Goal: Task Accomplishment & Management: Complete application form

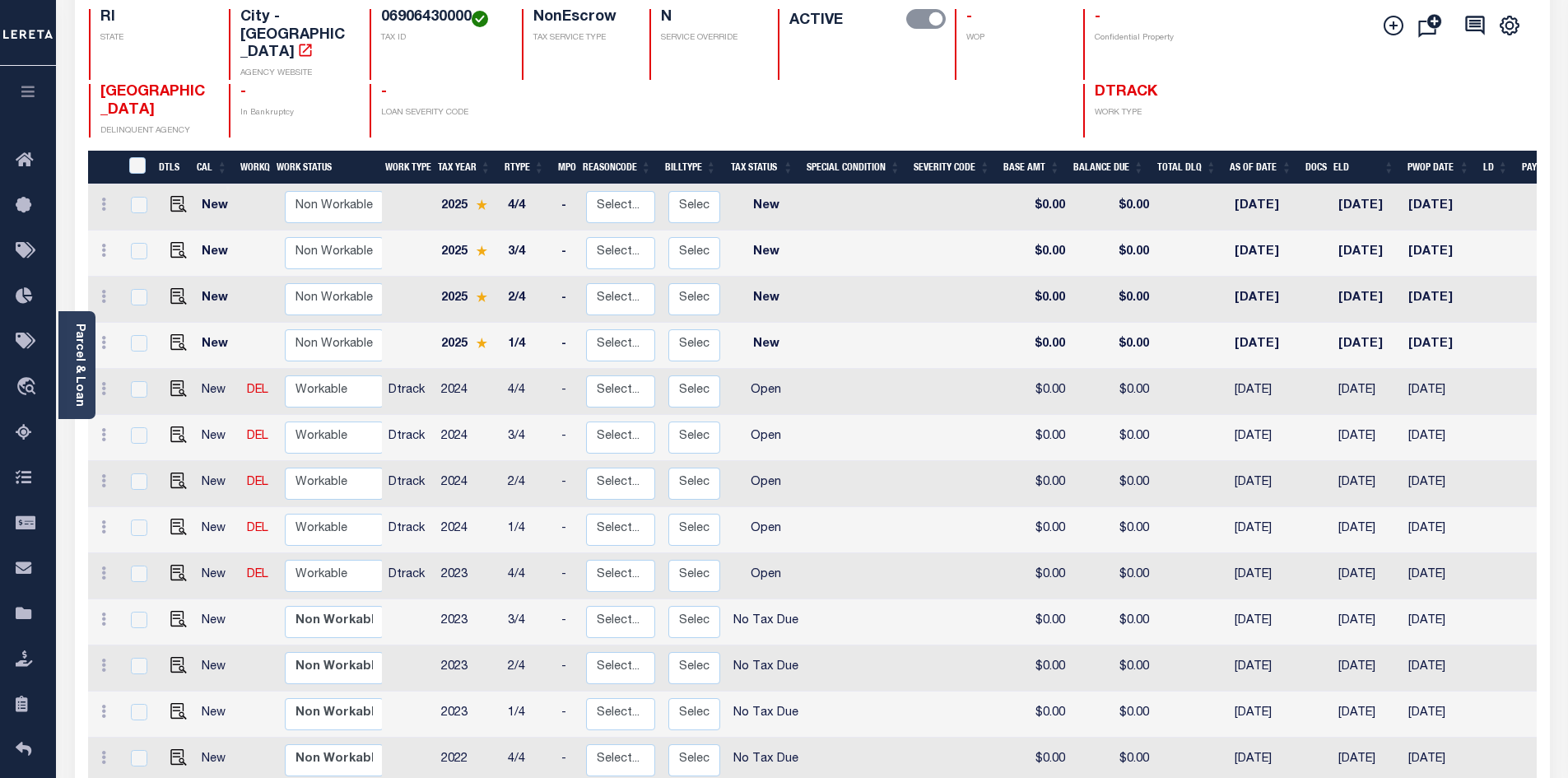
scroll to position [164, 0]
click at [181, 565] on img "" at bounding box center [178, 573] width 16 height 16
checkbox input "true"
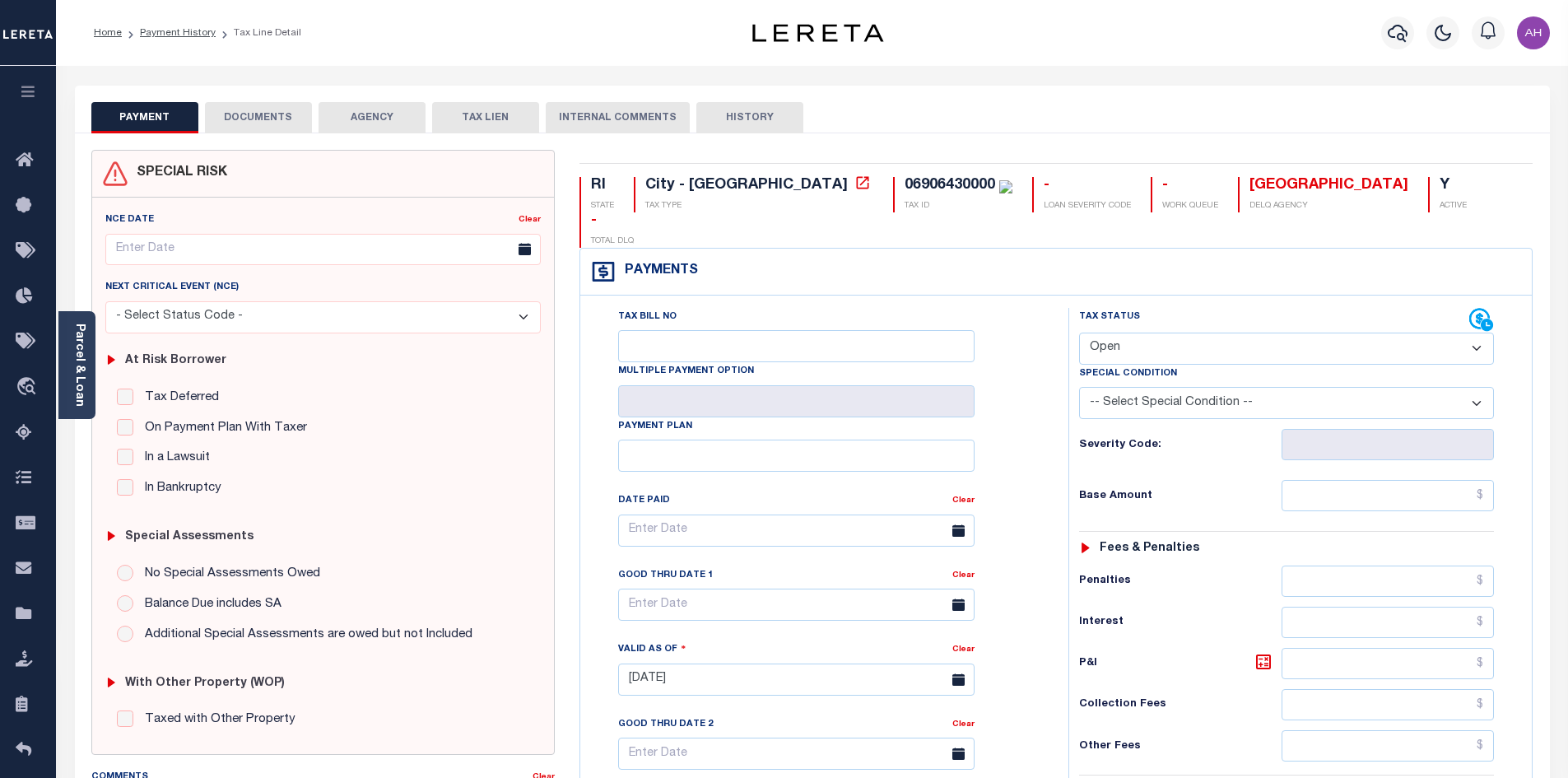
click at [1154, 332] on select "- Select Status Code - Open Due/Unpaid Paid Incomplete No Tax Due Internal Refu…" at bounding box center [1286, 348] width 414 height 32
select select "PYD"
click at [1079, 332] on select "- Select Status Code - Open Due/Unpaid Paid Incomplete No Tax Due Internal Refu…" at bounding box center [1286, 348] width 414 height 32
type input "08/15/2025"
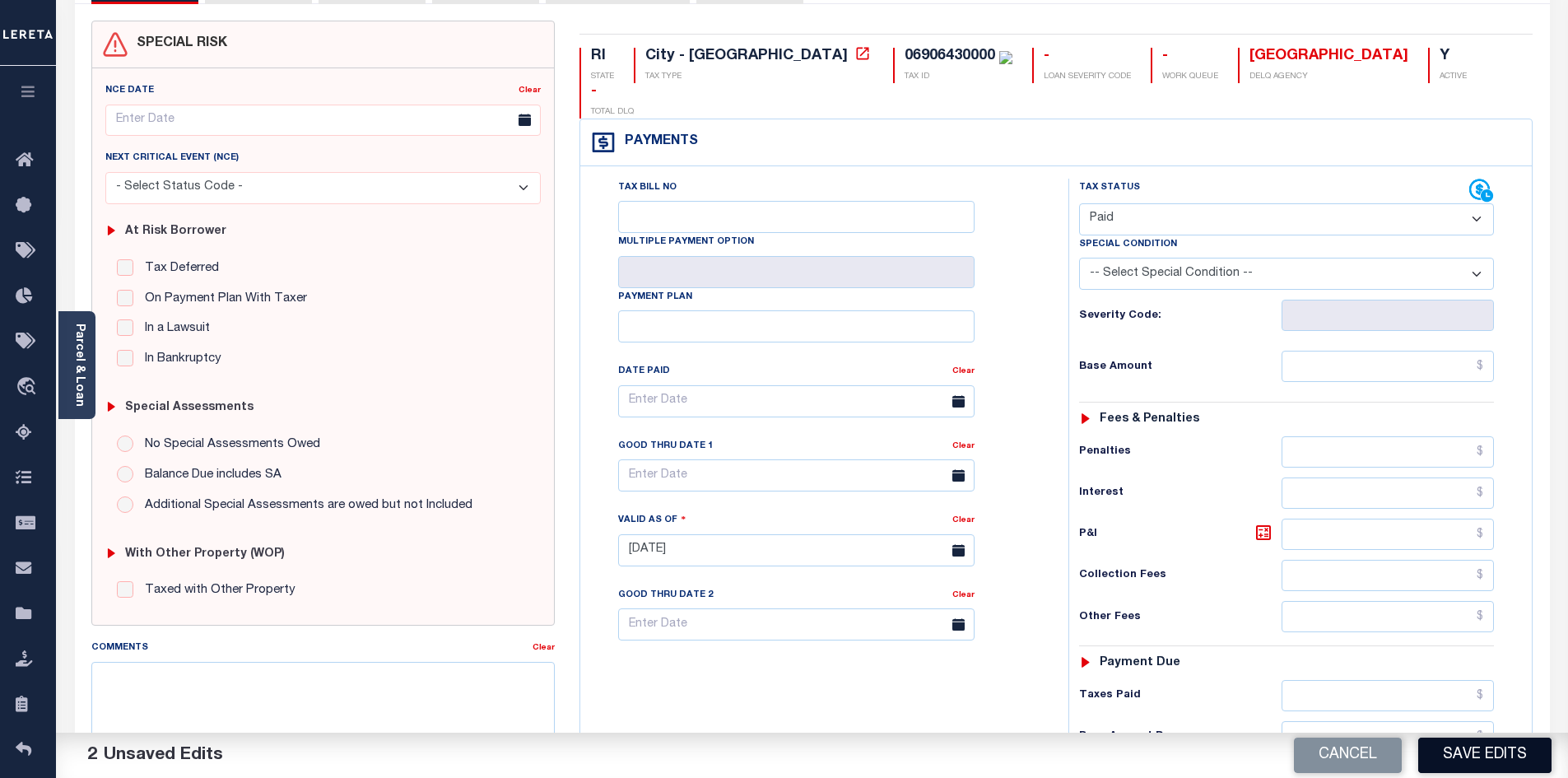
scroll to position [247, 0]
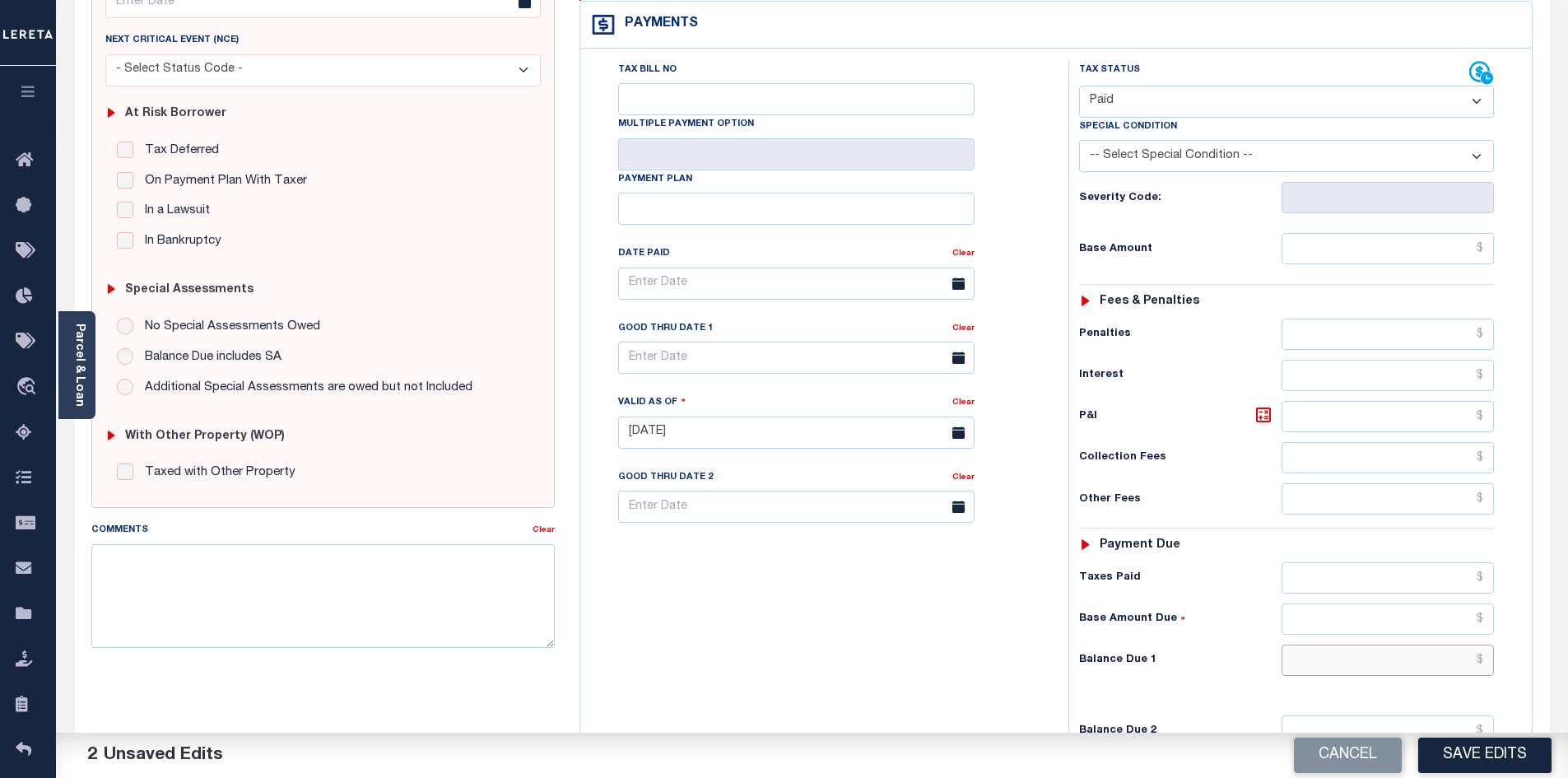
click at [1354, 645] on input "text" at bounding box center [1388, 660] width 214 height 31
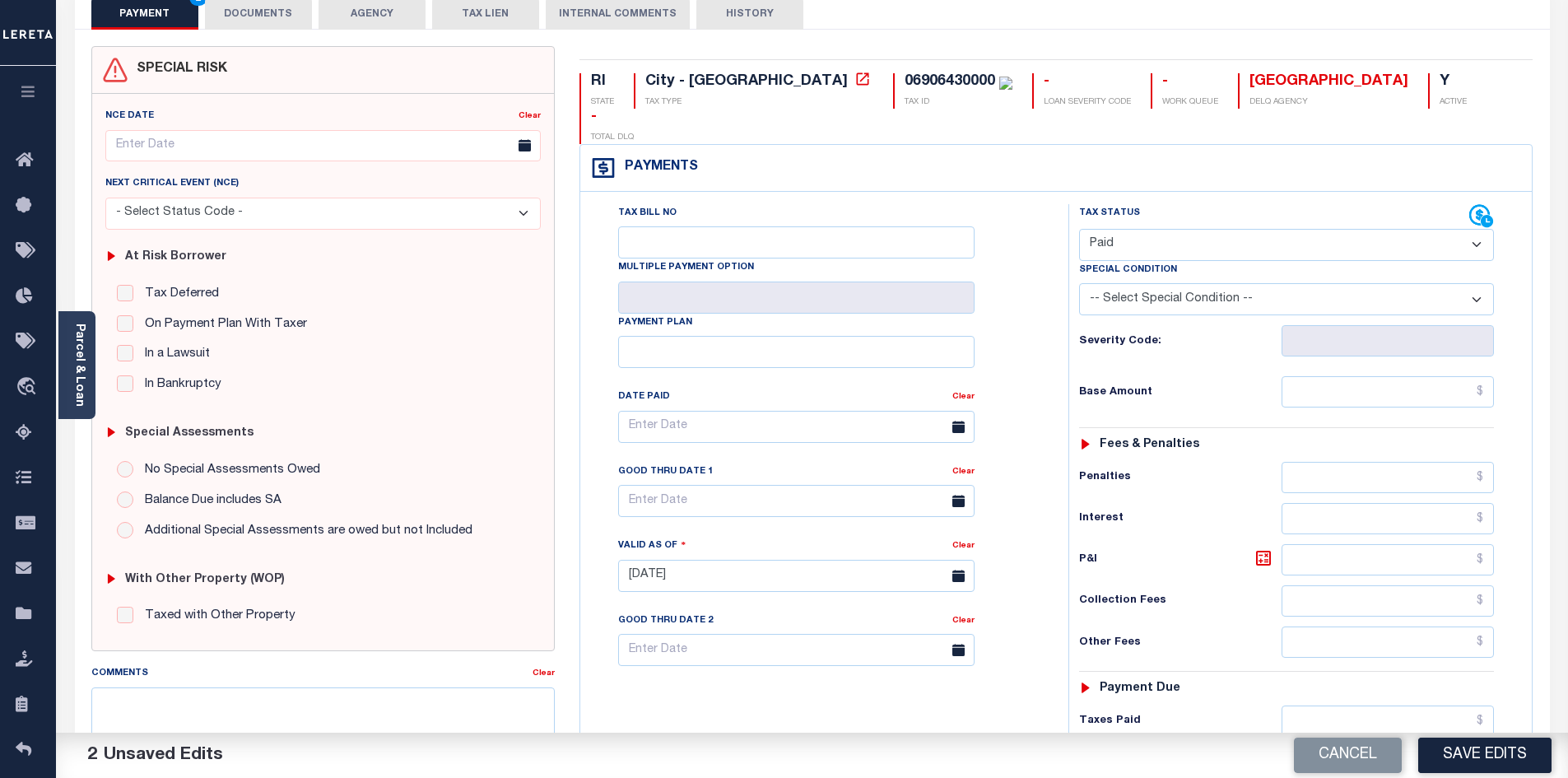
scroll to position [0, 0]
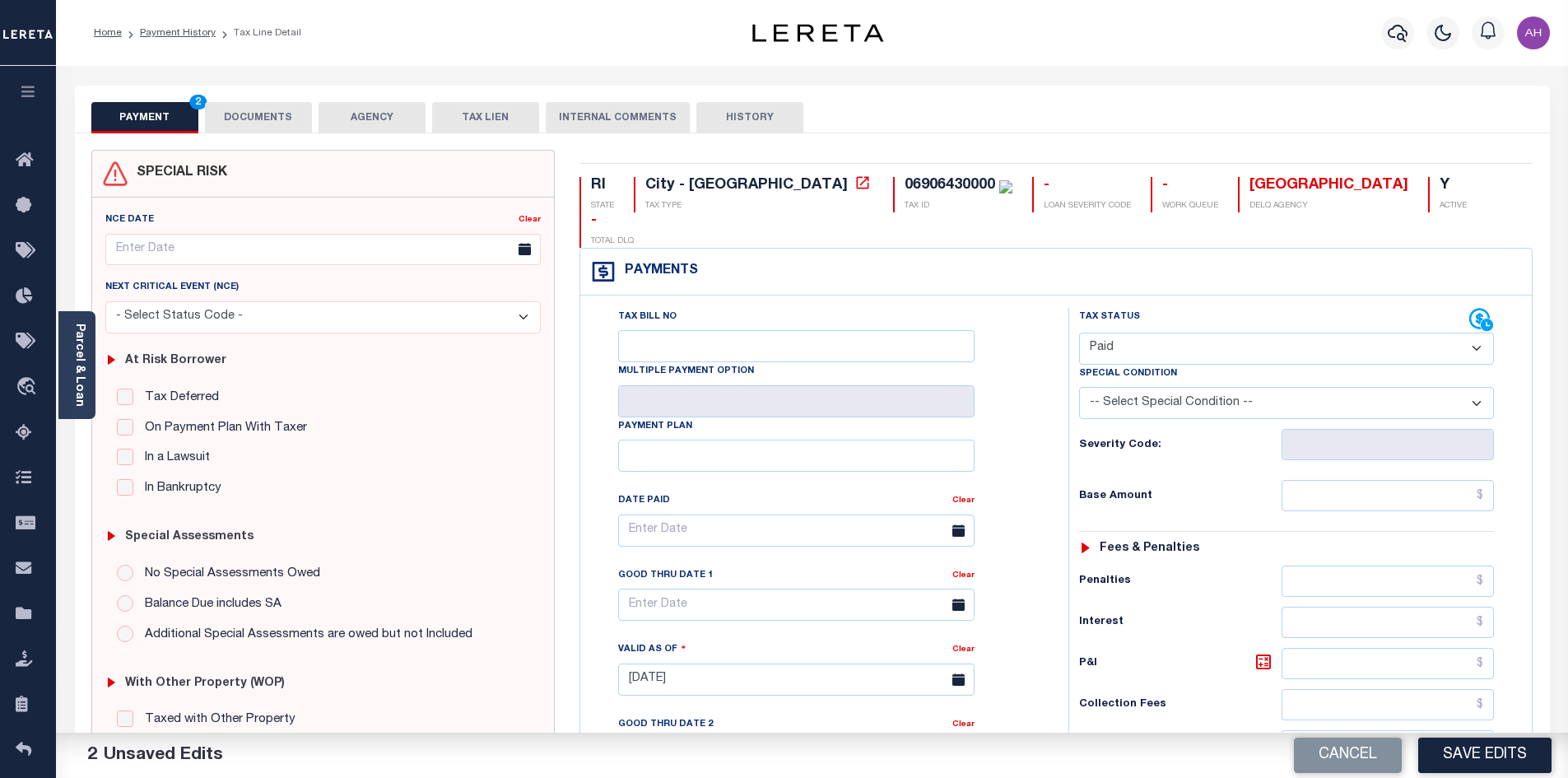
type input "$0.00"
click at [270, 123] on button "DOCUMENTS" at bounding box center [258, 118] width 107 height 31
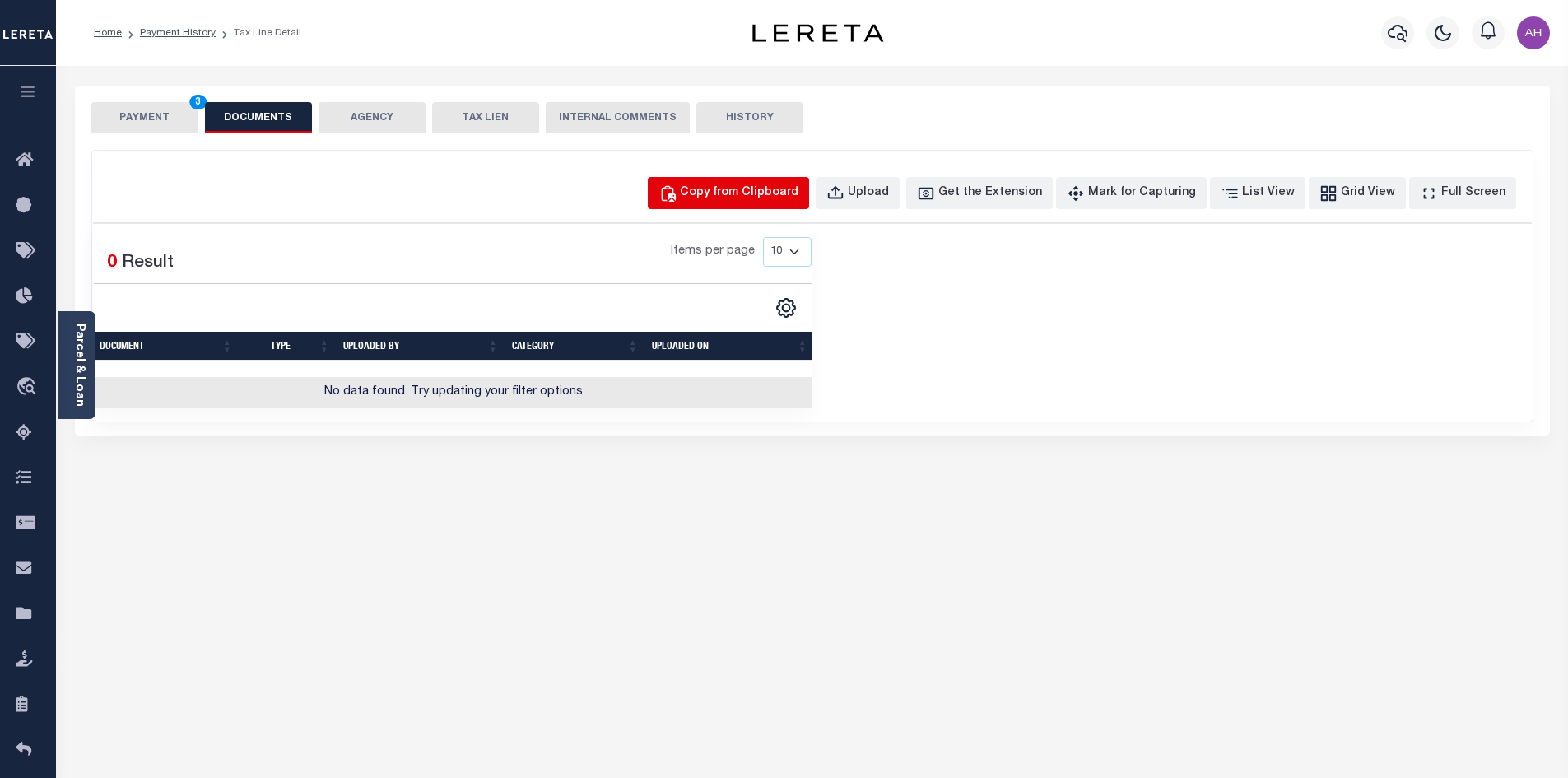
click at [751, 194] on div "Copy from Clipboard" at bounding box center [739, 193] width 119 height 18
select select "POP"
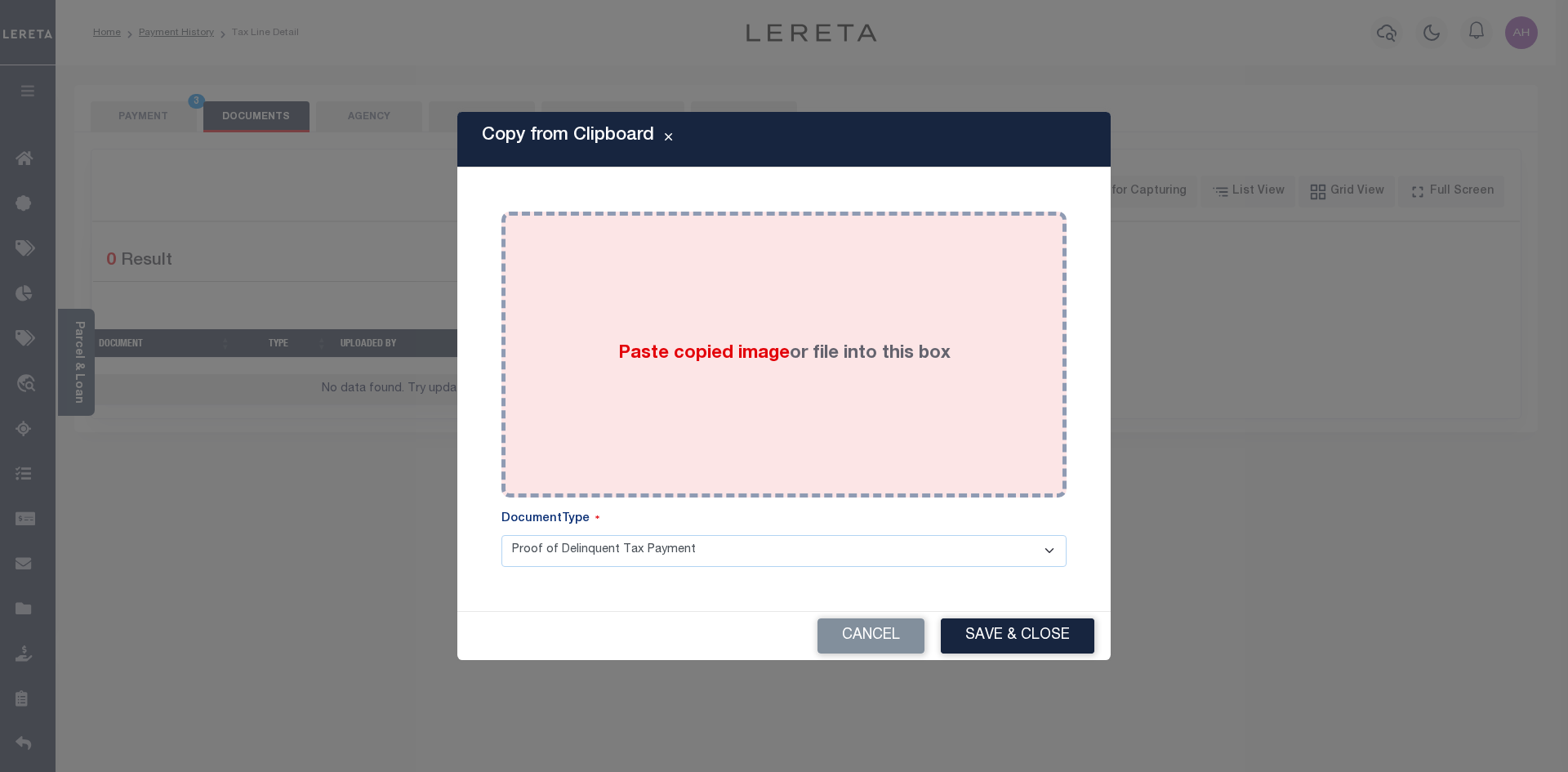
click at [730, 355] on span "Paste copied image" at bounding box center [703, 354] width 172 height 18
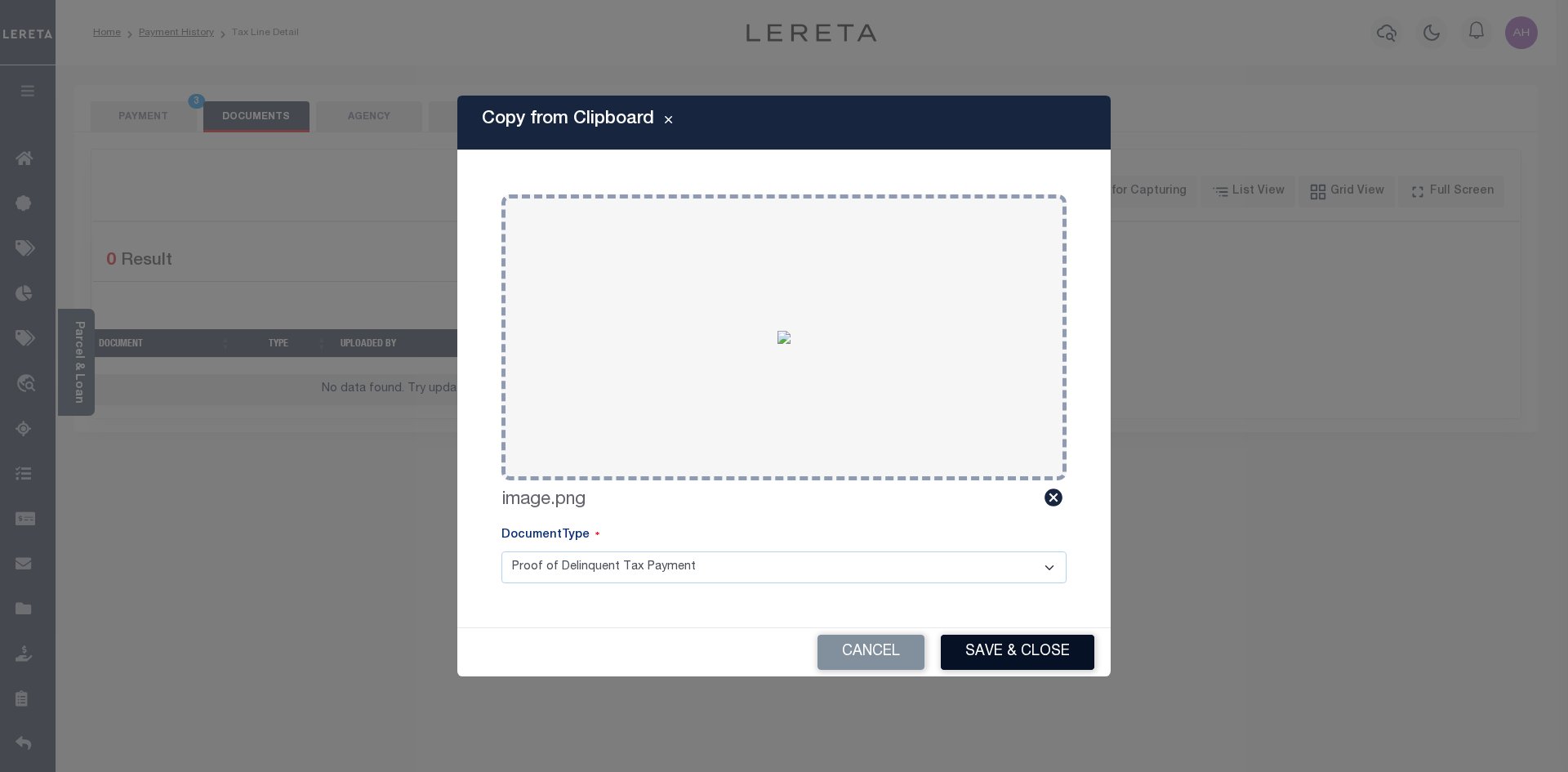
click at [1049, 665] on button "Save & Close" at bounding box center [1018, 652] width 153 height 35
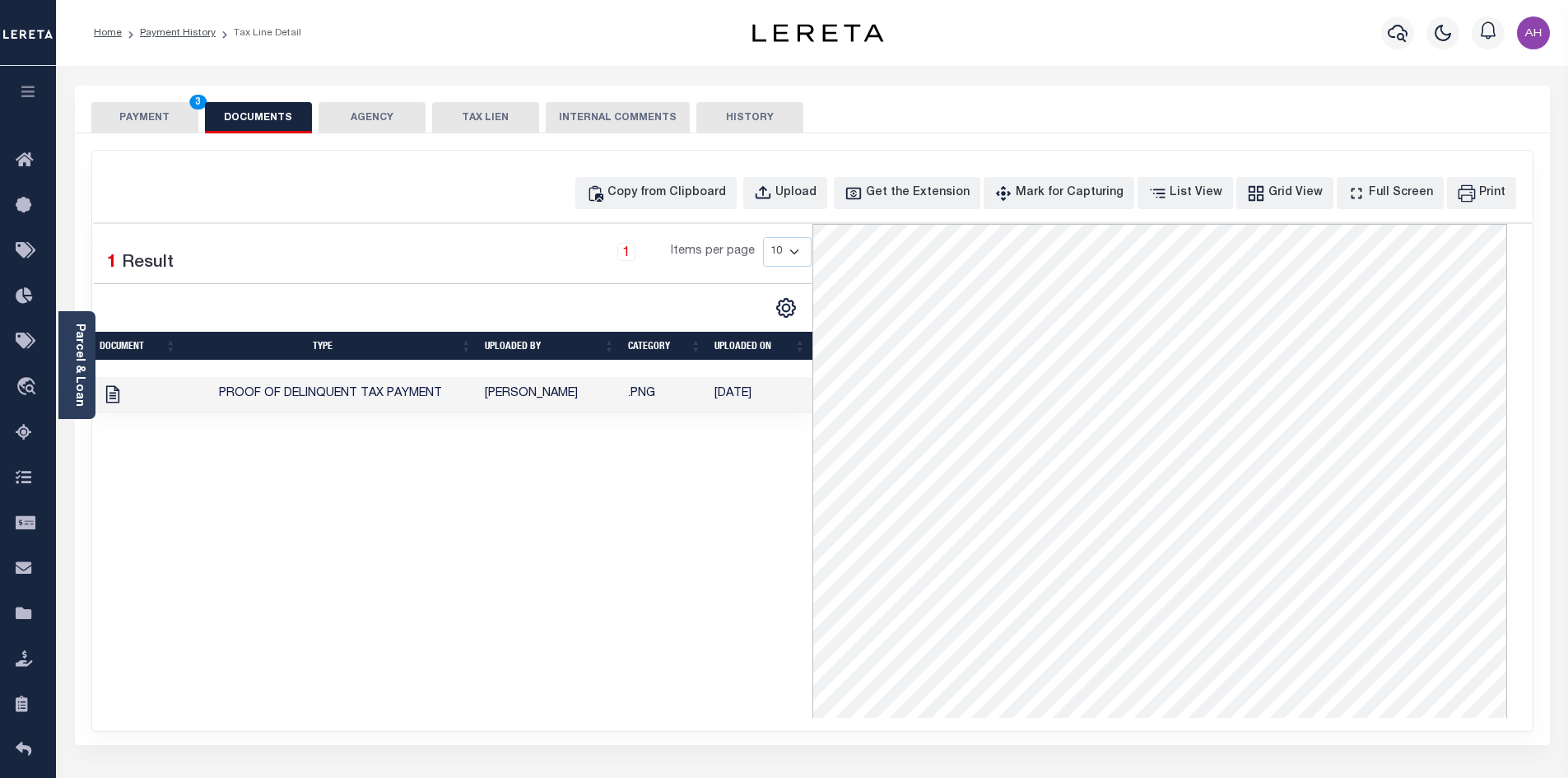
click at [178, 116] on button "PAYMENT 3" at bounding box center [145, 118] width 107 height 31
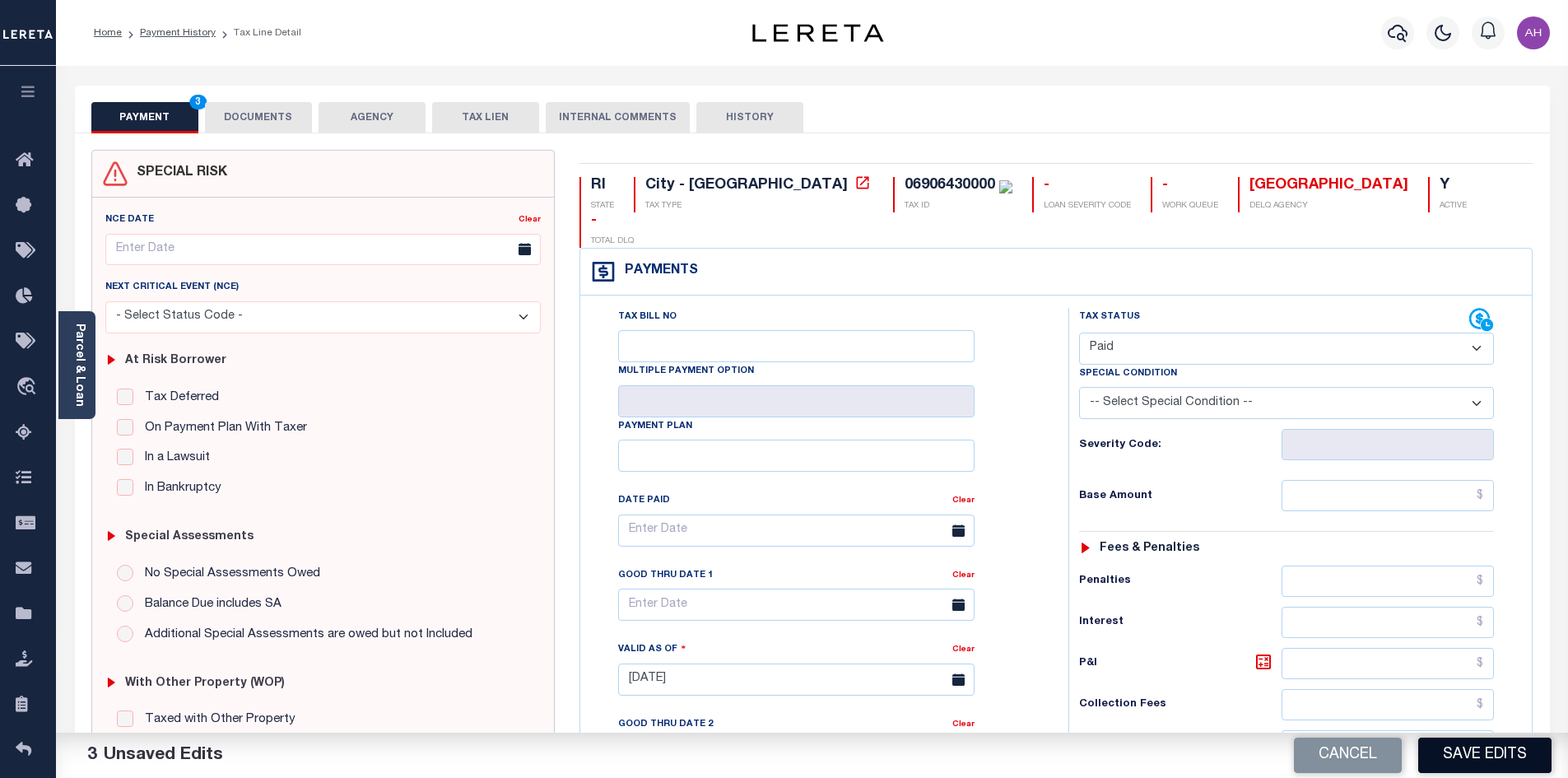
click at [1500, 763] on button "Save Edits" at bounding box center [1485, 755] width 133 height 36
checkbox input "false"
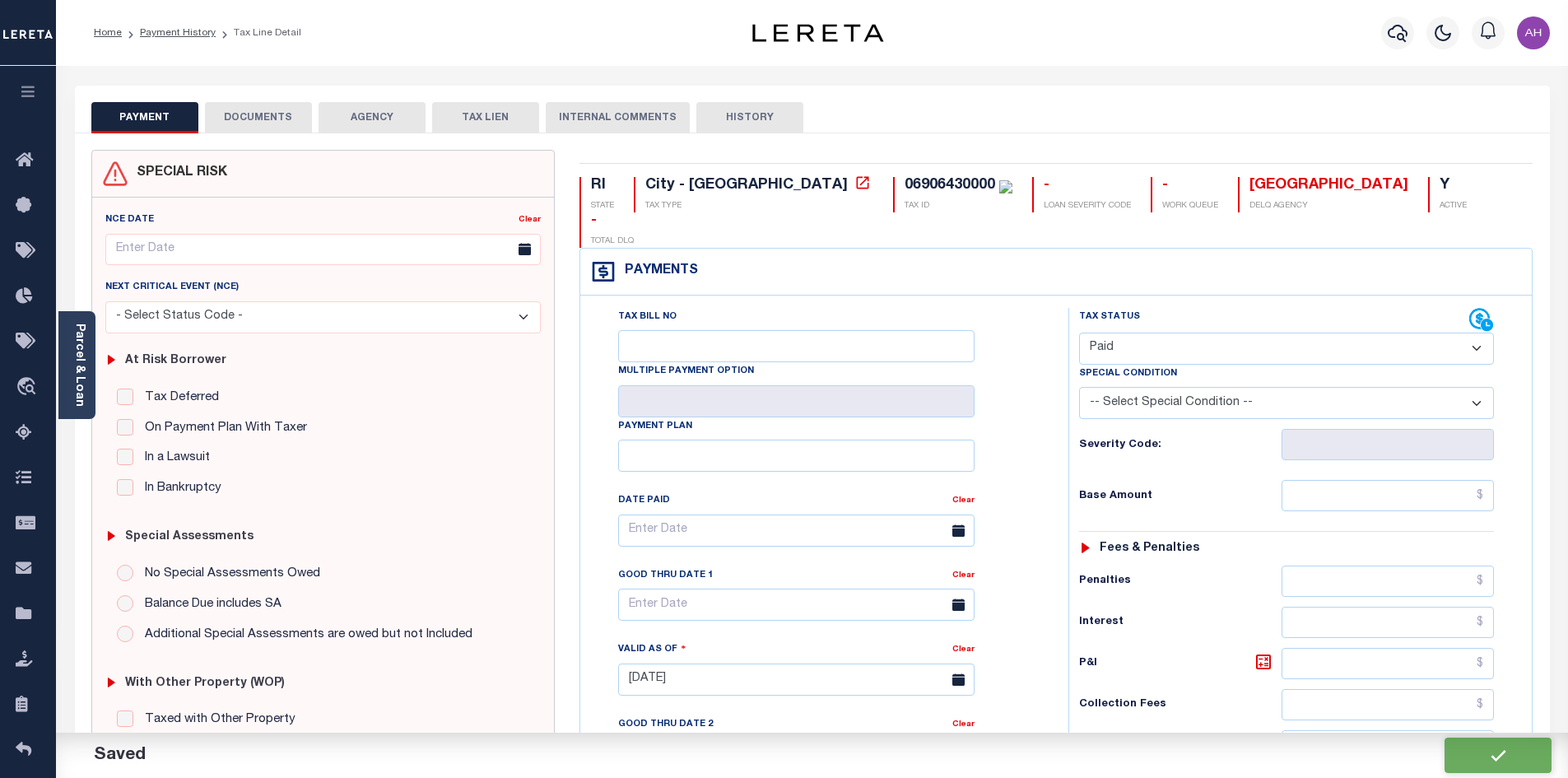
type input "$0"
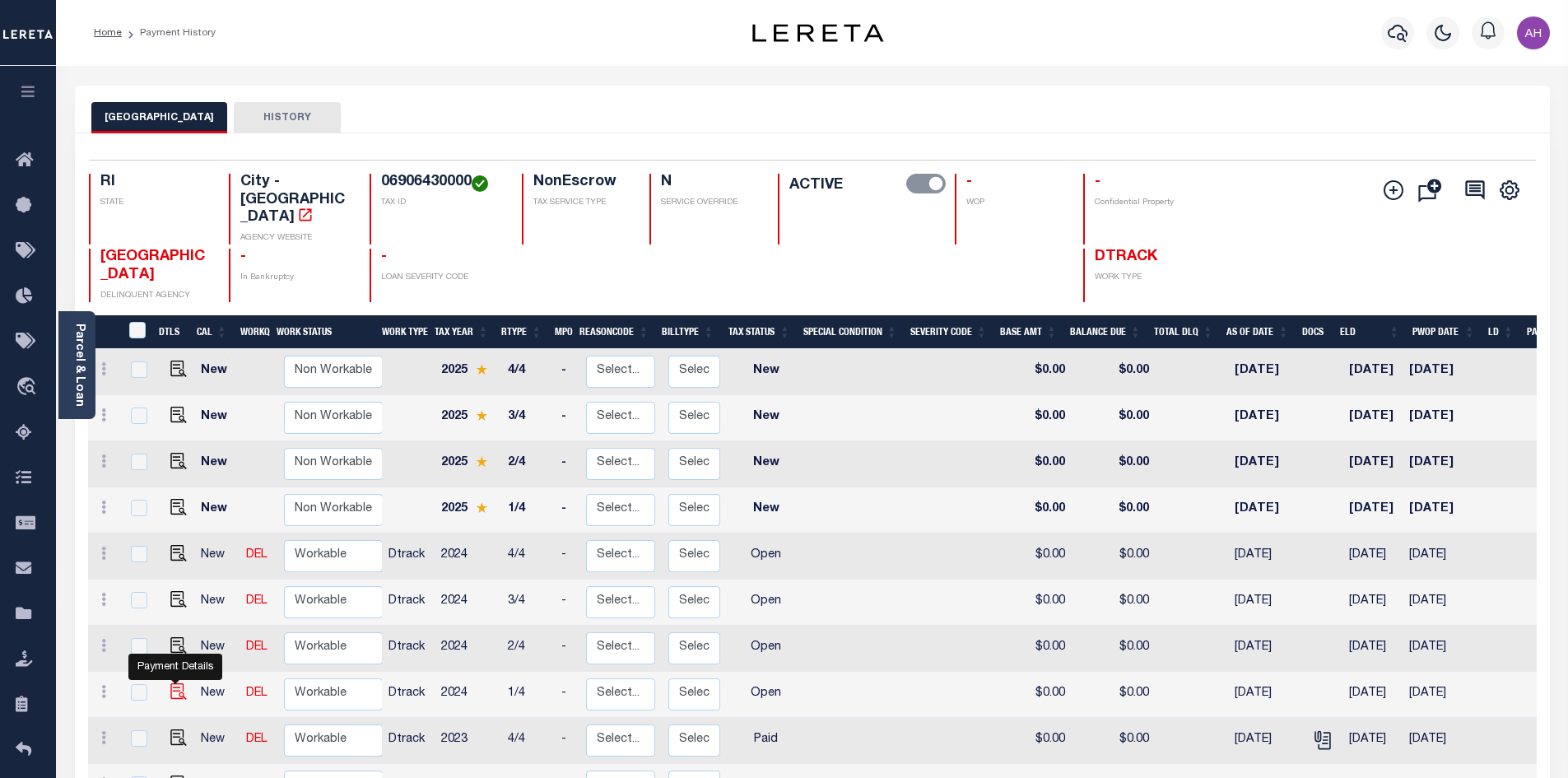
click at [181, 683] on img "" at bounding box center [178, 691] width 16 height 16
checkbox input "true"
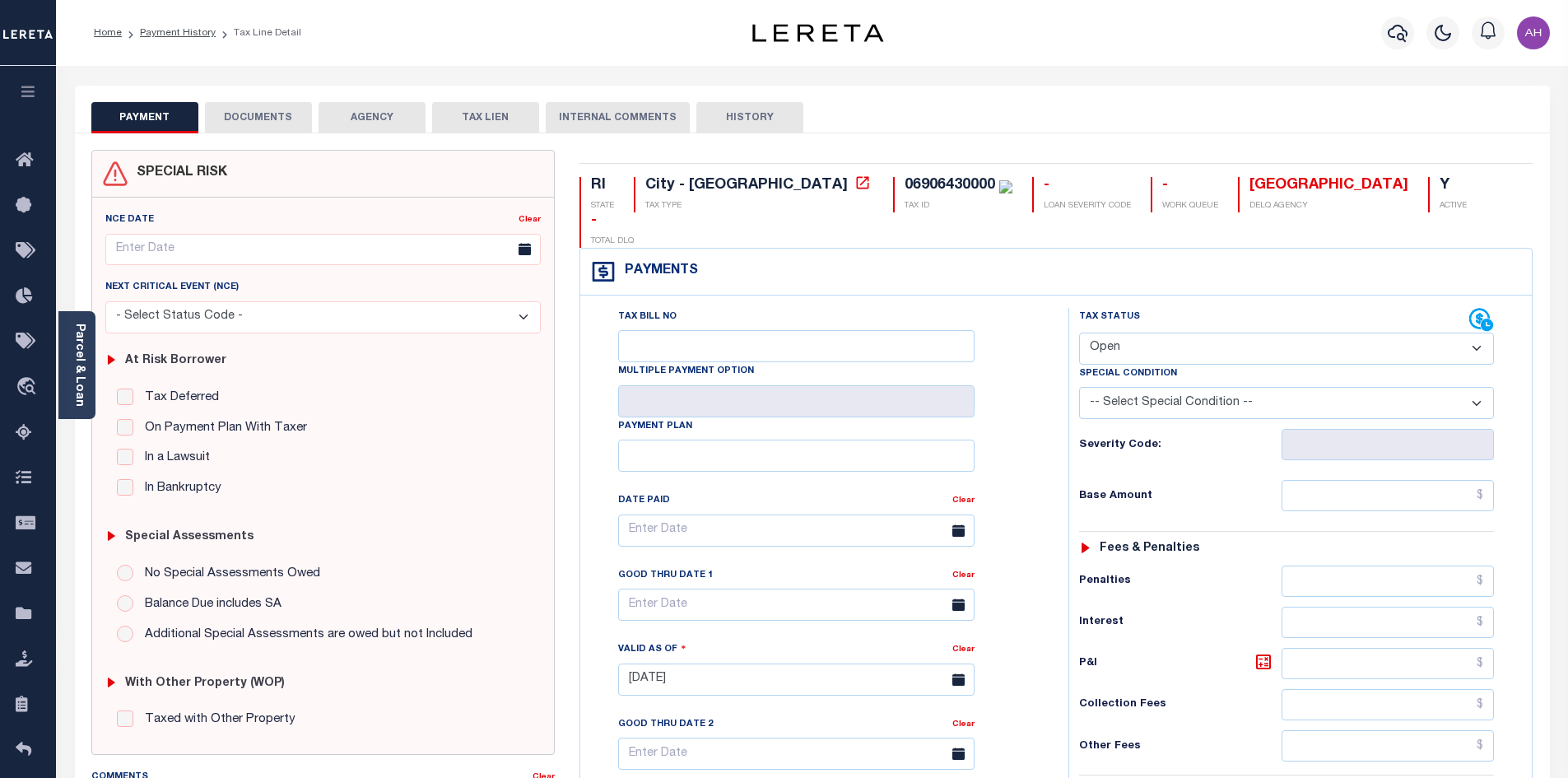
click at [80, 347] on link "Parcel & Loan" at bounding box center [79, 365] width 12 height 83
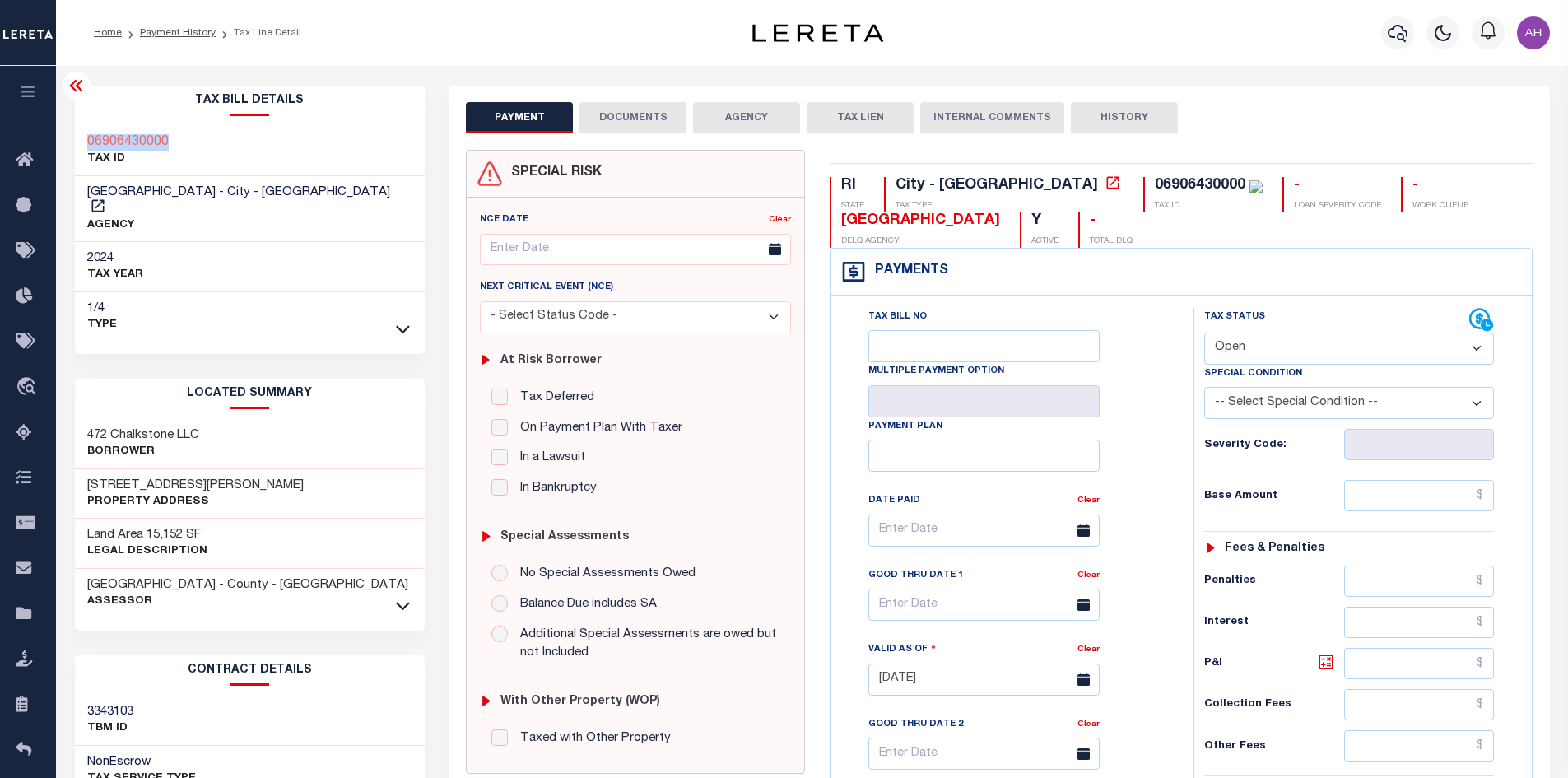
drag, startPoint x: 213, startPoint y: 142, endPoint x: 64, endPoint y: 136, distance: 149.1
click at [64, 136] on div "Tax Bill Details 06906430000 TAX ID 1/4" at bounding box center [250, 666] width 376 height 1160
copy h3 "06906430000"
click at [1287, 351] on select "- Select Status Code - Open Due/Unpaid Paid Incomplete No Tax Due Internal Refu…" at bounding box center [1350, 348] width 290 height 32
select select "PYD"
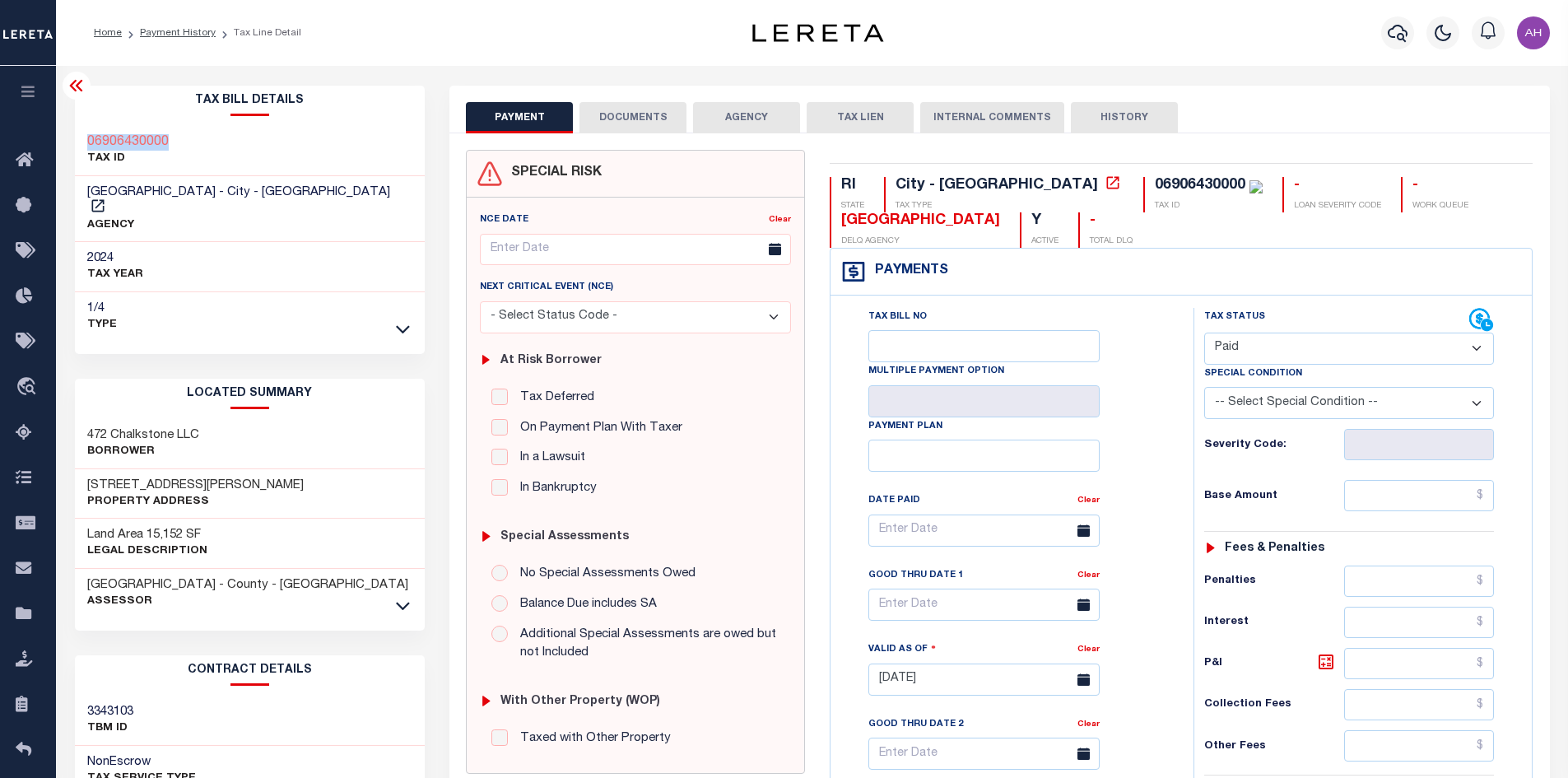
click at [1205, 333] on select "- Select Status Code - Open Due/Unpaid Paid Incomplete No Tax Due Internal Refu…" at bounding box center [1350, 348] width 290 height 32
type input "08/15/2025"
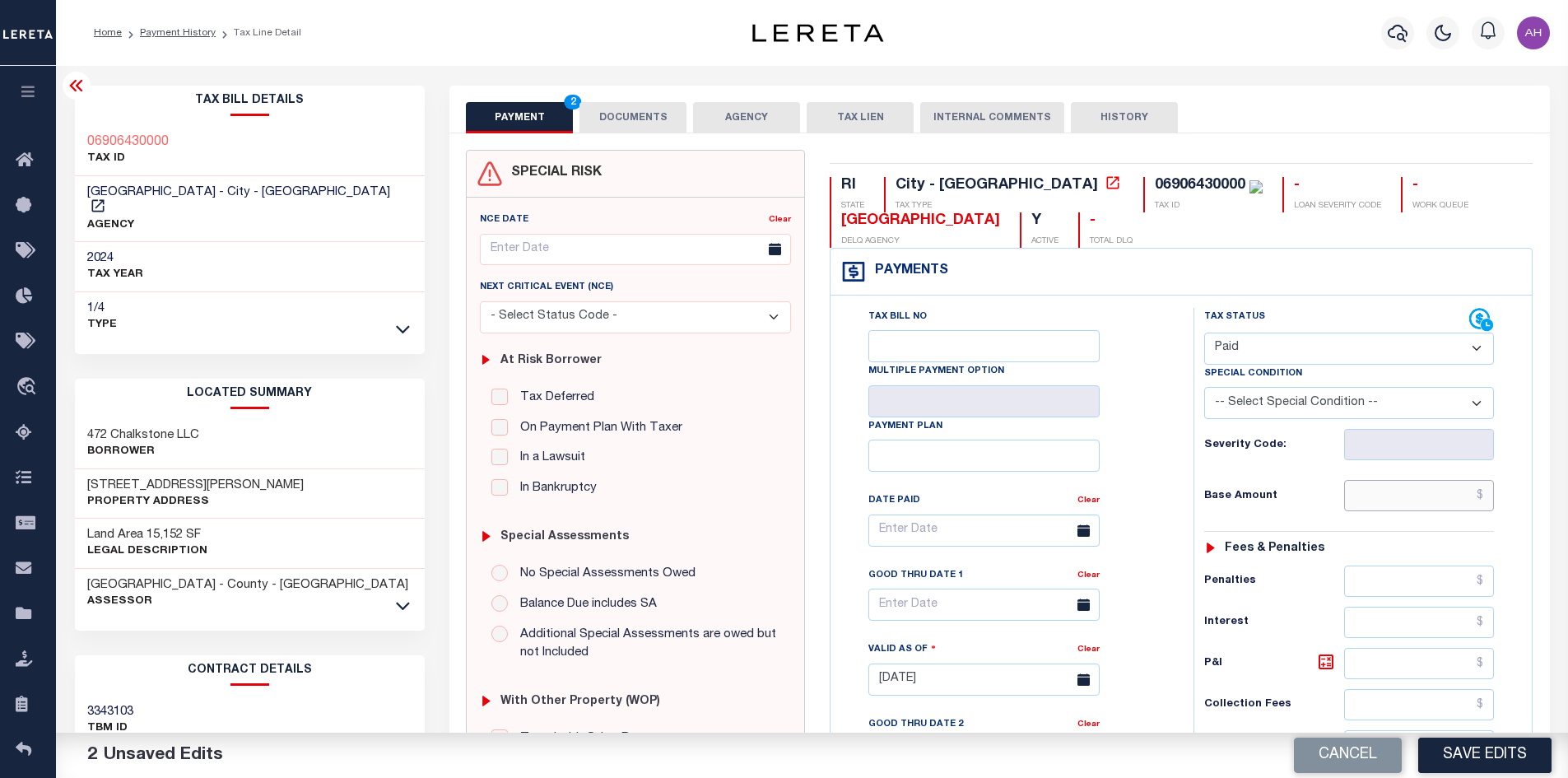
click at [1401, 488] on input "text" at bounding box center [1419, 496] width 151 height 31
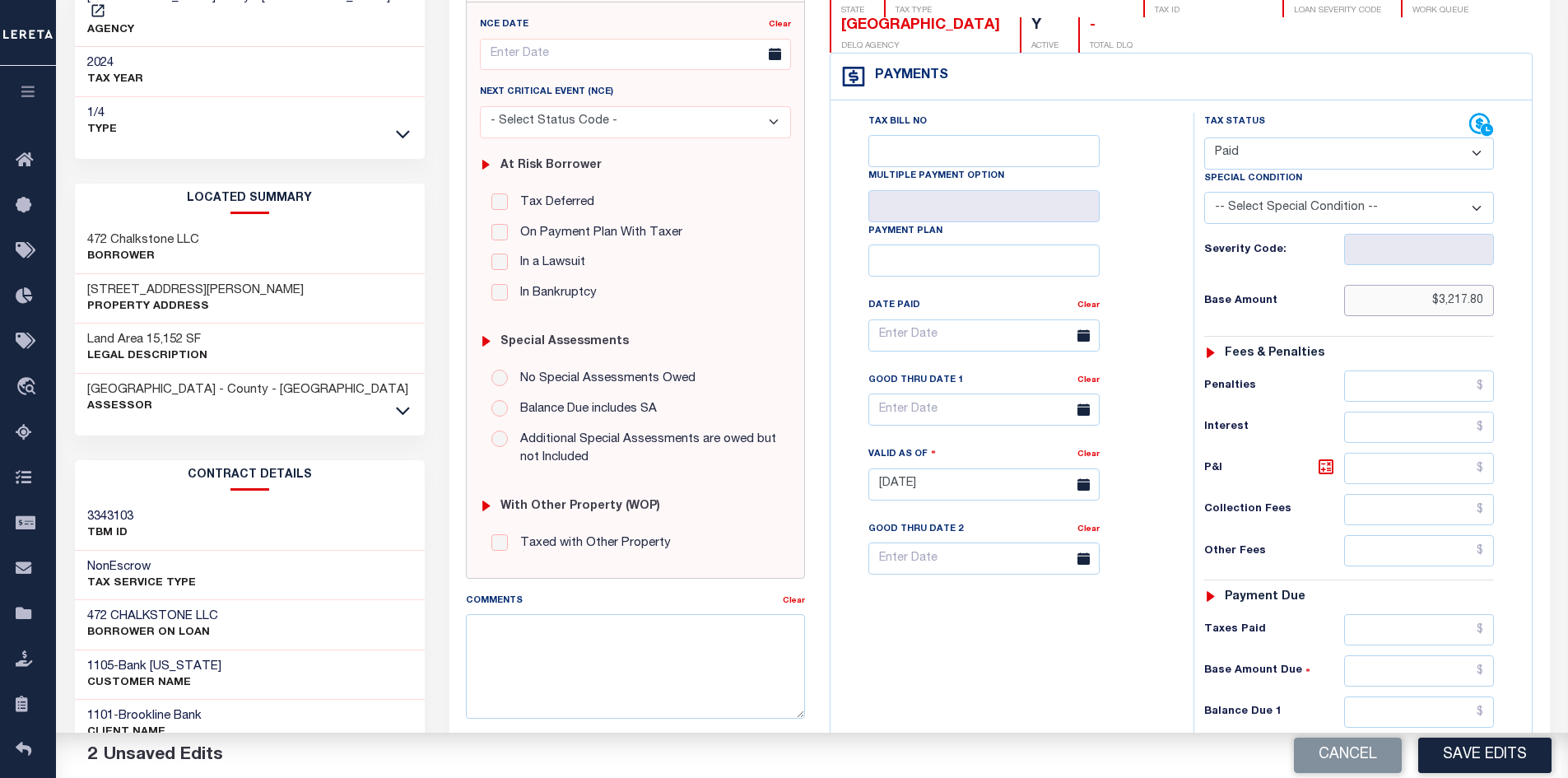
scroll to position [247, 0]
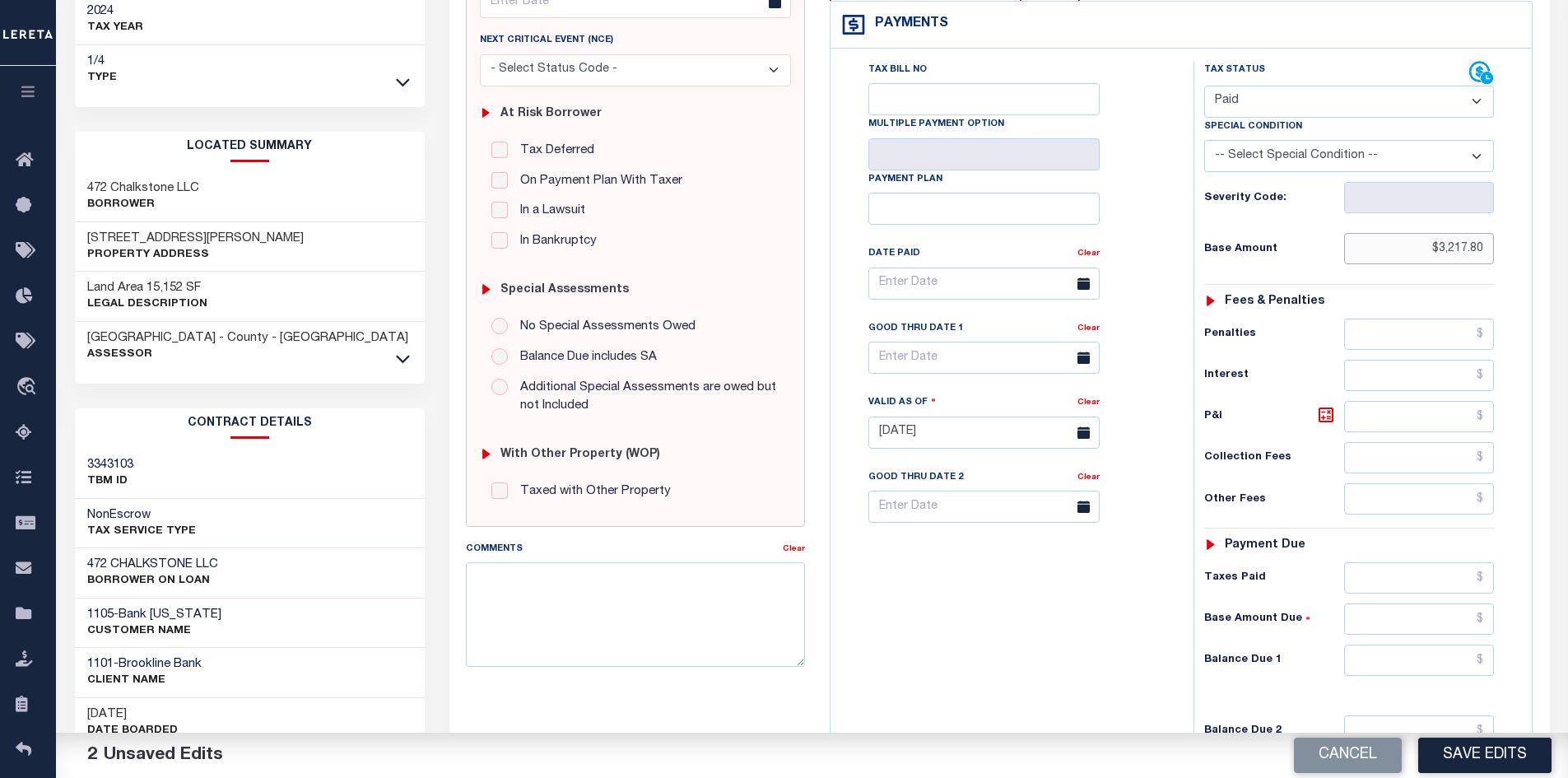
type input "$3,217.80"
click at [1398, 664] on input "text" at bounding box center [1419, 660] width 151 height 31
type input "$0.00"
click at [1495, 764] on button "Save Edits" at bounding box center [1485, 755] width 133 height 36
checkbox input "false"
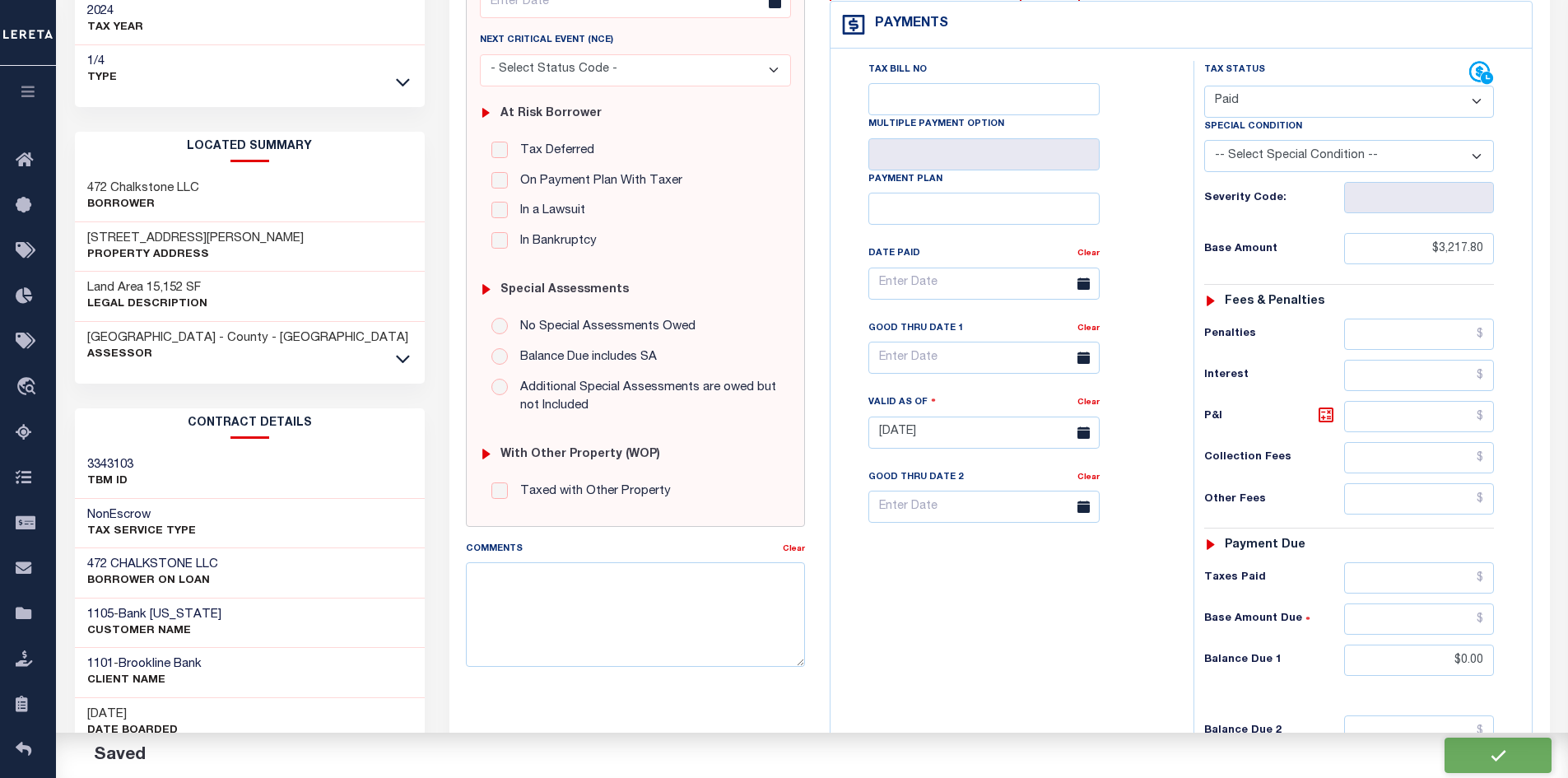
checkbox input "false"
type input "$3,217.8"
type input "$0"
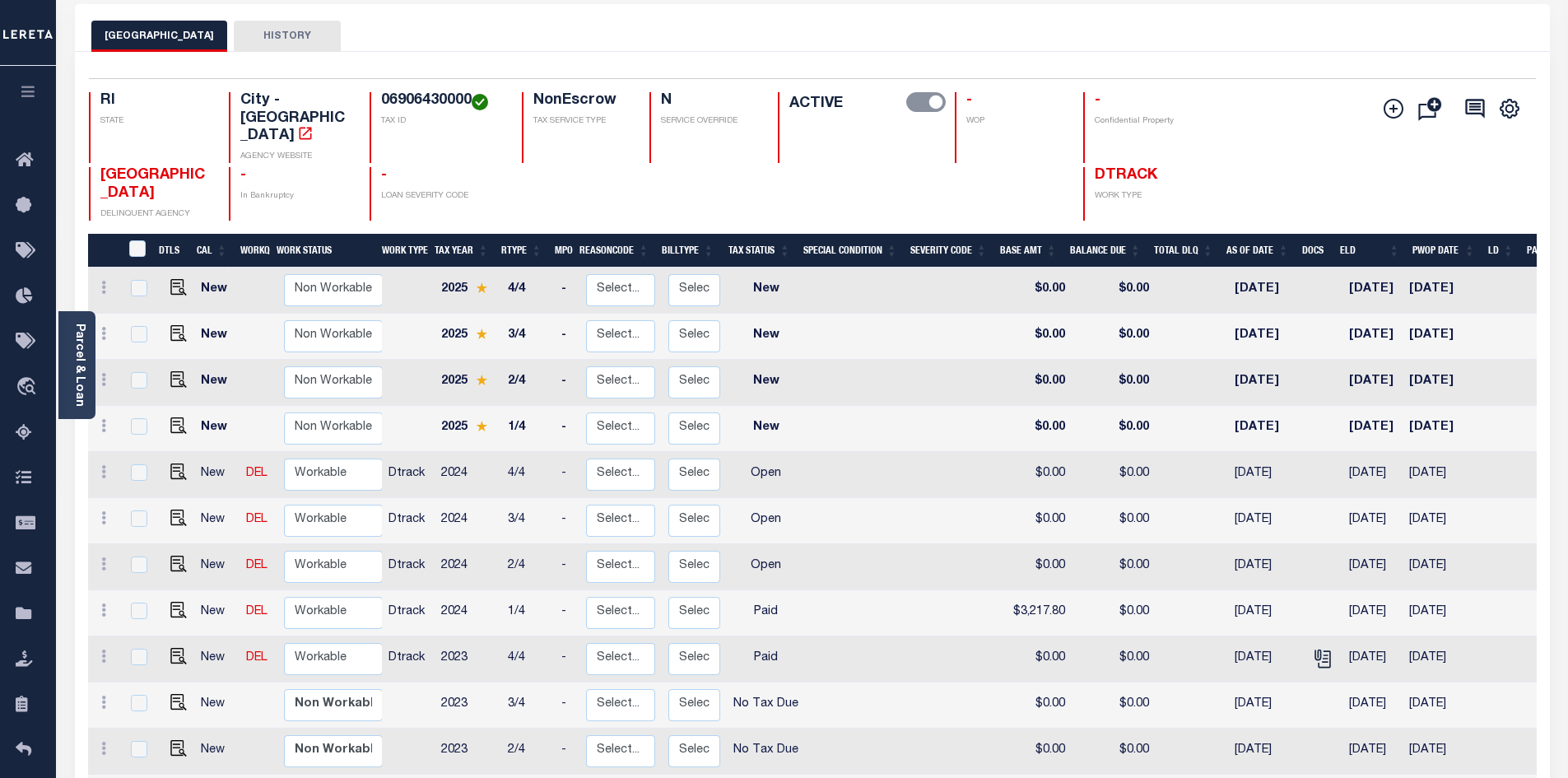
scroll to position [82, 0]
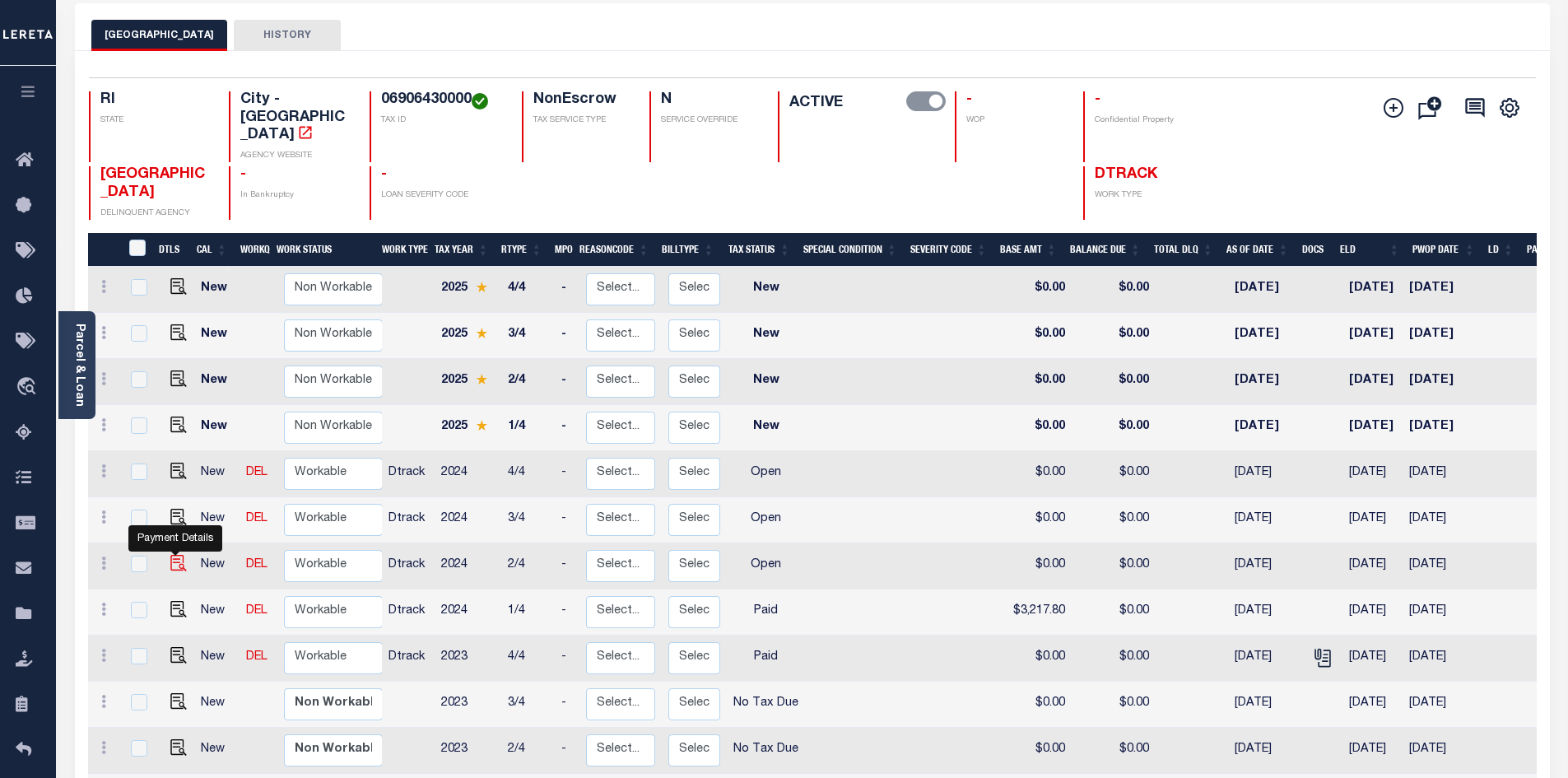
click at [177, 555] on img "" at bounding box center [178, 562] width 16 height 16
checkbox input "true"
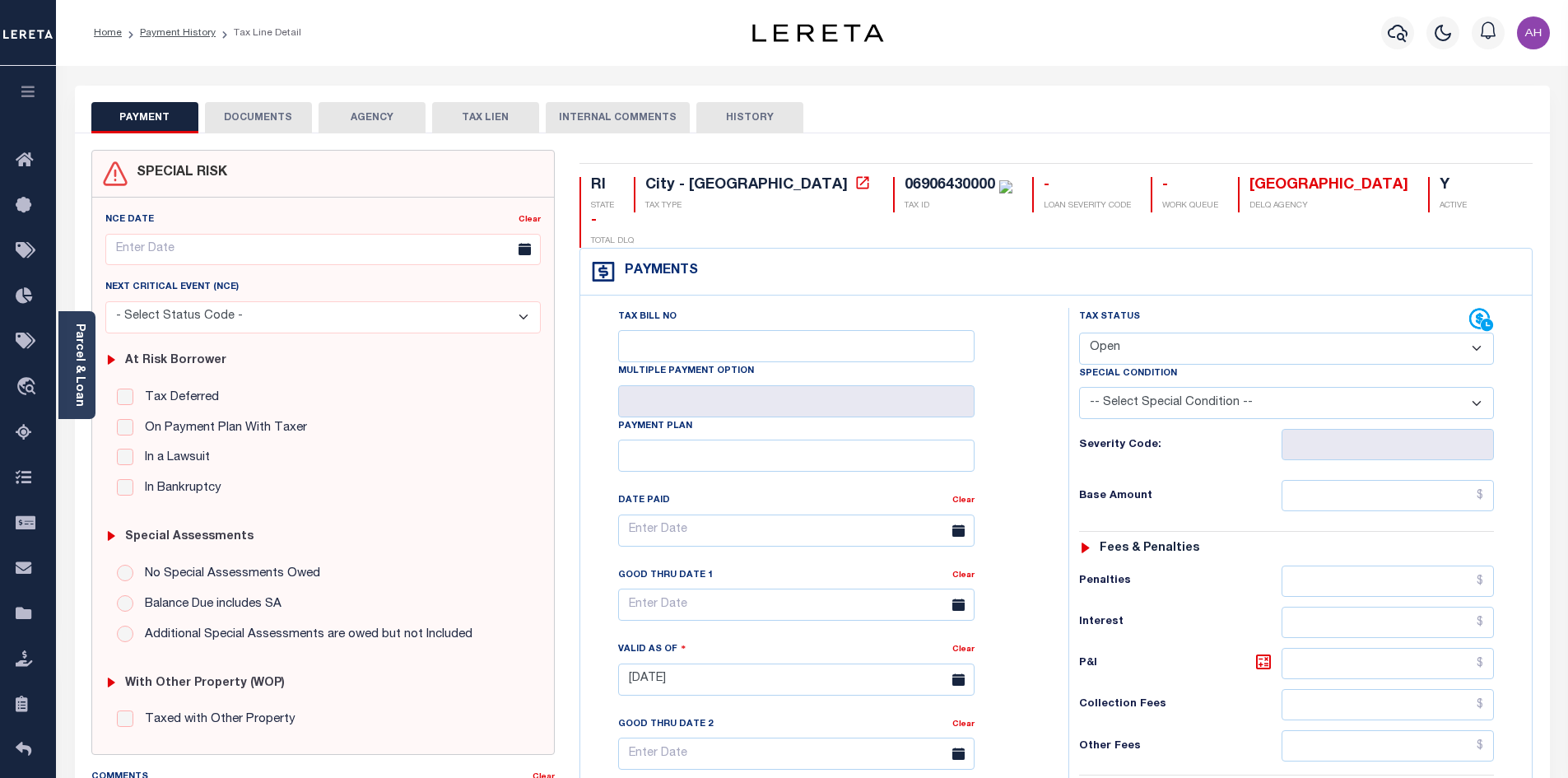
click at [1182, 332] on select "- Select Status Code - Open Due/Unpaid Paid Incomplete No Tax Due Internal Refu…" at bounding box center [1286, 348] width 414 height 32
select select "PYD"
click at [1079, 332] on select "- Select Status Code - Open Due/Unpaid Paid Incomplete No Tax Due Internal Refu…" at bounding box center [1286, 348] width 414 height 32
type input "[DATE]"
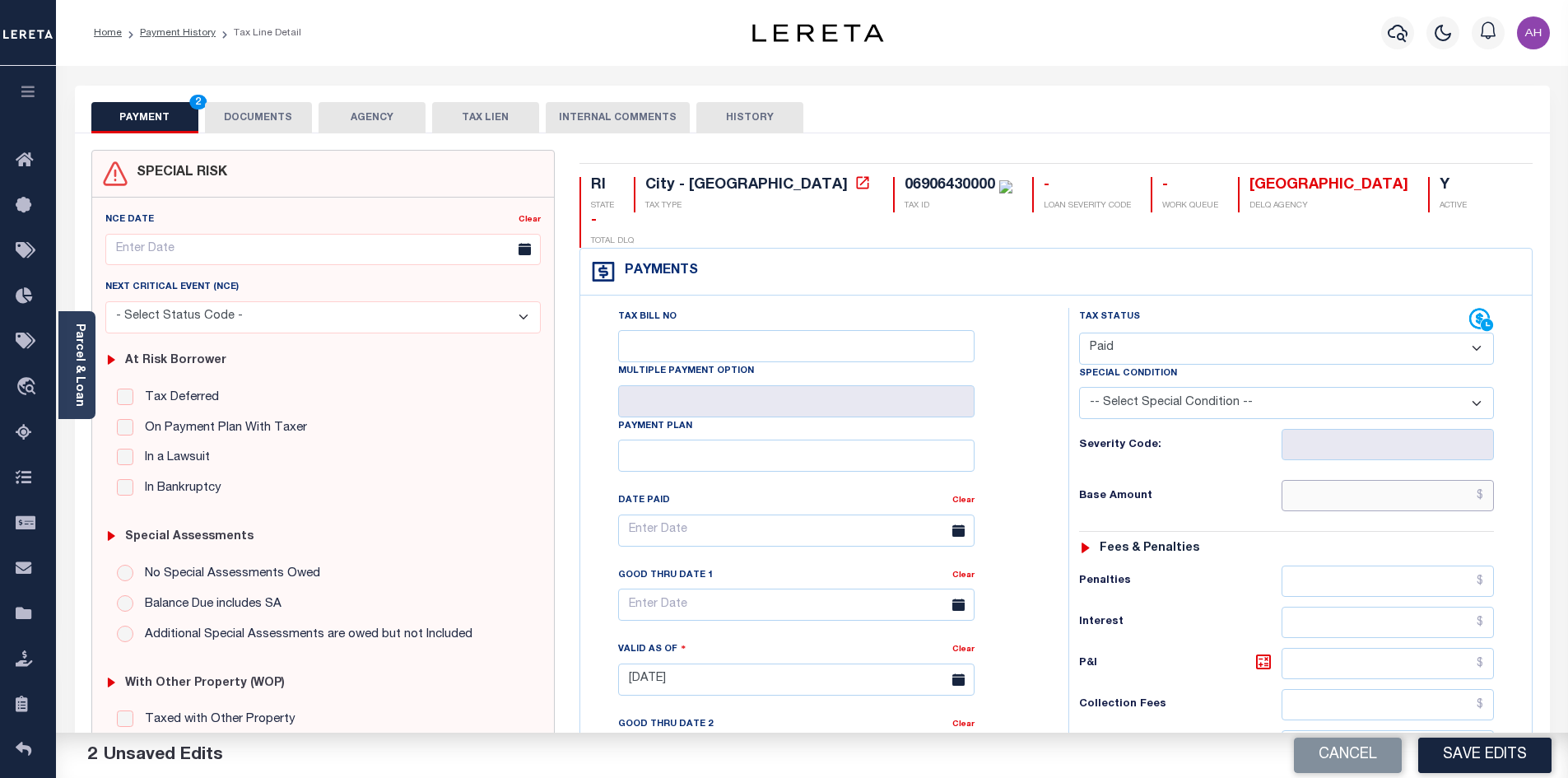
click at [1314, 480] on input "text" at bounding box center [1388, 496] width 214 height 31
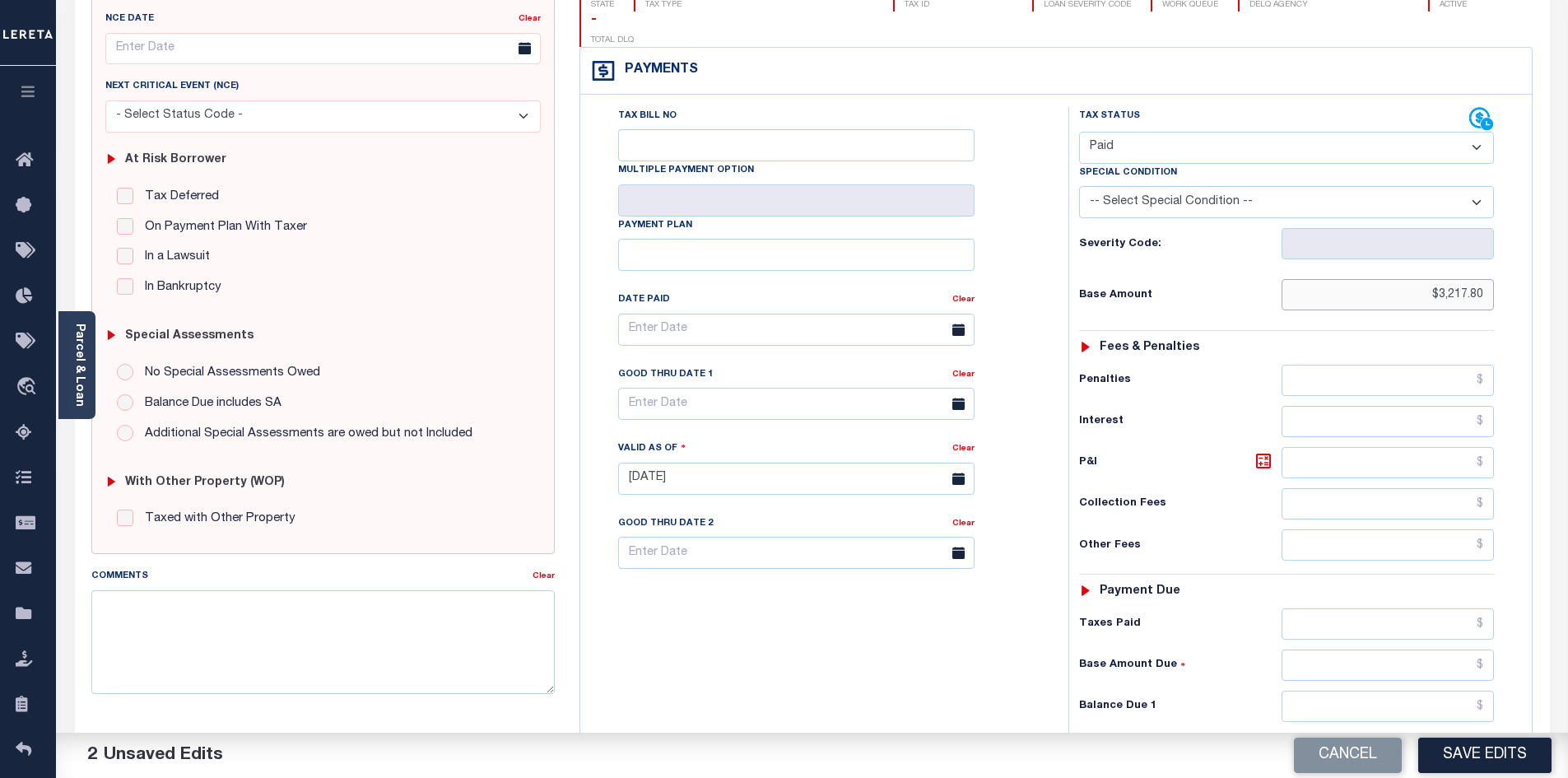
scroll to position [247, 0]
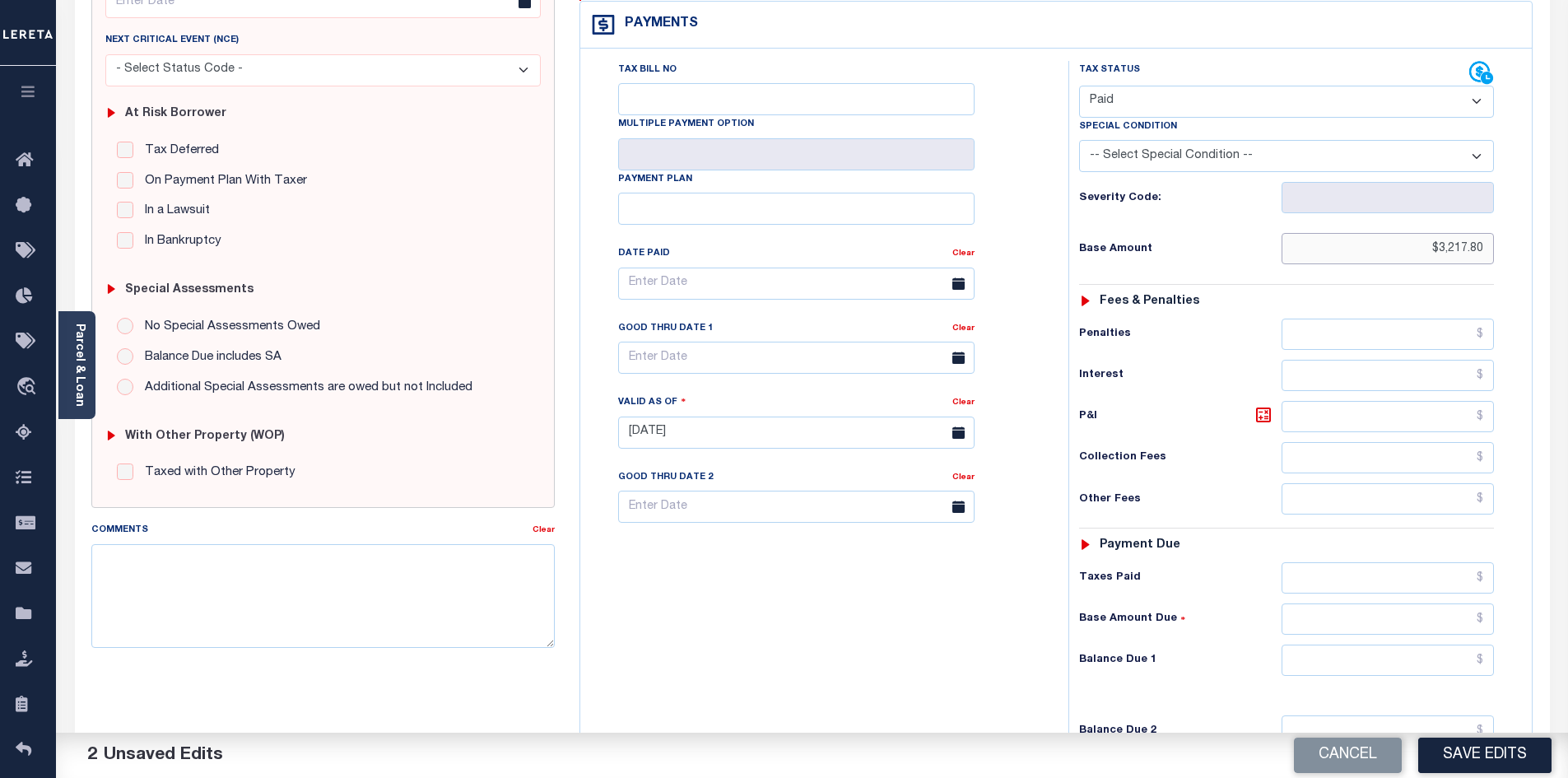
type input "$3,217.80"
click at [1414, 645] on input "text" at bounding box center [1388, 660] width 214 height 31
type input "$0.00"
click at [1497, 756] on button "Save Edits" at bounding box center [1485, 755] width 133 height 36
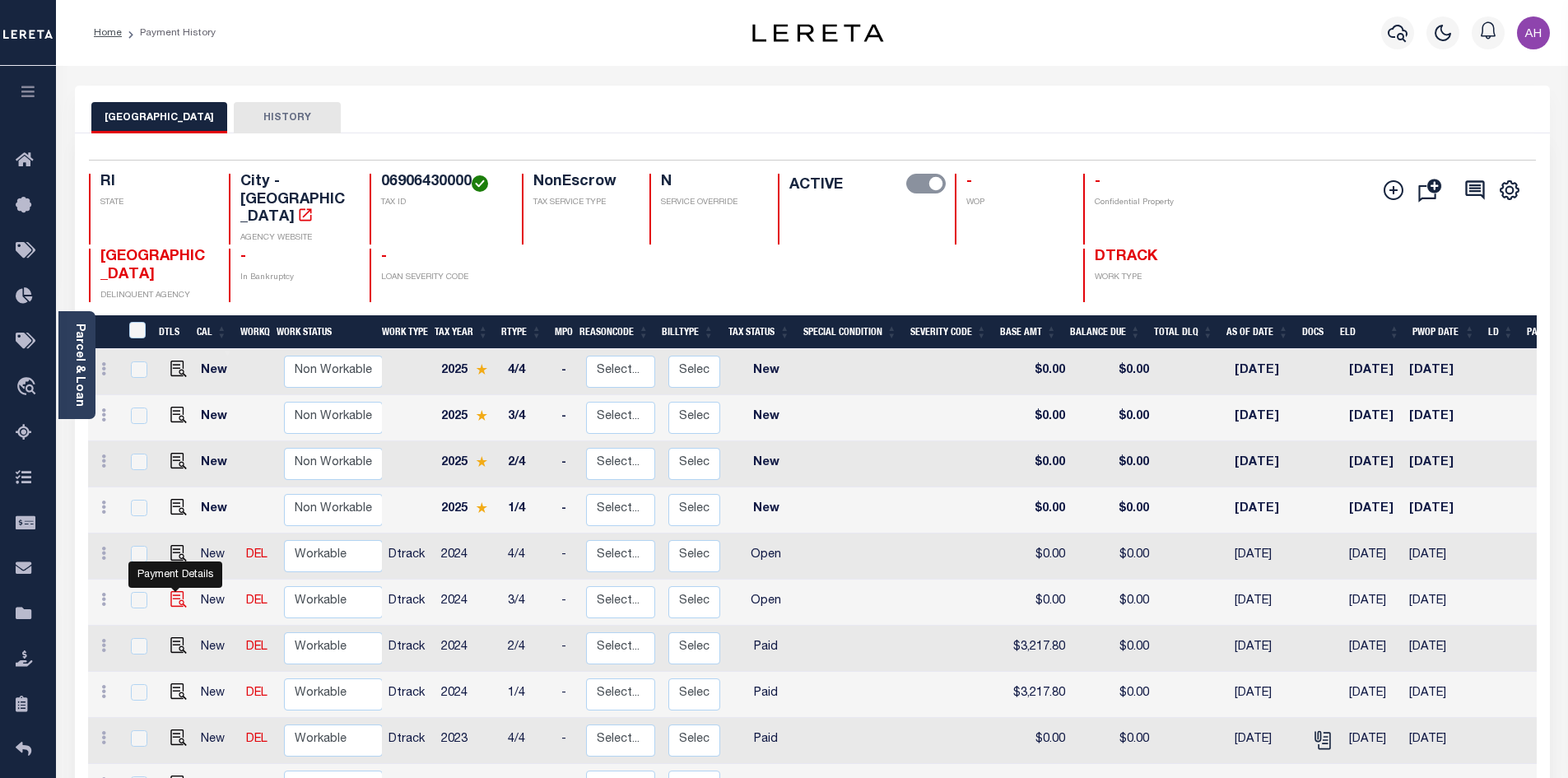
click at [181, 591] on img "" at bounding box center [178, 599] width 16 height 16
checkbox input "true"
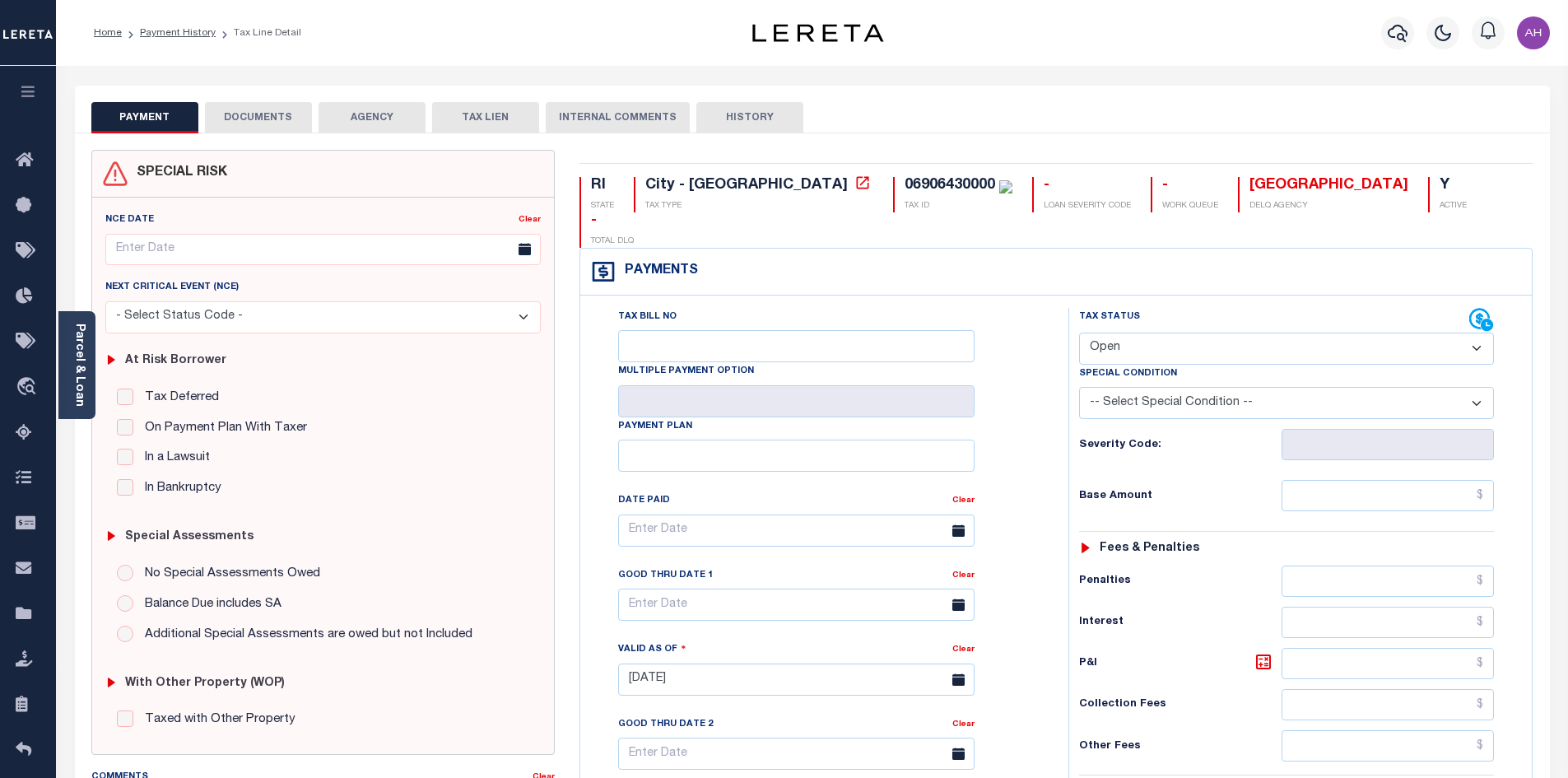
click at [1128, 332] on select "- Select Status Code - Open Due/Unpaid Paid Incomplete No Tax Due Internal Refu…" at bounding box center [1286, 348] width 414 height 32
select select "PYD"
click at [1079, 332] on select "- Select Status Code - Open Due/Unpaid Paid Incomplete No Tax Due Internal Refu…" at bounding box center [1286, 348] width 414 height 32
type input "[DATE]"
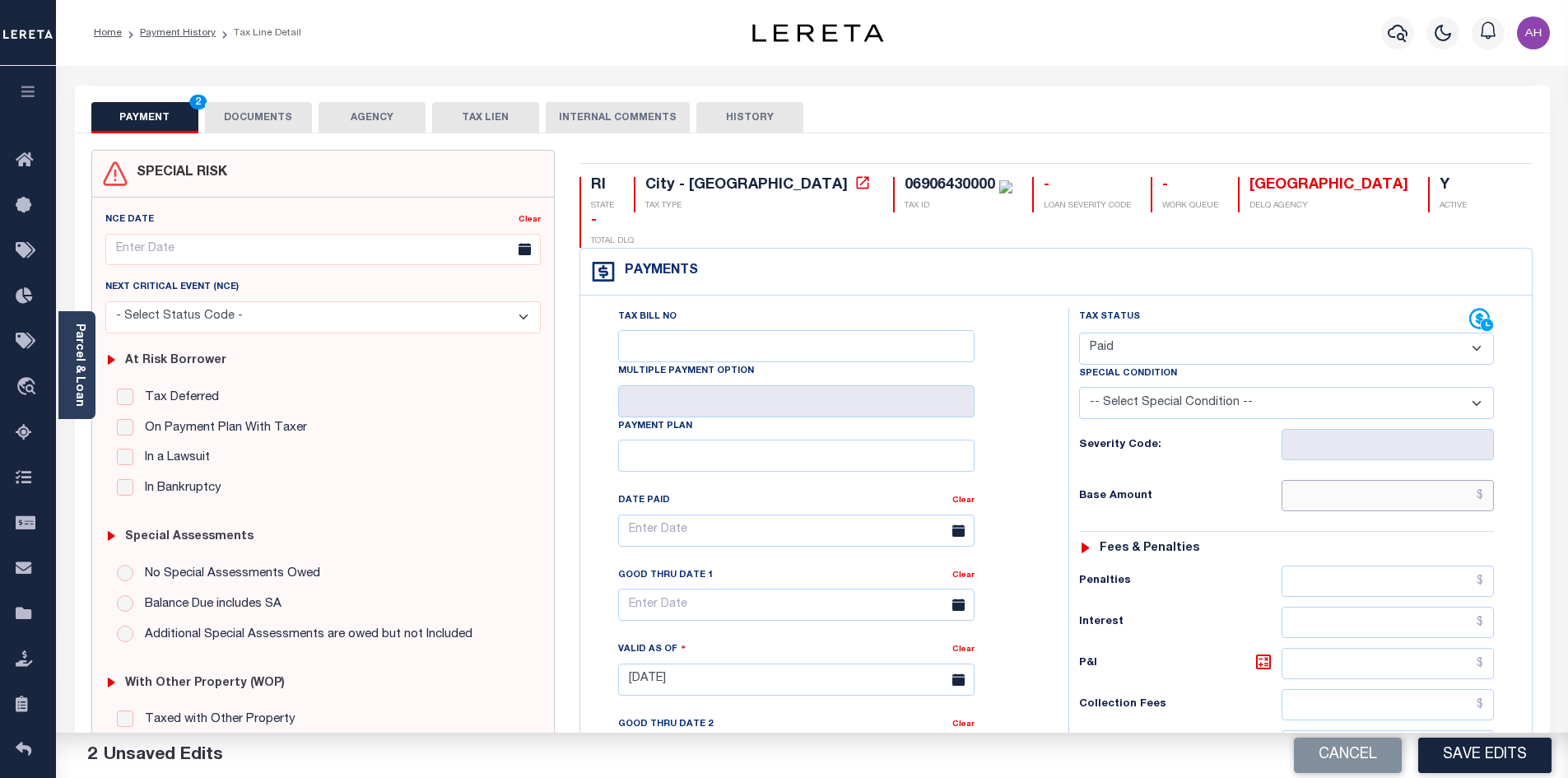
click at [1376, 480] on input "text" at bounding box center [1388, 496] width 214 height 31
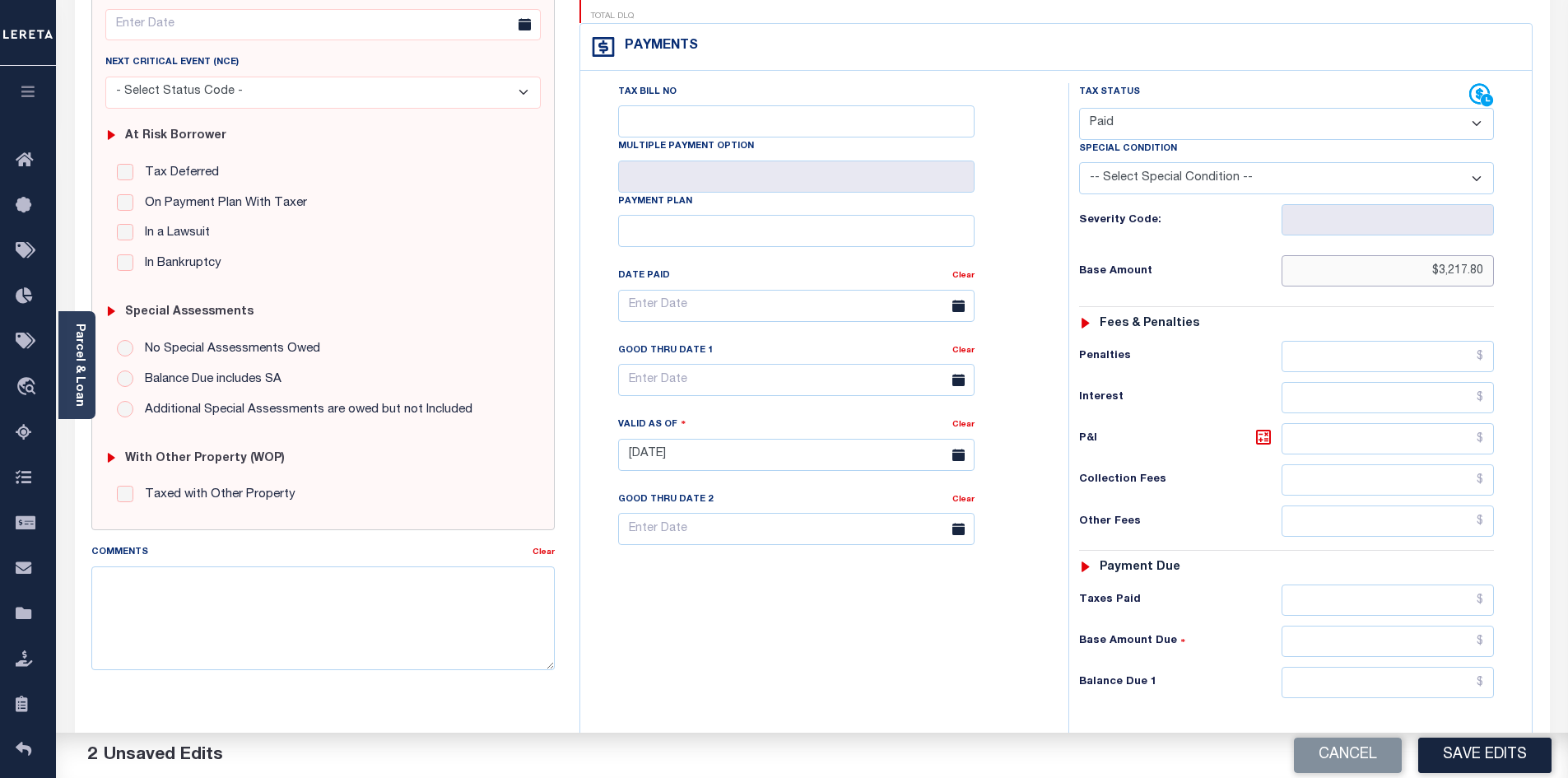
scroll to position [330, 0]
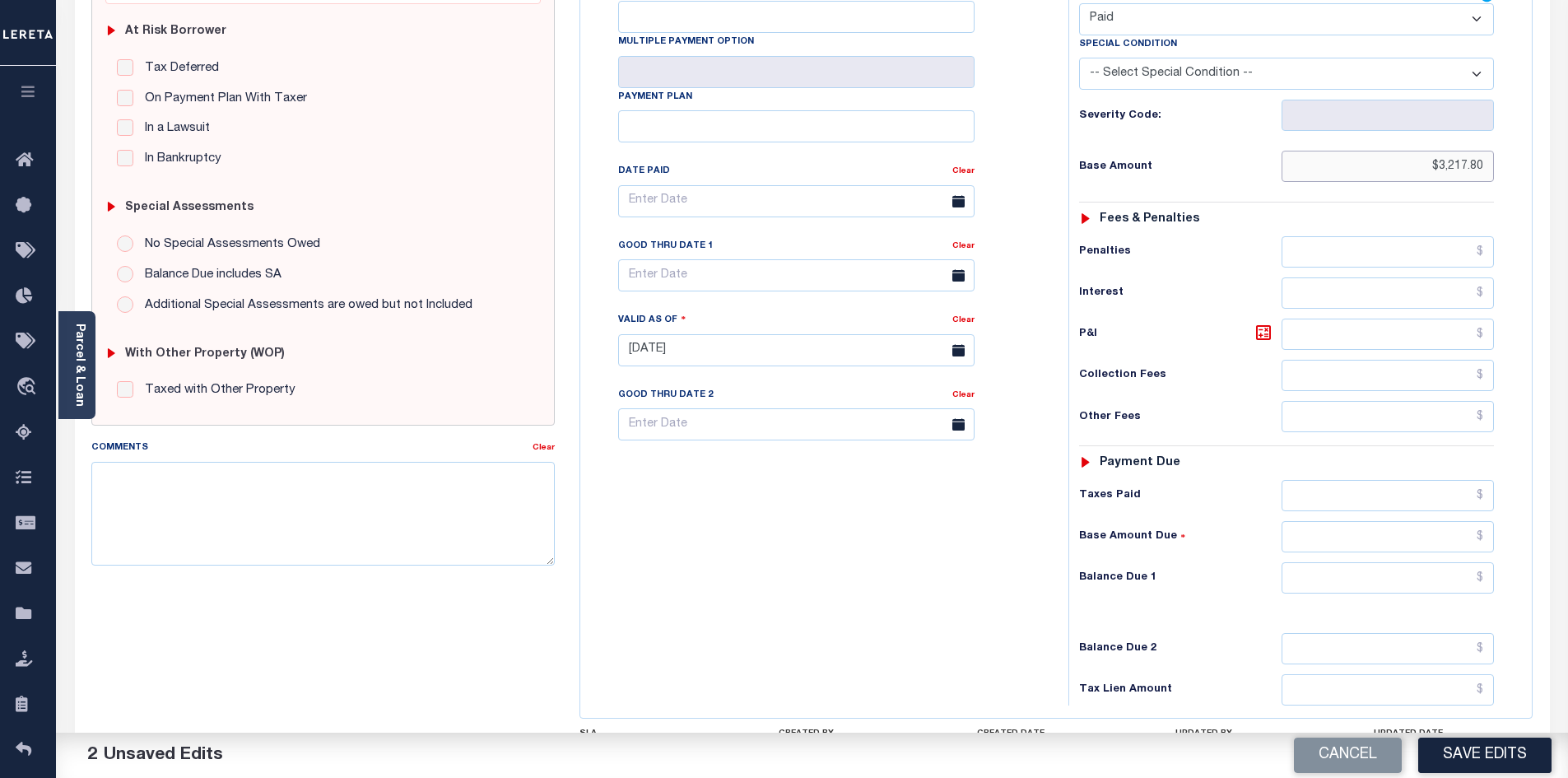
type input "$3,217.80"
click at [1370, 562] on input "text" at bounding box center [1388, 578] width 214 height 31
type input "$0.00"
click at [1497, 757] on button "Save Edits" at bounding box center [1485, 755] width 133 height 36
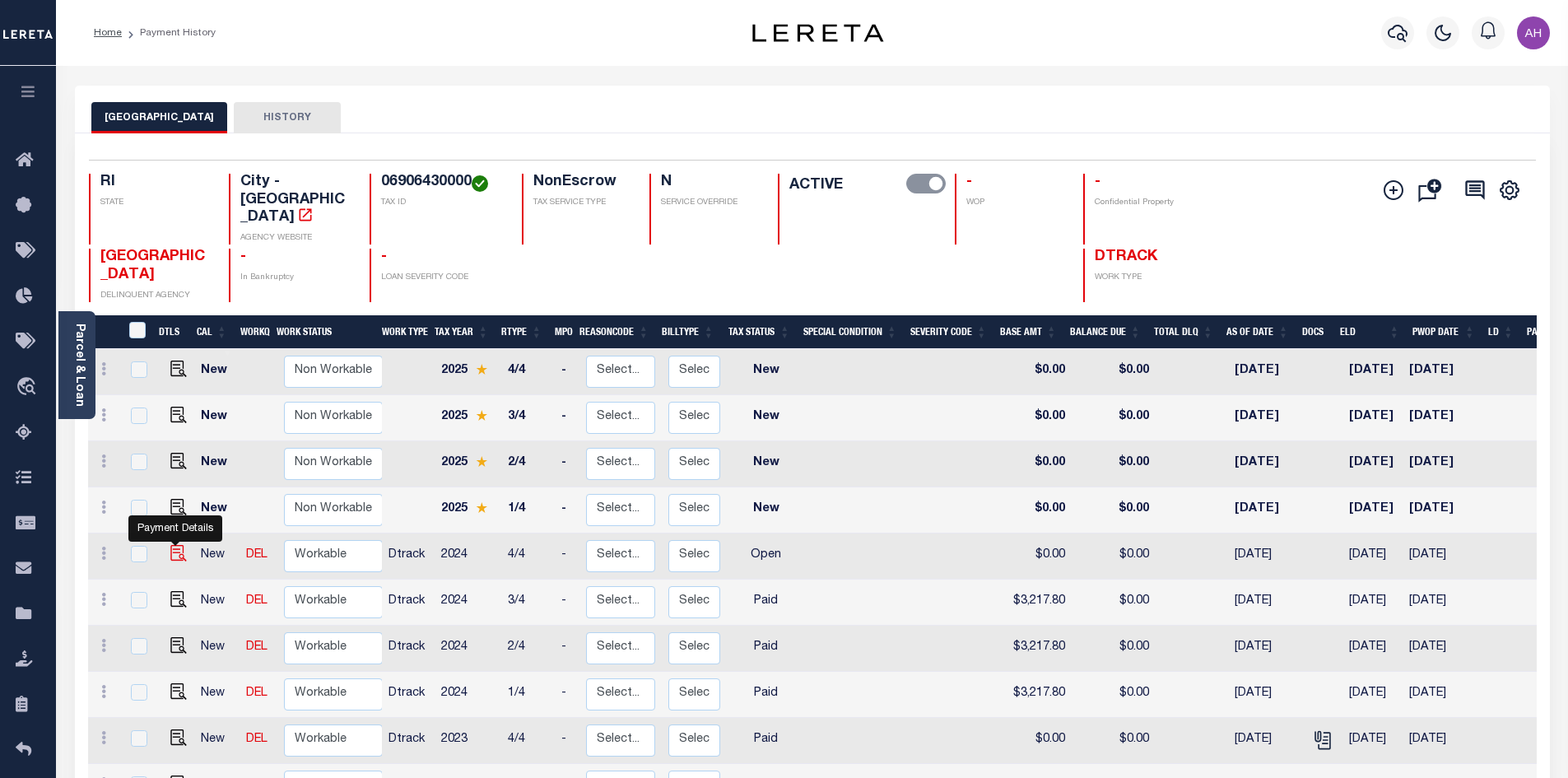
click at [179, 545] on img "" at bounding box center [178, 553] width 16 height 16
checkbox input "true"
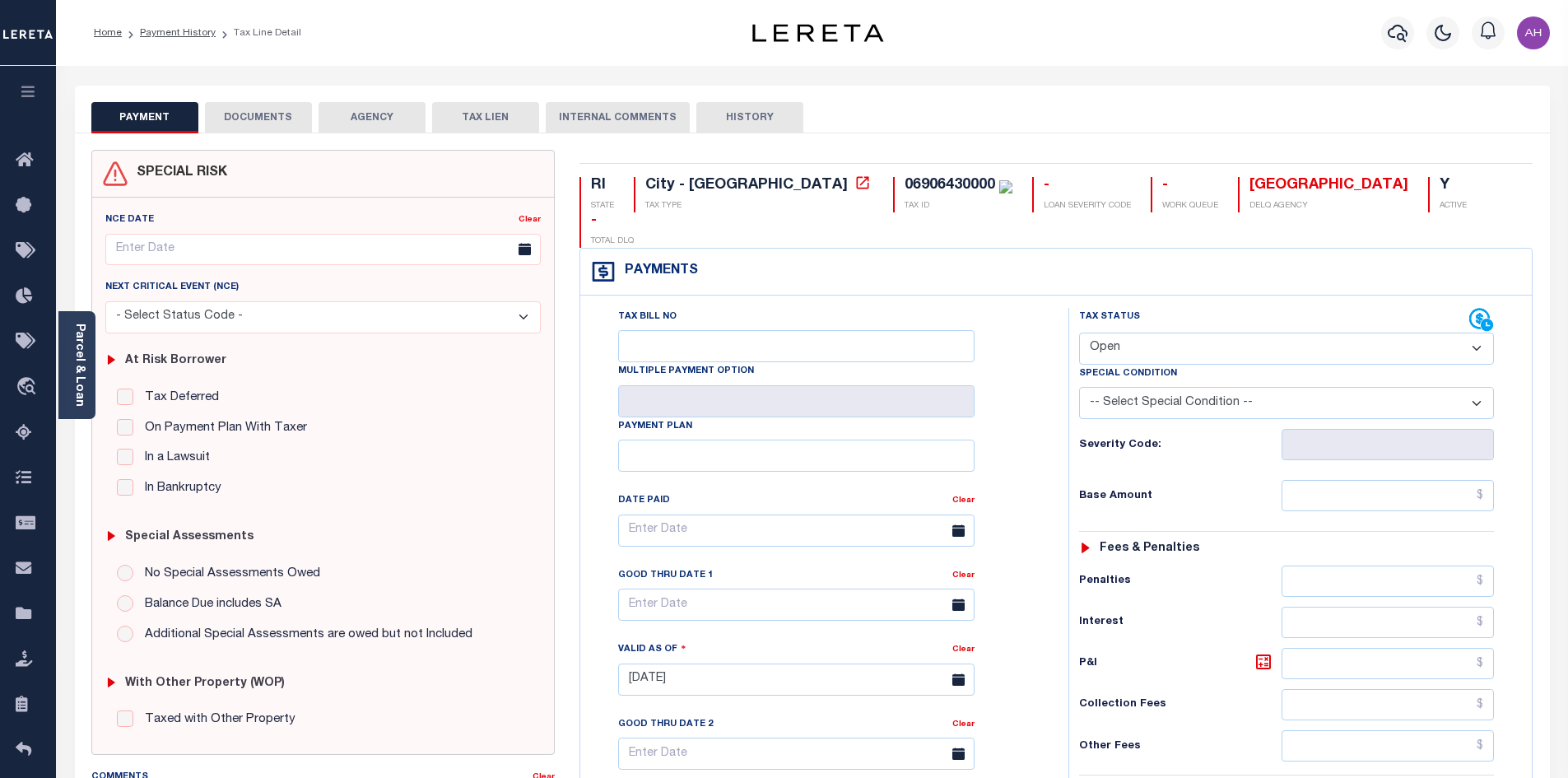
click at [1135, 332] on select "- Select Status Code - Open Due/Unpaid Paid Incomplete No Tax Due Internal Refu…" at bounding box center [1286, 348] width 414 height 32
select select "PYD"
click at [1079, 332] on select "- Select Status Code - Open Due/Unpaid Paid Incomplete No Tax Due Internal Refu…" at bounding box center [1286, 348] width 414 height 32
type input "[DATE]"
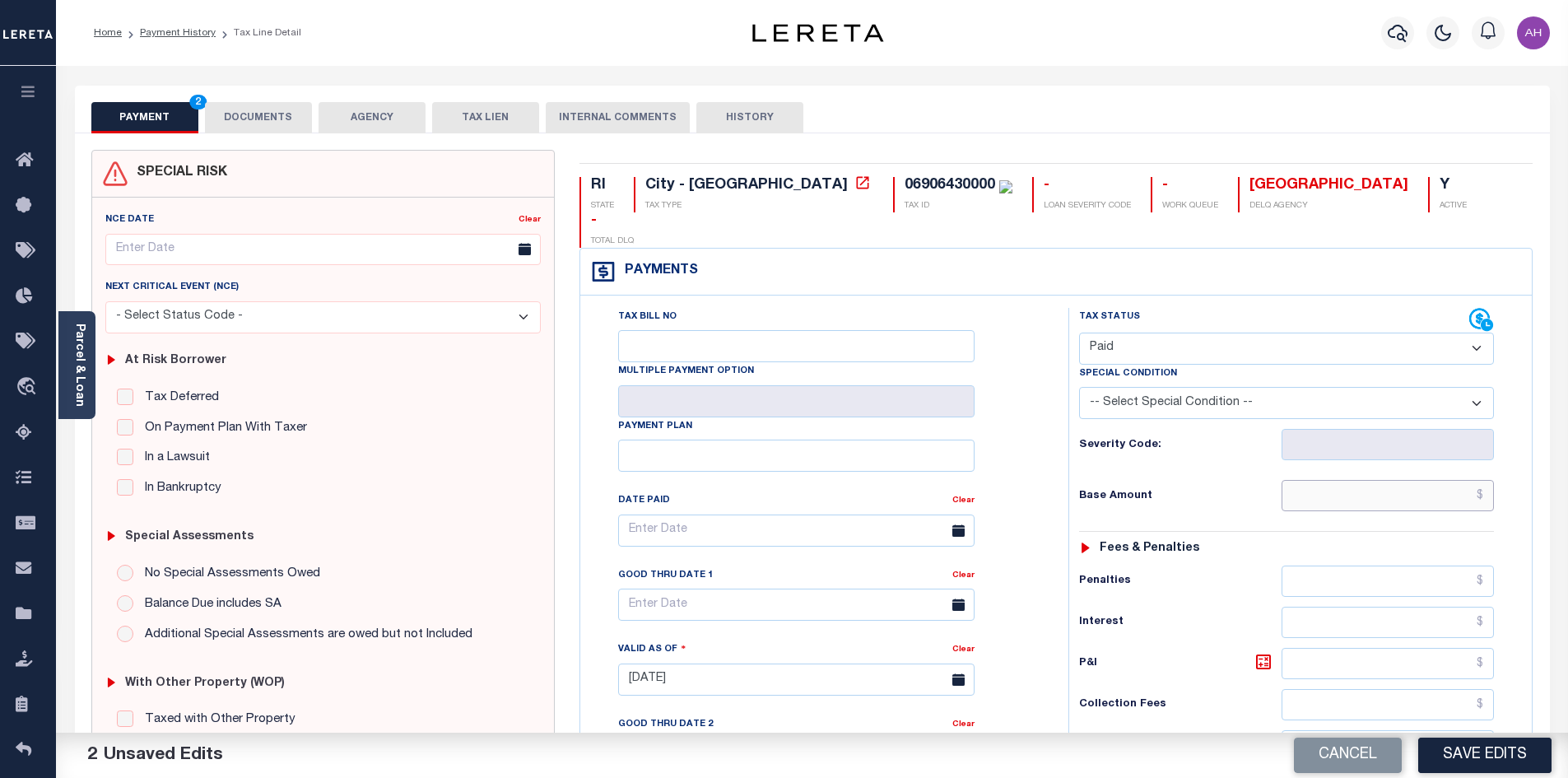
click at [1311, 480] on input "text" at bounding box center [1388, 496] width 214 height 31
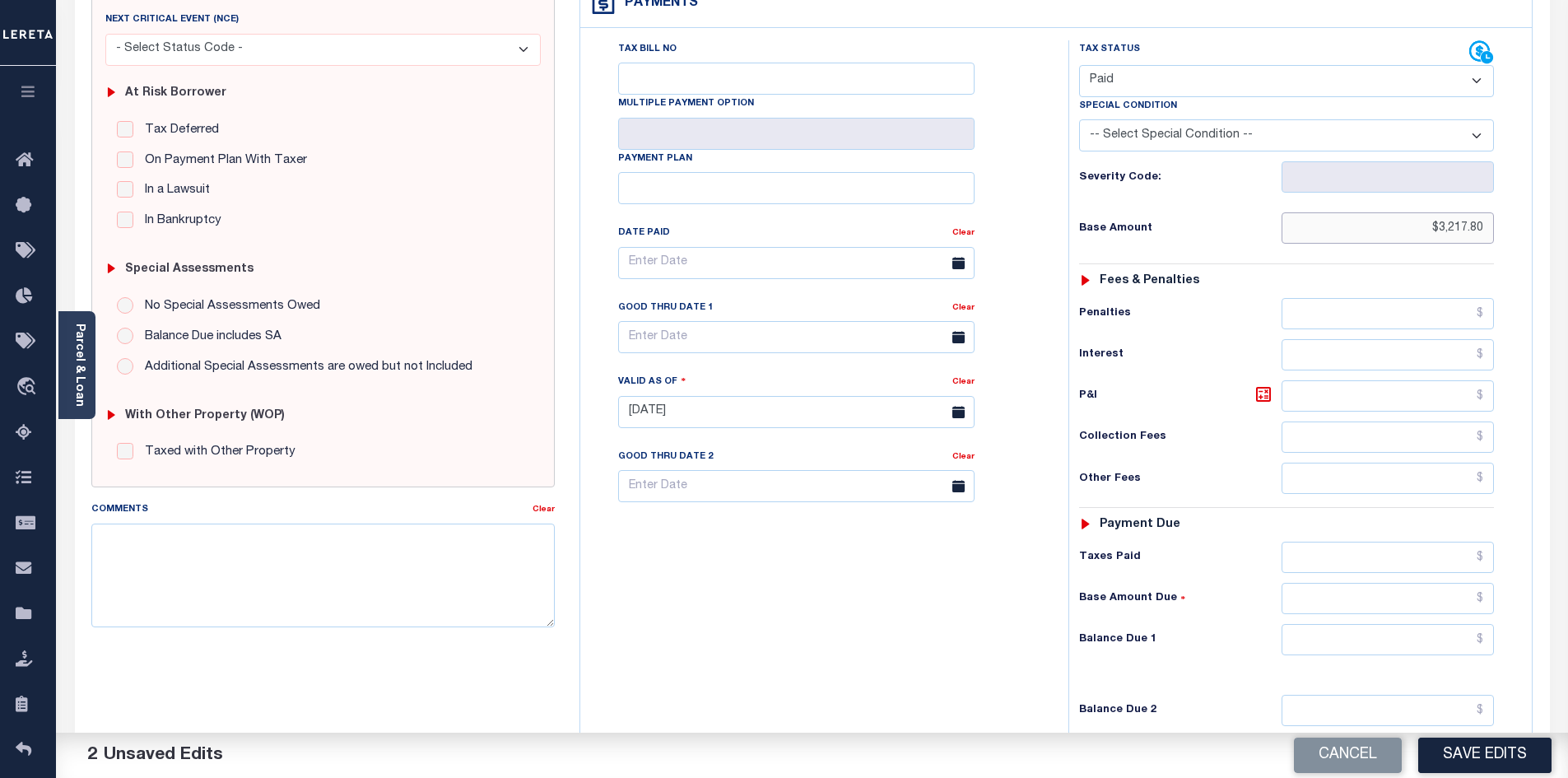
scroll to position [330, 0]
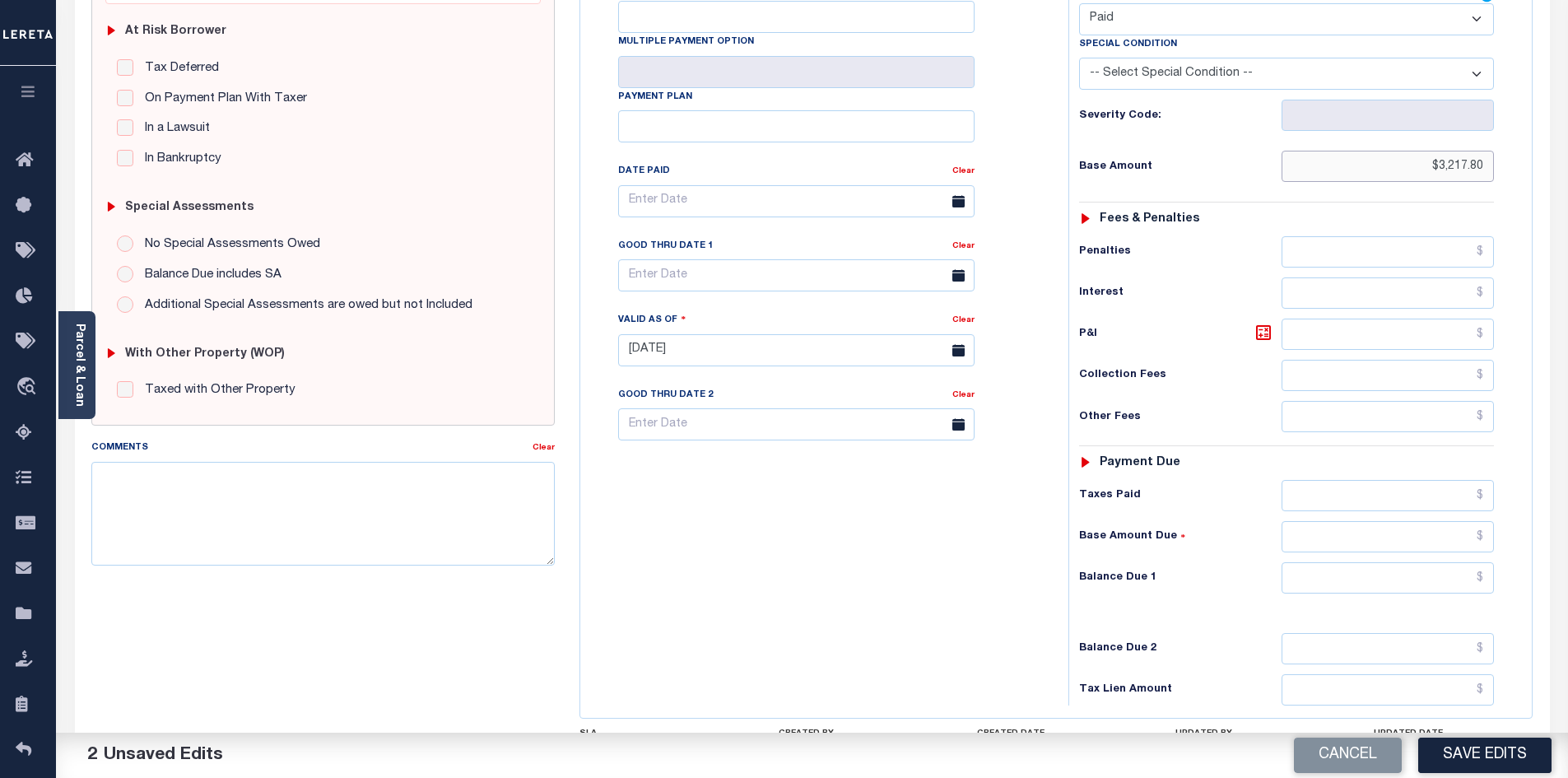
type input "$3,217.80"
click at [1381, 562] on input "text" at bounding box center [1388, 578] width 214 height 31
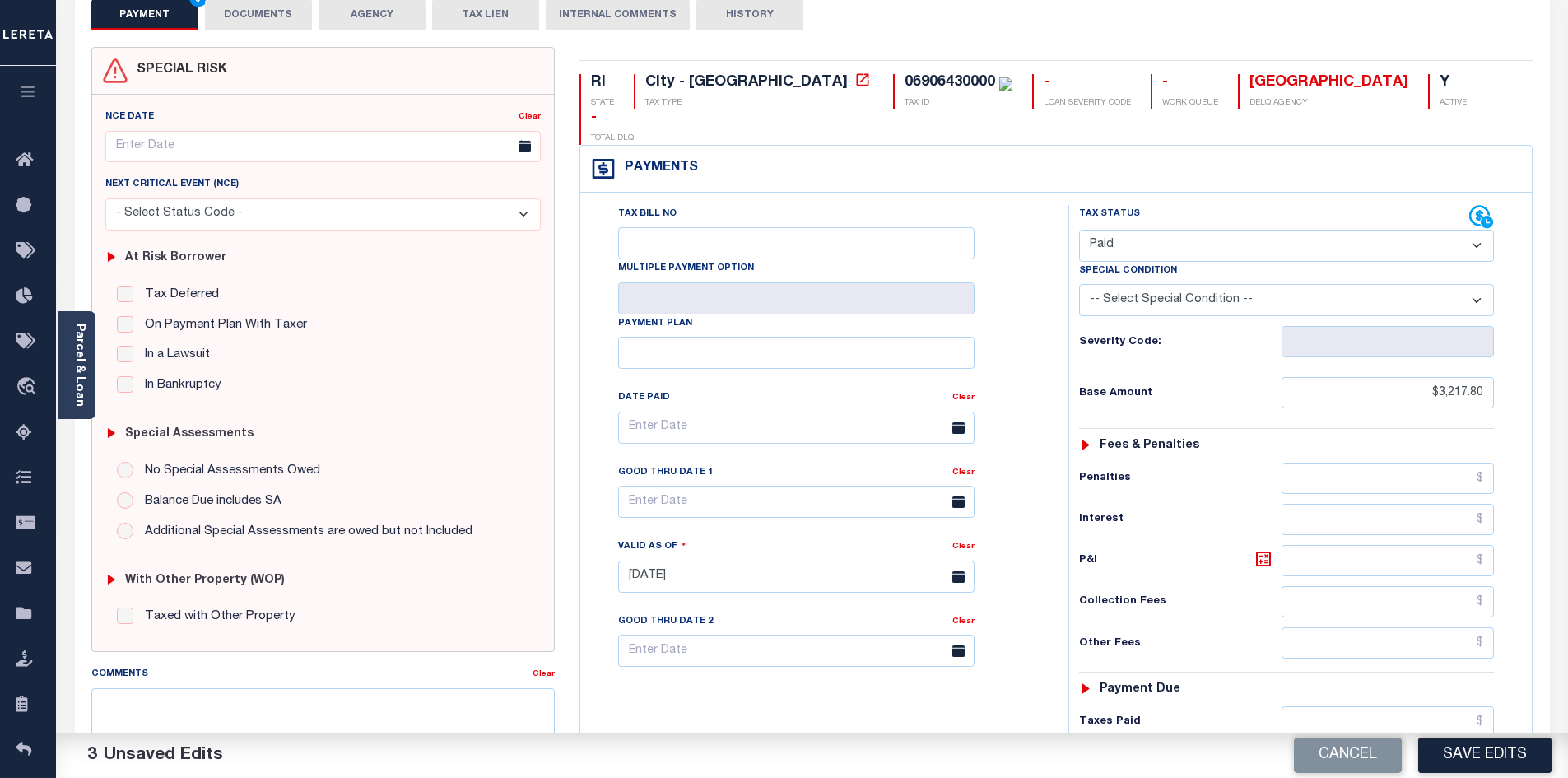
scroll to position [0, 0]
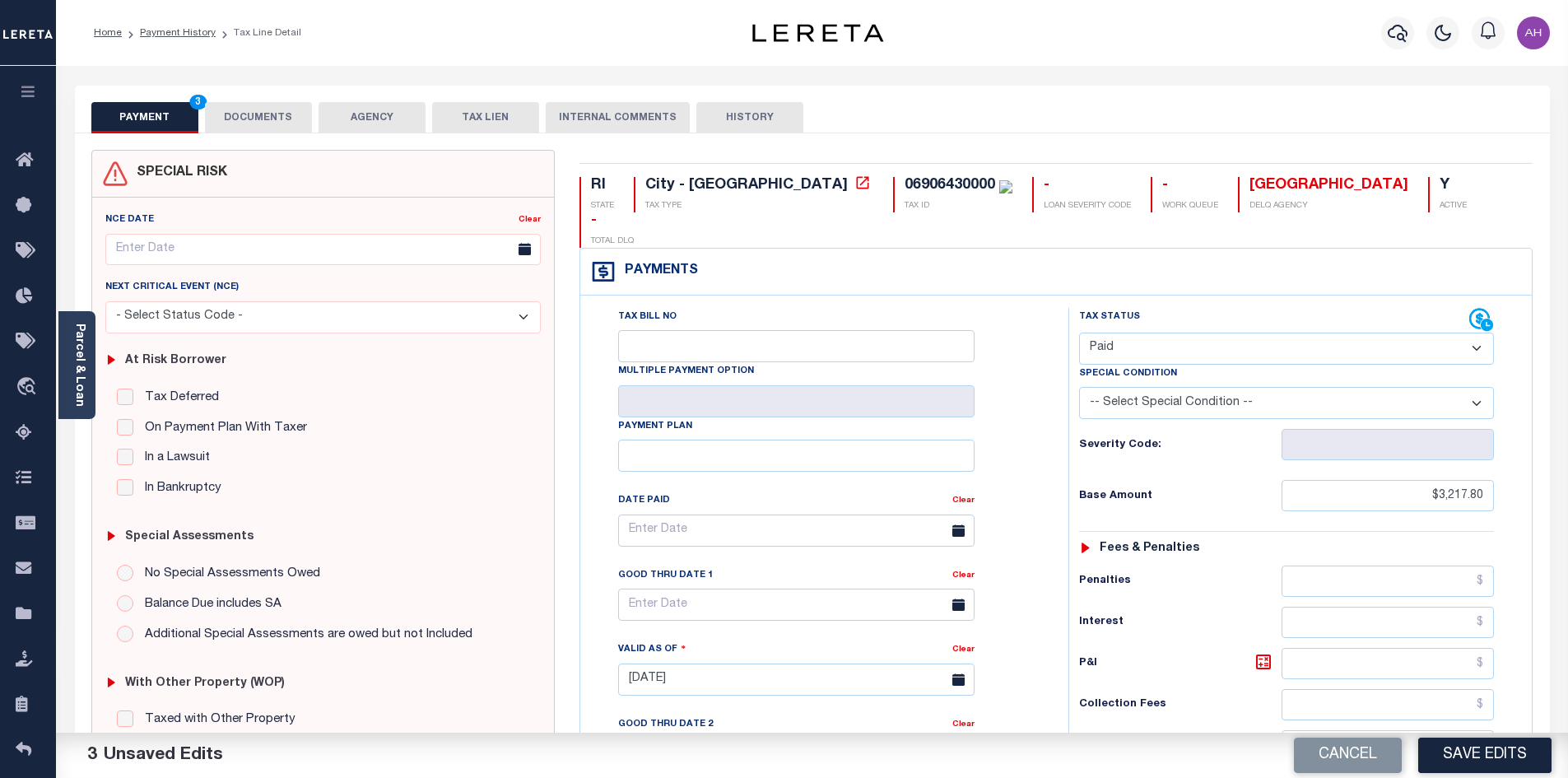
type input "$0.00"
click at [253, 104] on button "DOCUMENTS" at bounding box center [258, 118] width 107 height 31
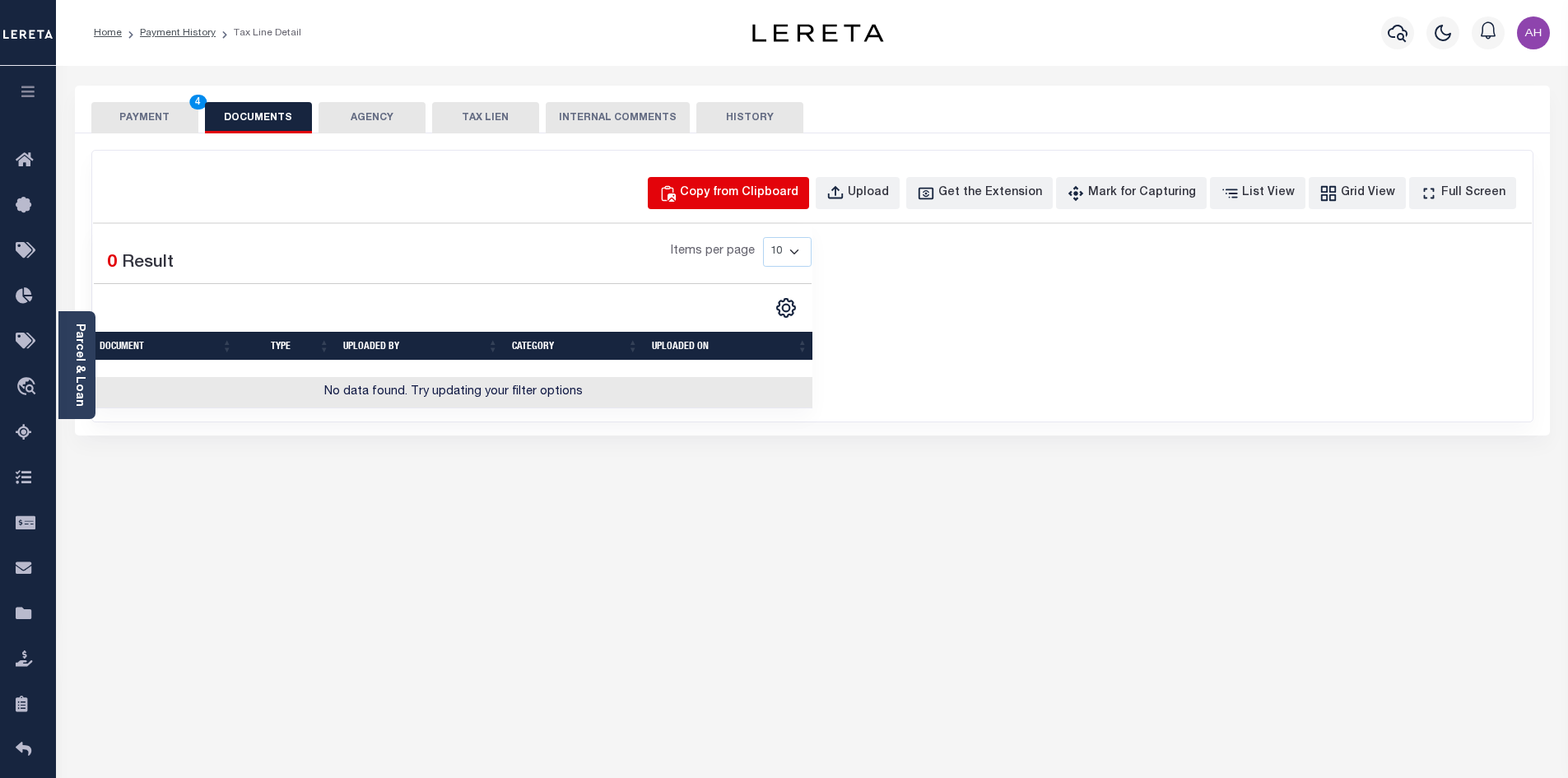
click at [730, 206] on button "Copy from Clipboard" at bounding box center [728, 192] width 161 height 32
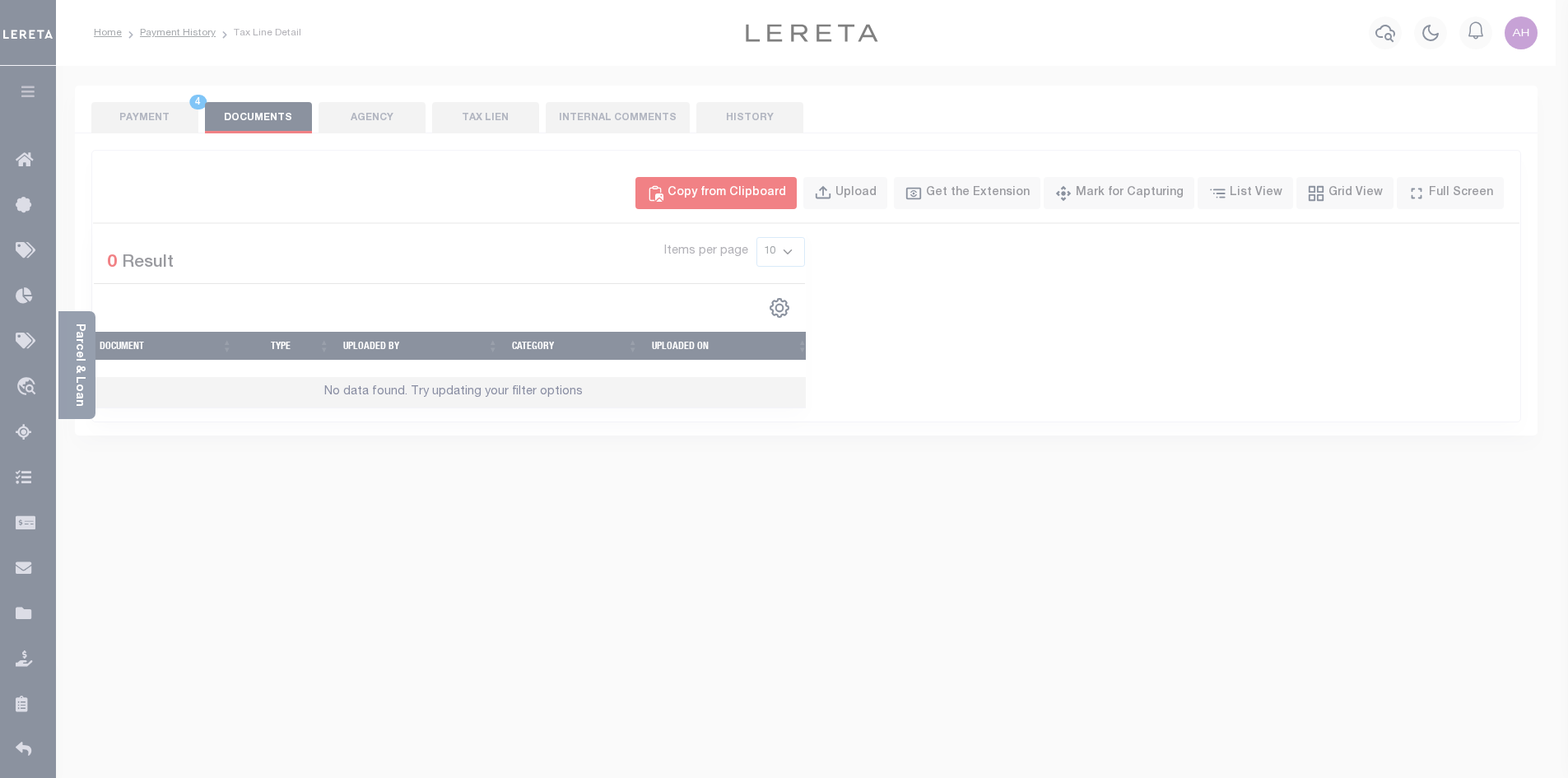
select select "POP"
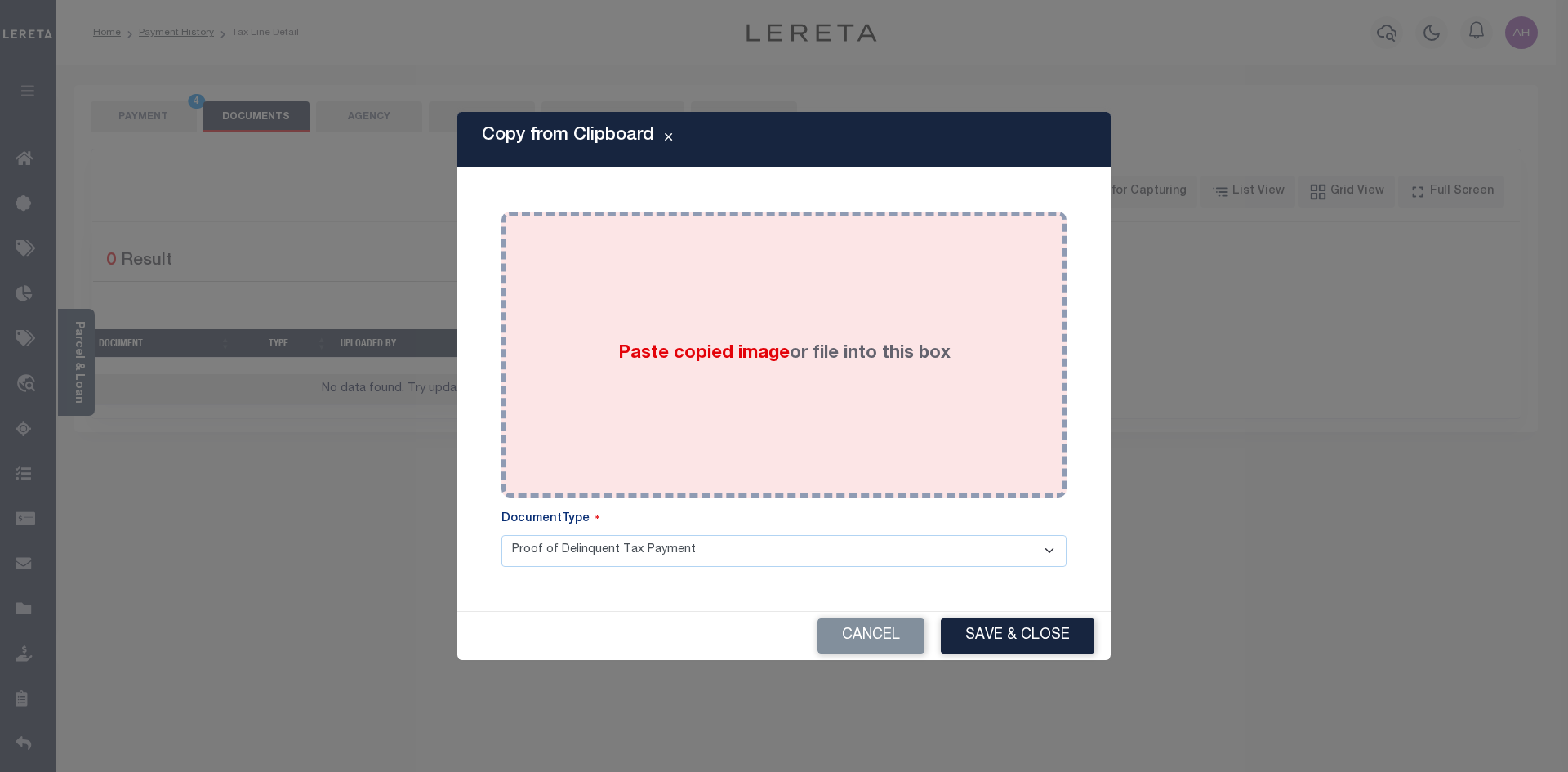
click at [653, 353] on span "Paste copied image" at bounding box center [703, 354] width 172 height 18
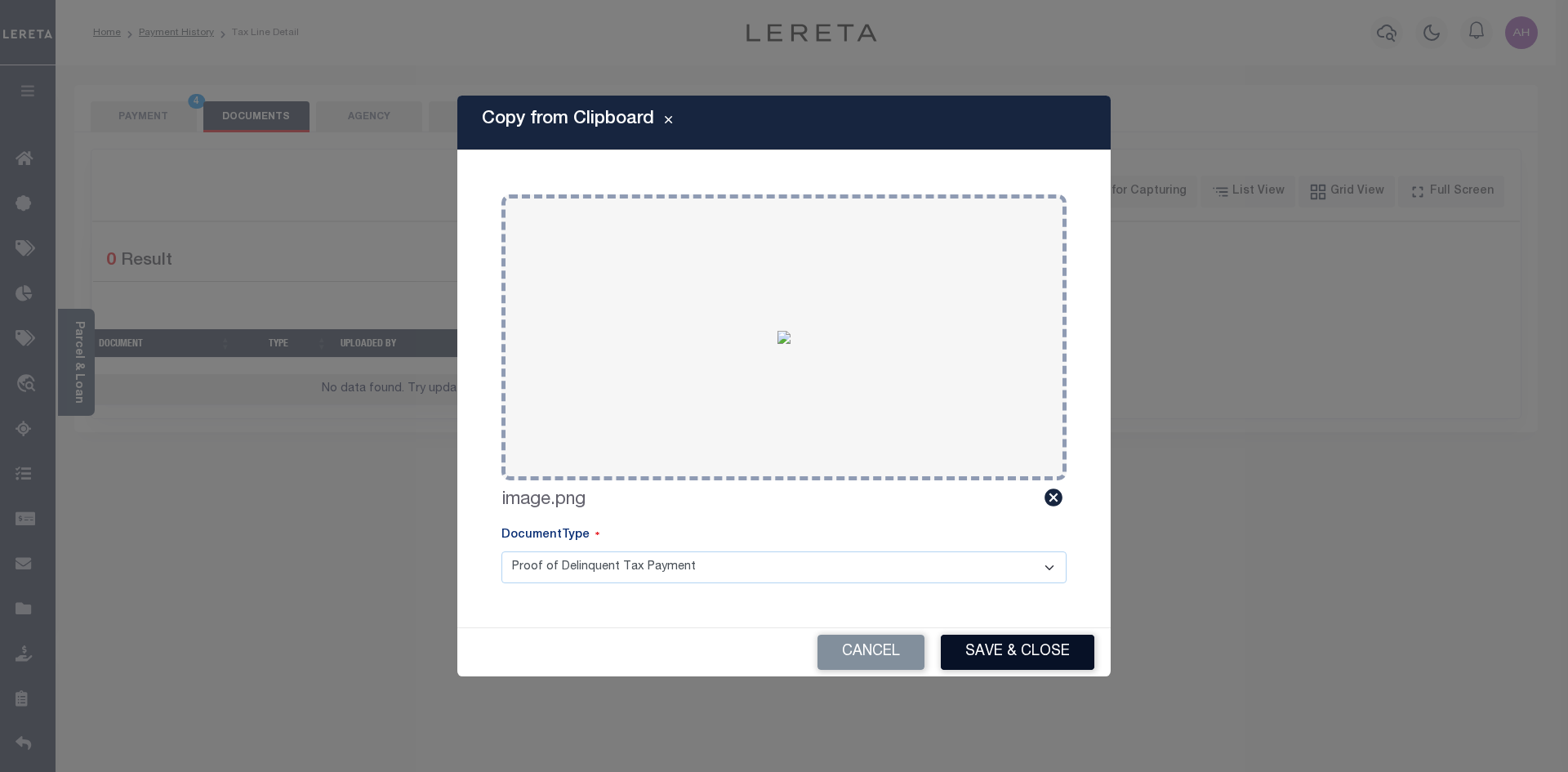
click at [994, 655] on button "Save & Close" at bounding box center [1018, 652] width 153 height 35
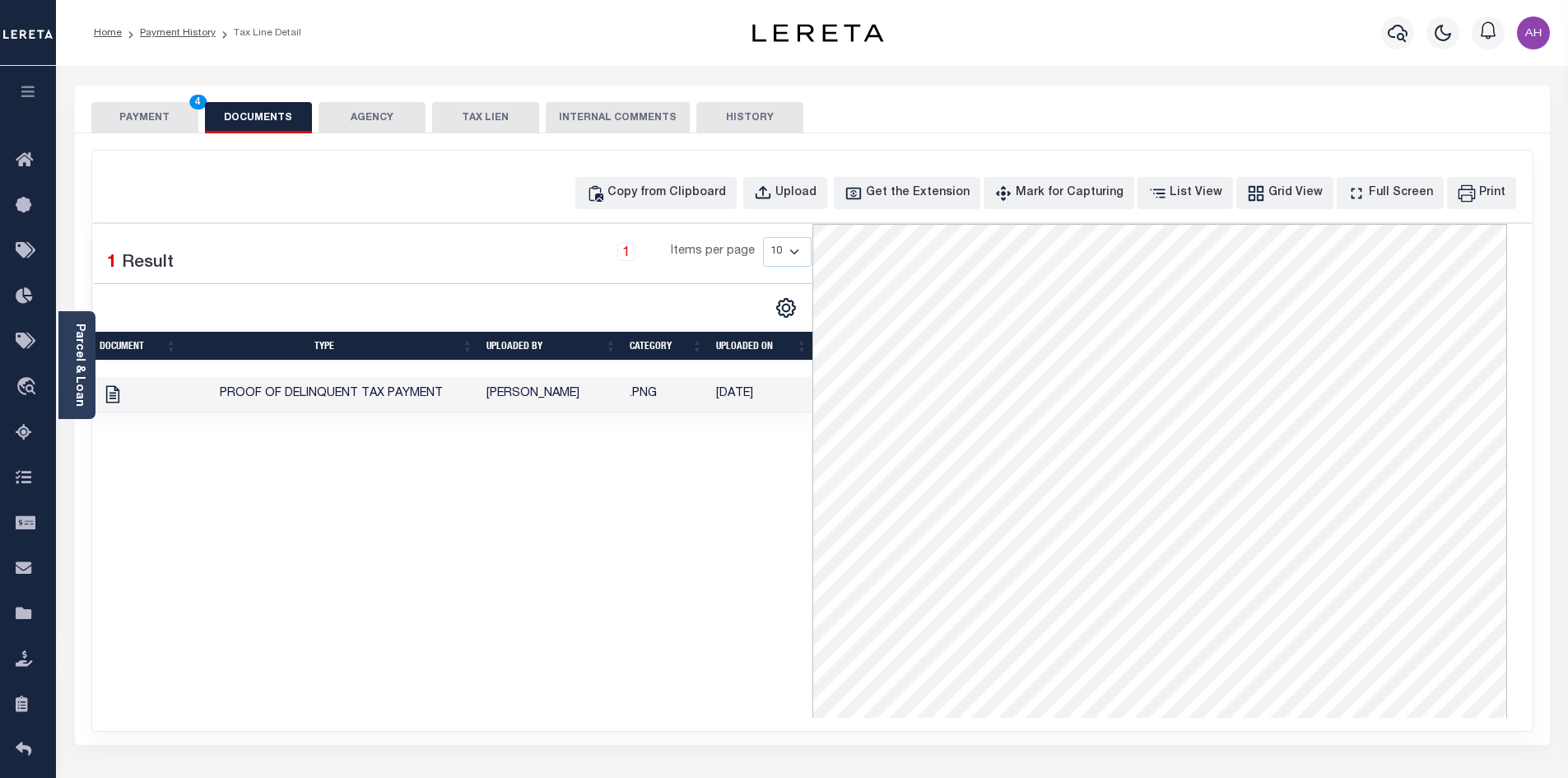
click at [155, 118] on button "PAYMENT 4" at bounding box center [145, 118] width 107 height 31
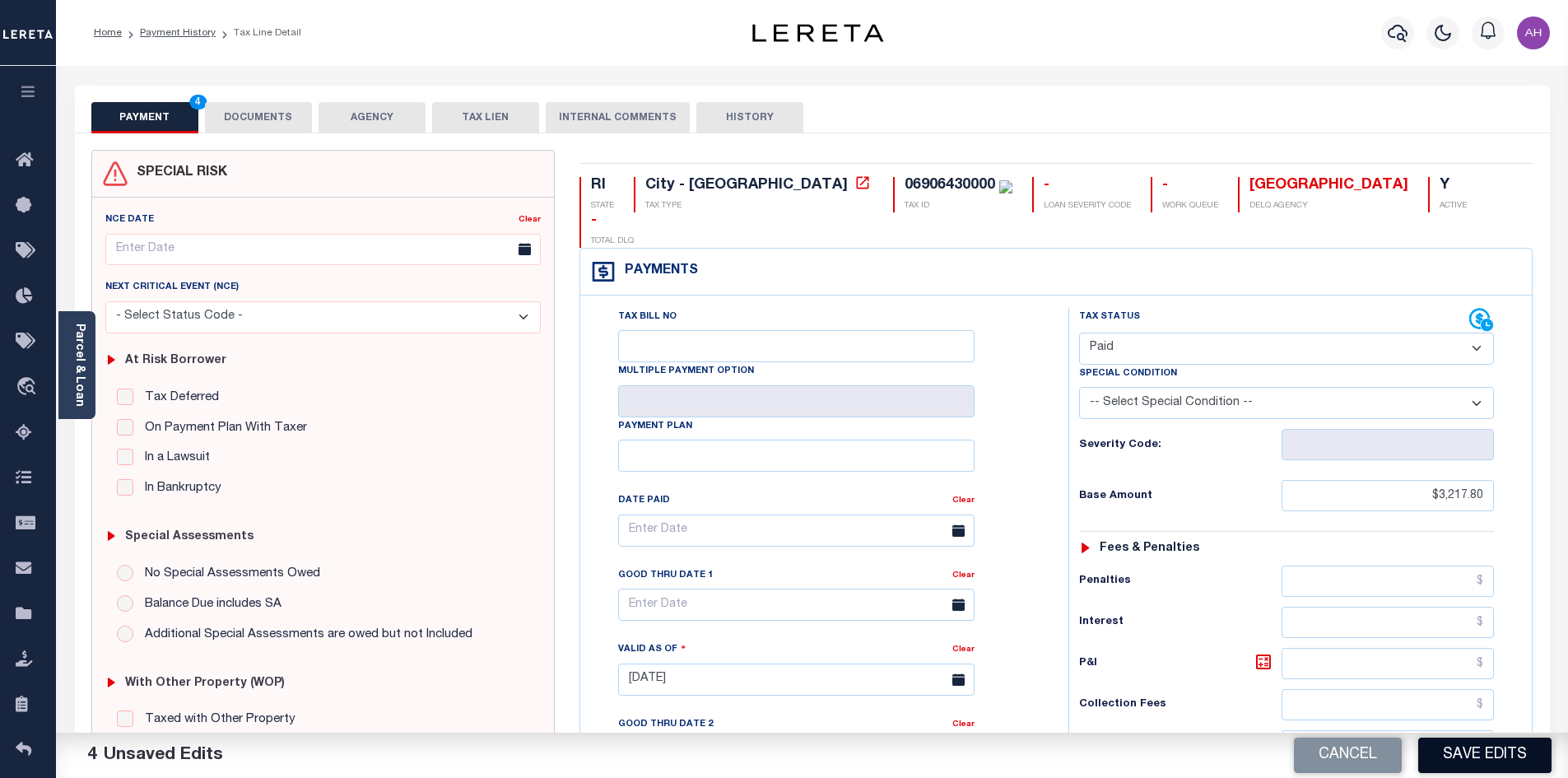
click at [1468, 751] on button "Save Edits" at bounding box center [1485, 755] width 133 height 36
checkbox input "false"
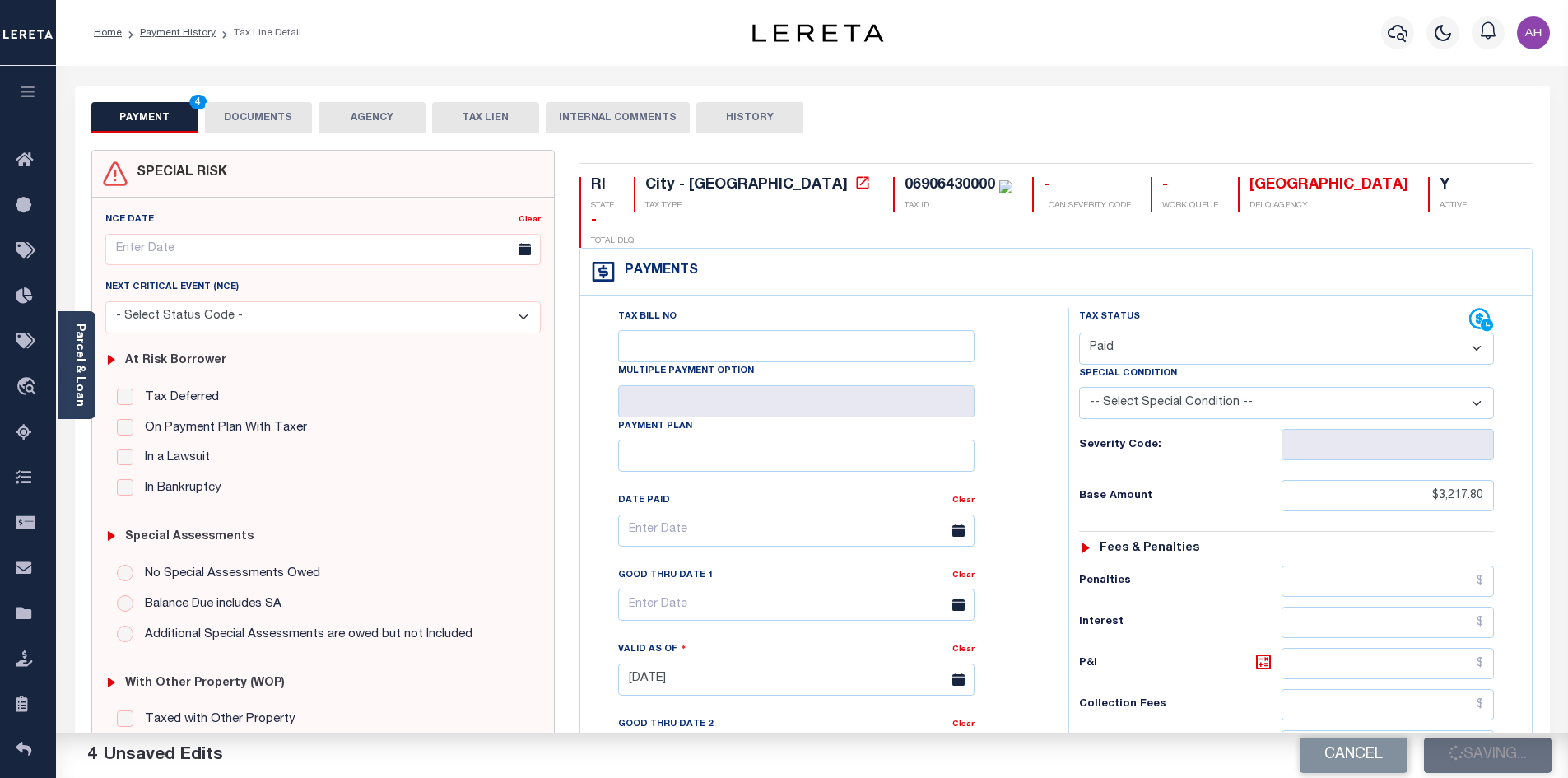
type input "$3,217.8"
type input "$0"
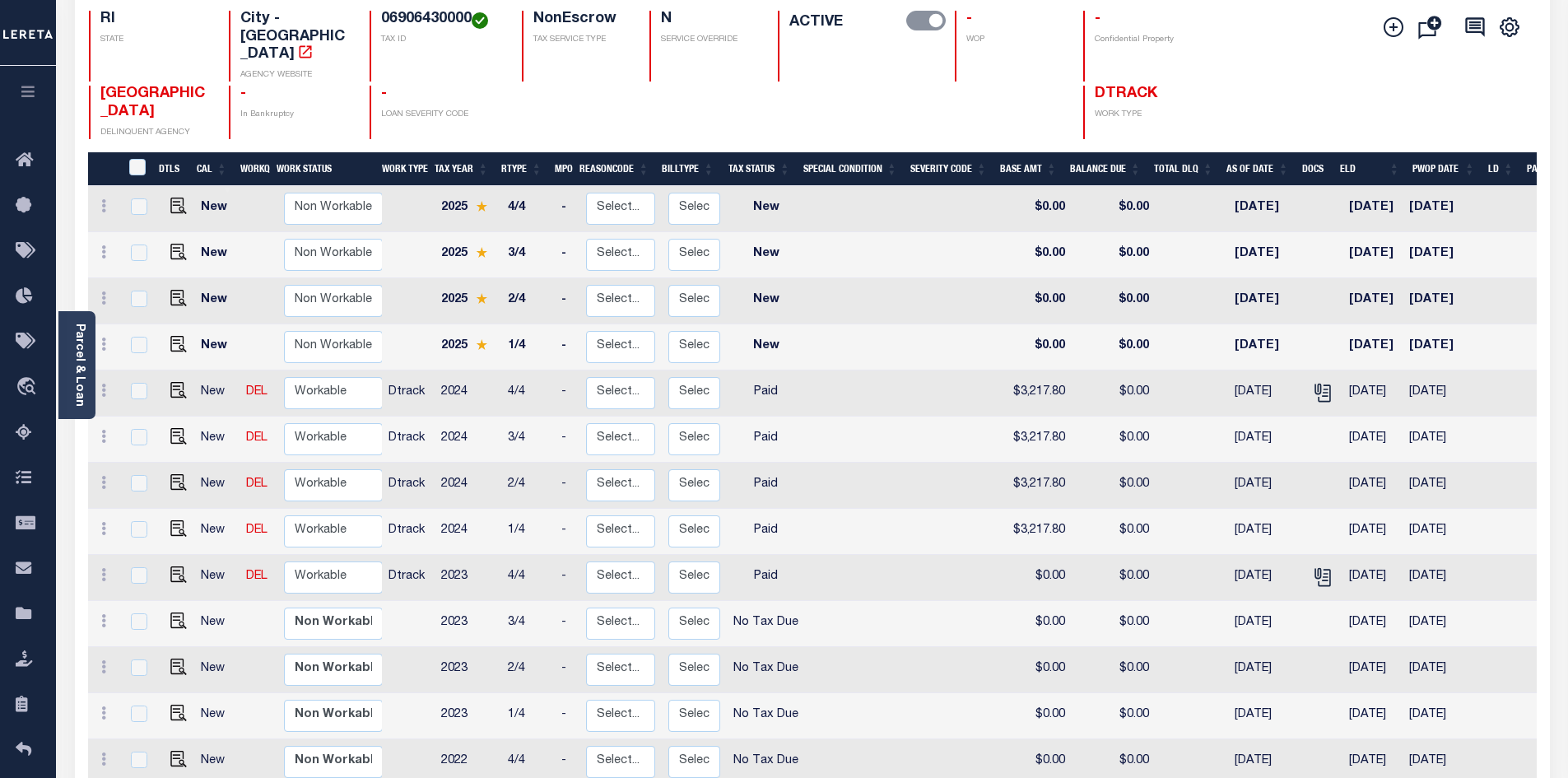
scroll to position [164, 0]
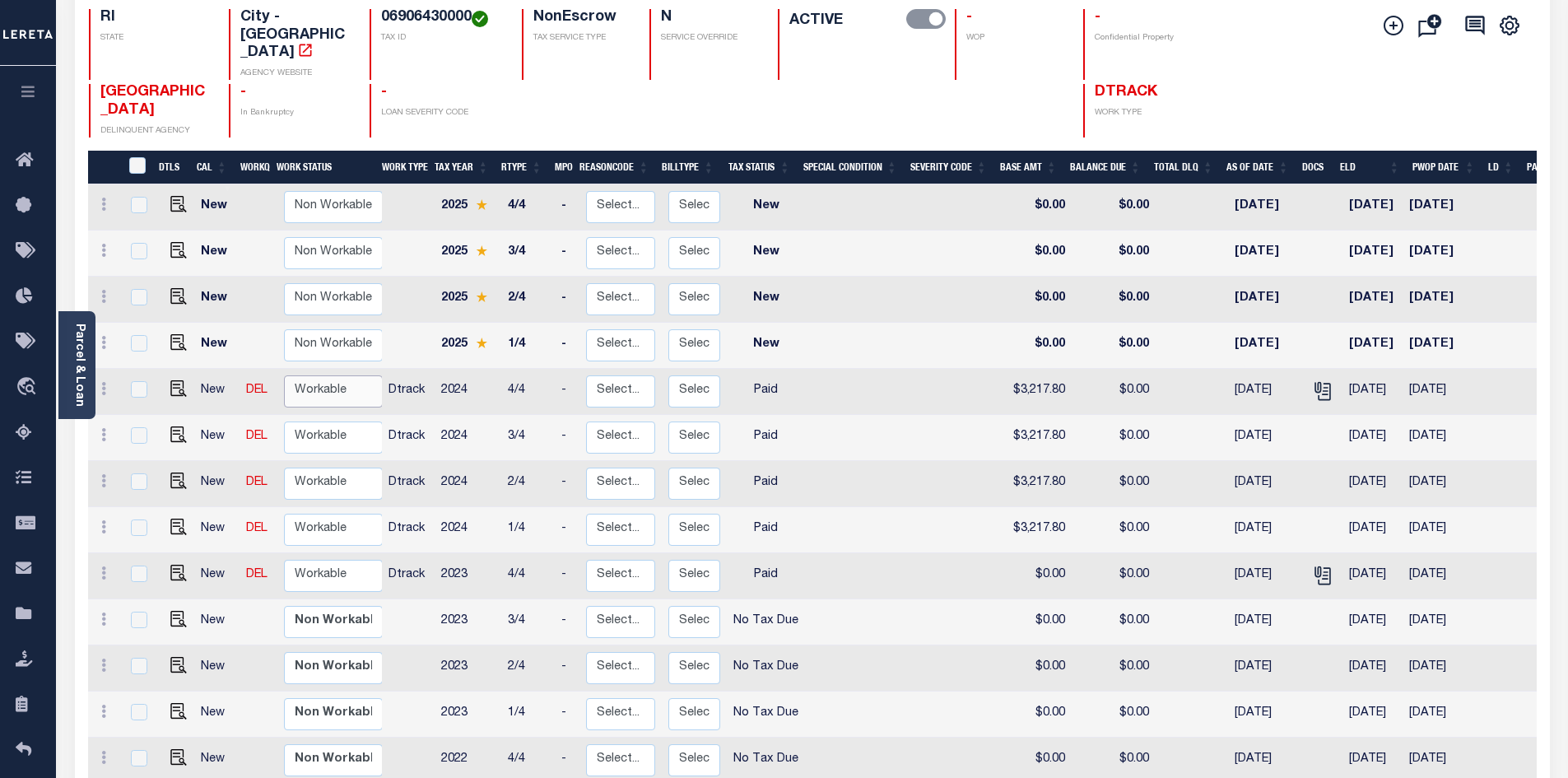
click at [325, 376] on select "Non Workable Workable" at bounding box center [333, 391] width 99 height 32
checkbox input "true"
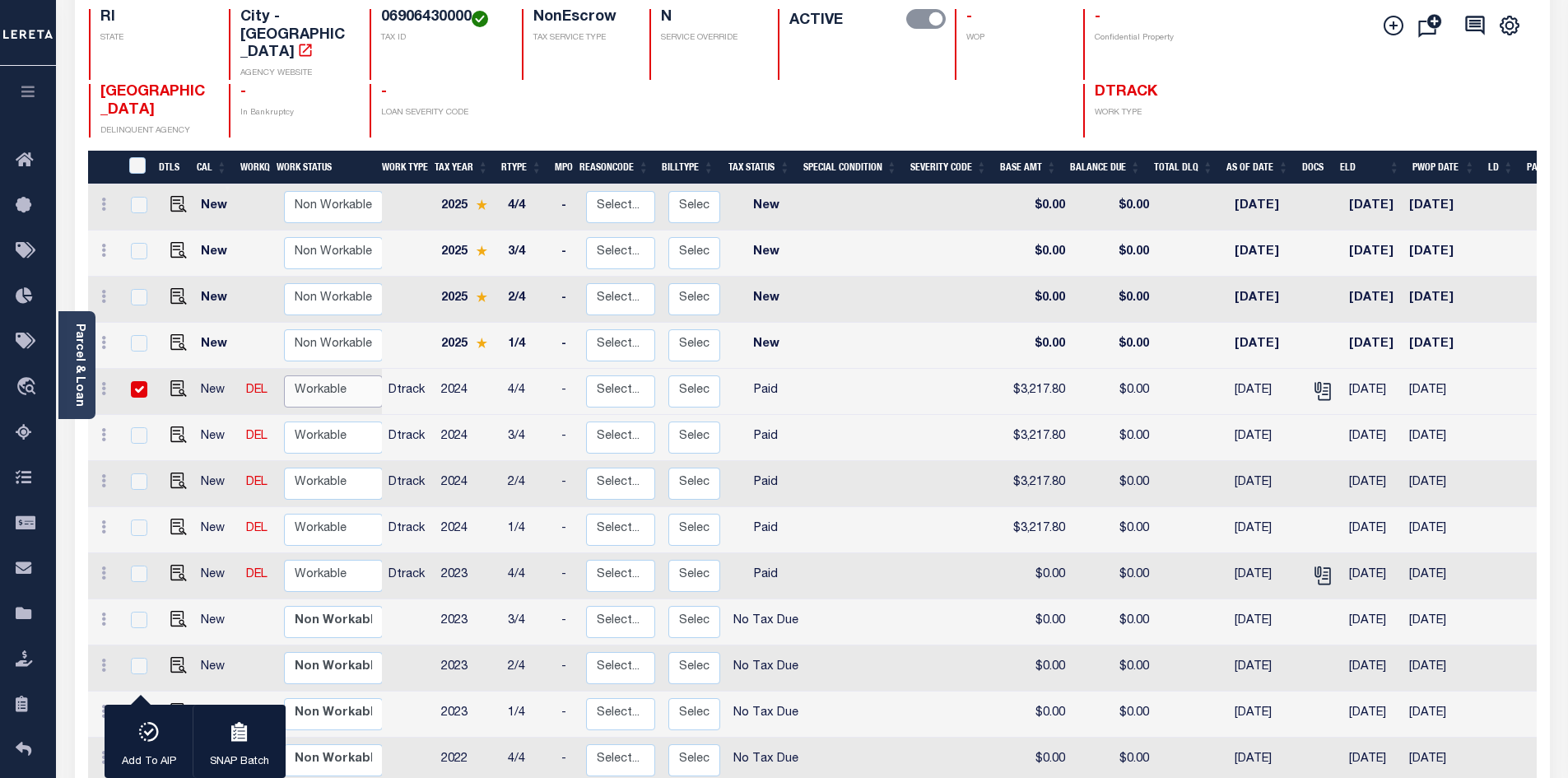
select select "true"
click at [284, 376] on select "Non Workable Workable" at bounding box center [333, 391] width 99 height 32
checkbox input "false"
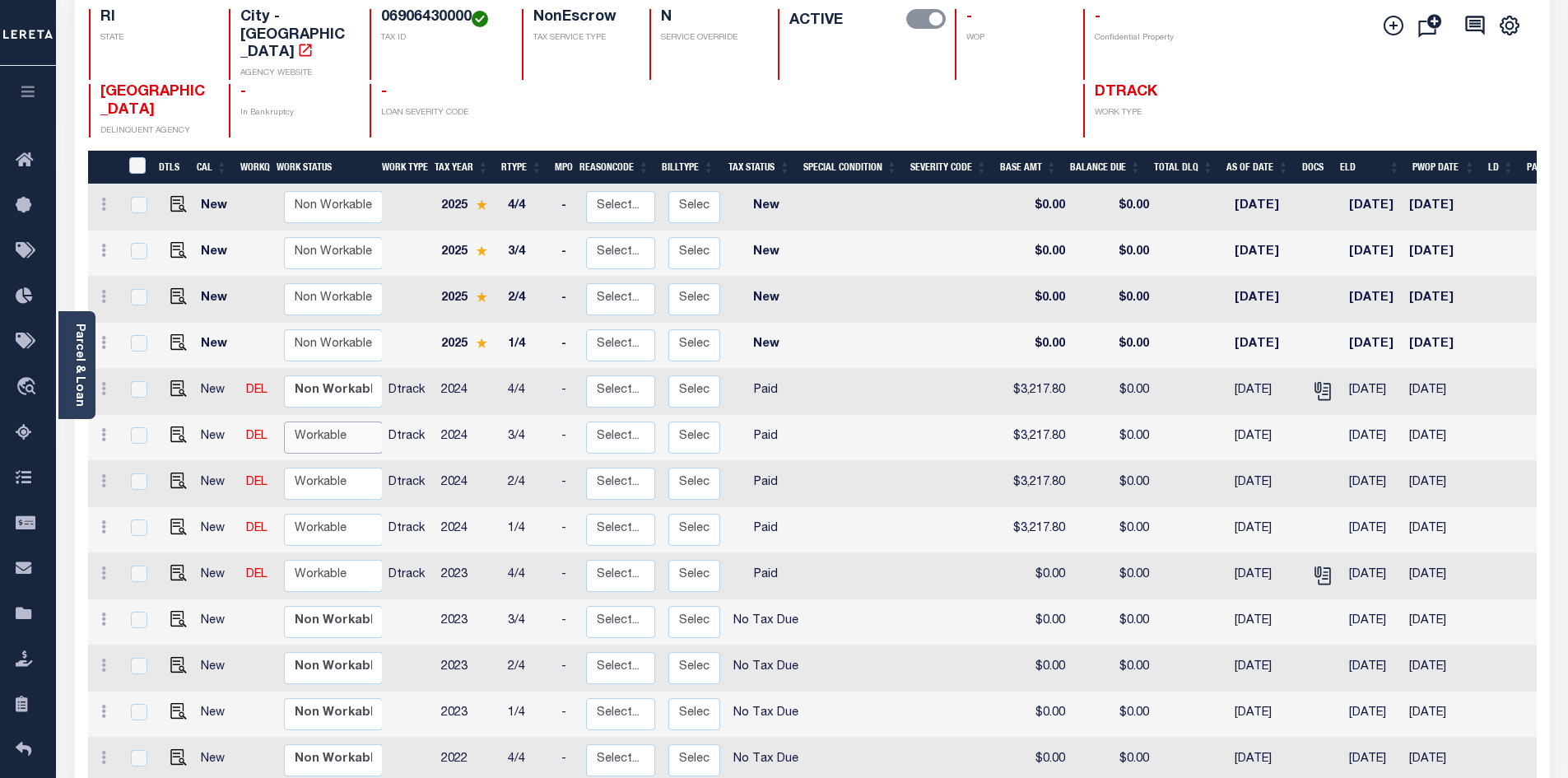
click at [336, 421] on select "Non Workable Workable" at bounding box center [333, 437] width 99 height 32
checkbox input "true"
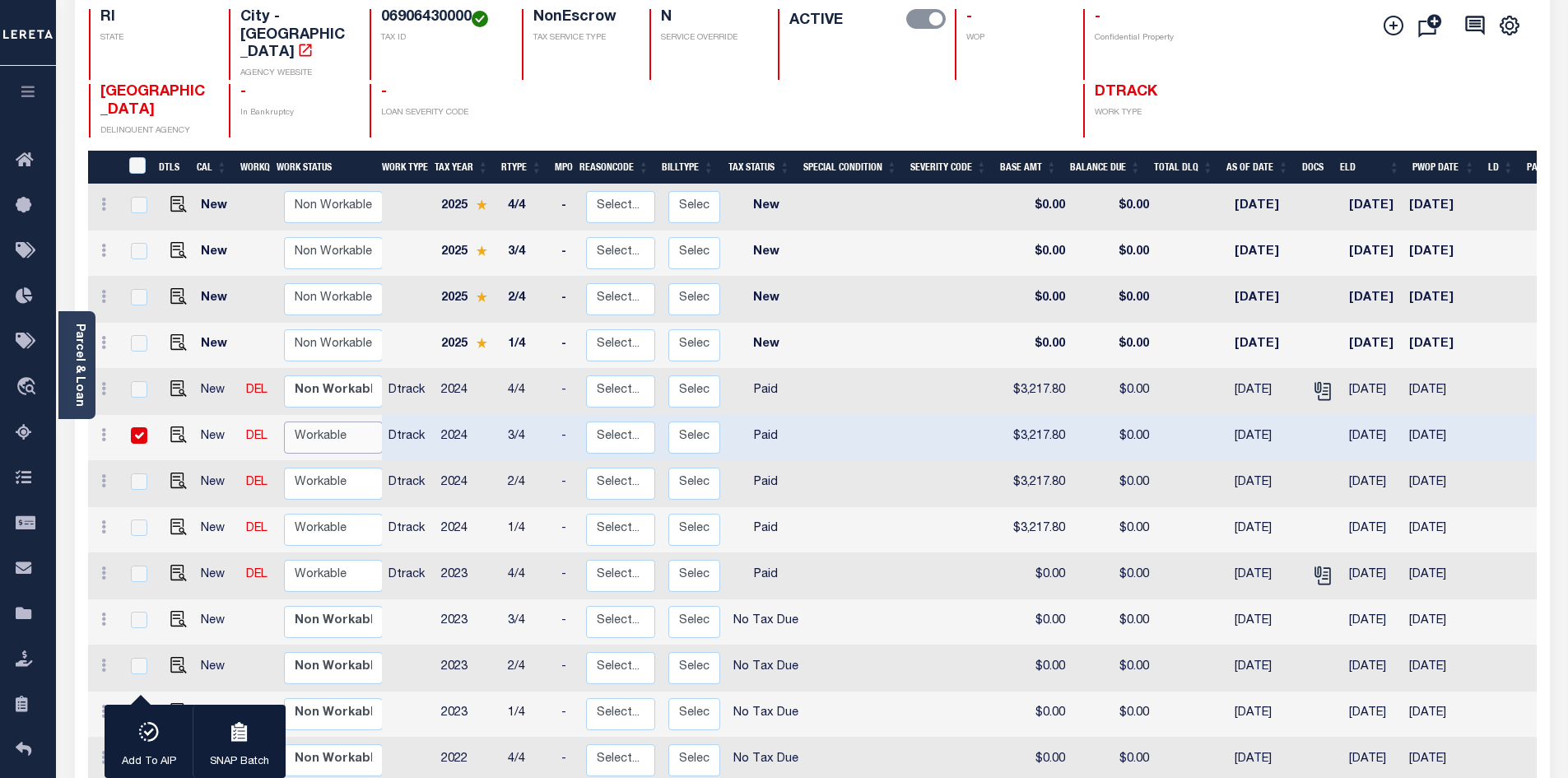
select select "true"
click at [284, 421] on select "Non Workable Workable" at bounding box center [333, 437] width 99 height 32
checkbox input "false"
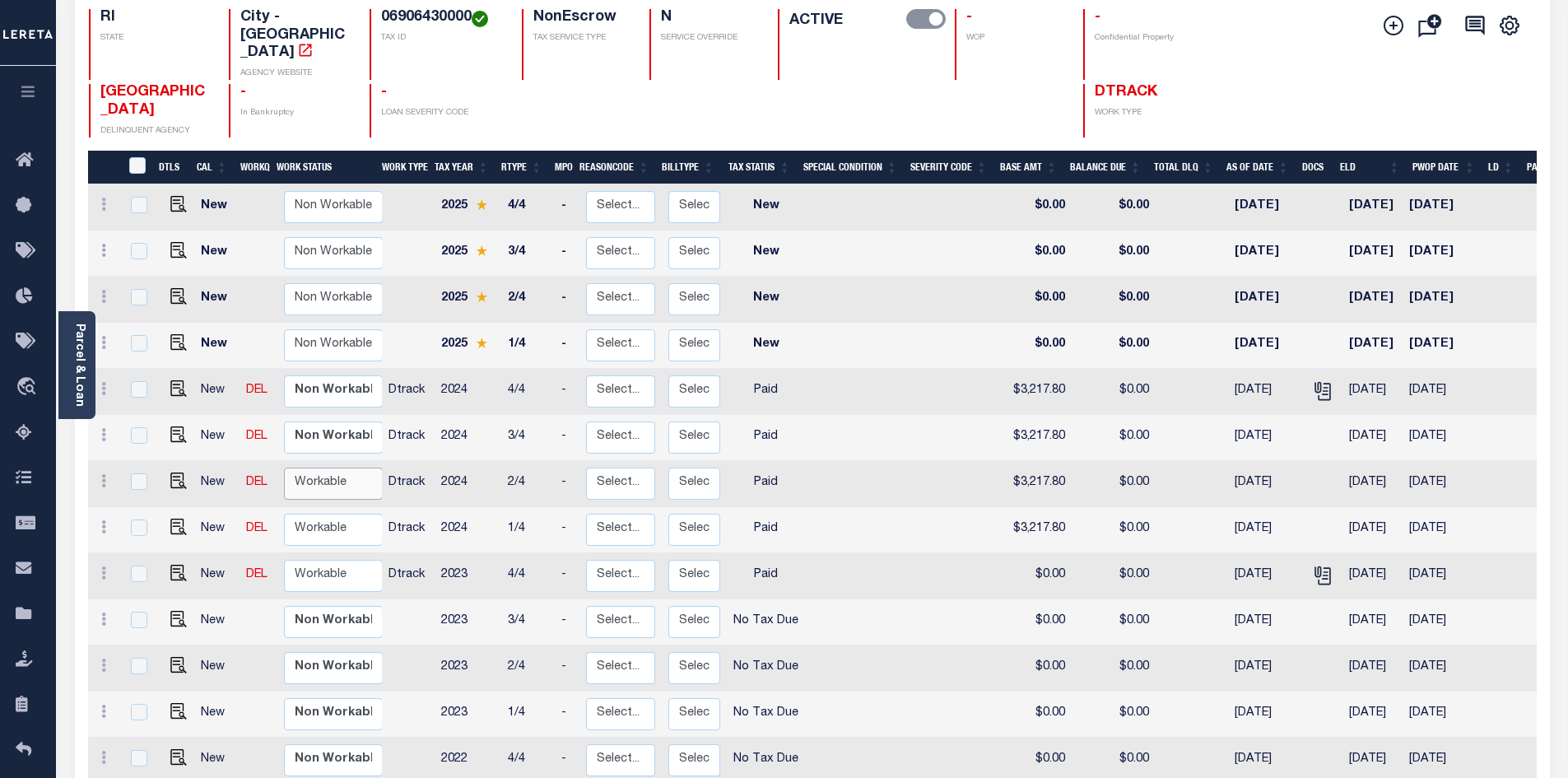
click at [322, 468] on select "Non Workable Workable" at bounding box center [333, 483] width 99 height 32
checkbox input "true"
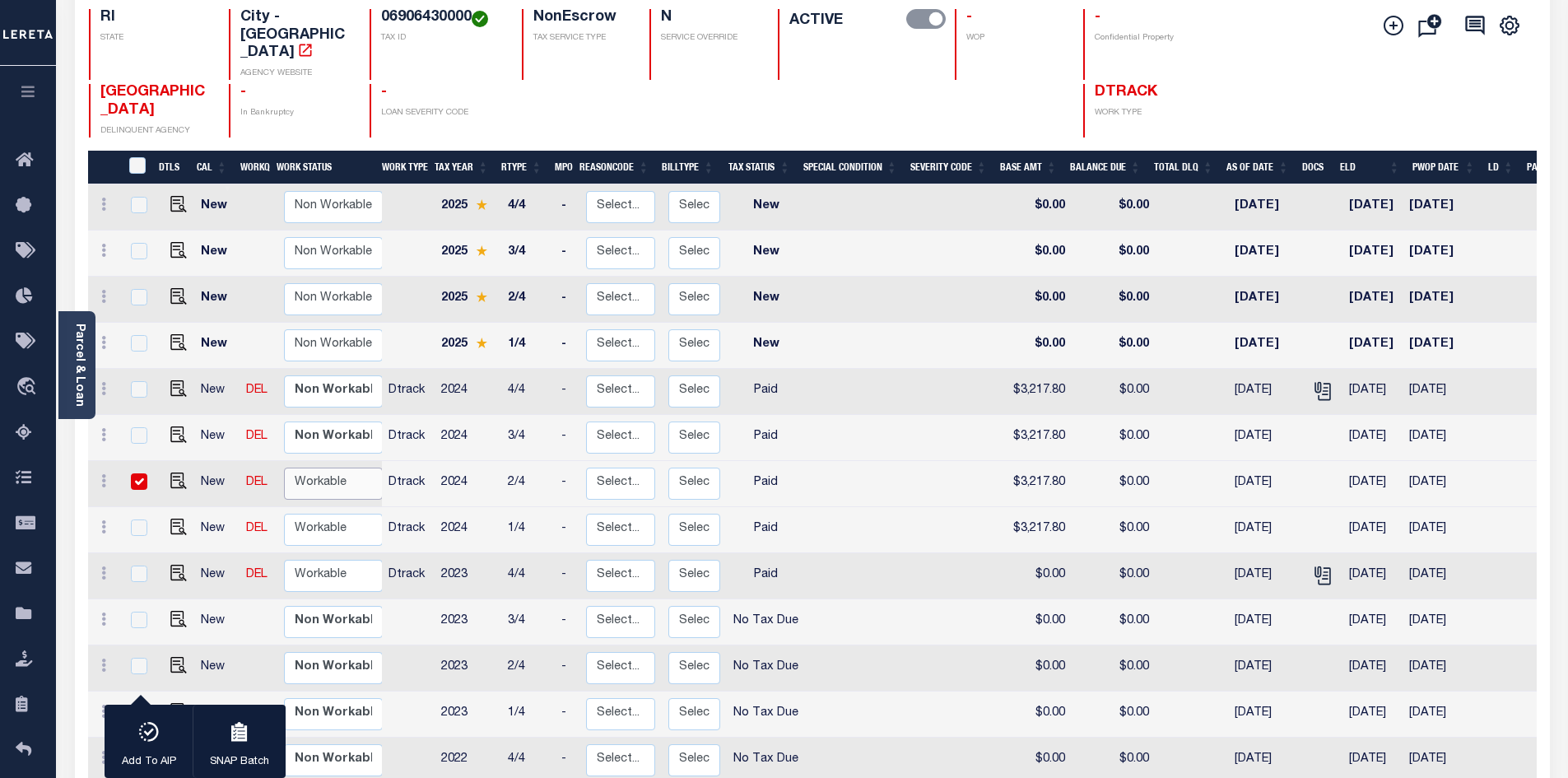
select select "true"
click at [284, 468] on select "Non Workable Workable" at bounding box center [333, 483] width 99 height 32
checkbox input "false"
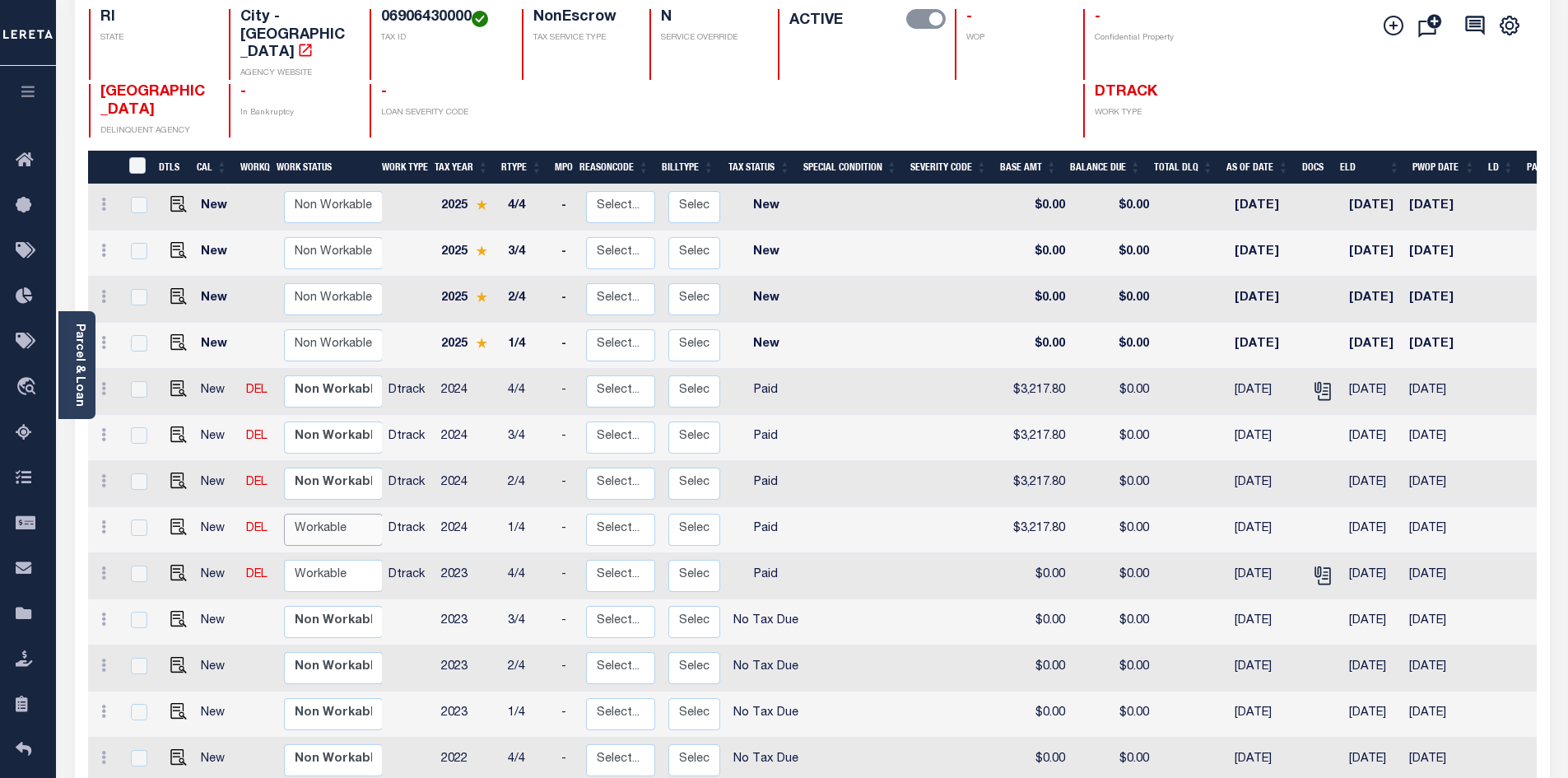
click at [342, 514] on select "Non Workable Workable" at bounding box center [333, 530] width 99 height 32
checkbox input "true"
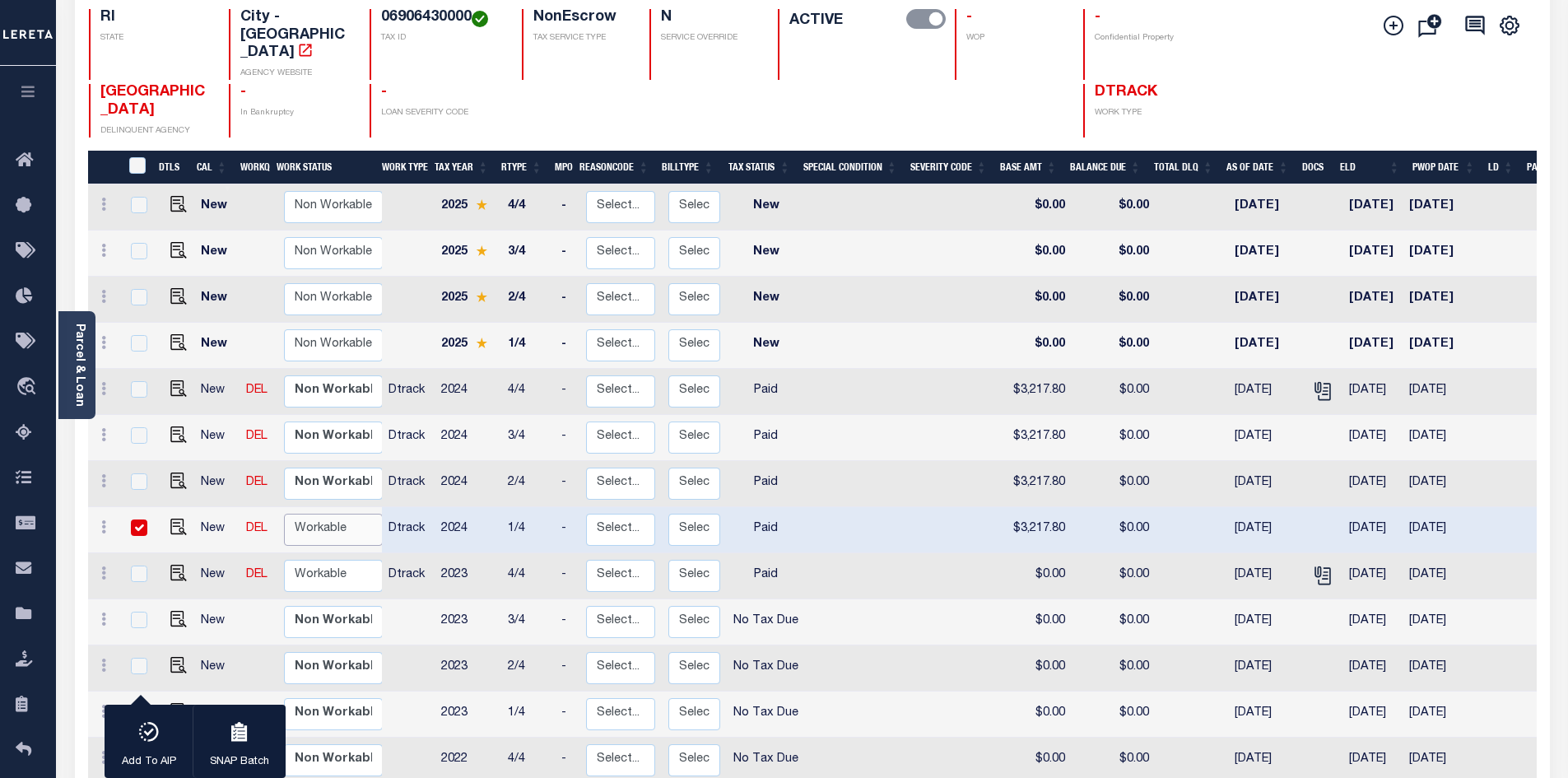
select select "true"
click at [284, 514] on select "Non Workable Workable" at bounding box center [333, 530] width 99 height 32
checkbox input "false"
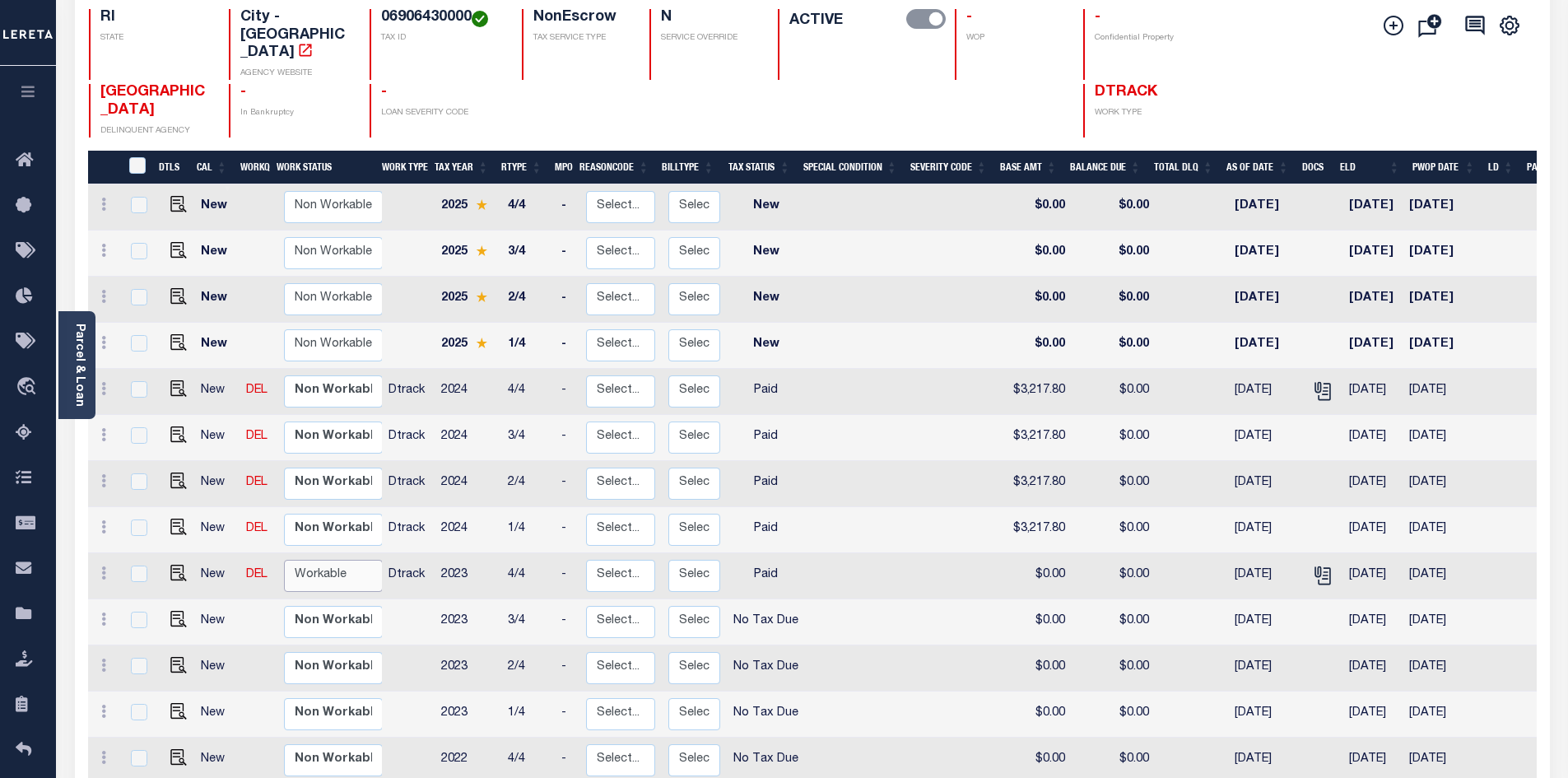
click at [332, 560] on select "Non Workable Workable" at bounding box center [333, 575] width 99 height 32
checkbox input "true"
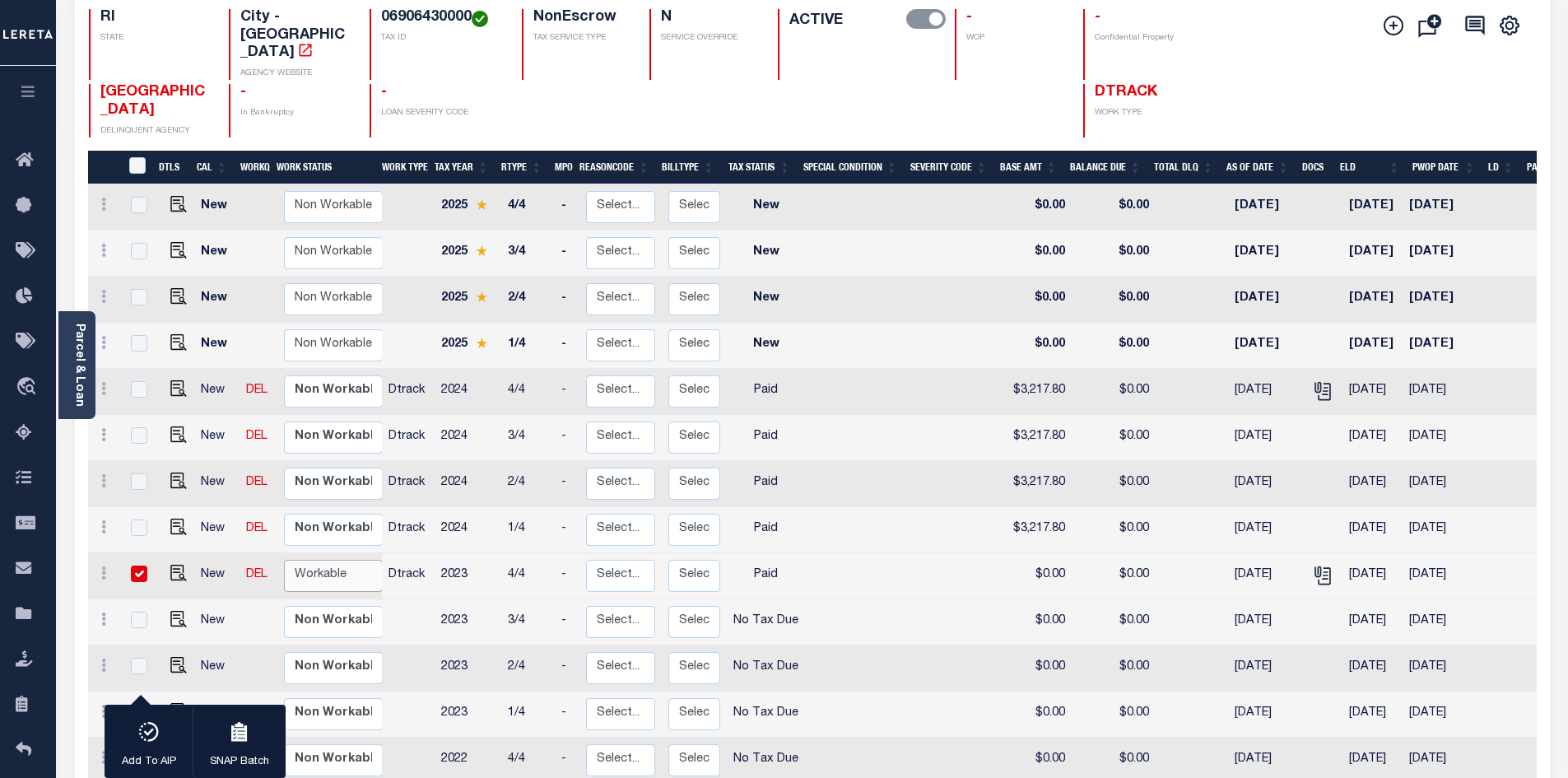
select select "true"
click at [284, 560] on select "Non Workable Workable" at bounding box center [333, 575] width 99 height 32
checkbox input "false"
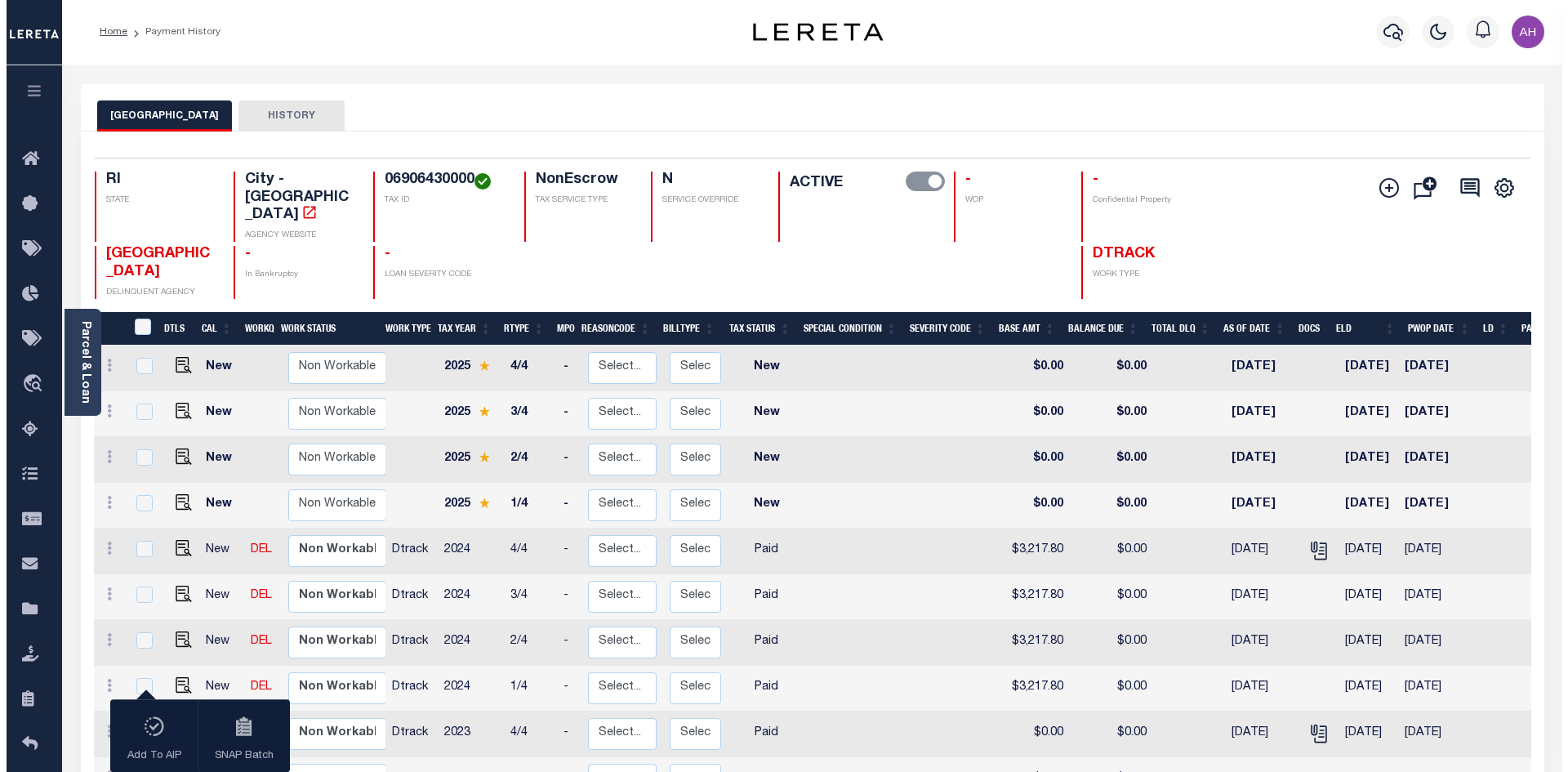
scroll to position [0, 0]
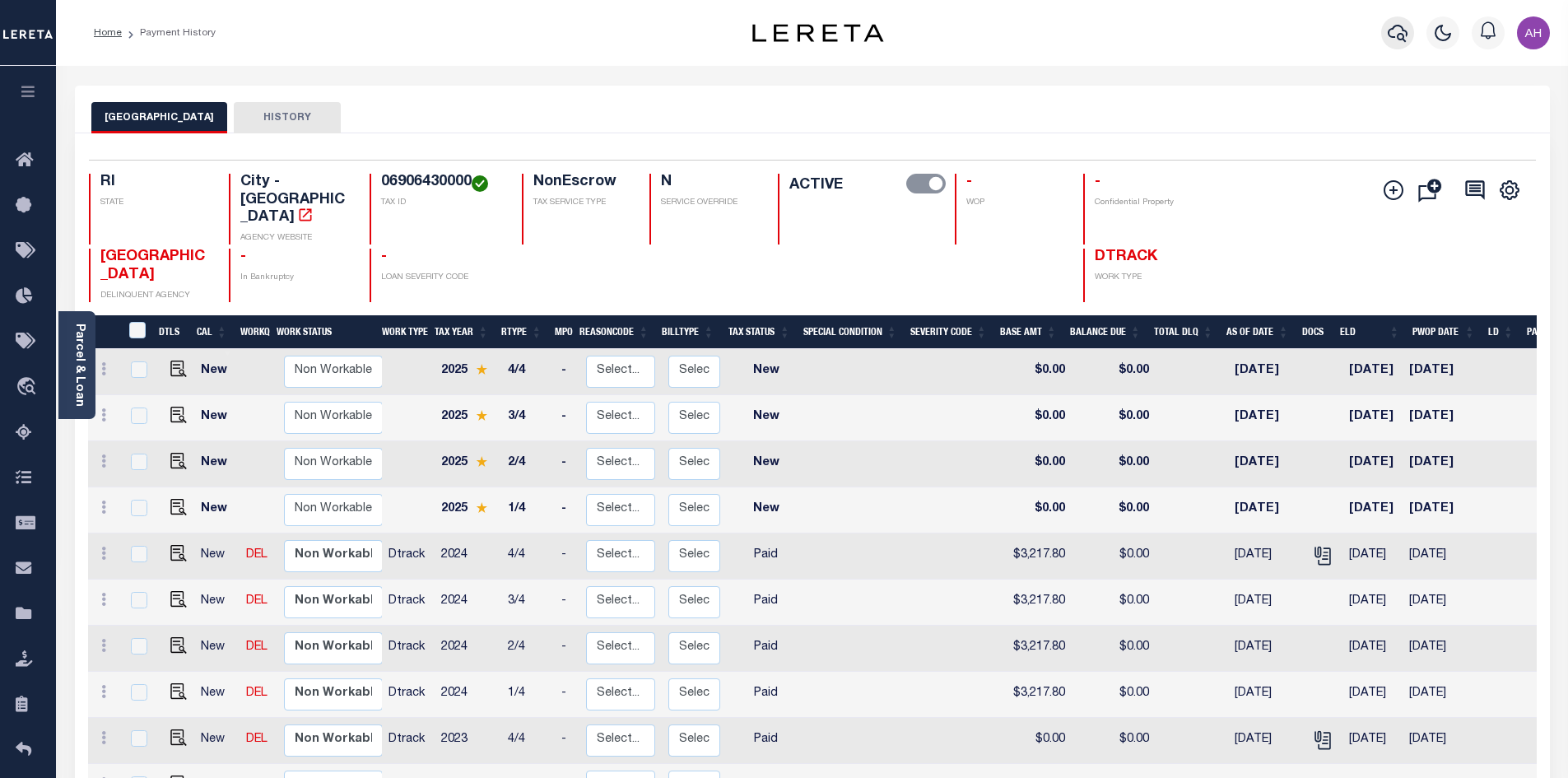
click at [1408, 43] on button "button" at bounding box center [1398, 33] width 33 height 33
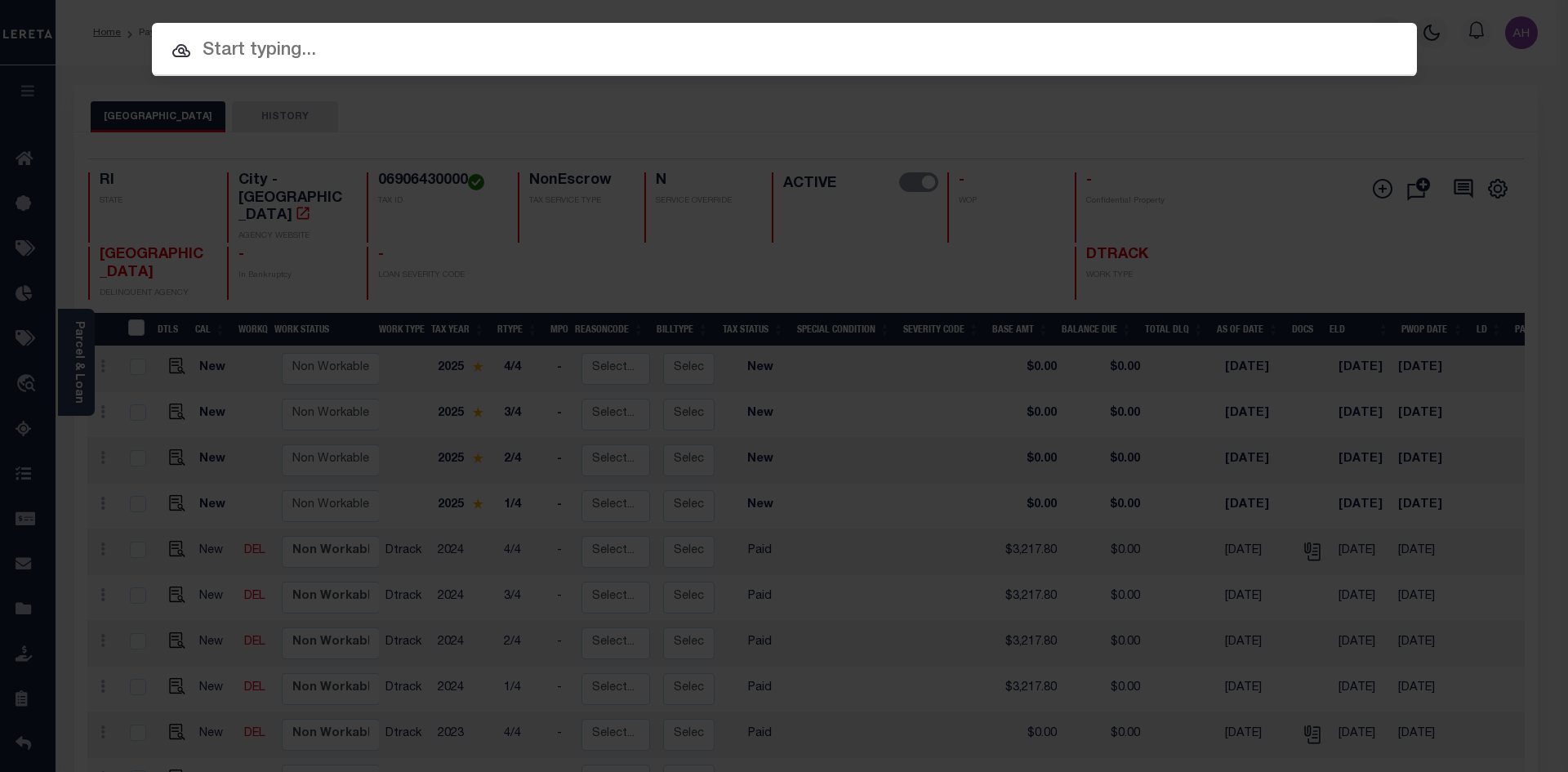
paste input "07000010000"
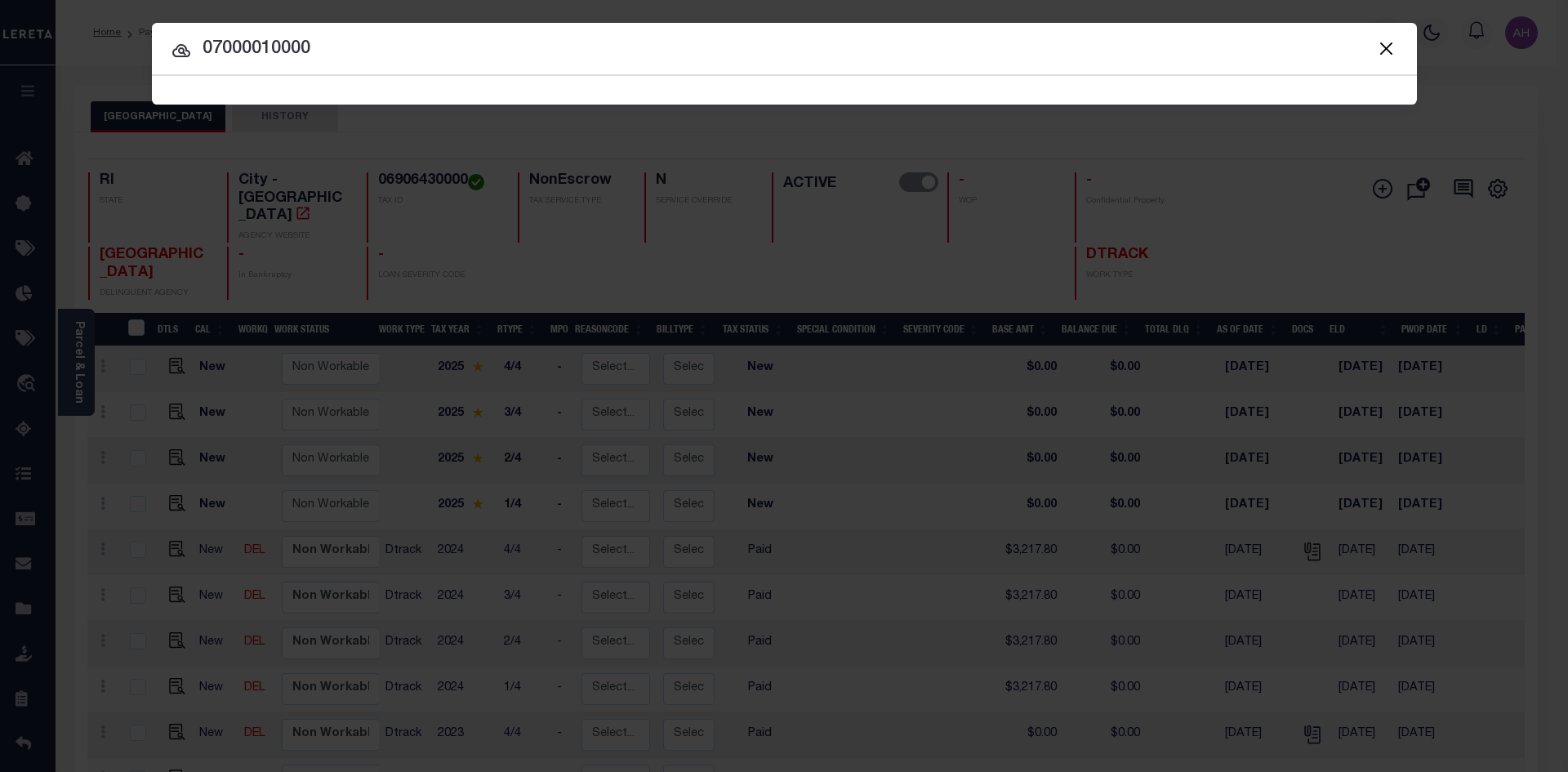
type input "07000010000"
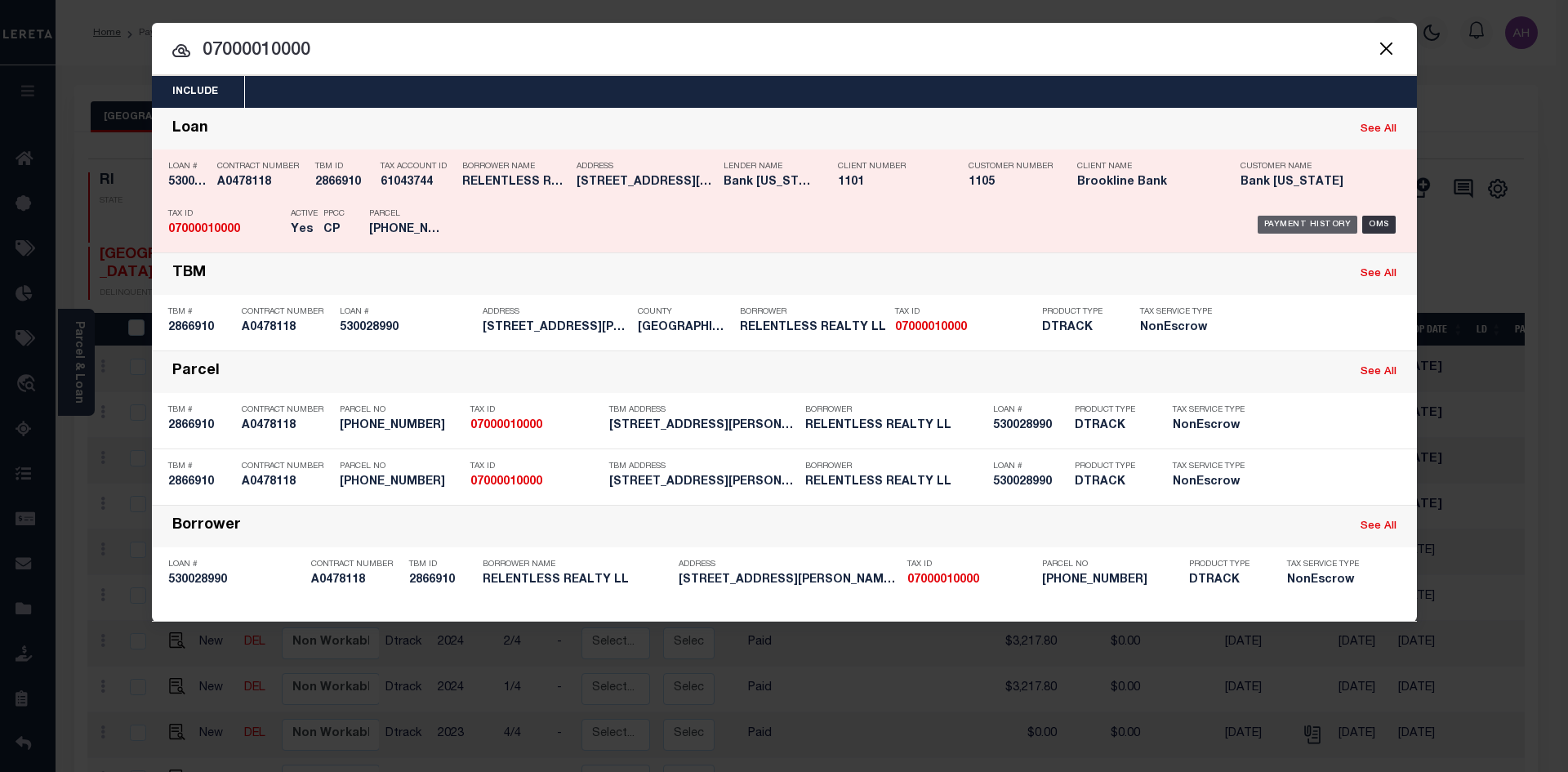
click at [1323, 222] on div "Payment History" at bounding box center [1307, 224] width 101 height 18
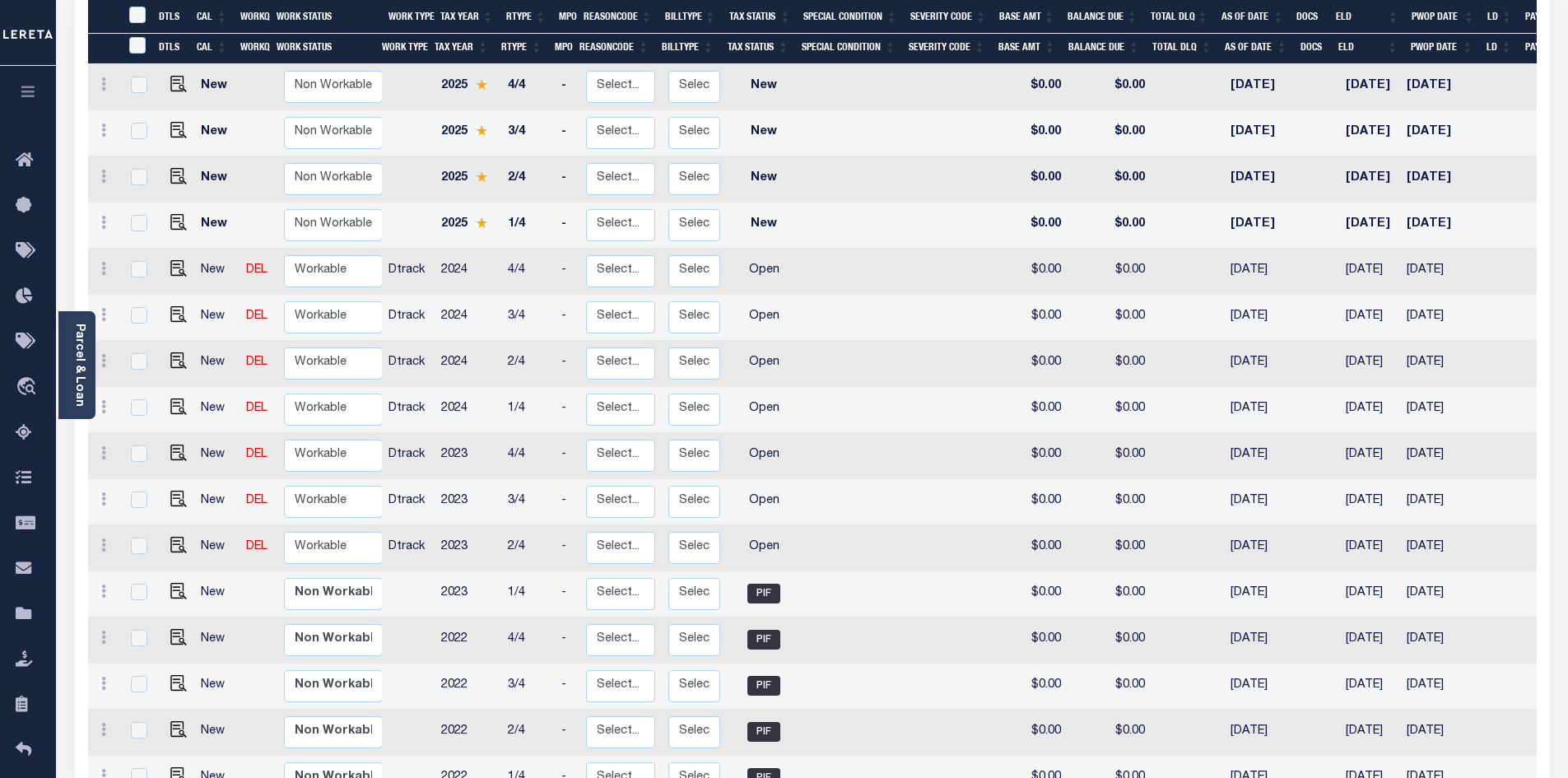
scroll to position [330, 0]
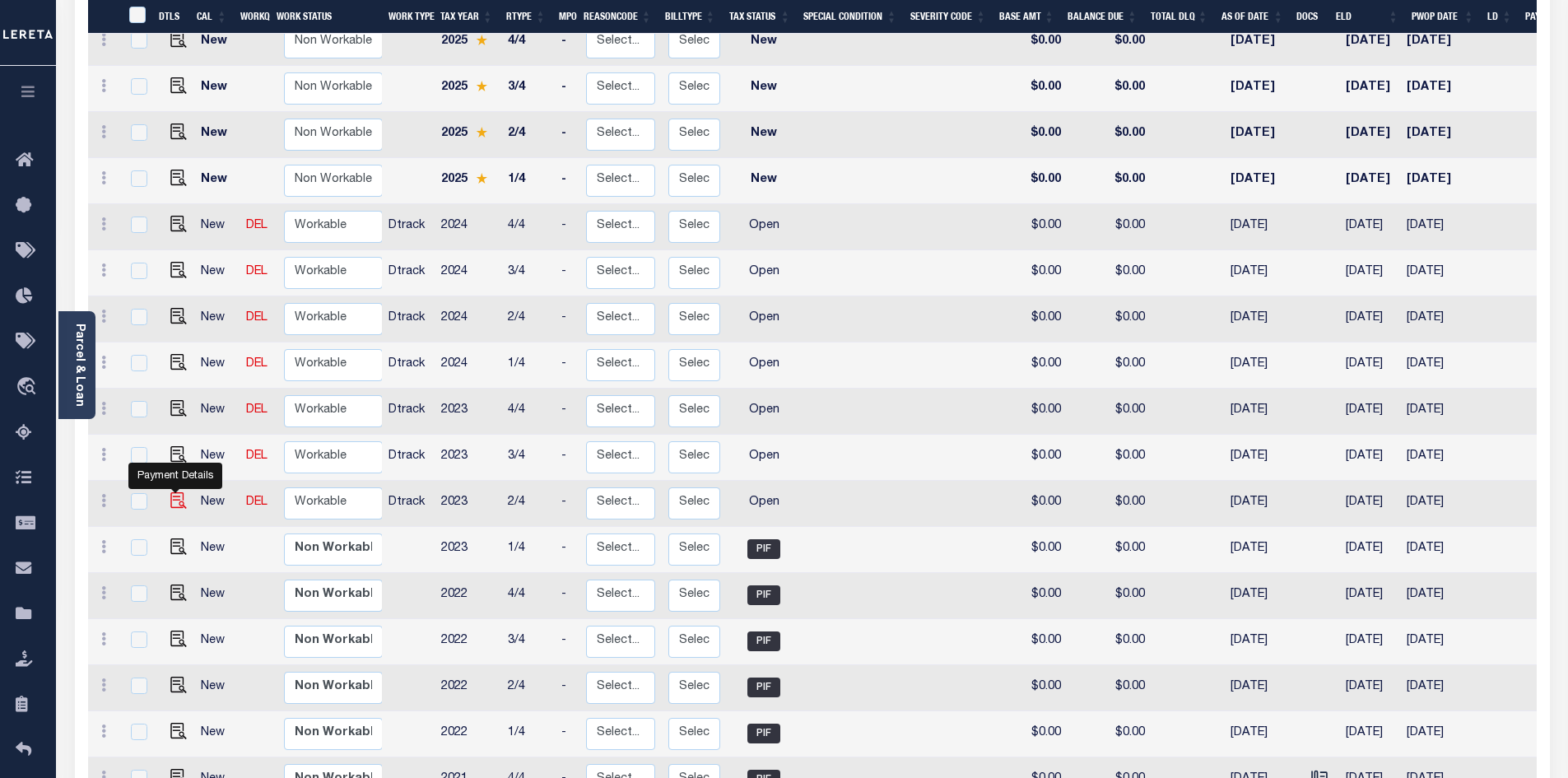
click at [172, 493] on img "" at bounding box center [178, 501] width 16 height 16
checkbox input "true"
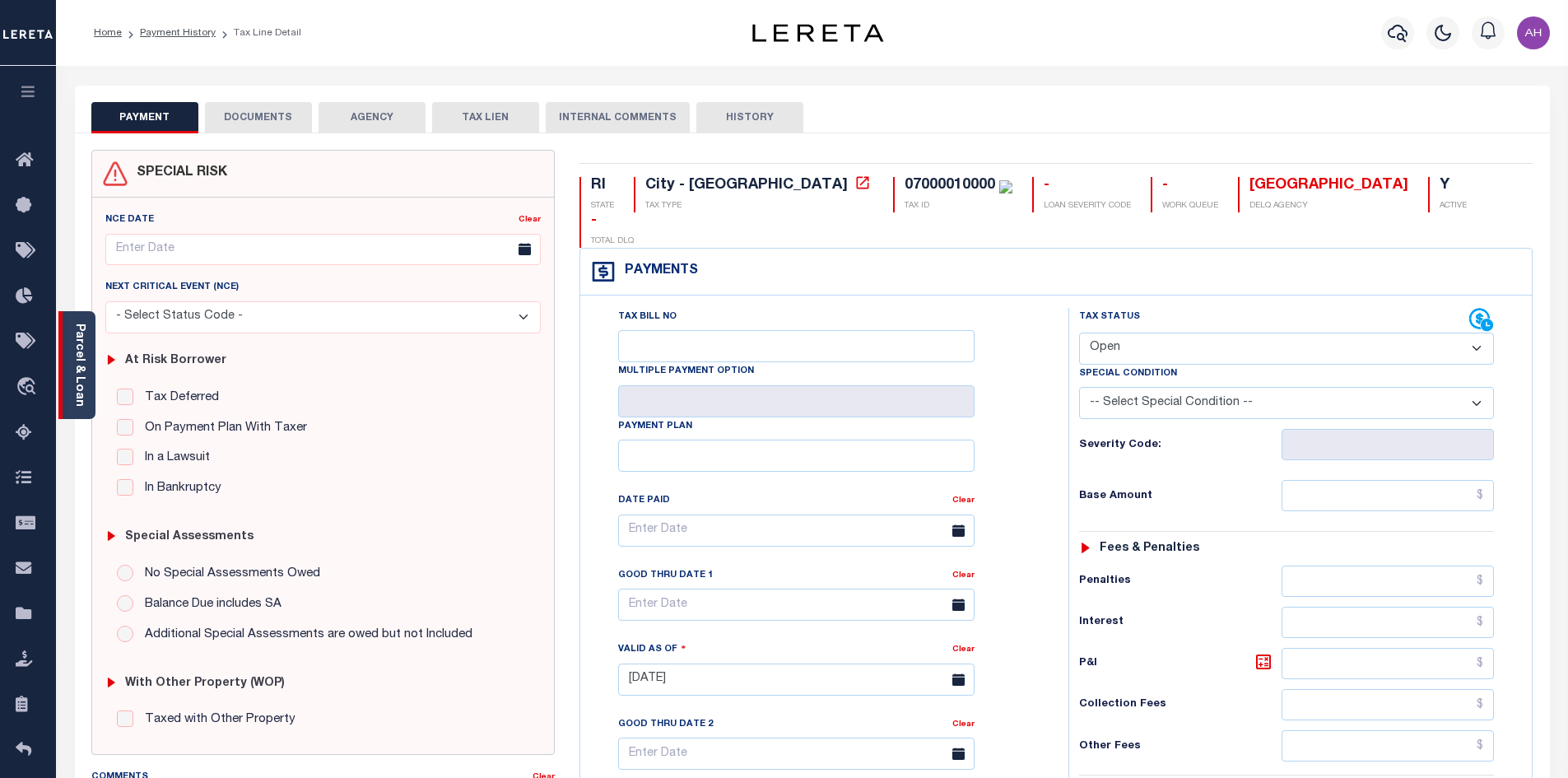
click at [85, 384] on link "Parcel & Loan" at bounding box center [79, 365] width 12 height 83
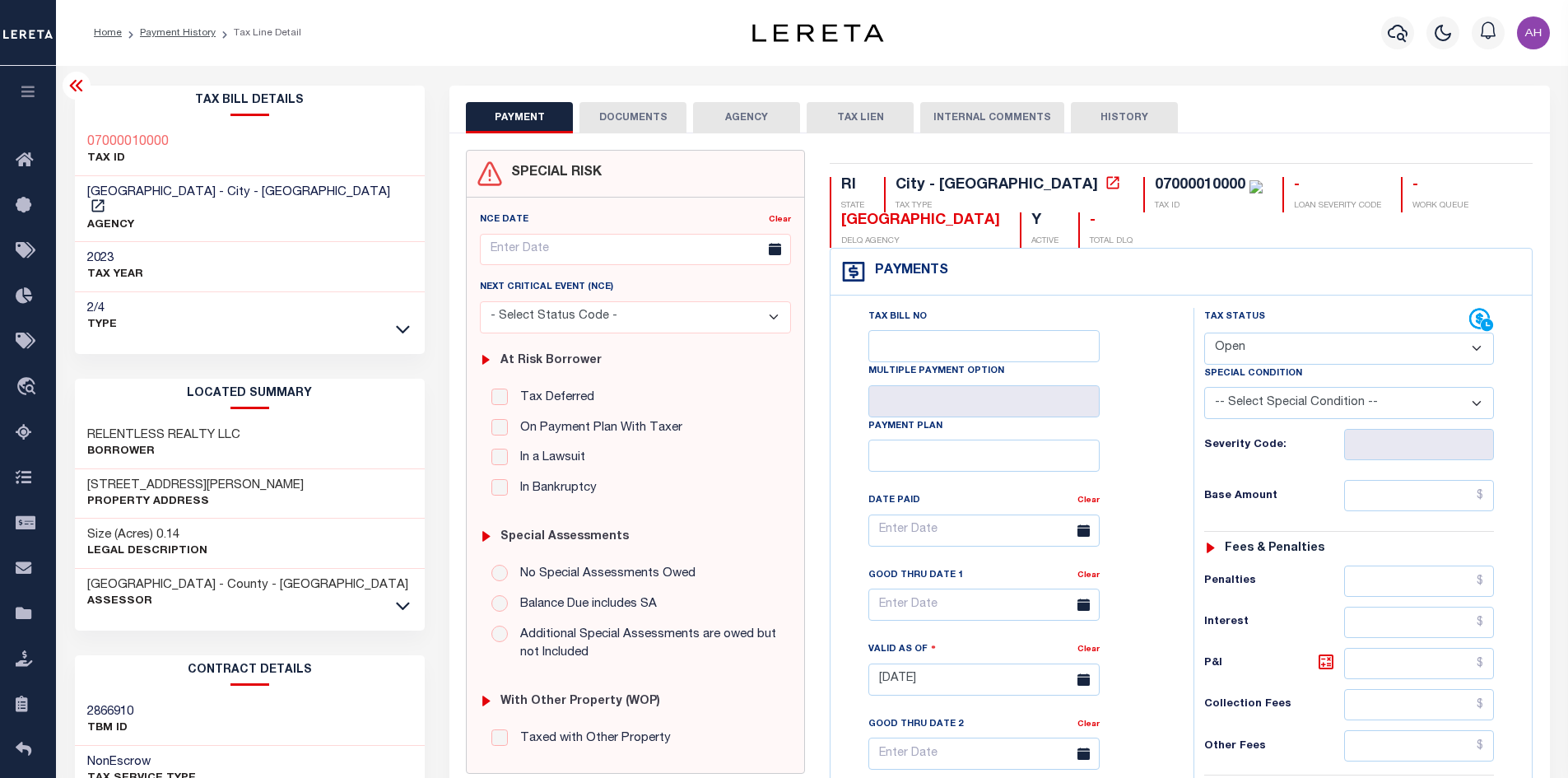
click at [1277, 342] on select "- Select Status Code - Open Due/Unpaid Paid Incomplete No Tax Due Internal Refu…" at bounding box center [1350, 348] width 290 height 32
select select "PYD"
click at [1205, 333] on select "- Select Status Code - Open Due/Unpaid Paid Incomplete No Tax Due Internal Refu…" at bounding box center [1350, 348] width 290 height 32
type input "[DATE]"
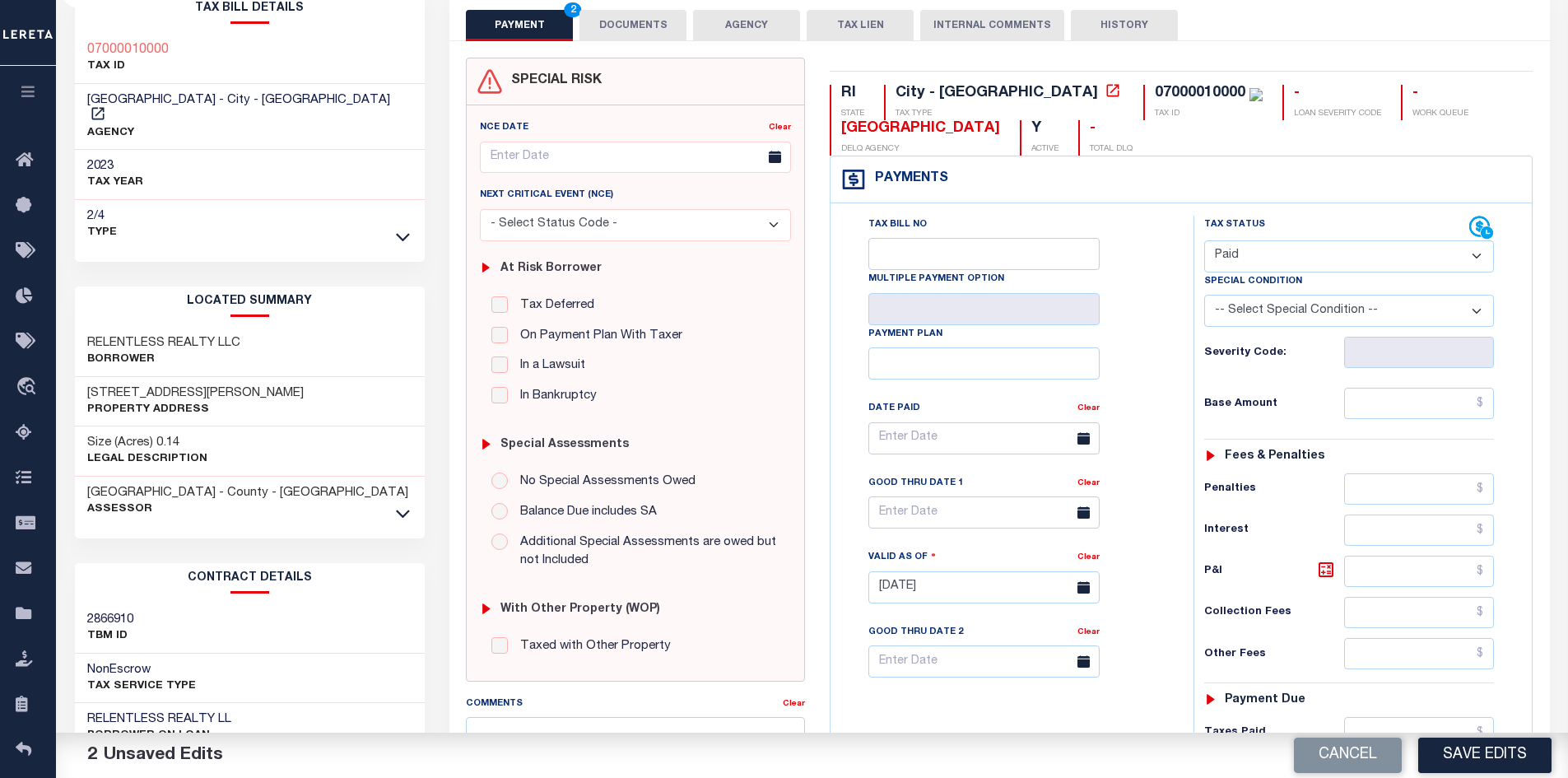
scroll to position [247, 0]
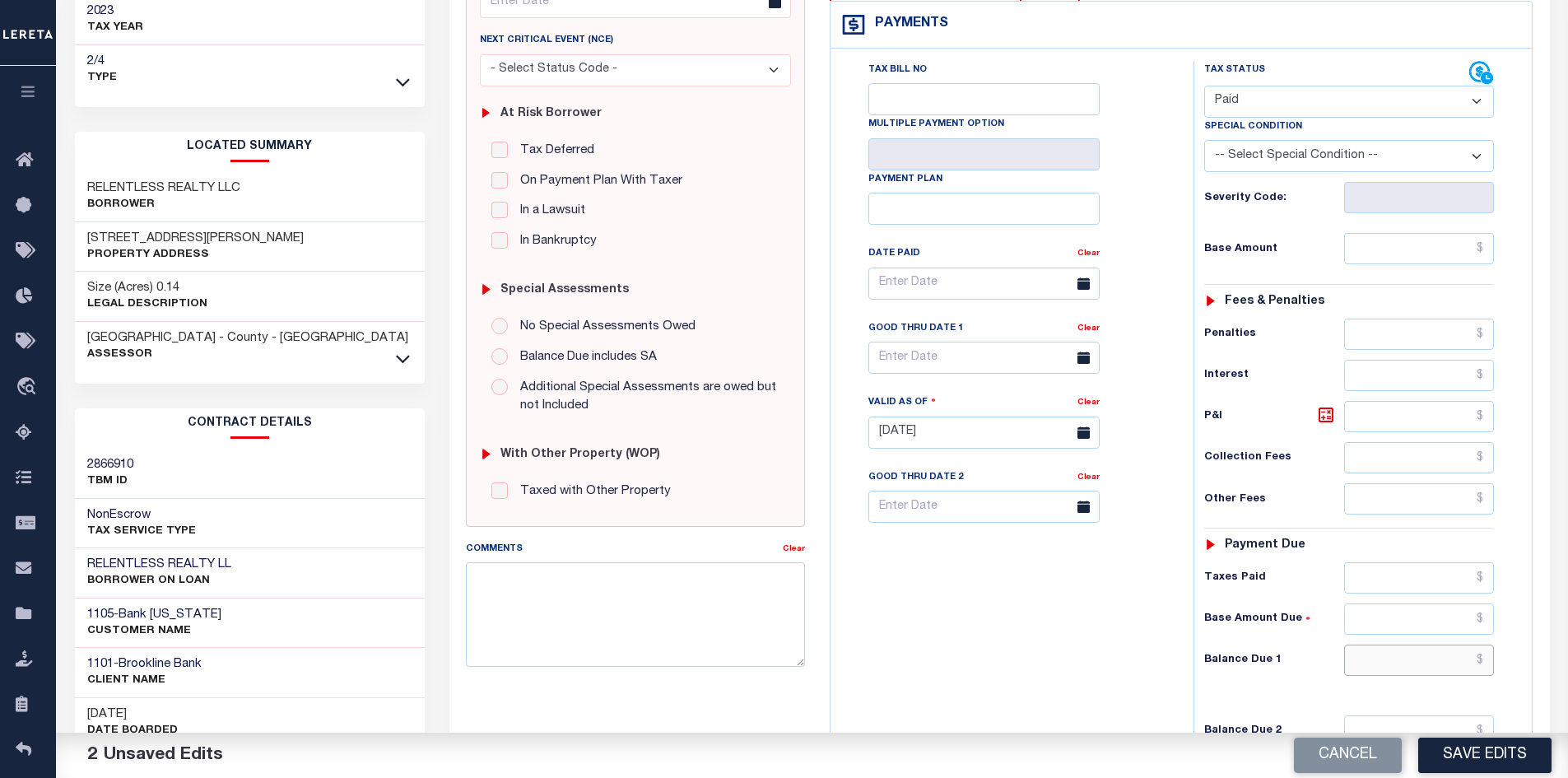
click at [1432, 669] on input "text" at bounding box center [1419, 660] width 151 height 31
type input "$0.00"
click at [1456, 755] on button "Save Edits" at bounding box center [1485, 755] width 133 height 36
checkbox input "false"
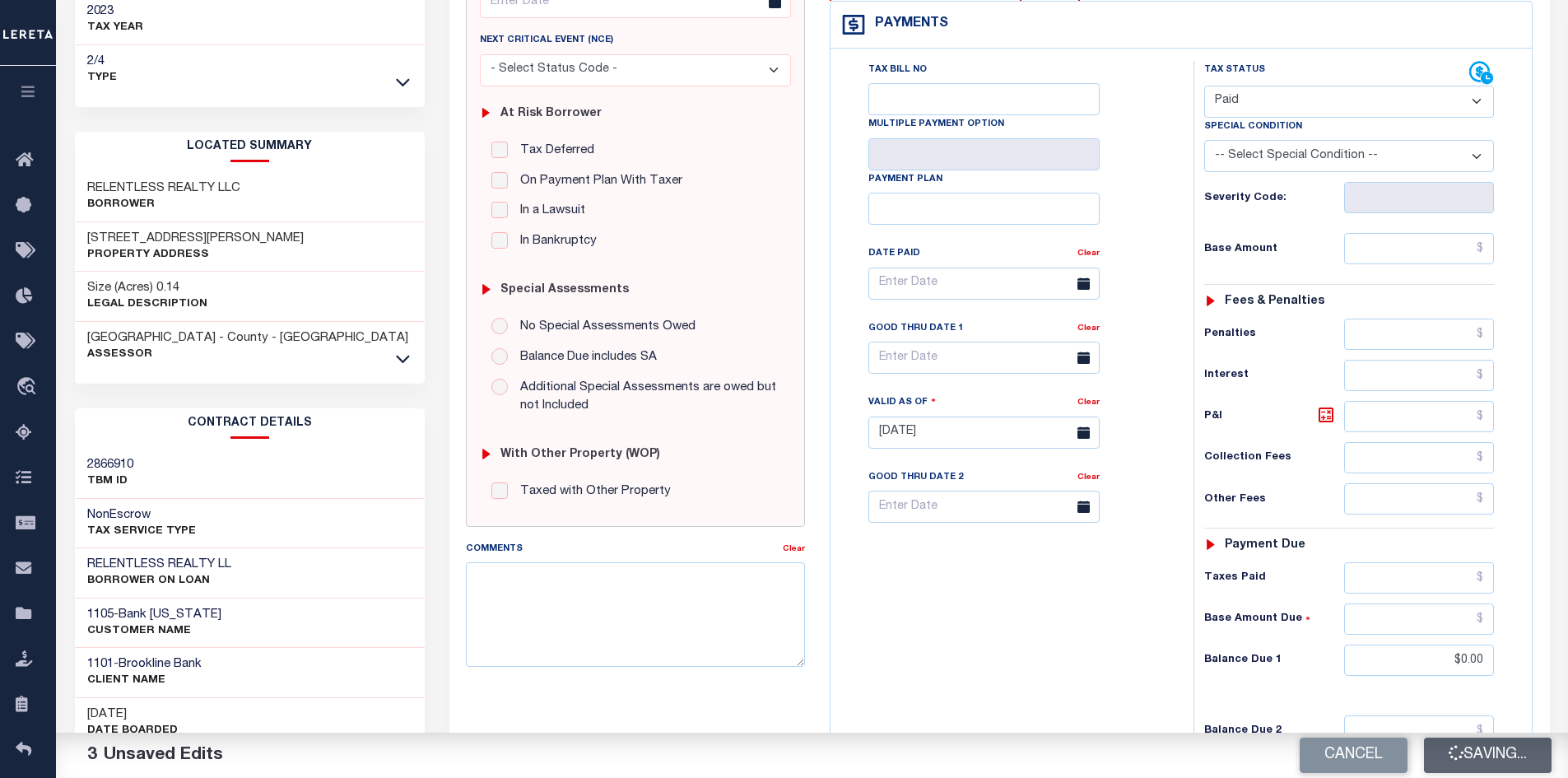
checkbox input "false"
type input "$0"
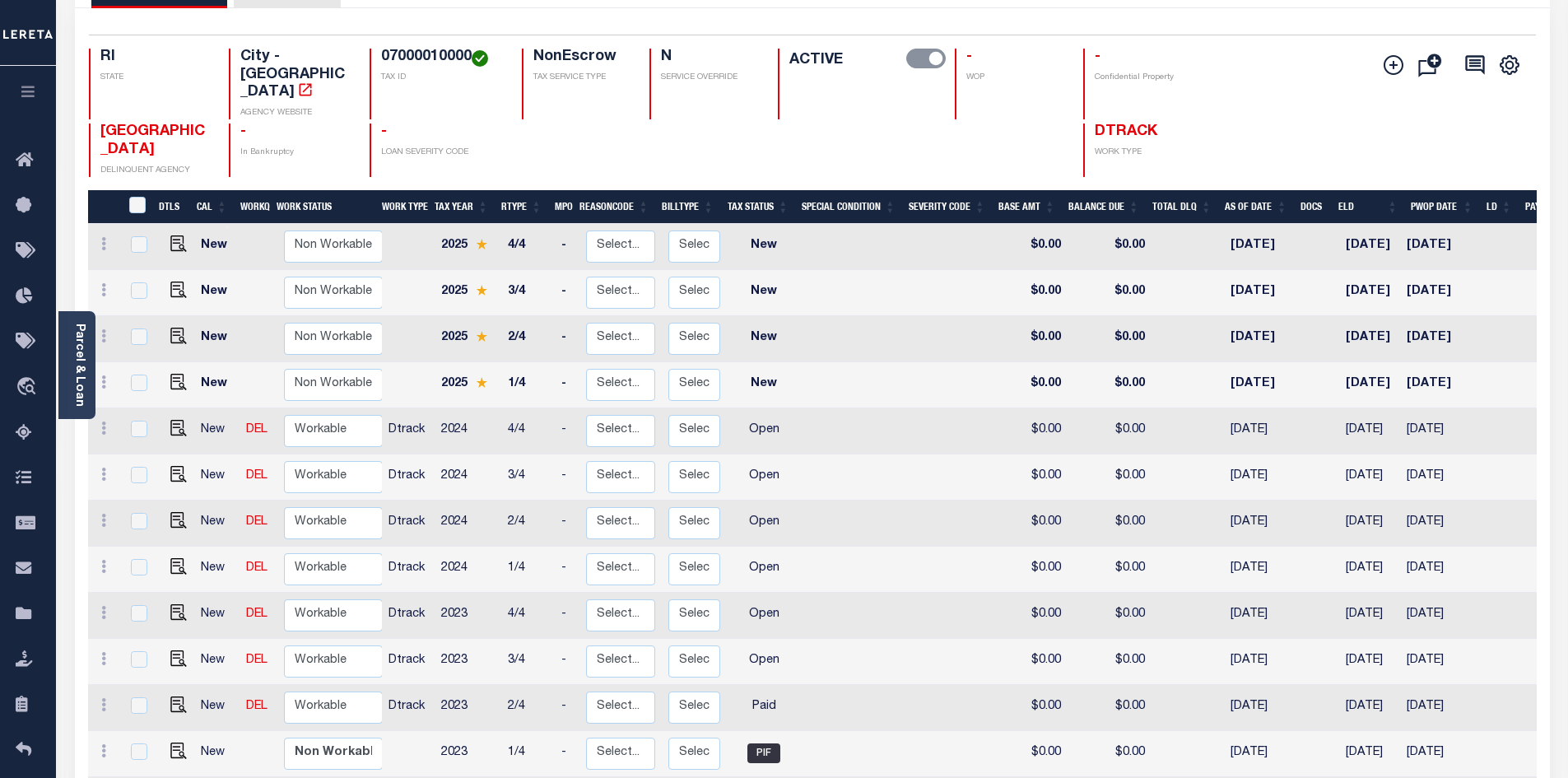
scroll to position [247, 0]
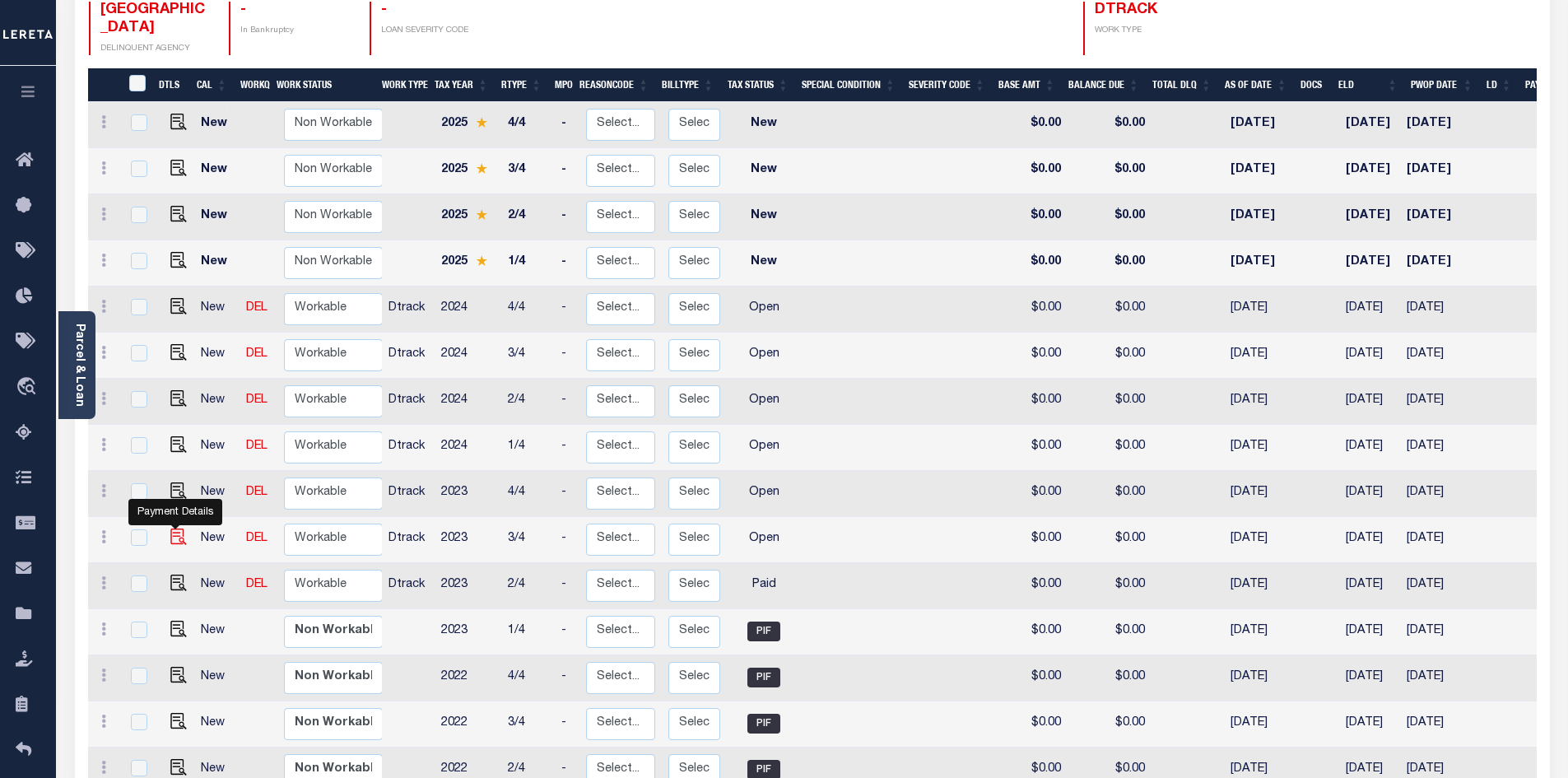
click at [179, 529] on img "" at bounding box center [178, 536] width 16 height 16
checkbox input "true"
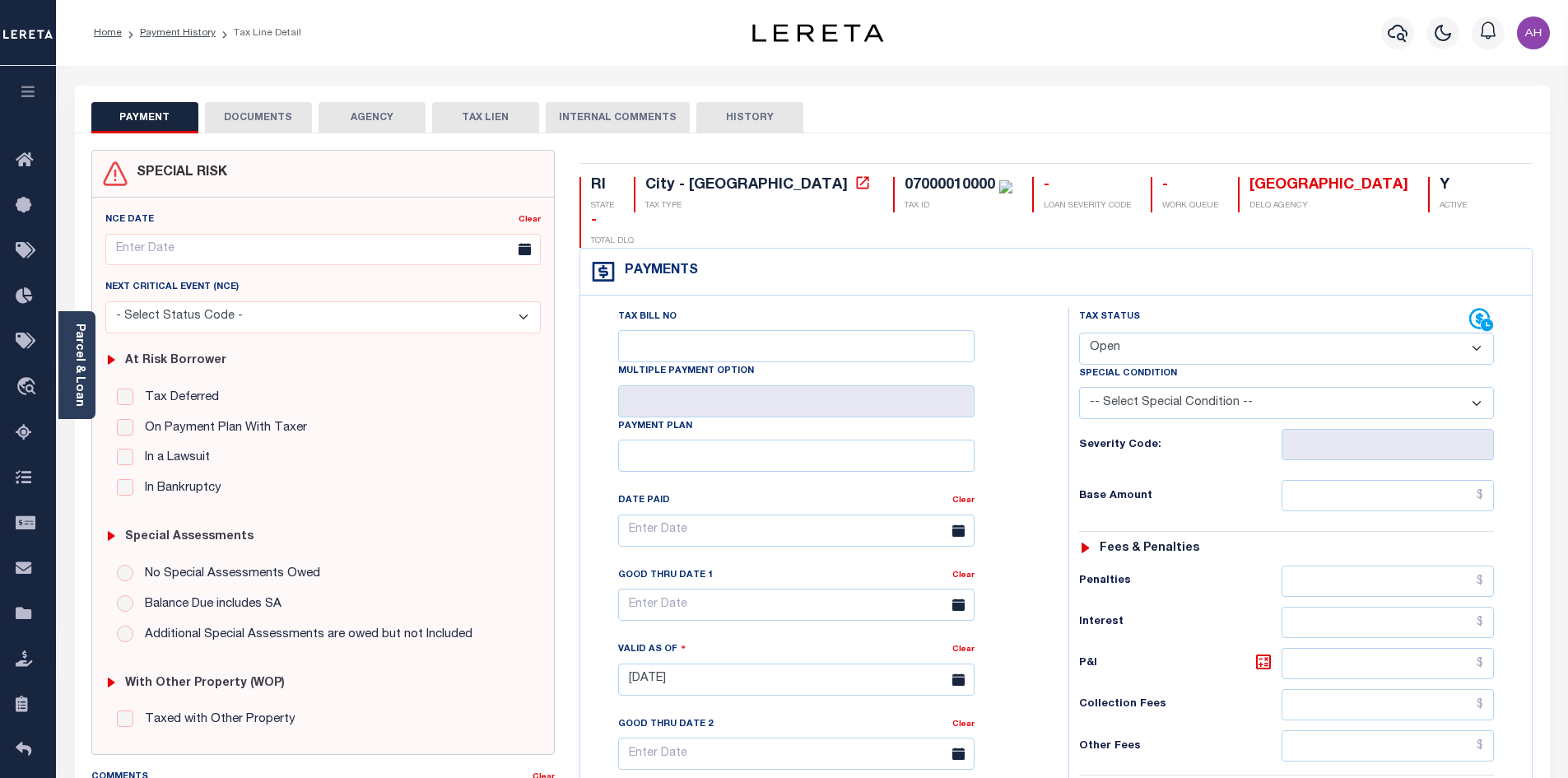
click at [1122, 332] on select "- Select Status Code - Open Due/Unpaid Paid Incomplete No Tax Due Internal Refu…" at bounding box center [1286, 348] width 414 height 32
select select "PYD"
click at [1079, 332] on select "- Select Status Code - Open Due/Unpaid Paid Incomplete No Tax Due Internal Refu…" at bounding box center [1286, 348] width 414 height 32
type input "[DATE]"
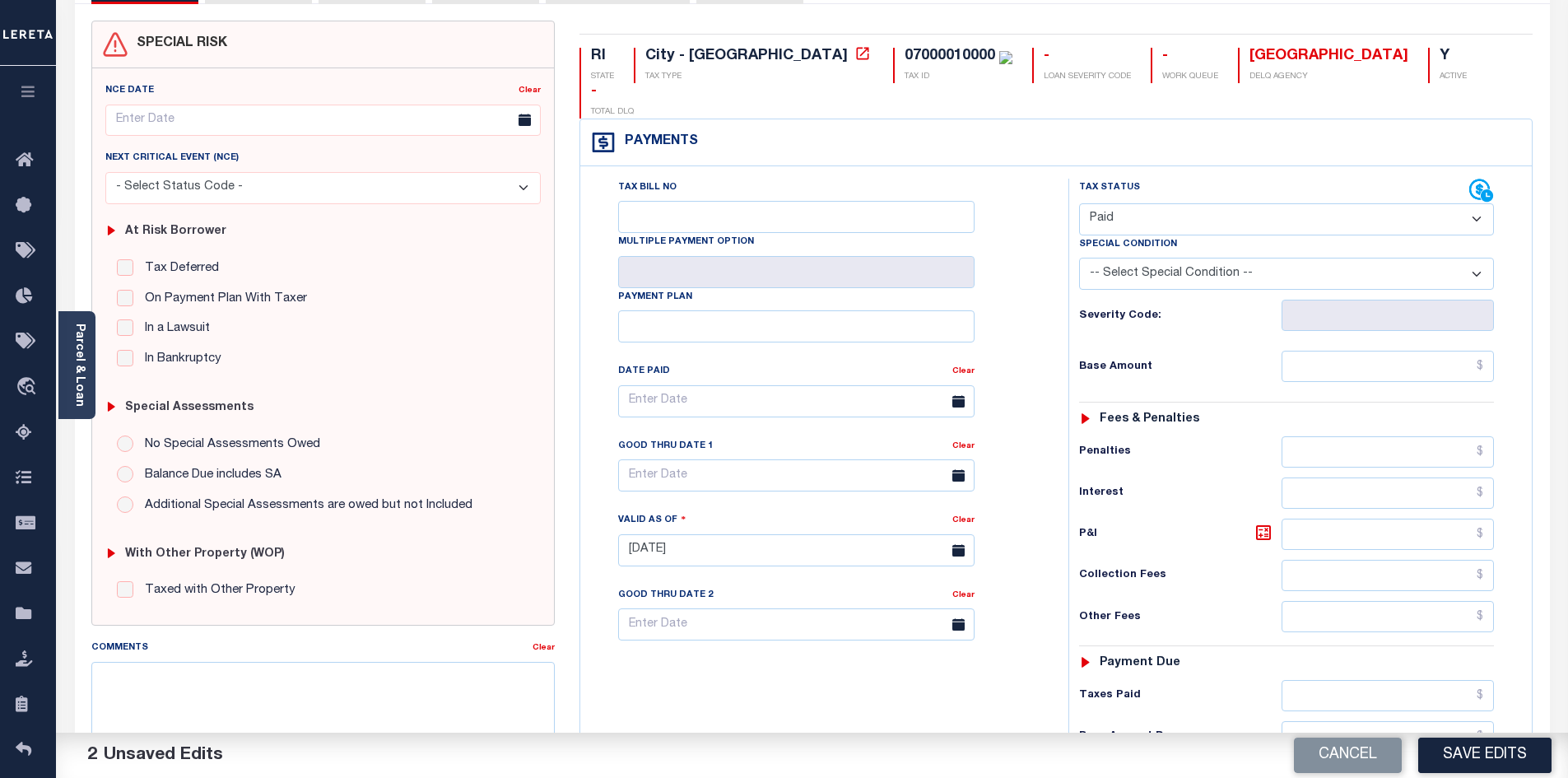
scroll to position [247, 0]
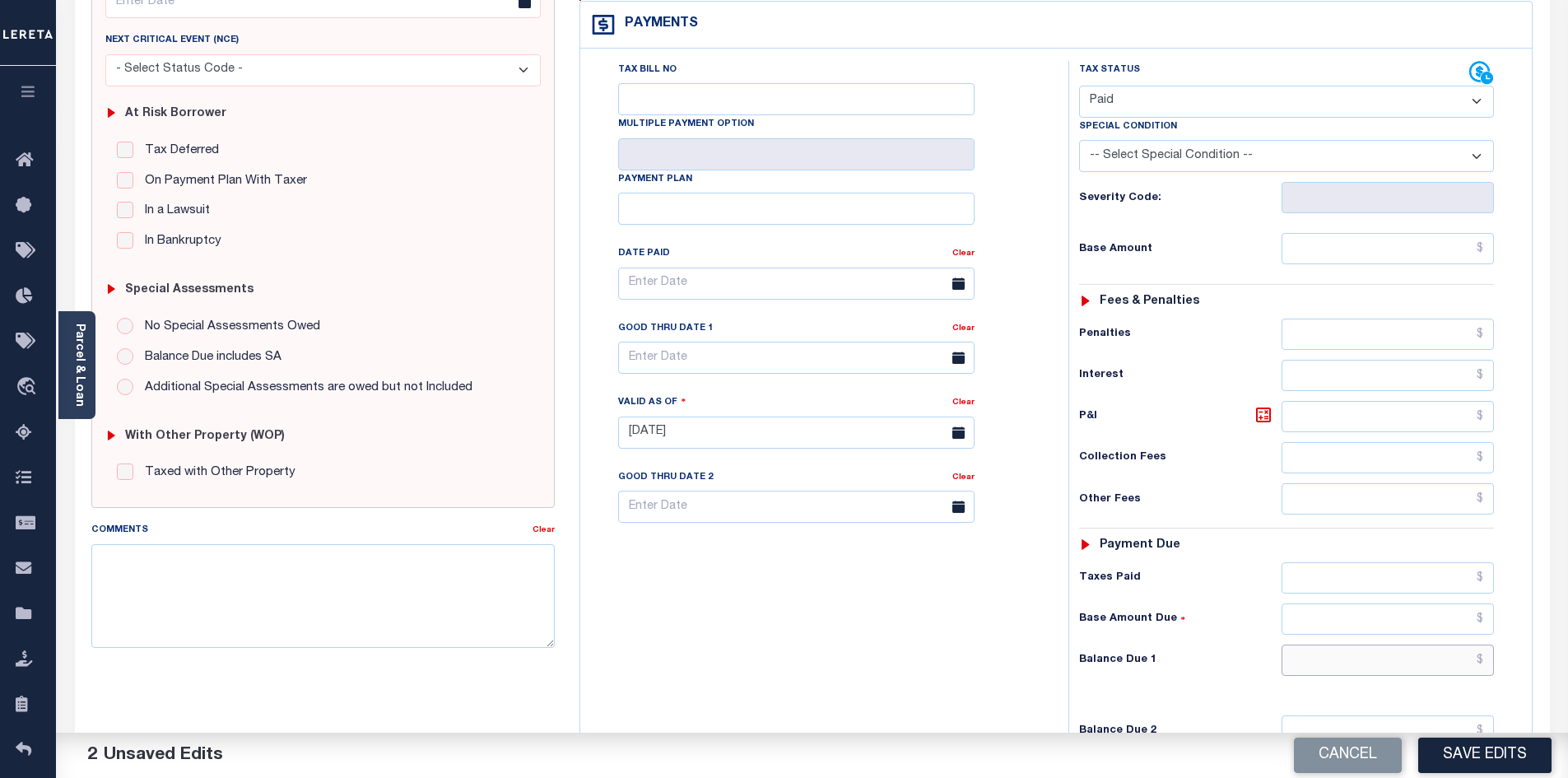
click at [1347, 645] on input "text" at bounding box center [1388, 660] width 214 height 31
type input "$0.00"
click at [1464, 763] on button "Save Edits" at bounding box center [1485, 755] width 133 height 36
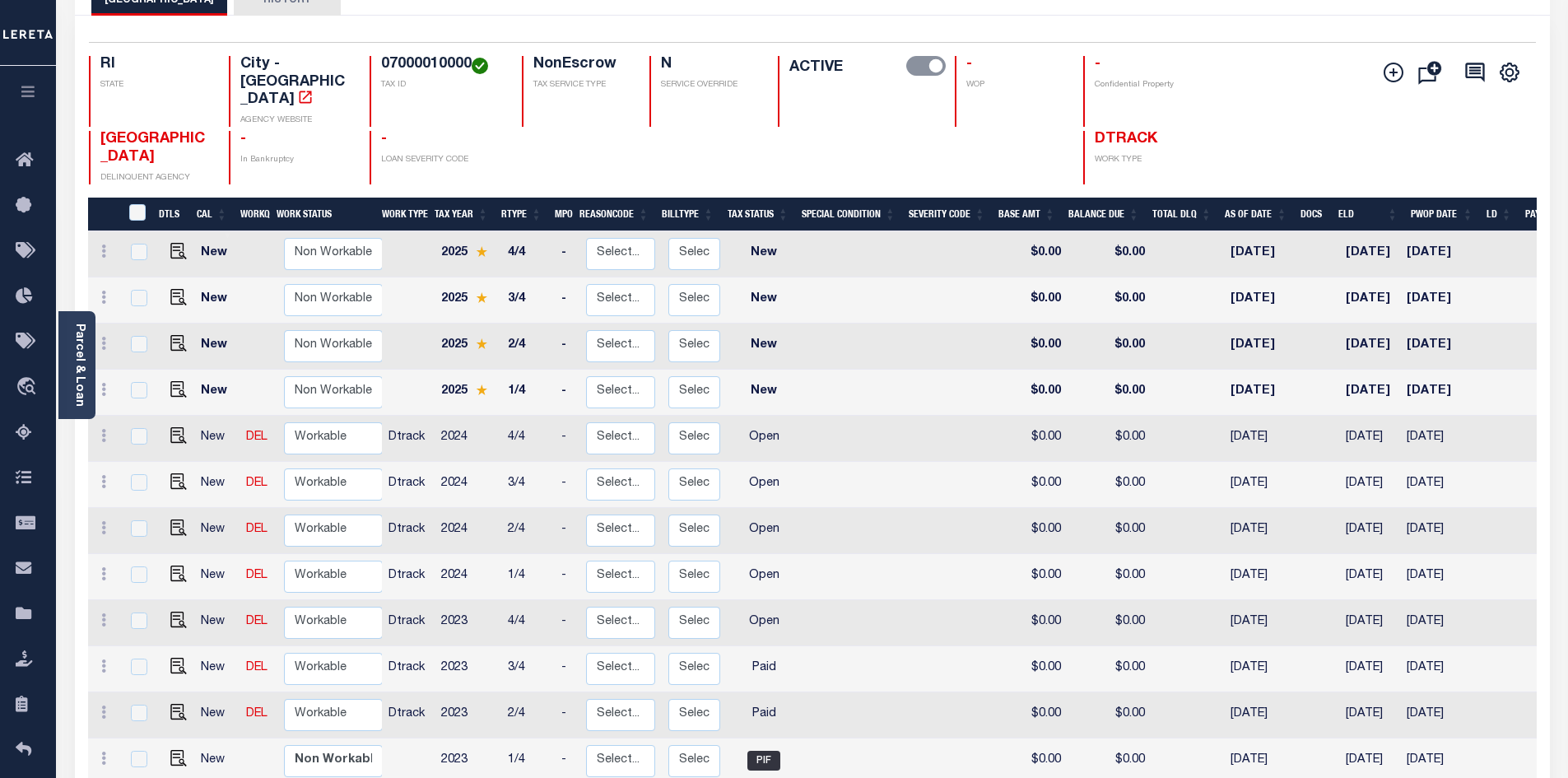
scroll to position [164, 0]
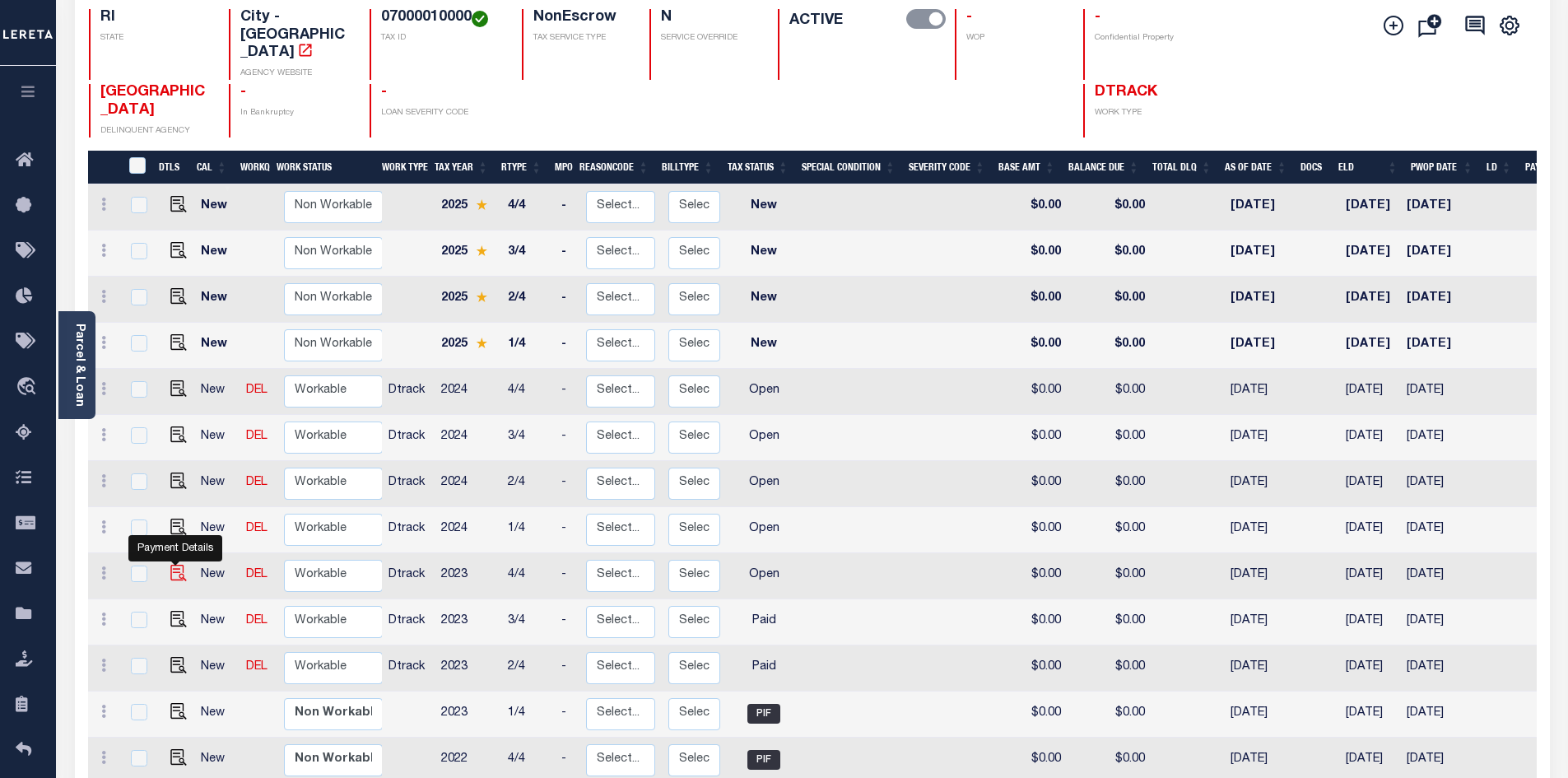
click at [173, 565] on img "" at bounding box center [178, 573] width 16 height 16
checkbox input "true"
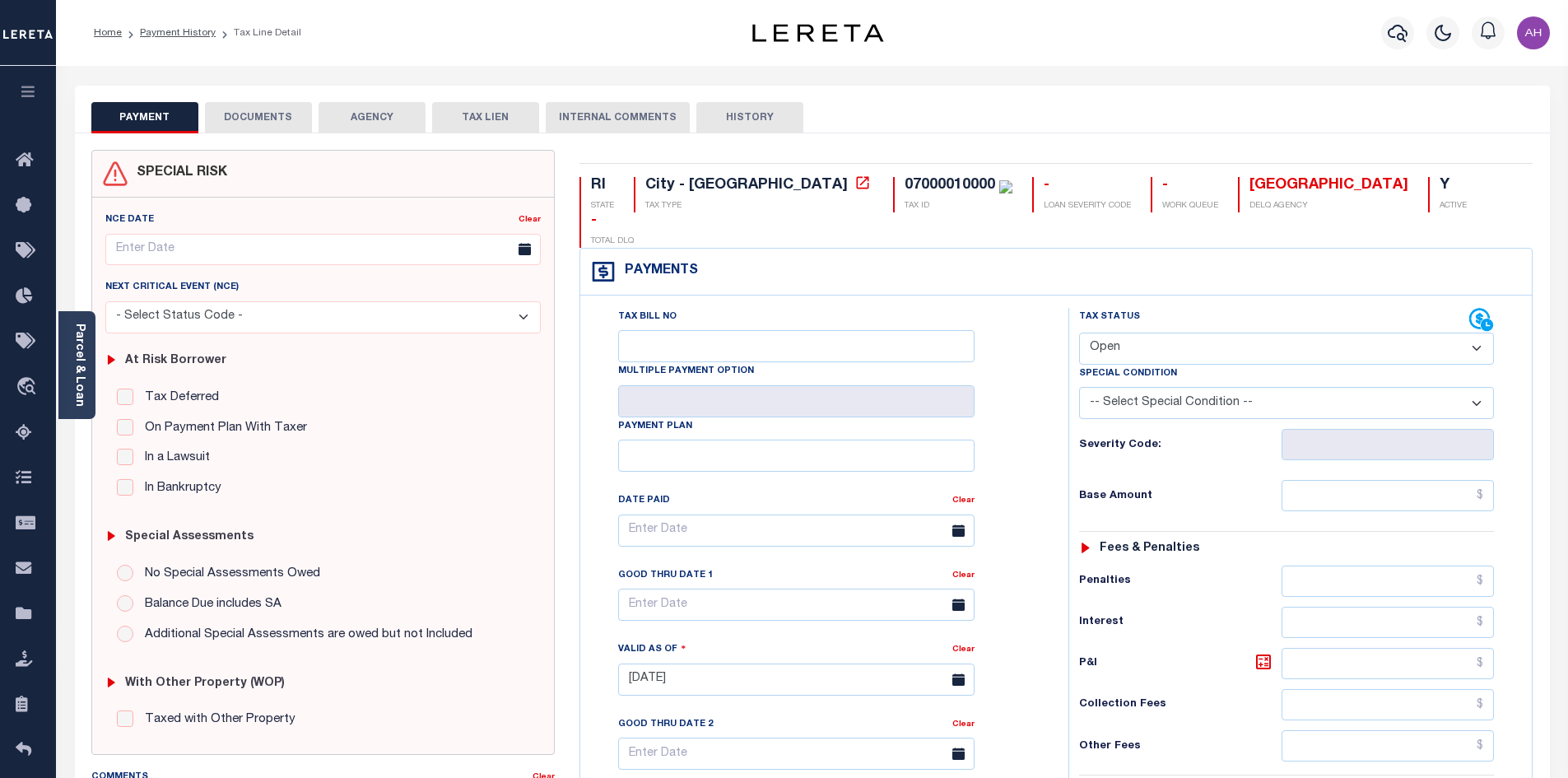
click at [1111, 332] on select "- Select Status Code - Open Due/Unpaid Paid Incomplete No Tax Due Internal Refu…" at bounding box center [1286, 348] width 414 height 32
select select "PYD"
click at [1079, 332] on select "- Select Status Code - Open Due/Unpaid Paid Incomplete No Tax Due Internal Refu…" at bounding box center [1286, 348] width 414 height 32
type input "[DATE]"
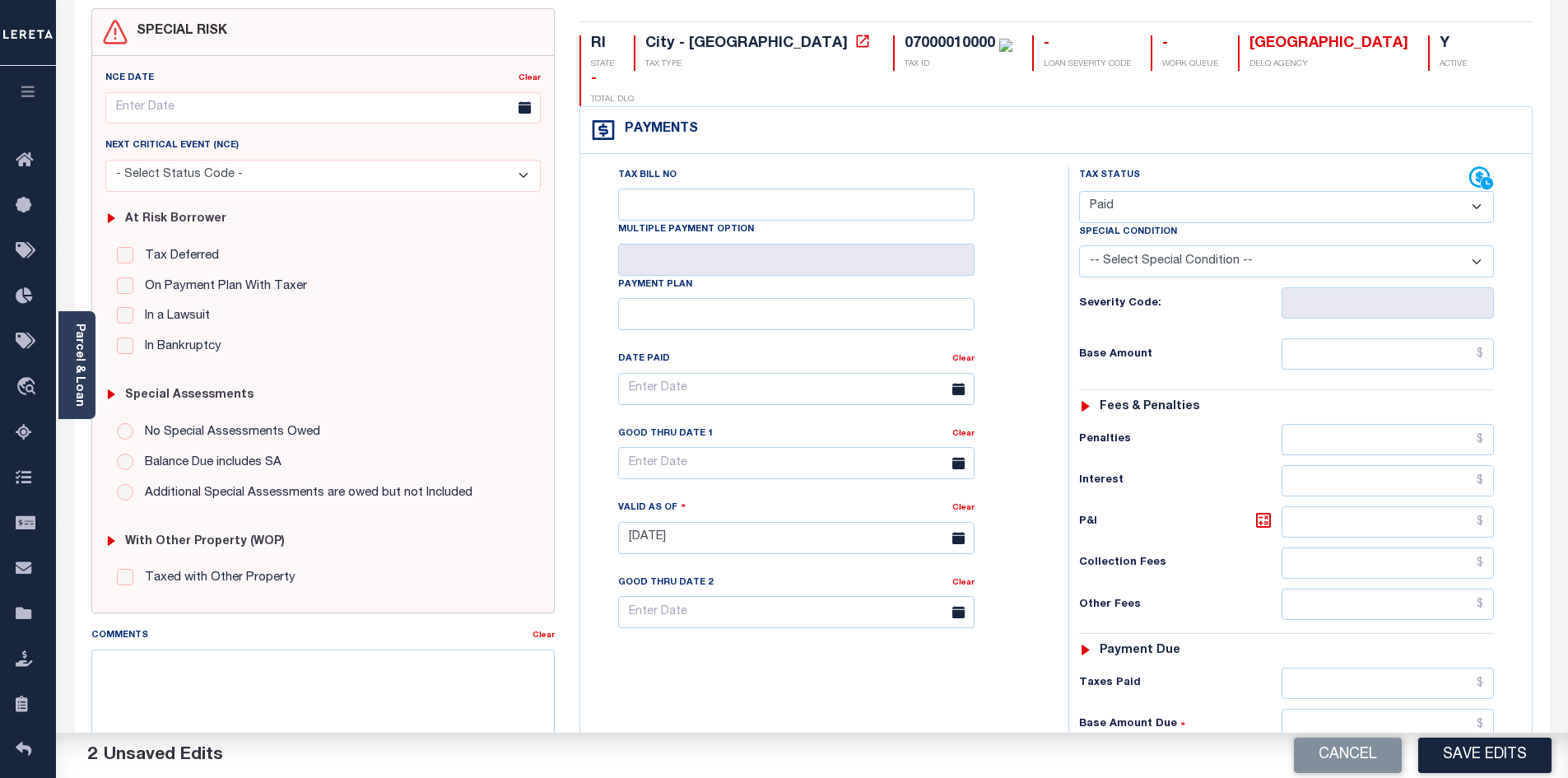
scroll to position [164, 0]
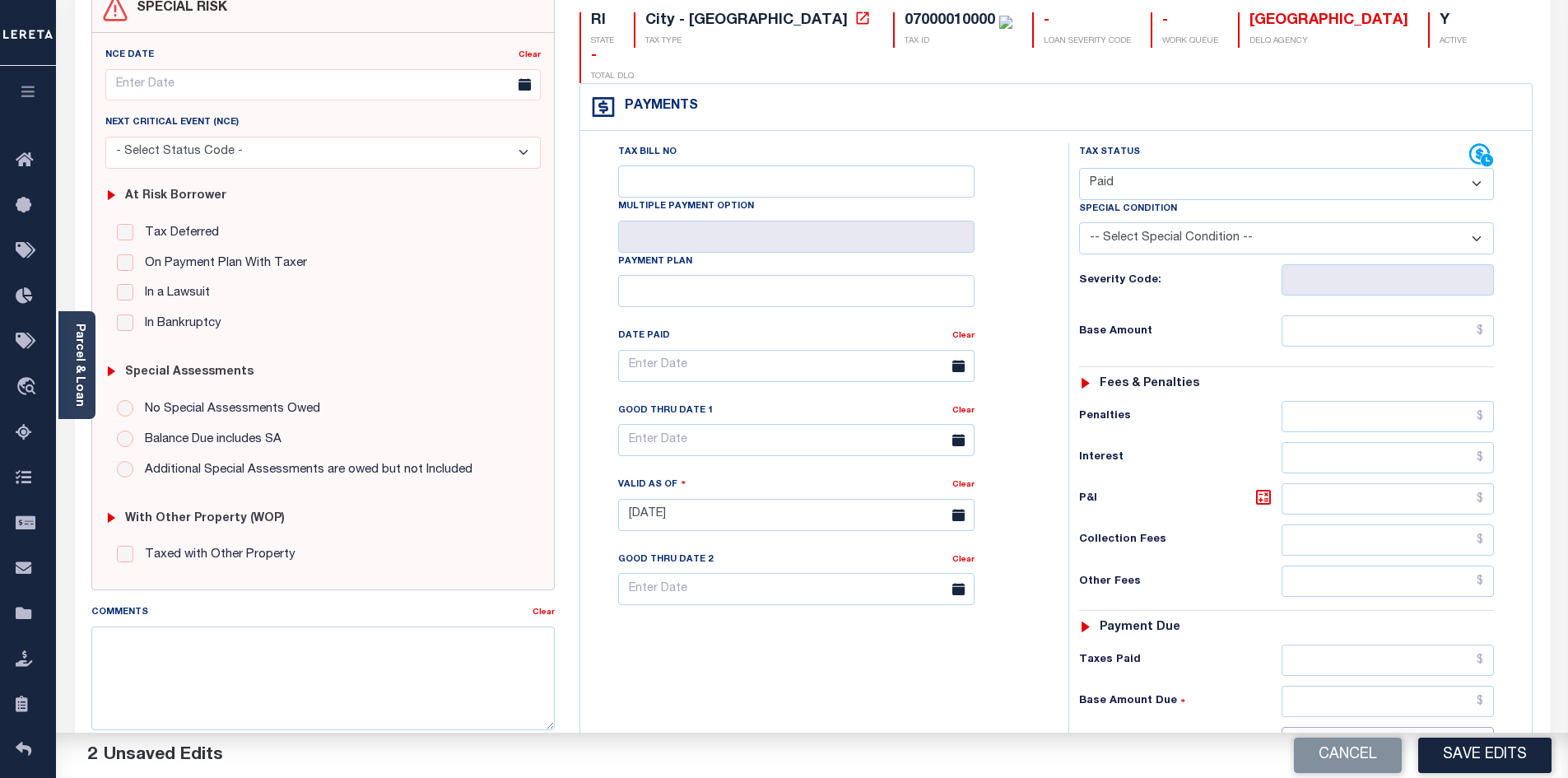
click at [1434, 727] on input "text" at bounding box center [1388, 742] width 214 height 31
type input "$0"
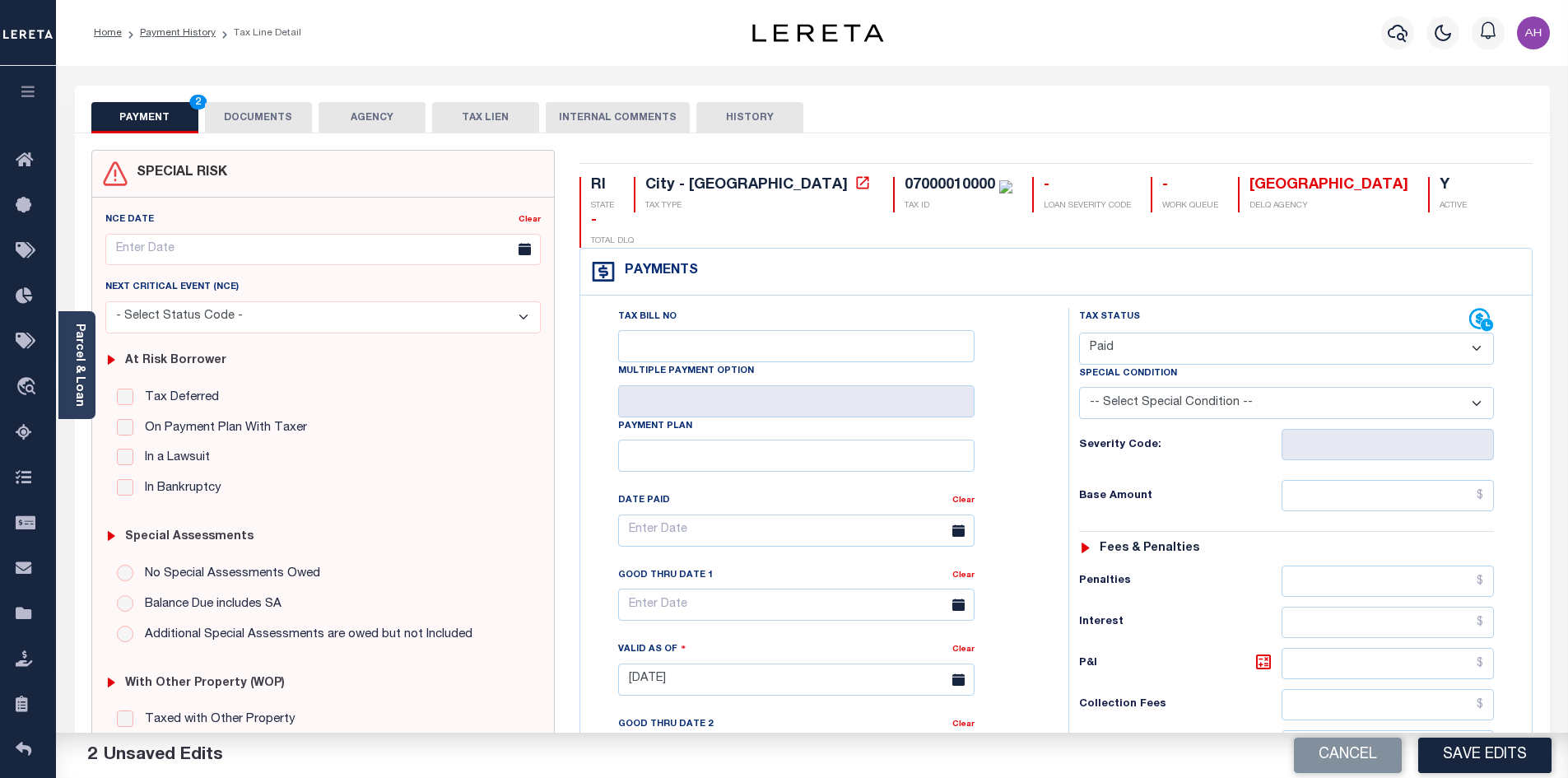
click at [275, 120] on button "DOCUMENTS" at bounding box center [258, 118] width 107 height 31
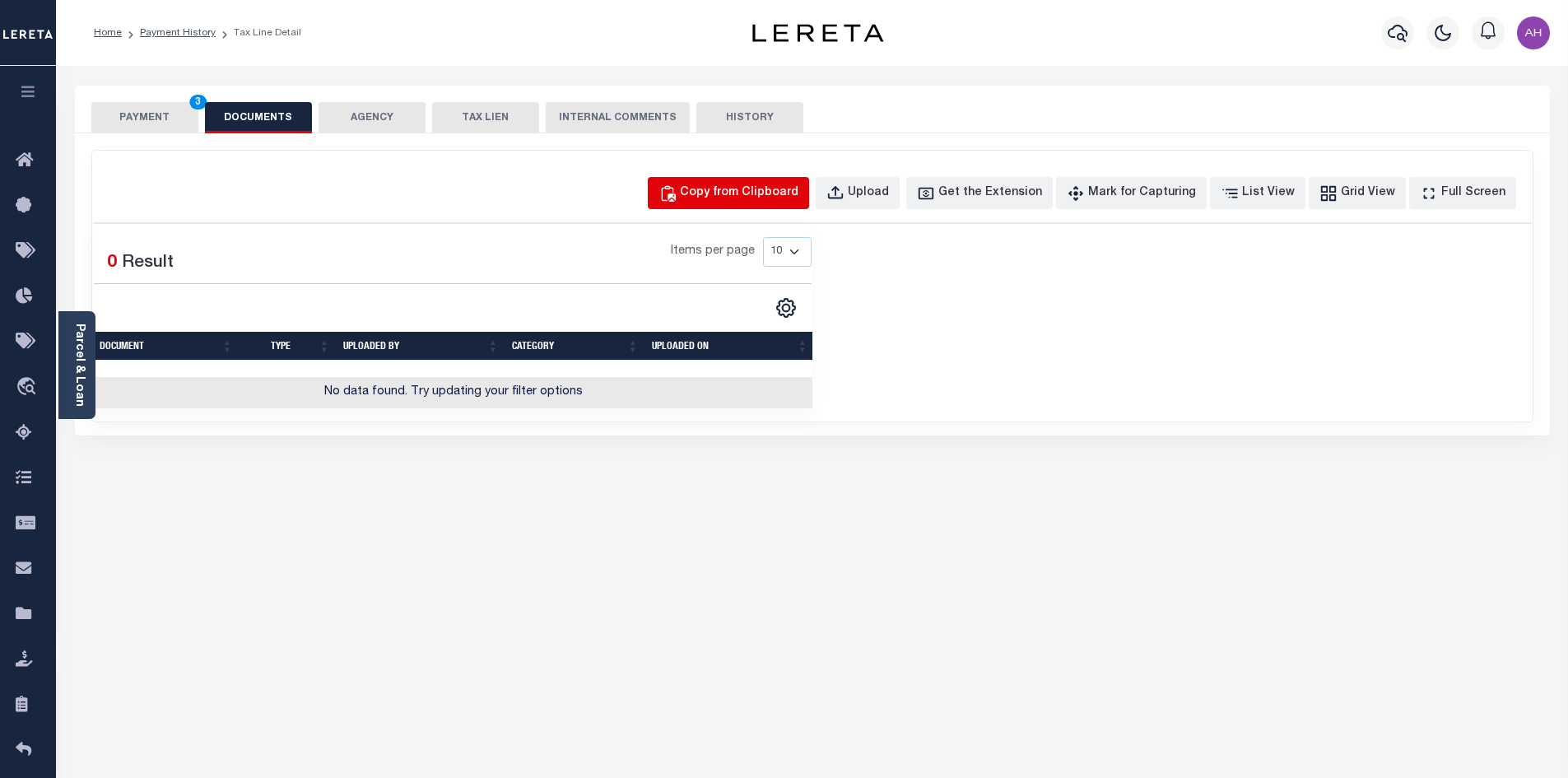
click at [737, 198] on div "Copy from Clipboard" at bounding box center [739, 193] width 119 height 18
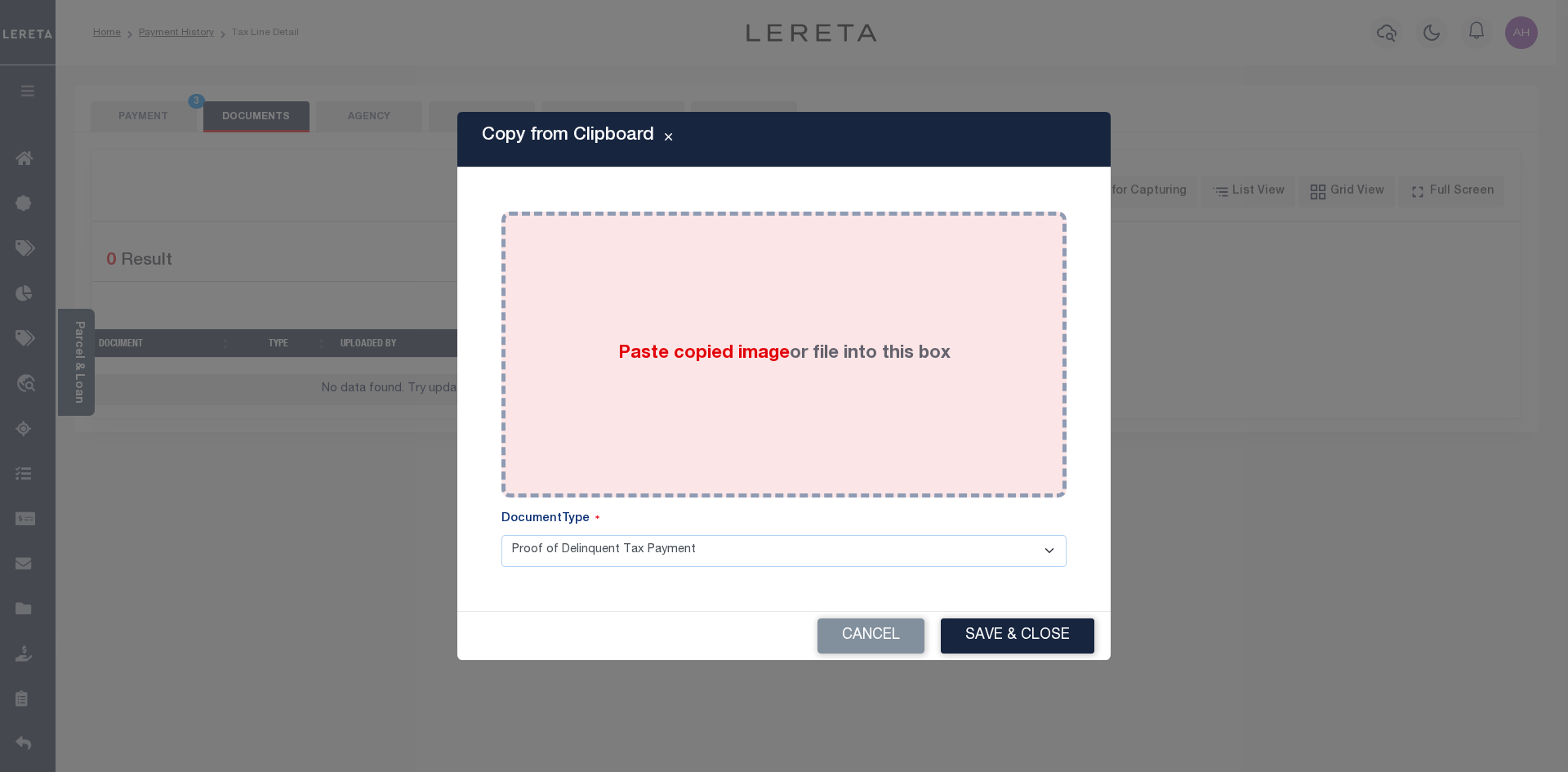
click at [620, 363] on span "Paste copied image" at bounding box center [703, 354] width 172 height 18
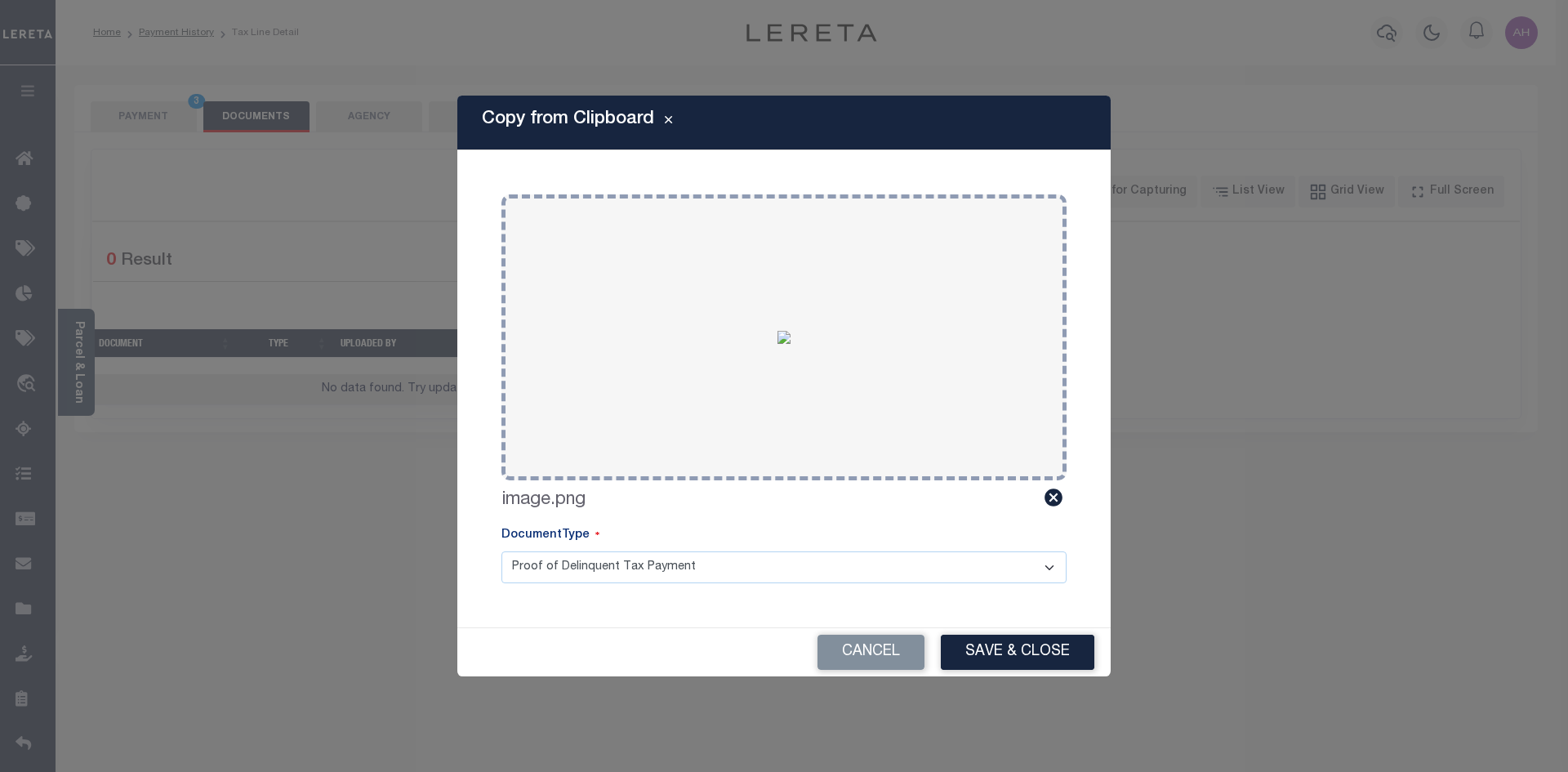
drag, startPoint x: 1024, startPoint y: 663, endPoint x: 1013, endPoint y: 655, distance: 13.6
click at [1021, 661] on button "Save & Close" at bounding box center [1018, 652] width 153 height 35
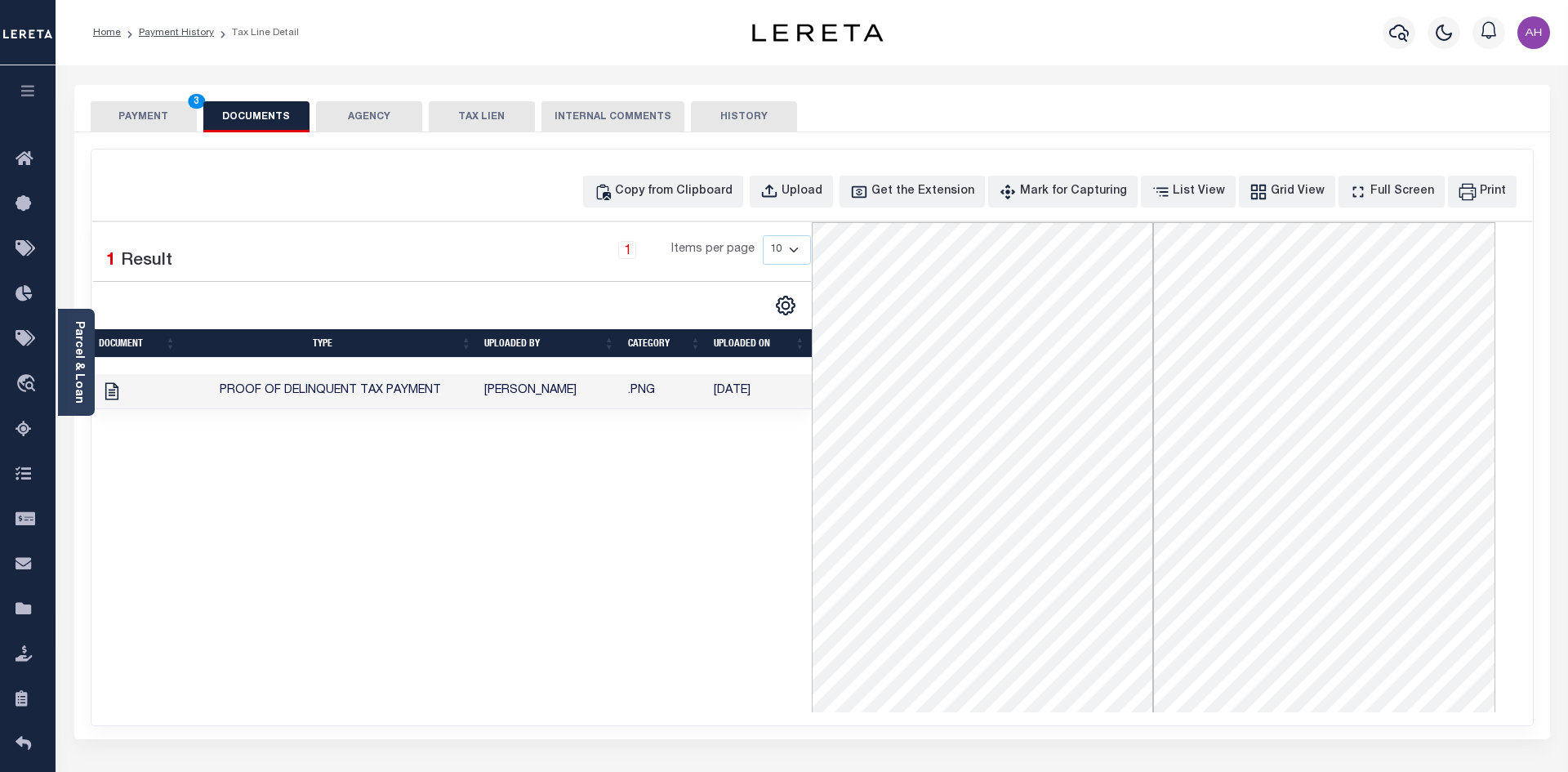
click at [141, 119] on button "PAYMENT 3" at bounding box center [144, 117] width 106 height 31
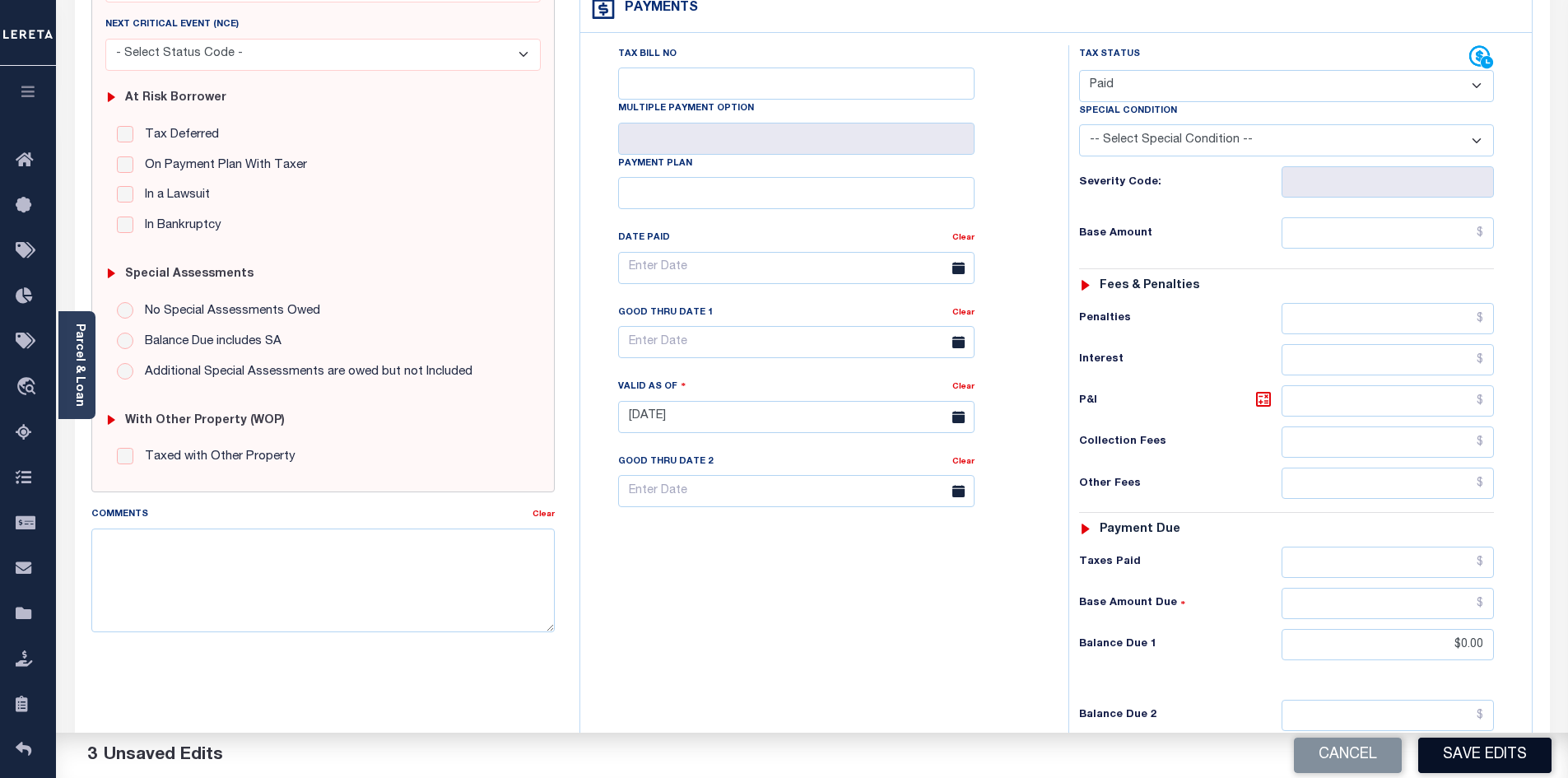
scroll to position [330, 0]
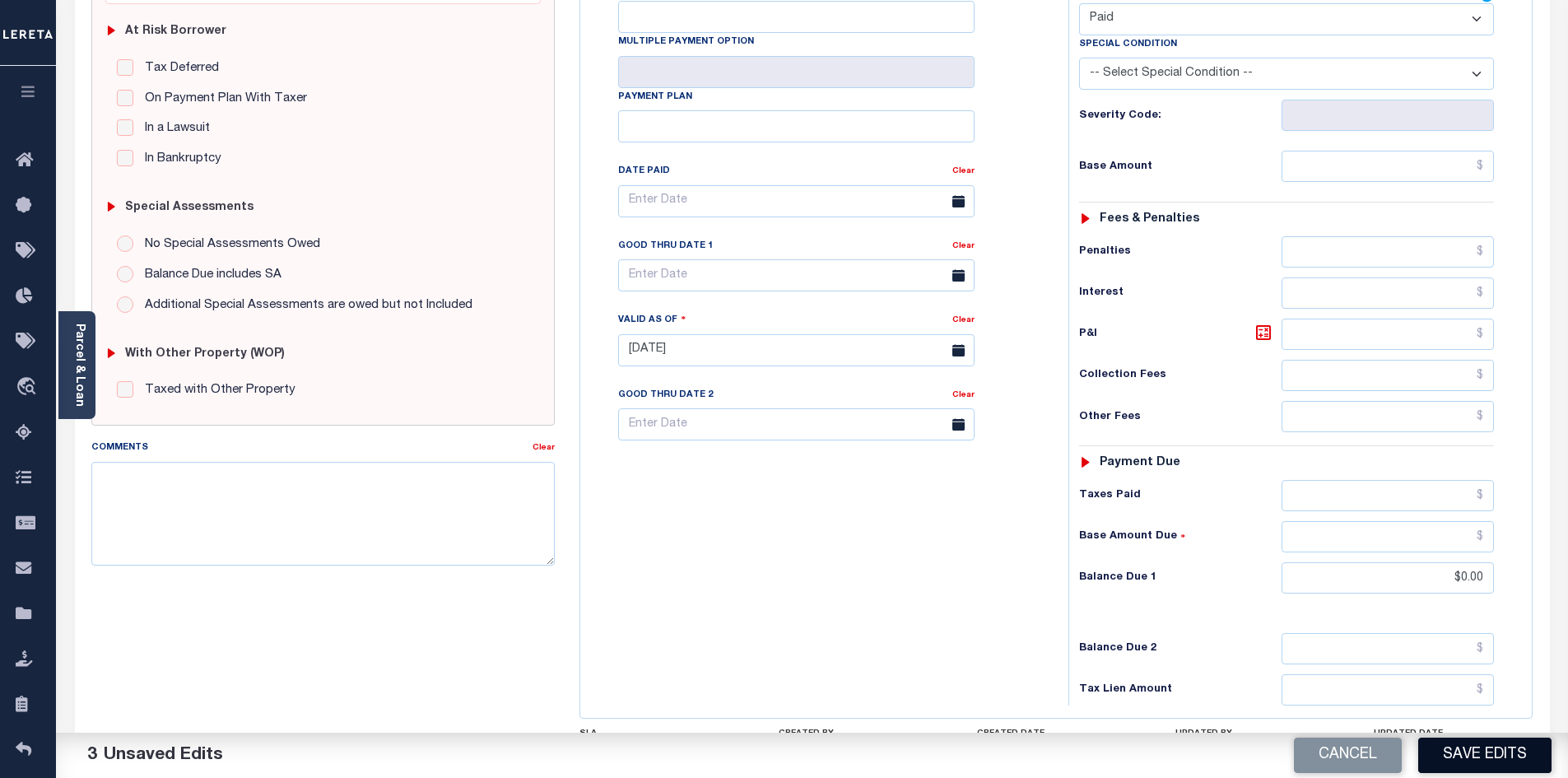
click at [1488, 756] on button "Save Edits" at bounding box center [1485, 755] width 133 height 36
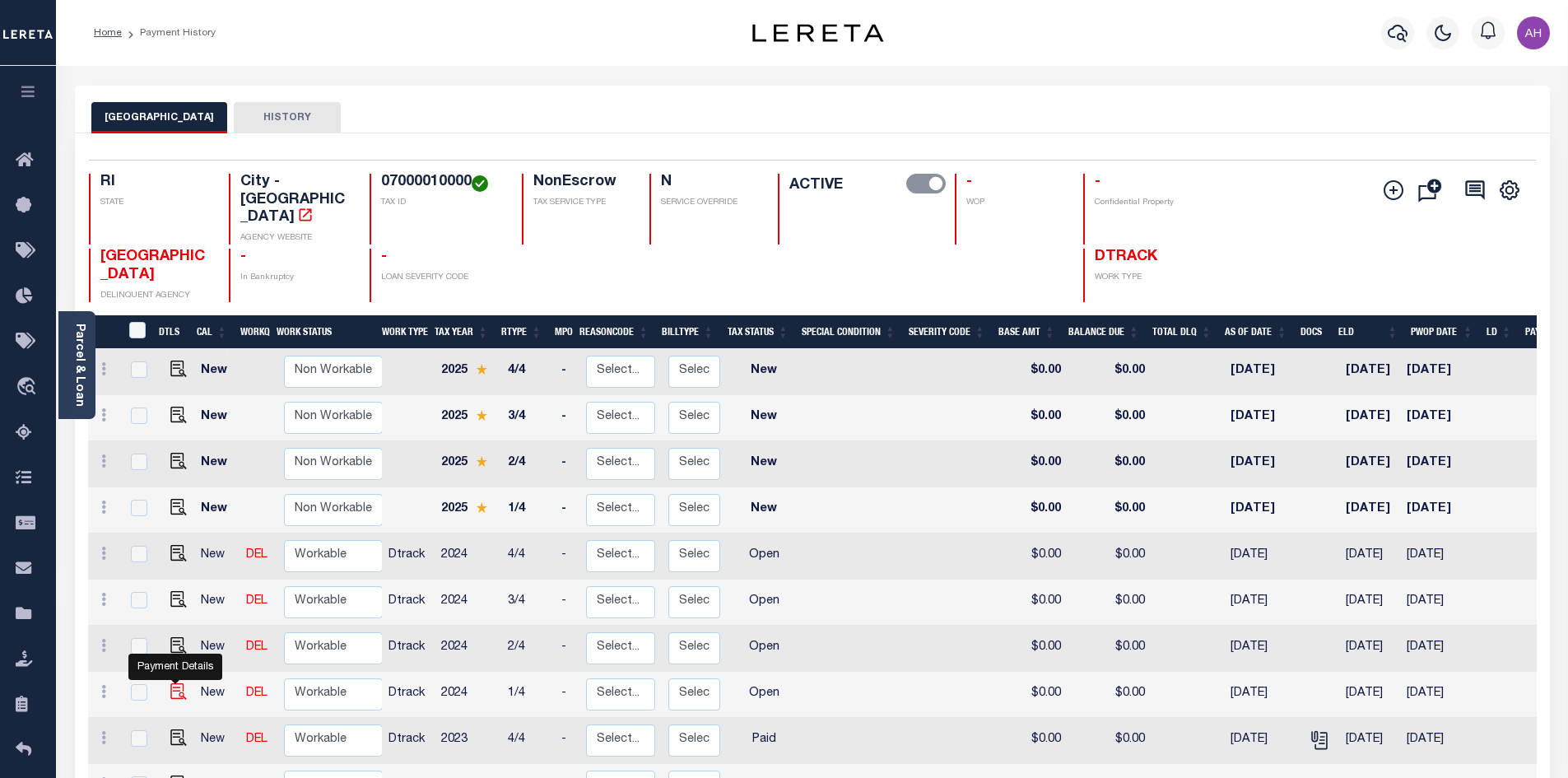
click at [181, 683] on img "" at bounding box center [178, 691] width 16 height 16
checkbox input "true"
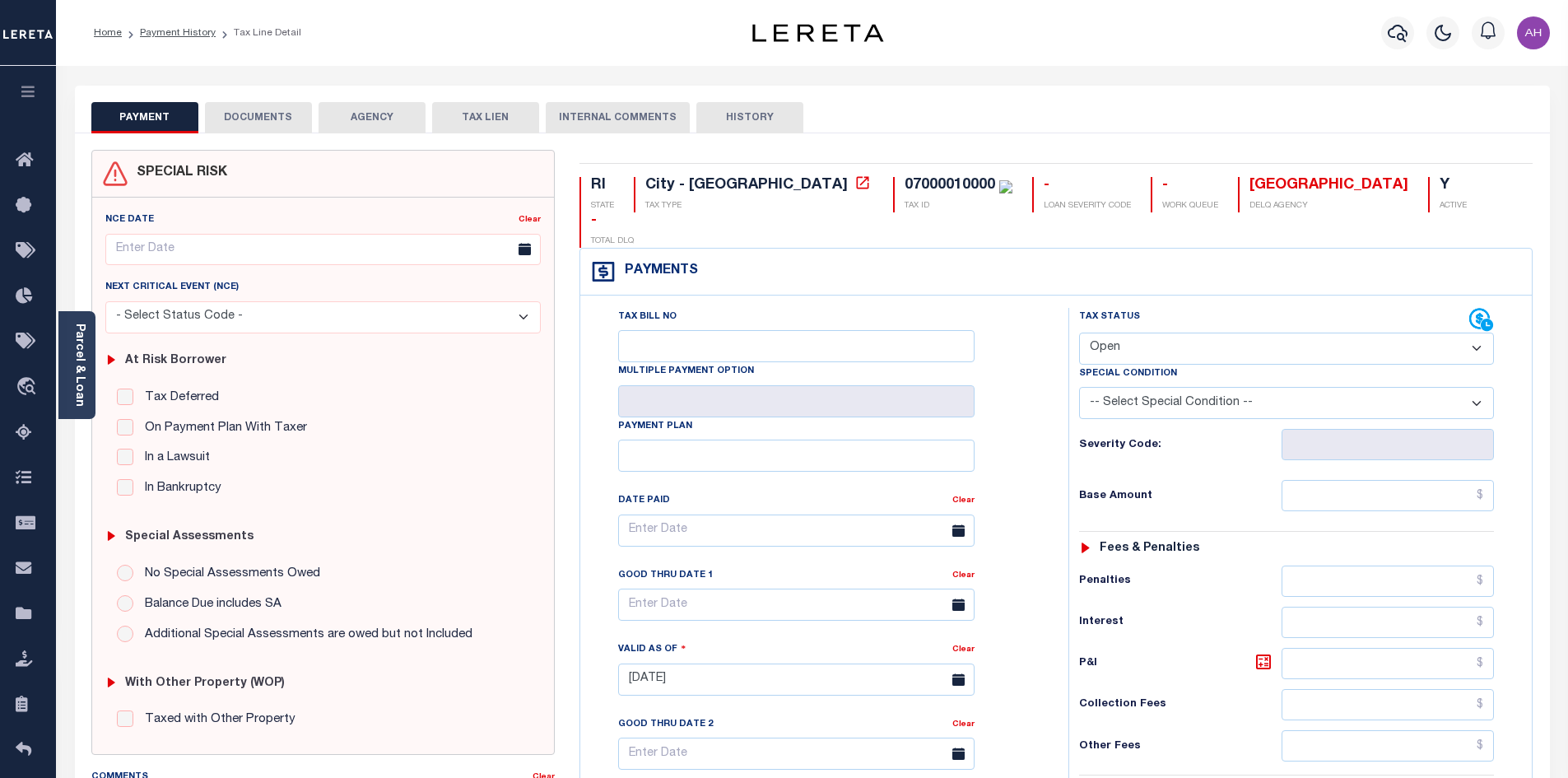
click at [1105, 332] on select "- Select Status Code - Open Due/Unpaid Paid Incomplete No Tax Due Internal Refu…" at bounding box center [1286, 348] width 414 height 32
select select "PYD"
click at [1079, 332] on select "- Select Status Code - Open Due/Unpaid Paid Incomplete No Tax Due Internal Refu…" at bounding box center [1286, 348] width 414 height 32
type input "[DATE]"
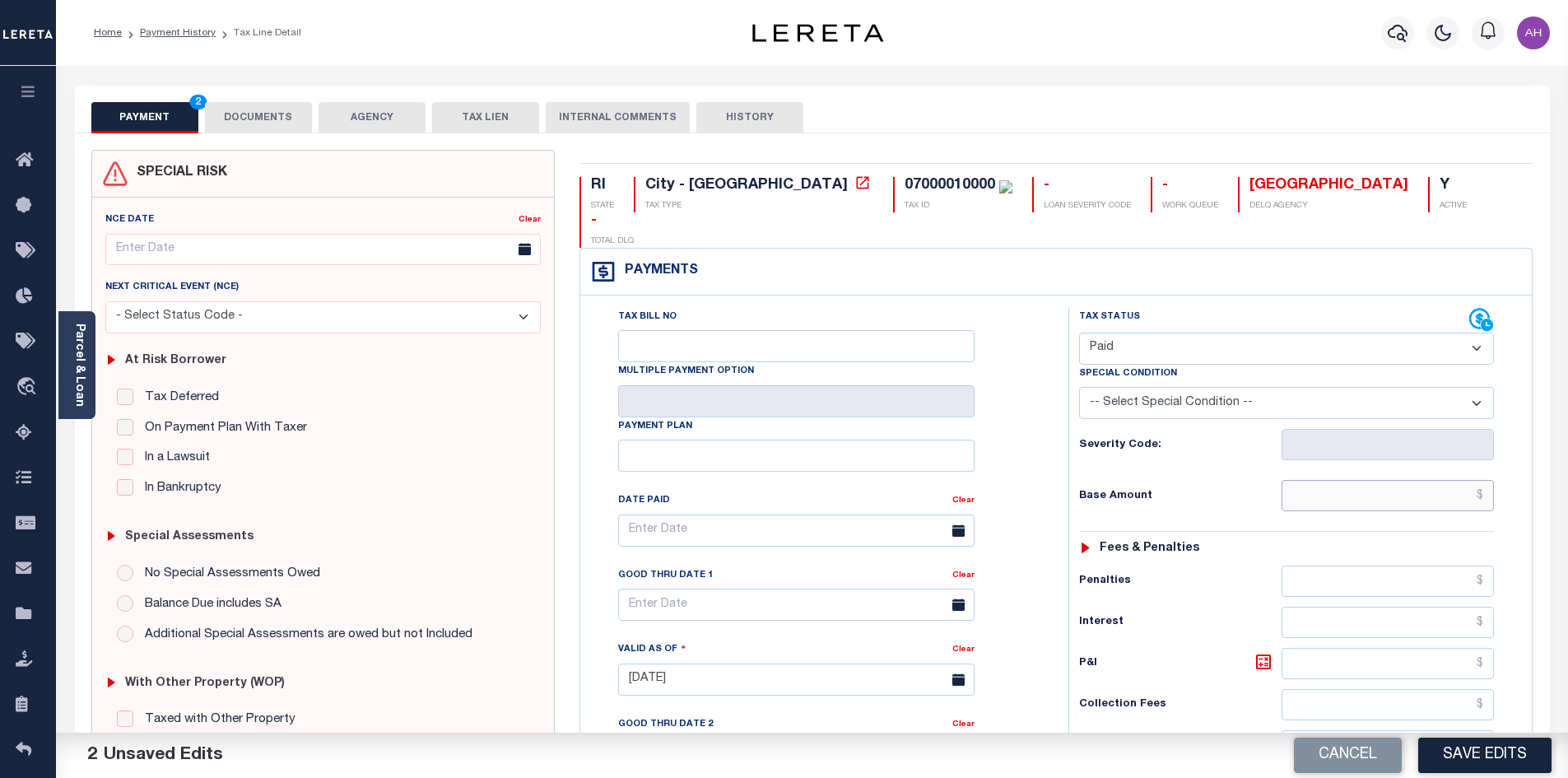
click at [1293, 480] on input "text" at bounding box center [1388, 496] width 214 height 31
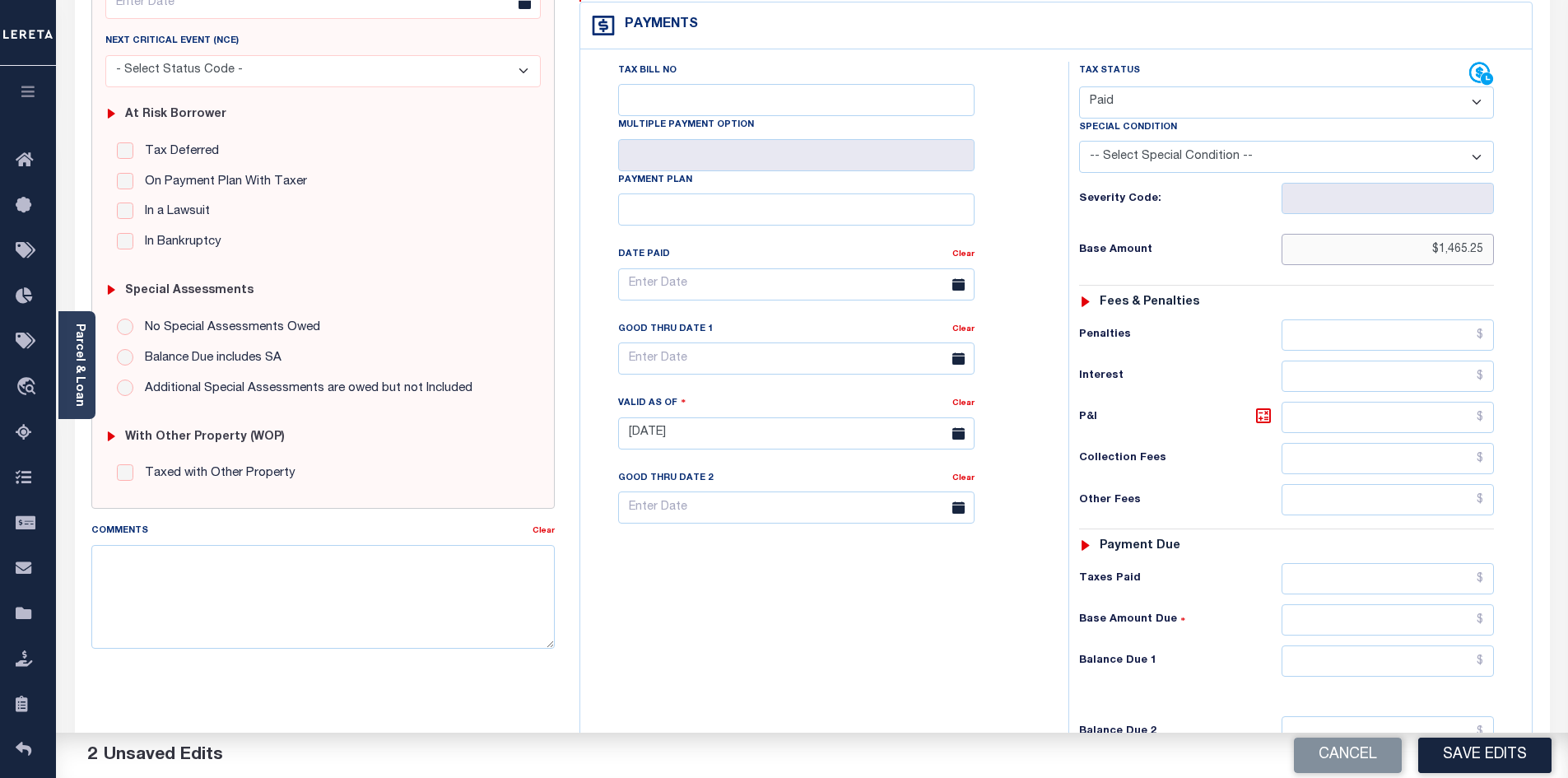
scroll to position [247, 0]
type input "$1,465.25"
click at [1355, 645] on input "text" at bounding box center [1388, 660] width 214 height 31
type input "$0.00"
click at [1495, 759] on button "Save Edits" at bounding box center [1485, 755] width 133 height 36
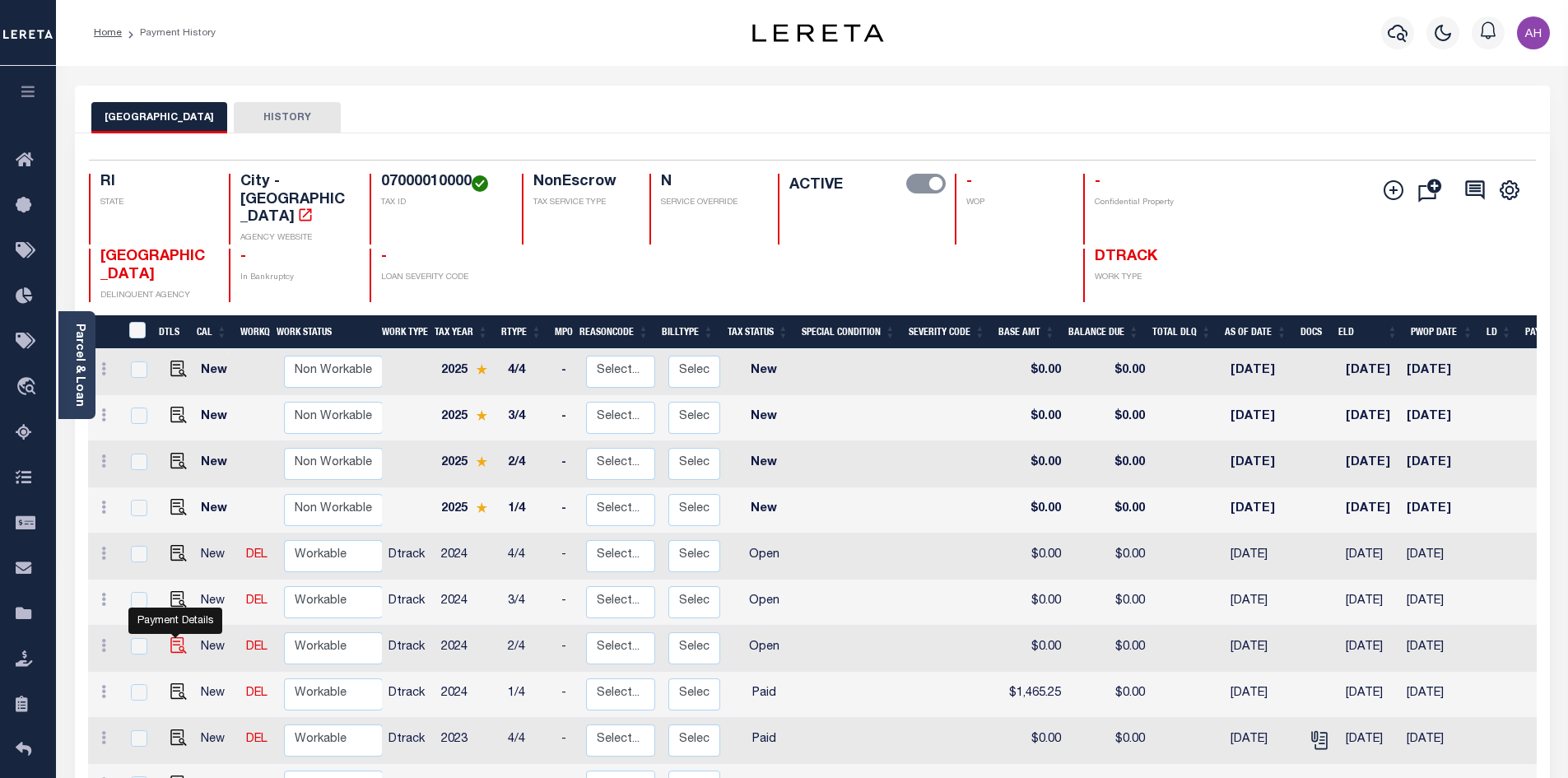
click at [175, 638] on img "" at bounding box center [178, 646] width 16 height 16
checkbox input "true"
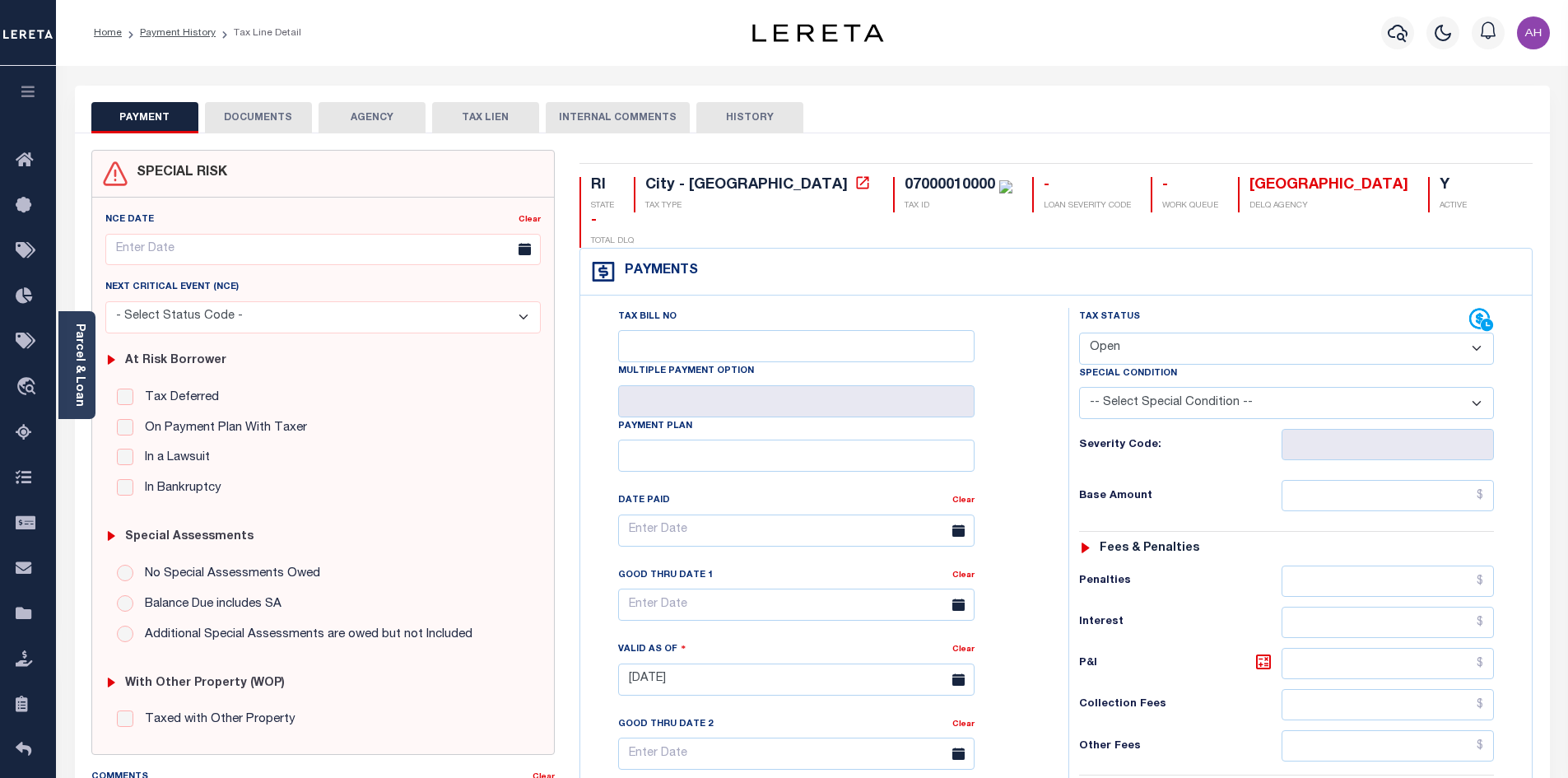
click at [1146, 332] on select "- Select Status Code - Open Due/Unpaid Paid Incomplete No Tax Due Internal Refu…" at bounding box center [1286, 348] width 414 height 32
select select "PYD"
click at [1079, 332] on select "- Select Status Code - Open Due/Unpaid Paid Incomplete No Tax Due Internal Refu…" at bounding box center [1286, 348] width 414 height 32
type input "[DATE]"
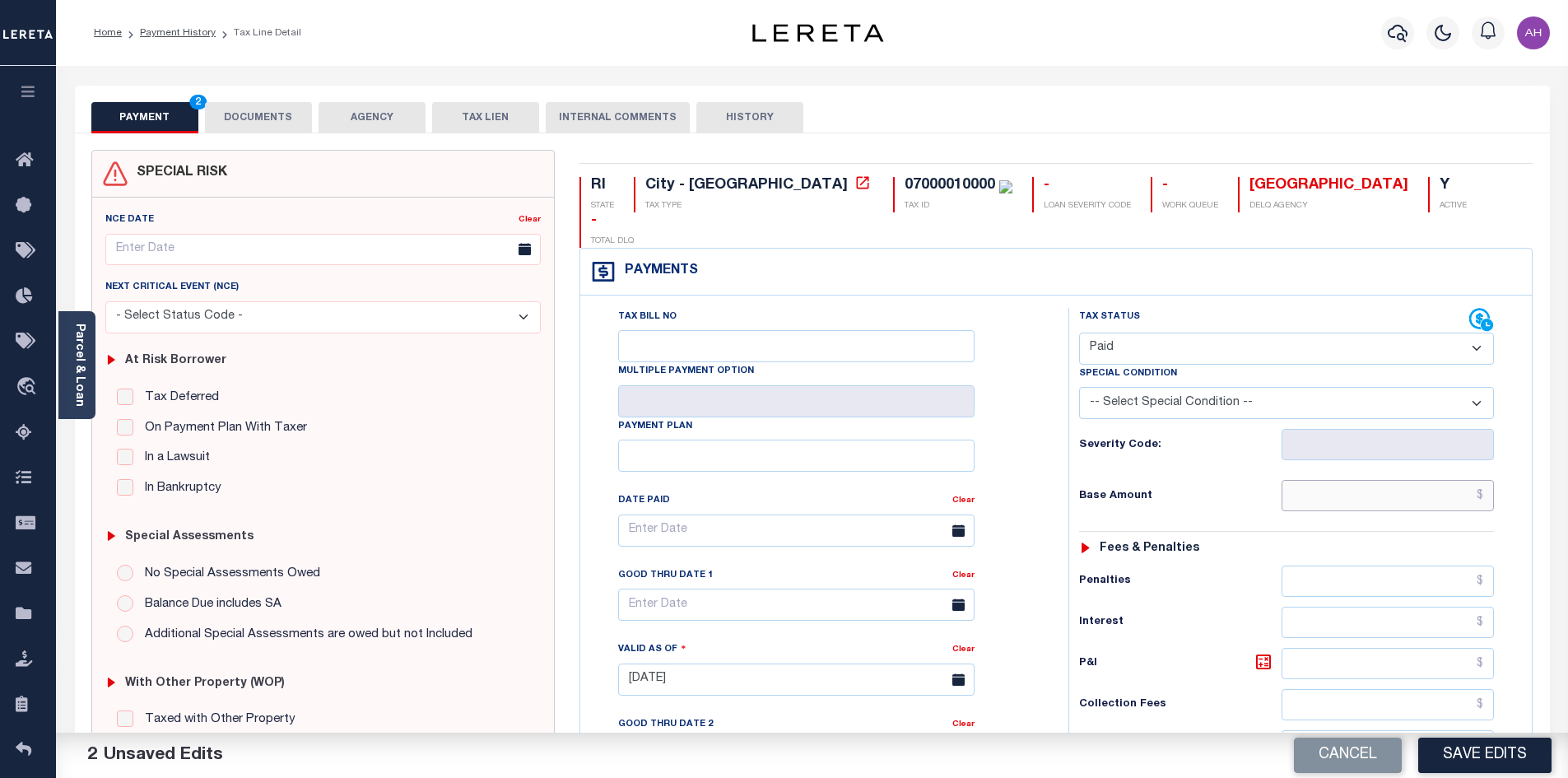
click at [1394, 480] on input "text" at bounding box center [1388, 496] width 214 height 31
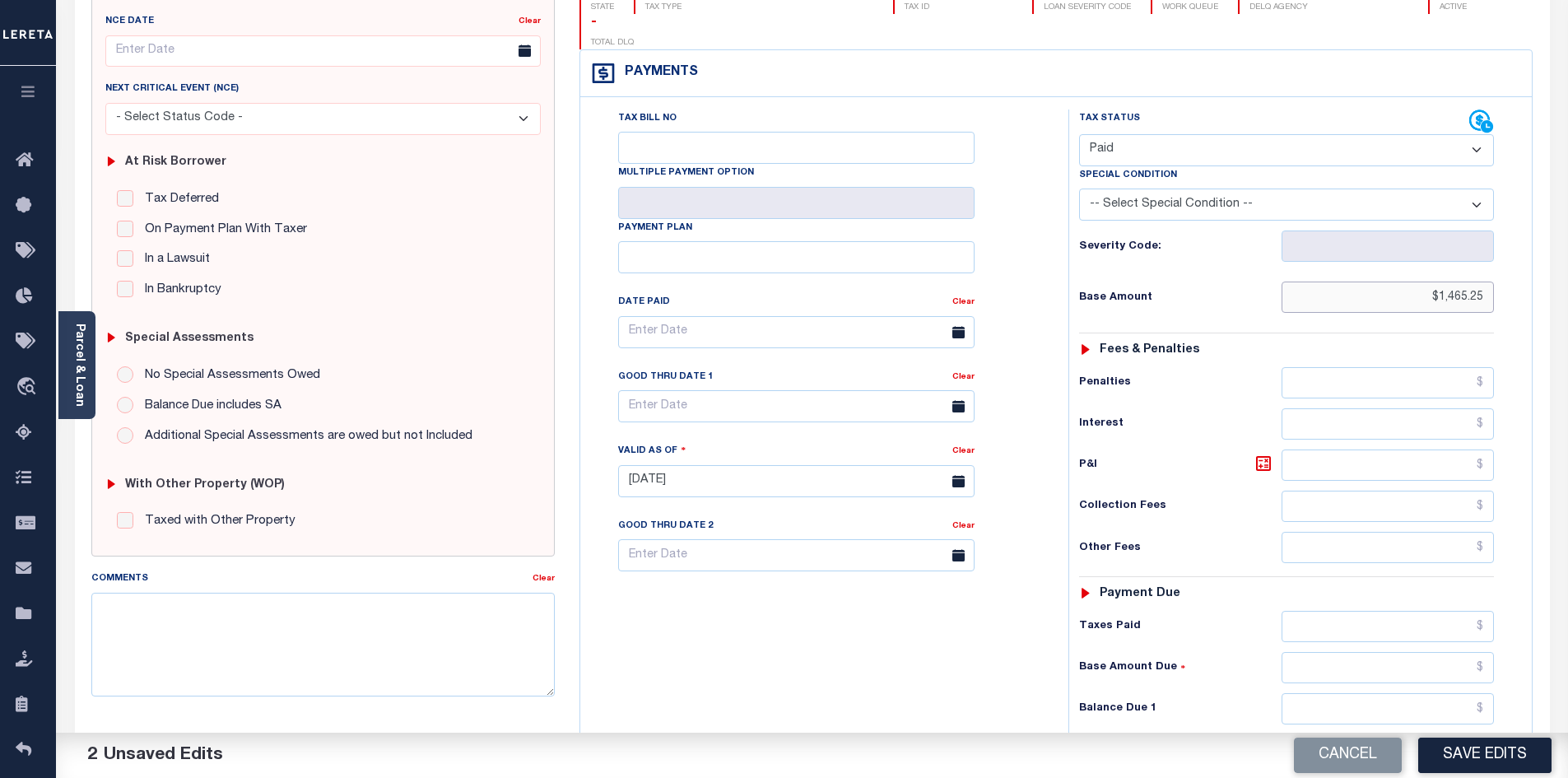
scroll to position [330, 0]
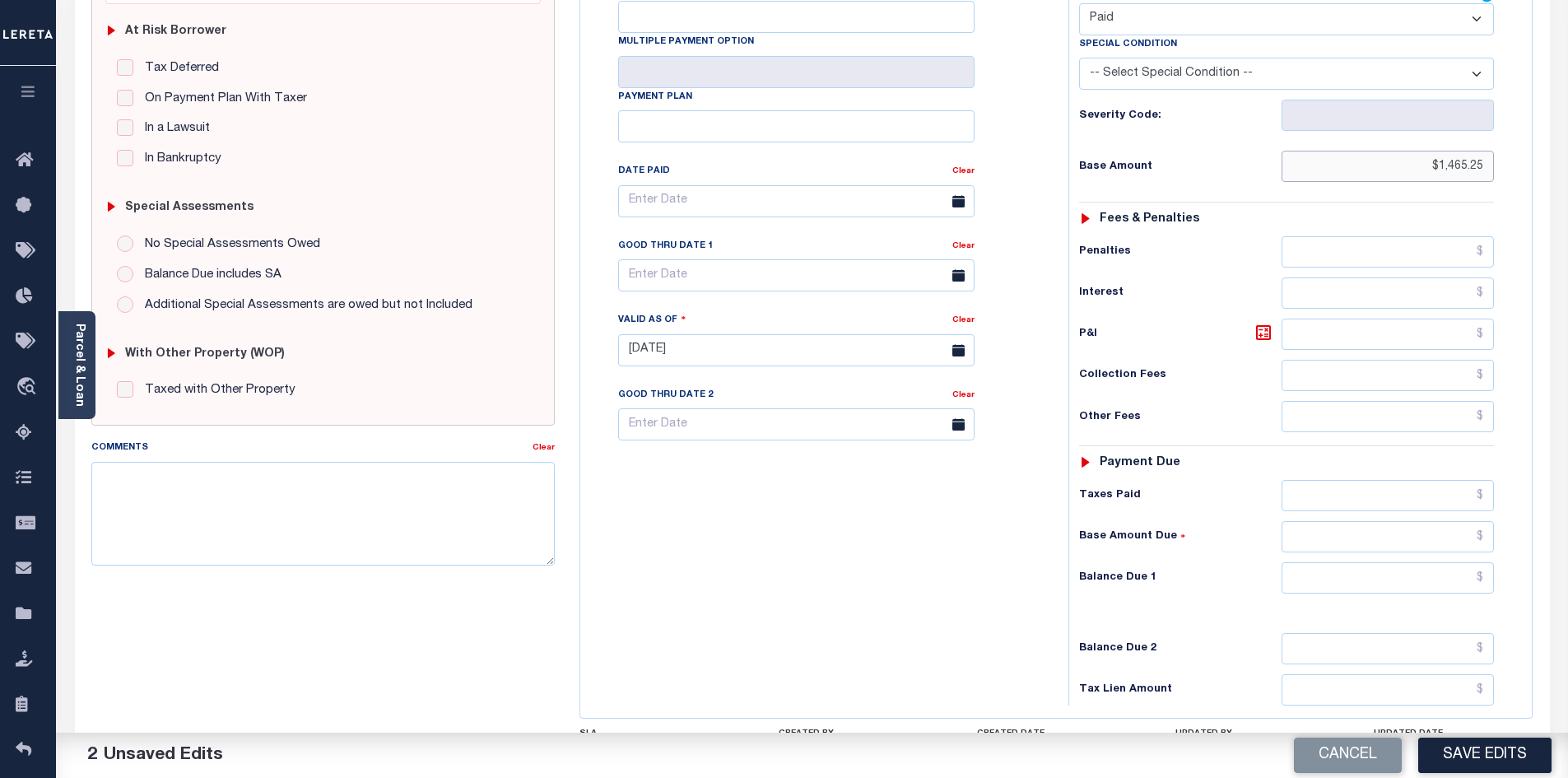
type input "$1,465.25"
click at [1370, 562] on input "text" at bounding box center [1388, 578] width 214 height 31
type input "$0.00"
click at [1491, 760] on button "Save Edits" at bounding box center [1485, 755] width 133 height 36
checkbox input "false"
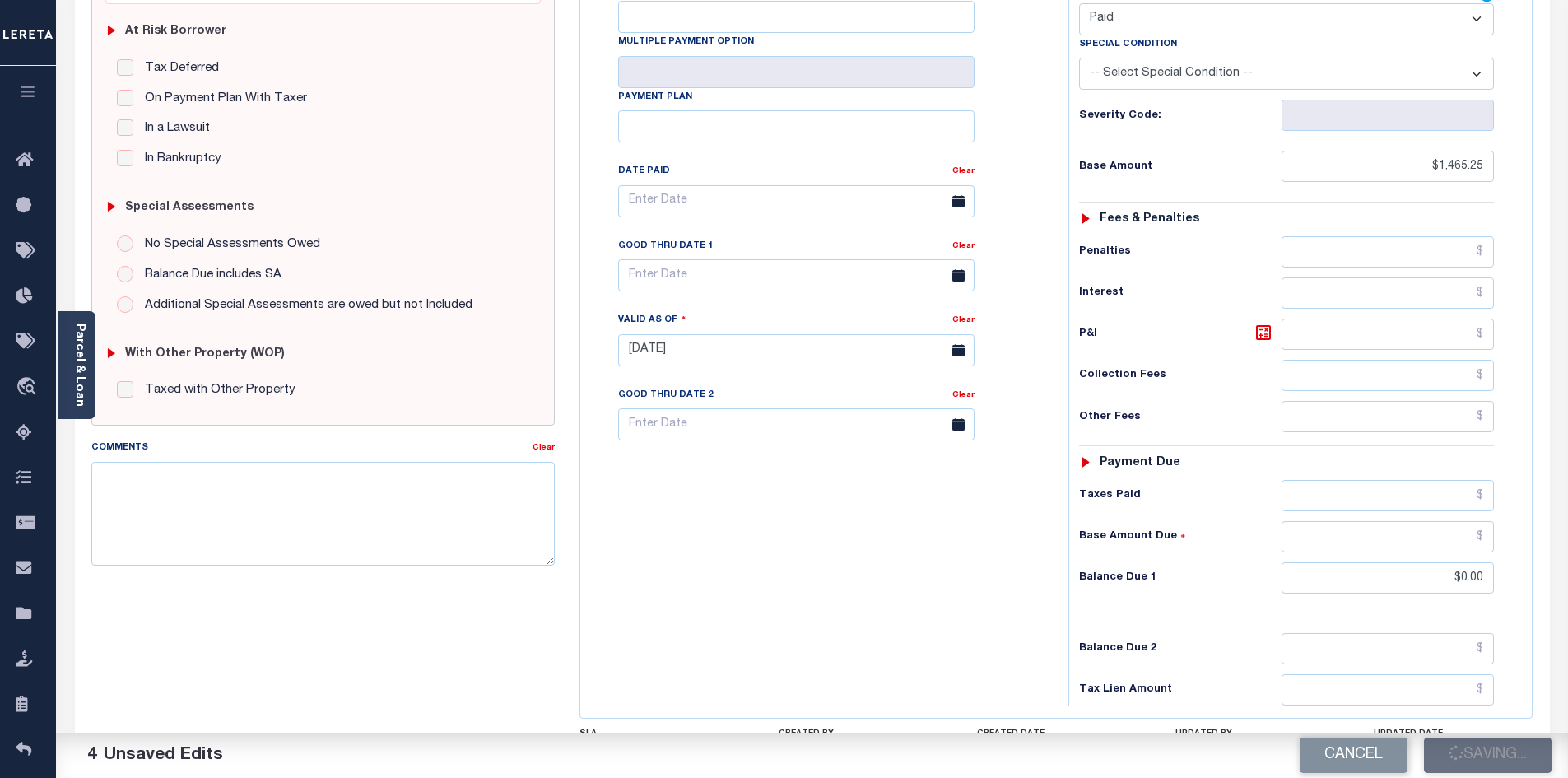
checkbox input "false"
type input "$1,465.25"
type input "$0"
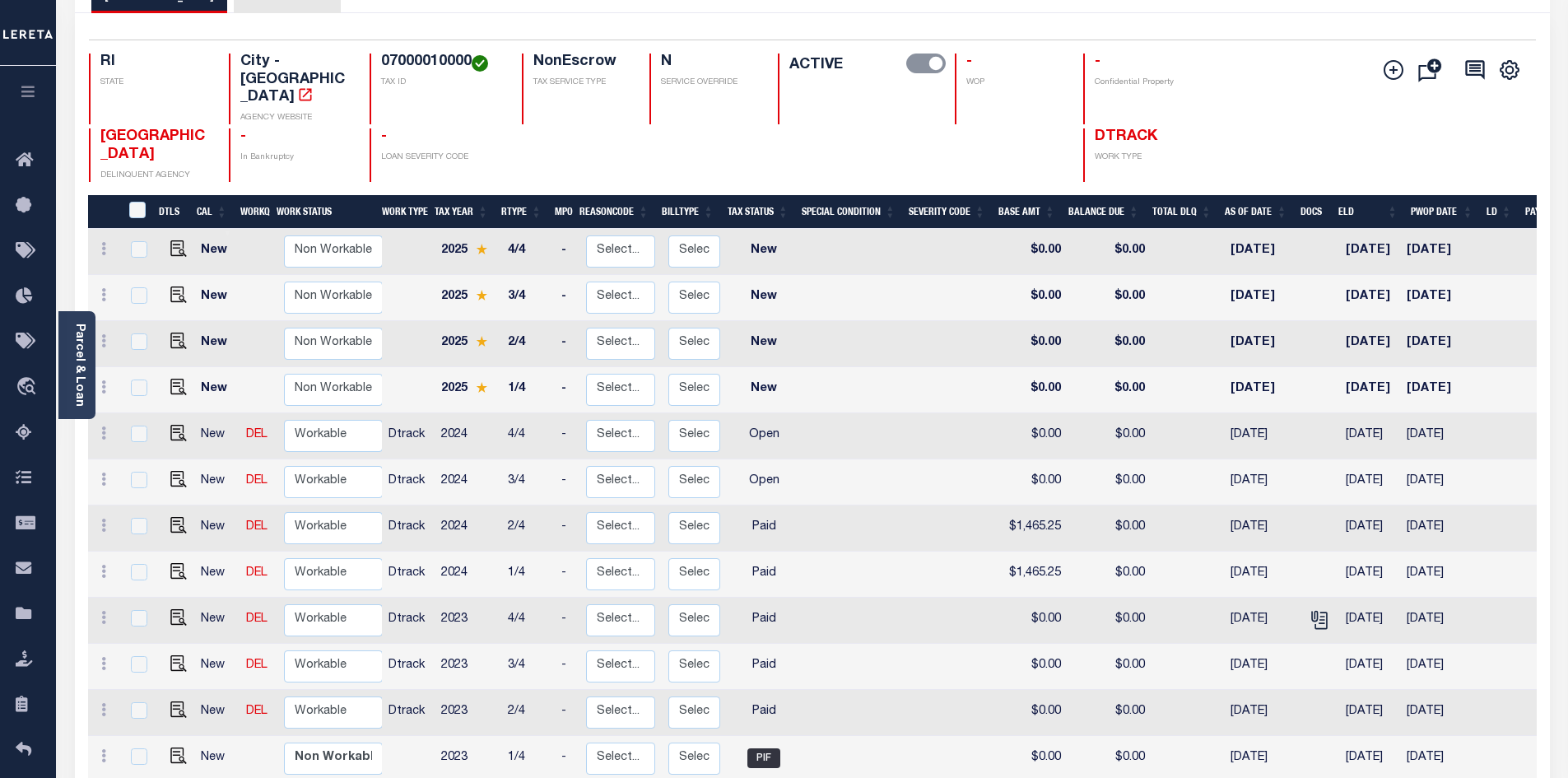
scroll to position [164, 0]
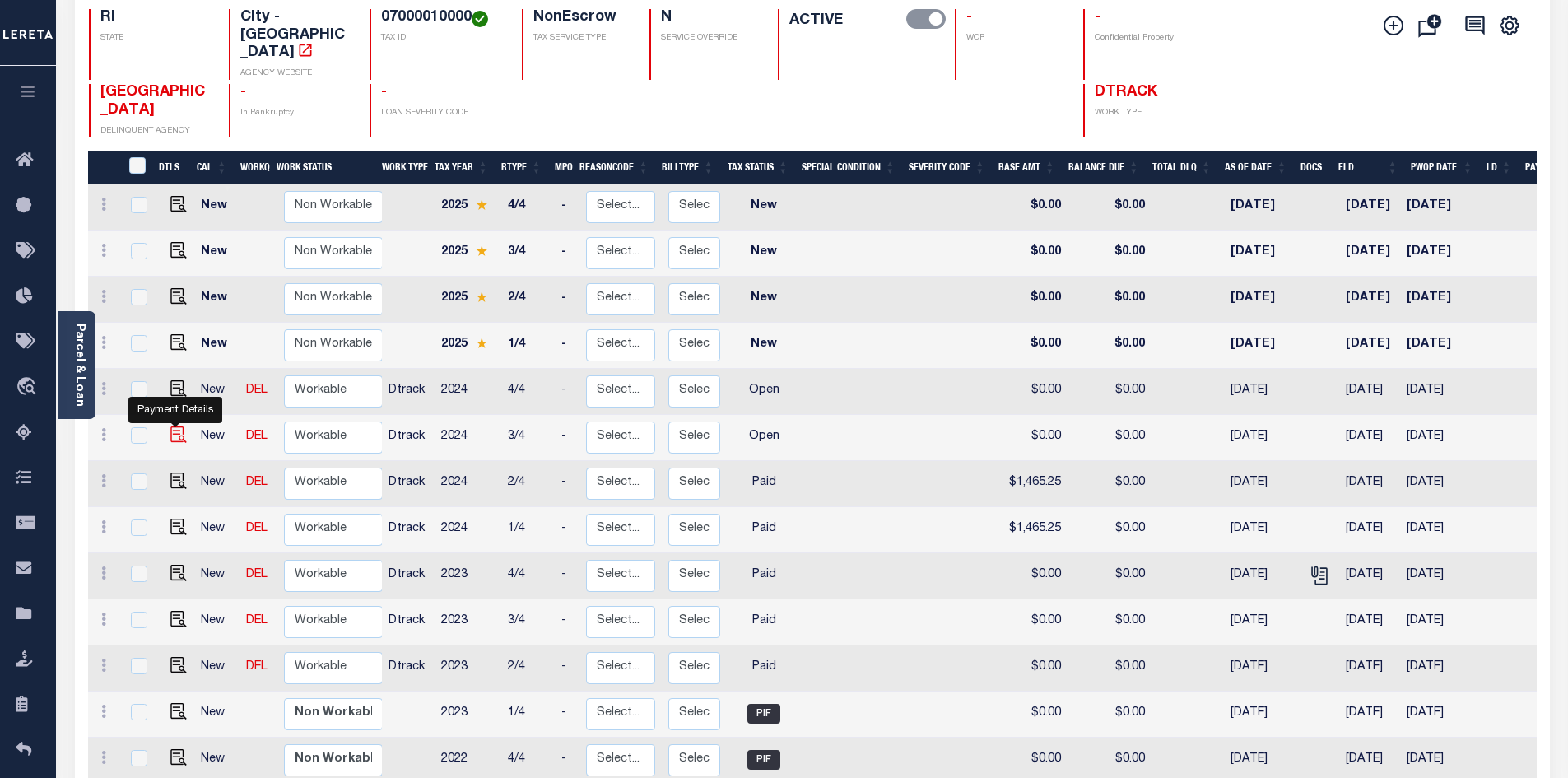
click at [175, 426] on img "" at bounding box center [178, 434] width 16 height 16
checkbox input "true"
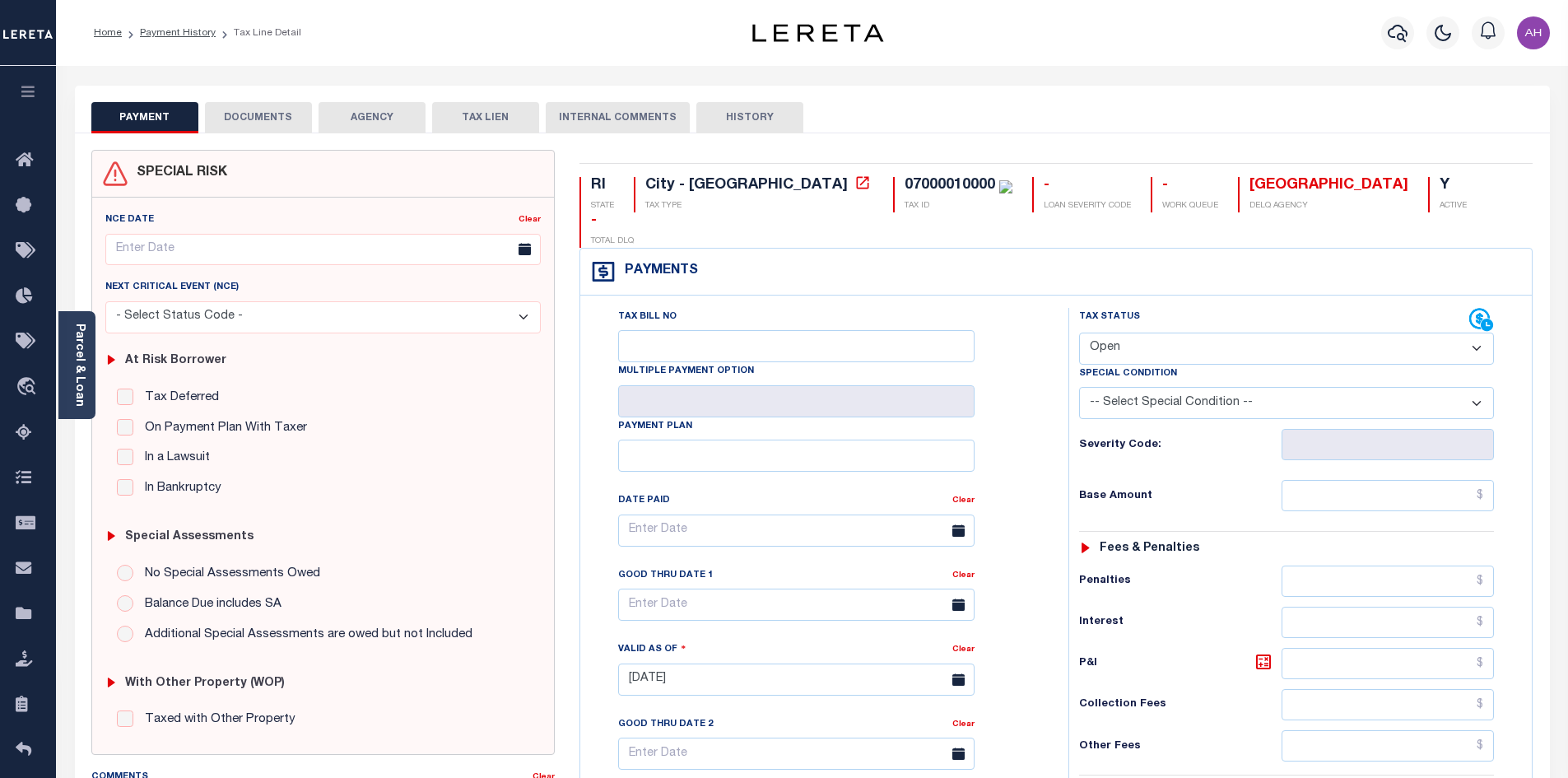
click at [1097, 332] on select "- Select Status Code - Open Due/Unpaid Paid Incomplete No Tax Due Internal Refu…" at bounding box center [1286, 348] width 414 height 32
select select "PYD"
click at [1079, 332] on select "- Select Status Code - Open Due/Unpaid Paid Incomplete No Tax Due Internal Refu…" at bounding box center [1286, 348] width 414 height 32
type input "[DATE]"
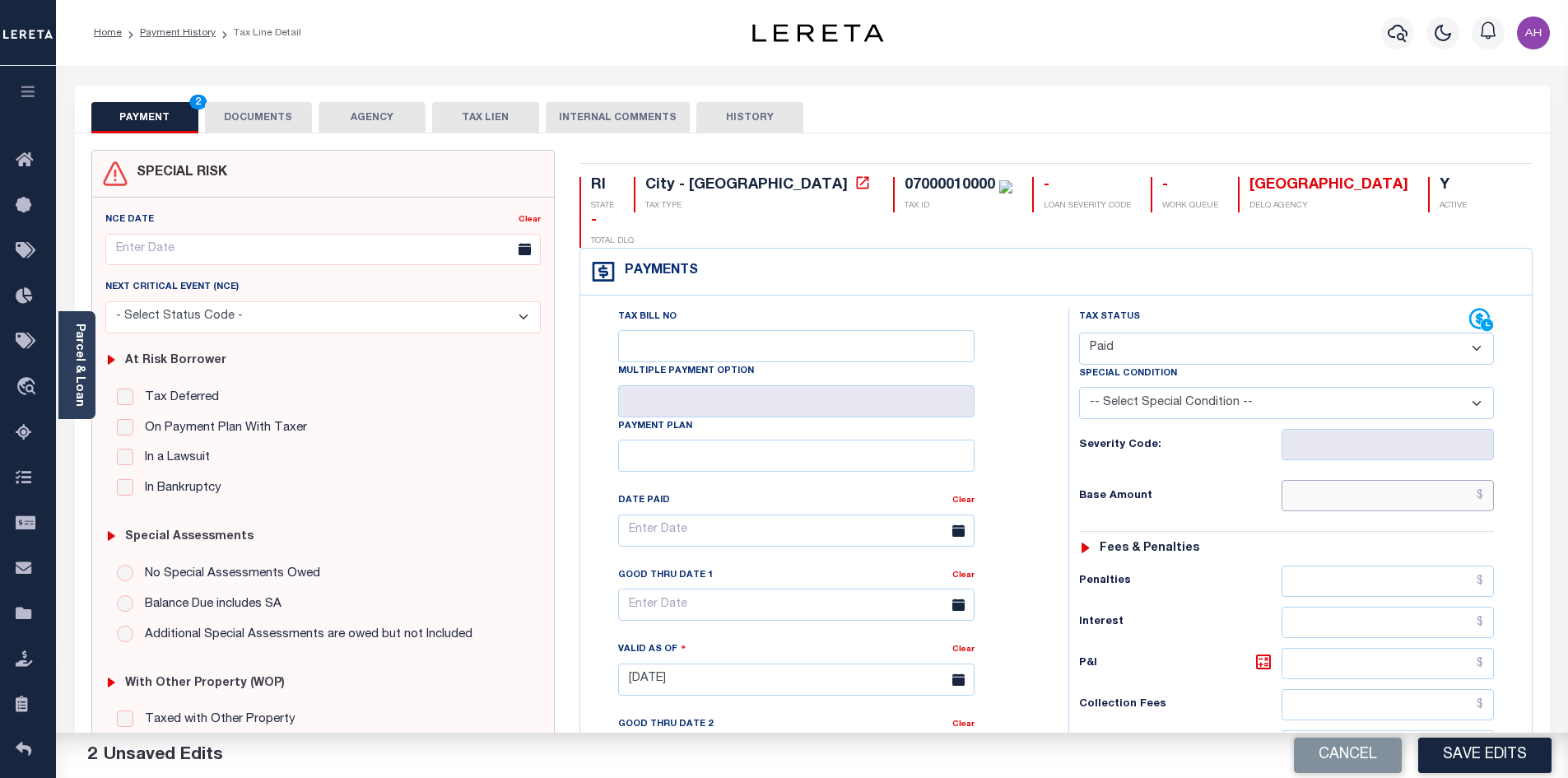
click at [1340, 480] on input "text" at bounding box center [1388, 496] width 214 height 31
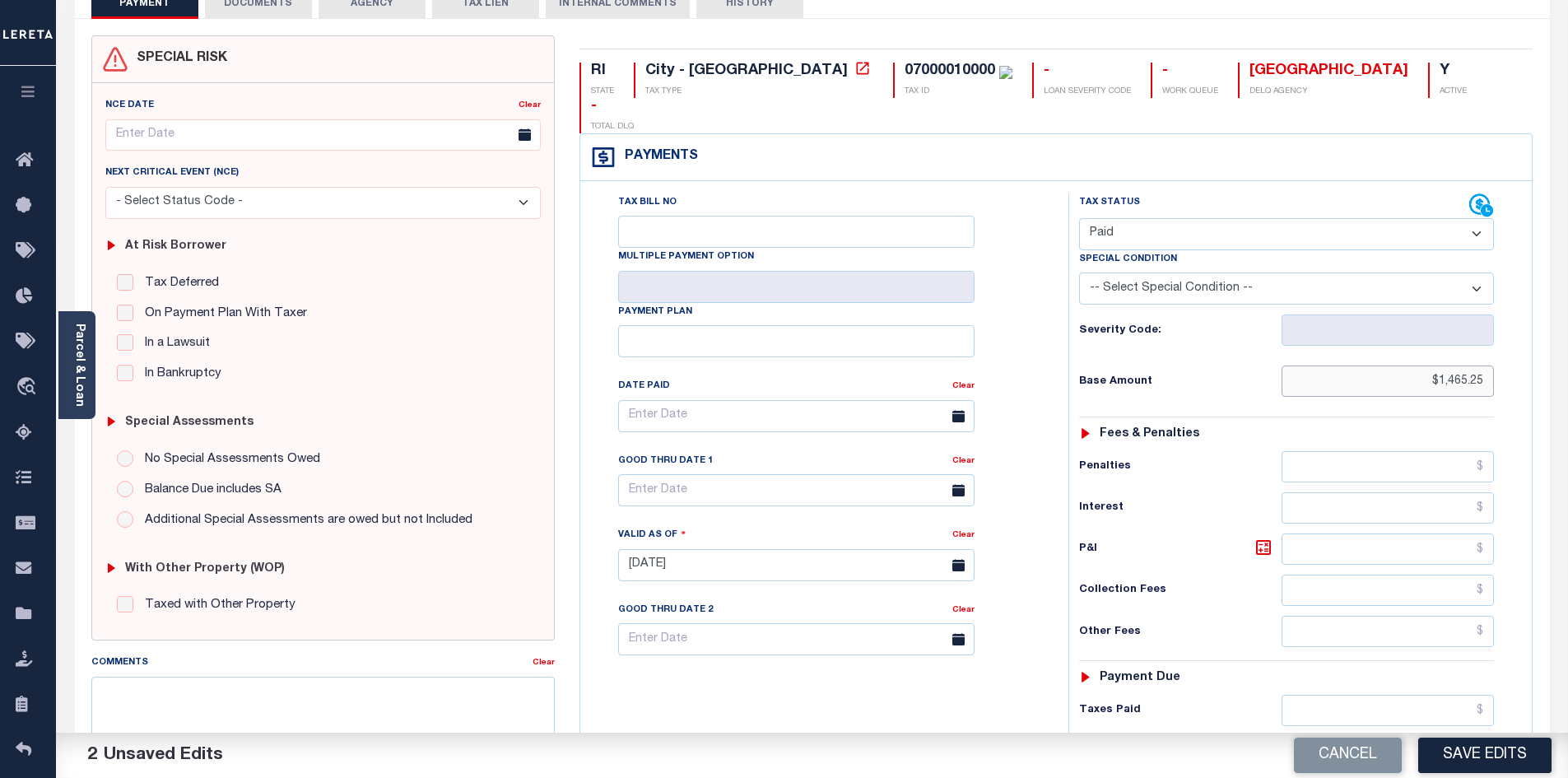
scroll to position [247, 0]
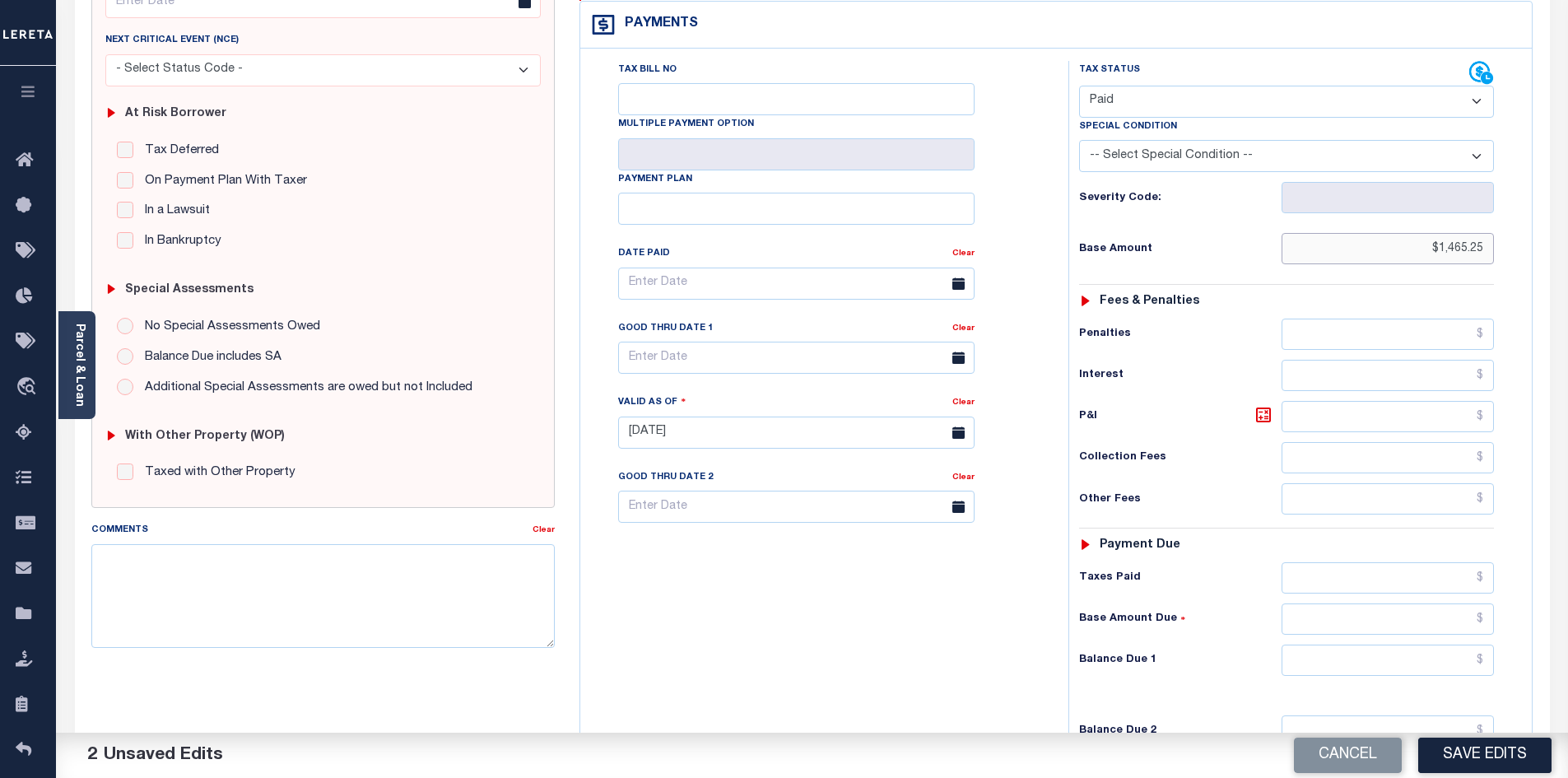
type input "$1,465.25"
click at [1375, 645] on input "text" at bounding box center [1388, 660] width 214 height 31
type input "$0.00"
click at [1475, 753] on button "Save Edits" at bounding box center [1485, 755] width 133 height 36
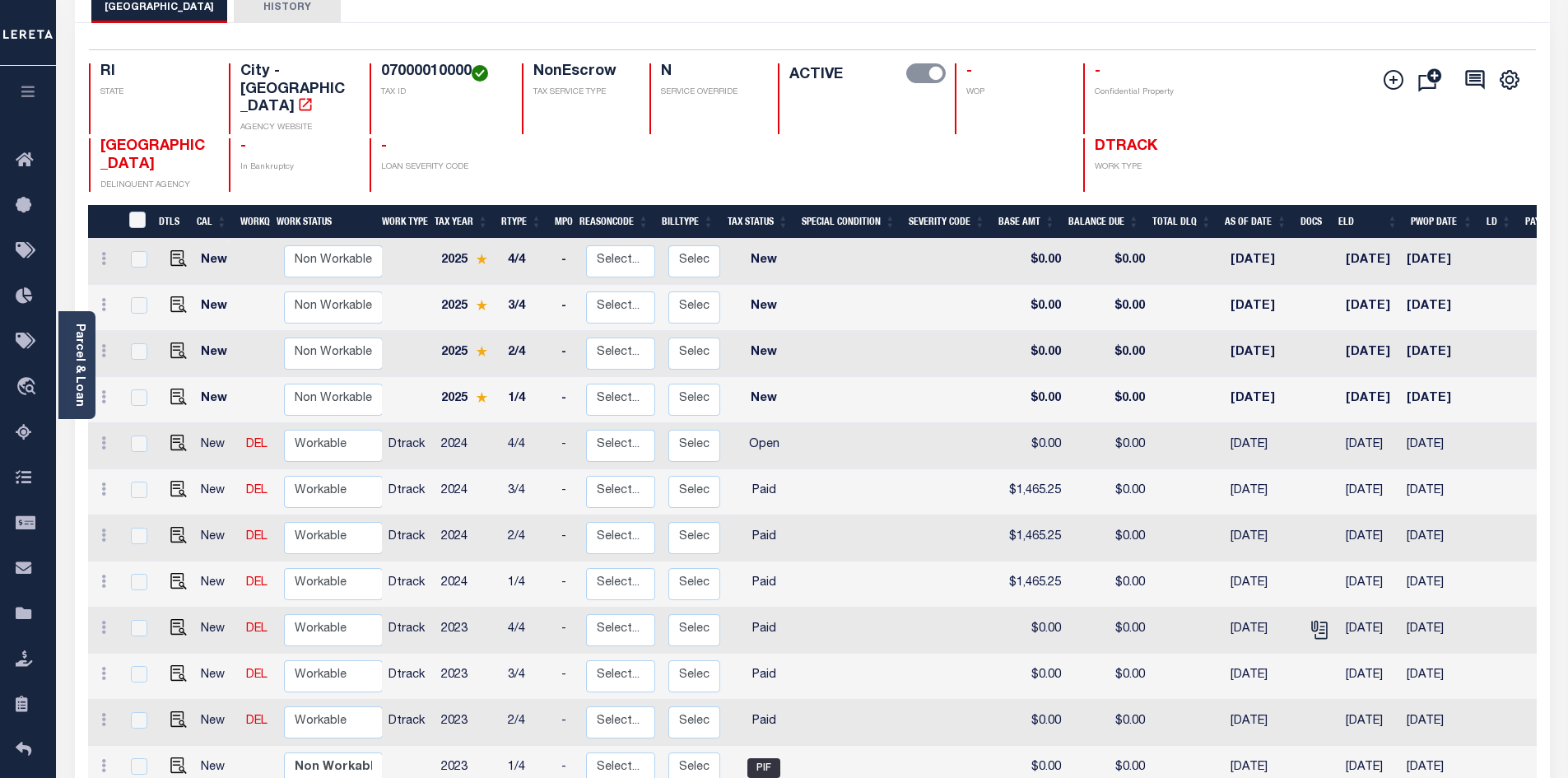
scroll to position [164, 0]
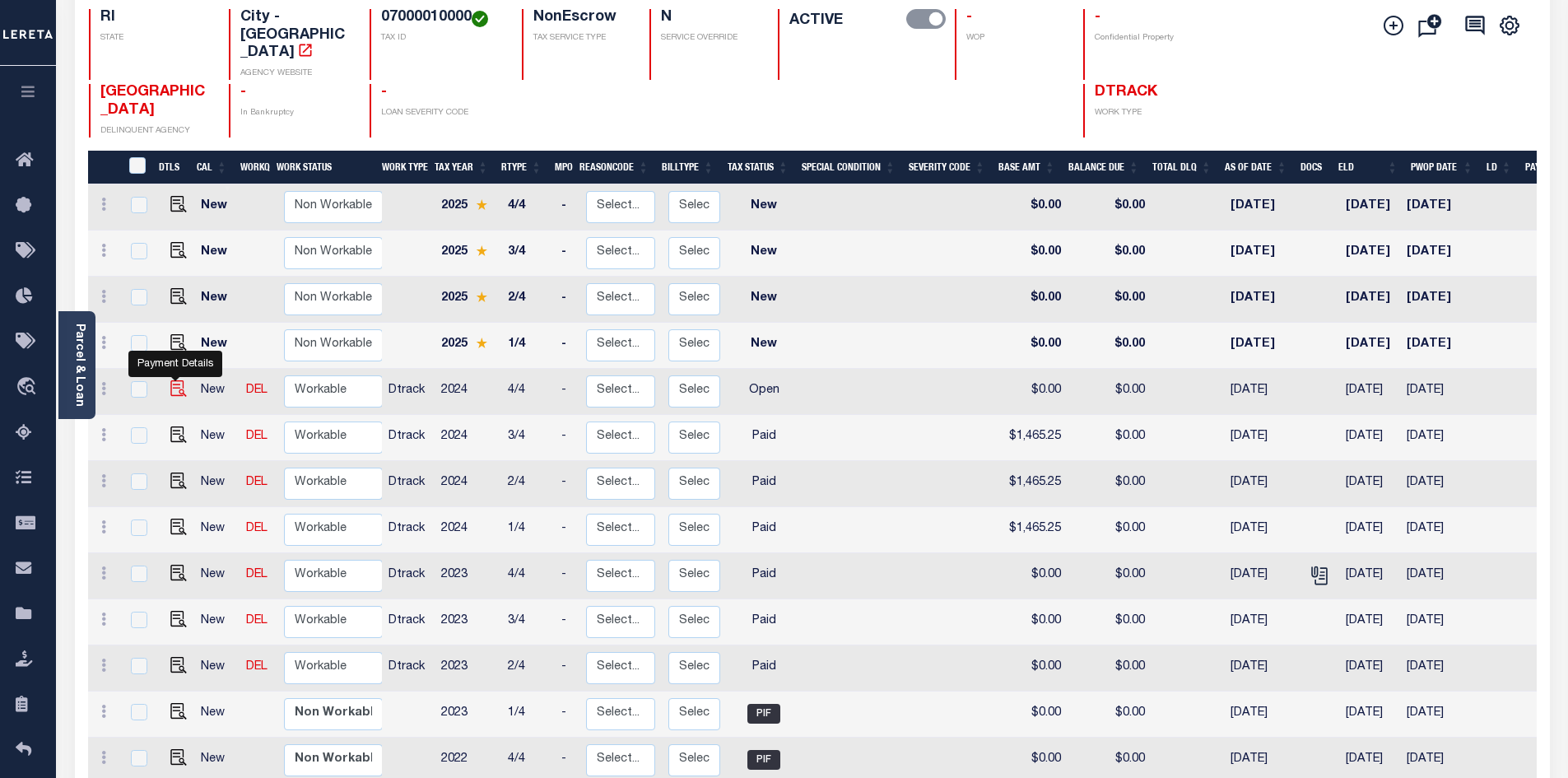
click at [174, 381] on img "" at bounding box center [178, 389] width 16 height 16
checkbox input "true"
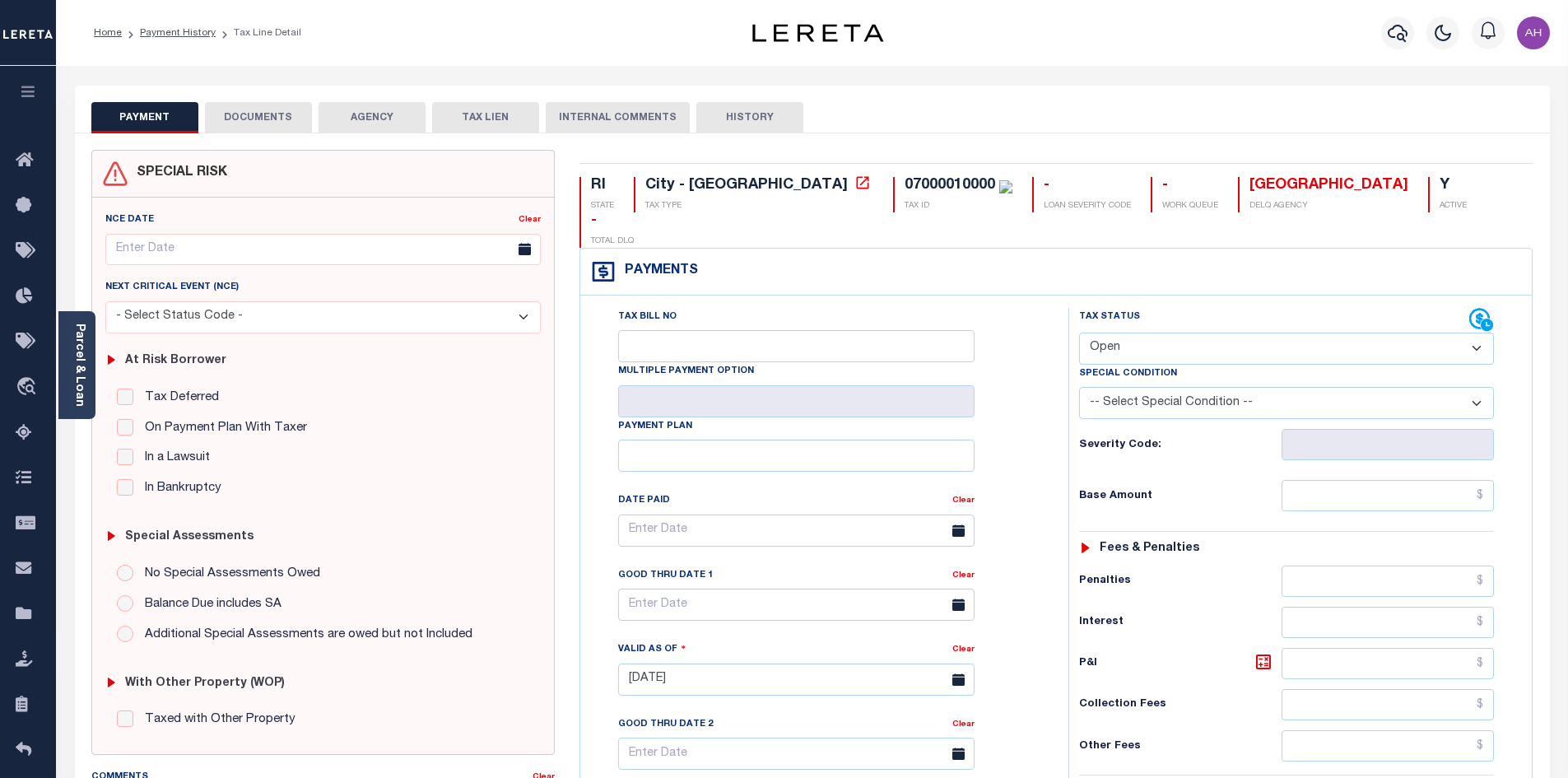
drag, startPoint x: 1099, startPoint y: 306, endPoint x: 1111, endPoint y: 315, distance: 15.0
click at [1099, 332] on select "- Select Status Code - Open Due/Unpaid Paid Incomplete No Tax Due Internal Refu…" at bounding box center [1286, 348] width 414 height 32
select select "PYD"
click at [1079, 332] on select "- Select Status Code - Open Due/Unpaid Paid Incomplete No Tax Due Internal Refu…" at bounding box center [1286, 348] width 414 height 32
type input "[DATE]"
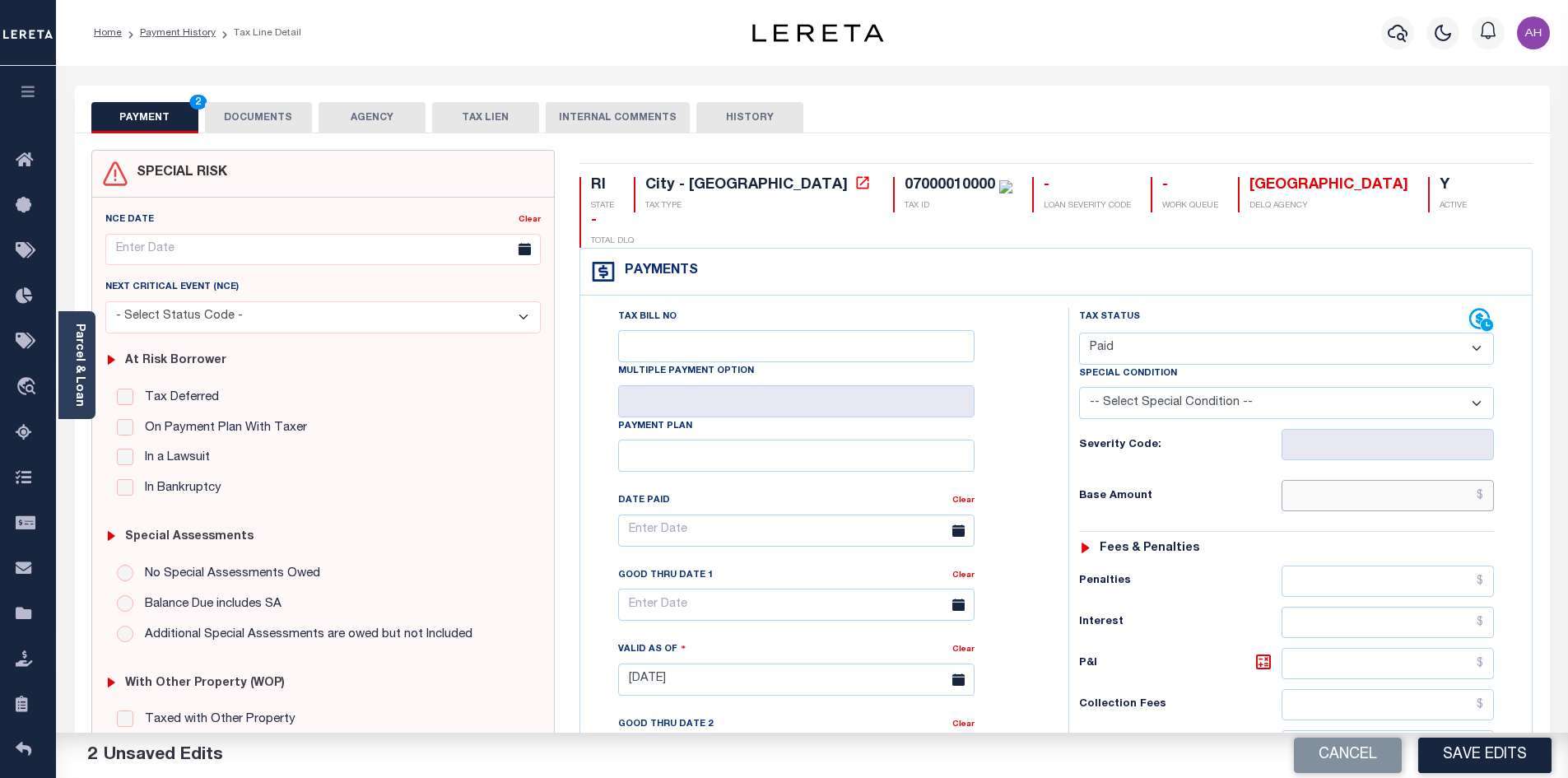
click at [1323, 480] on input "text" at bounding box center [1388, 496] width 214 height 31
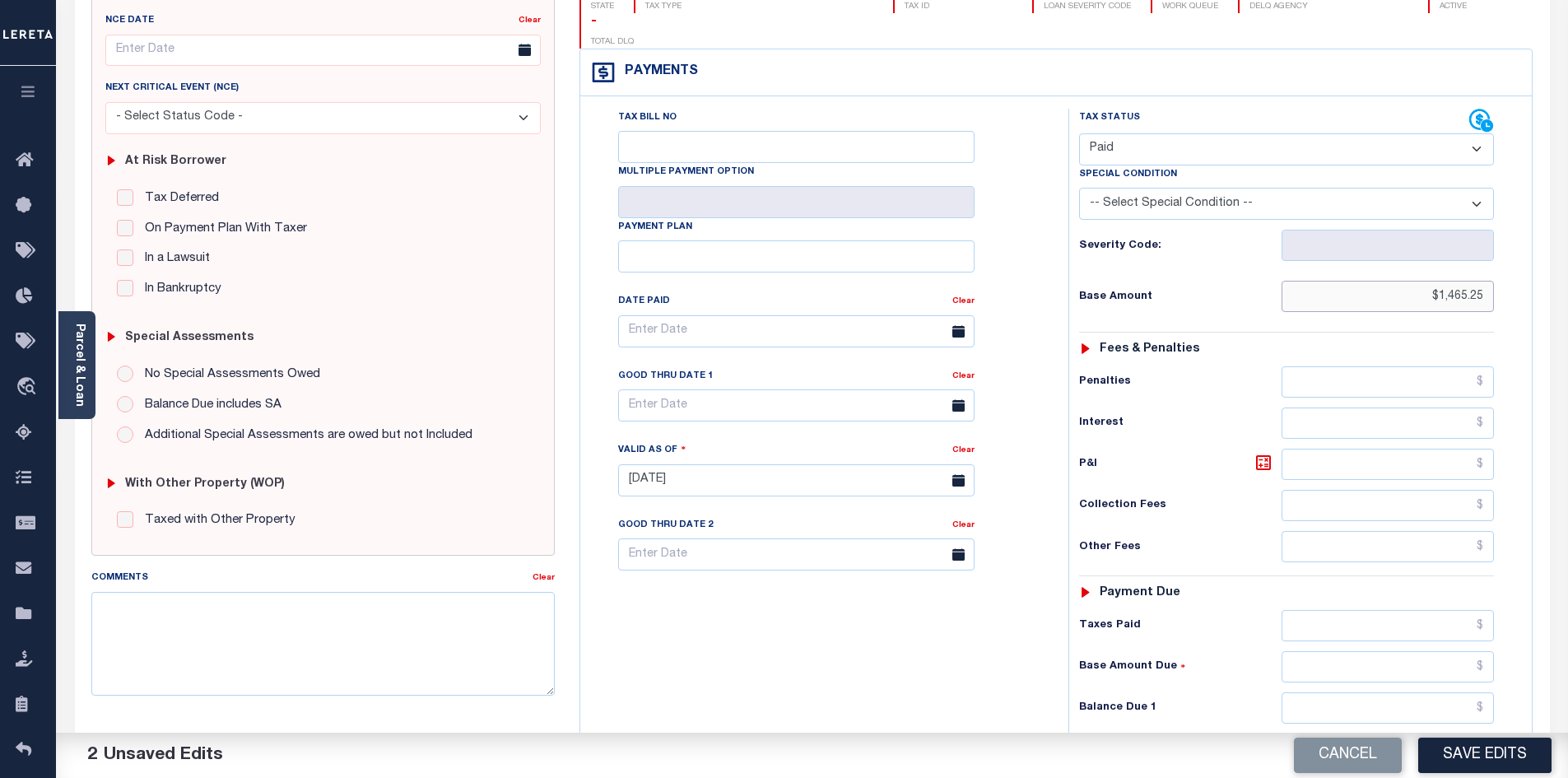
scroll to position [330, 0]
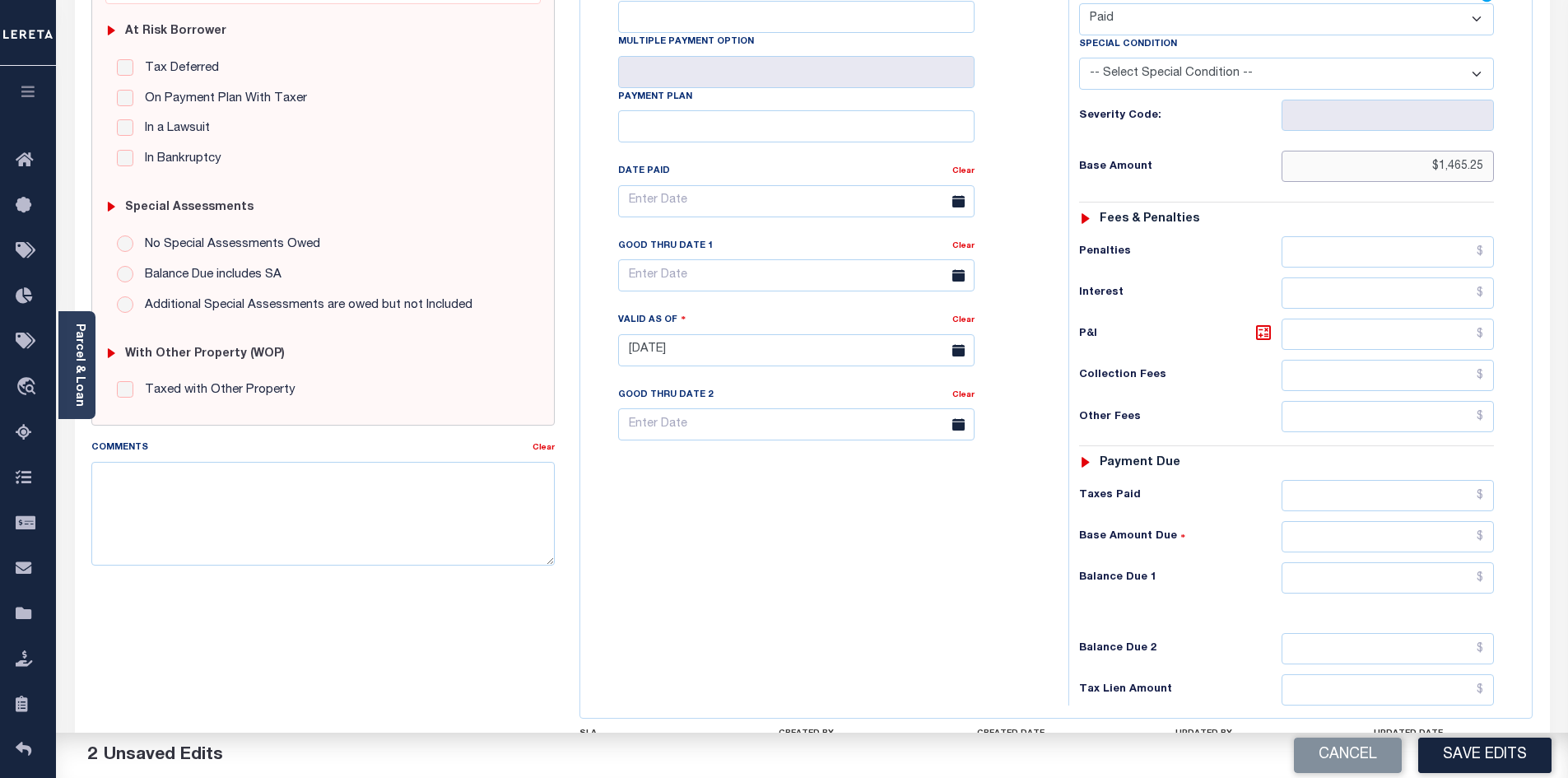
type input "$1,465.25"
click at [1372, 562] on input "text" at bounding box center [1388, 578] width 214 height 31
type input "$0"
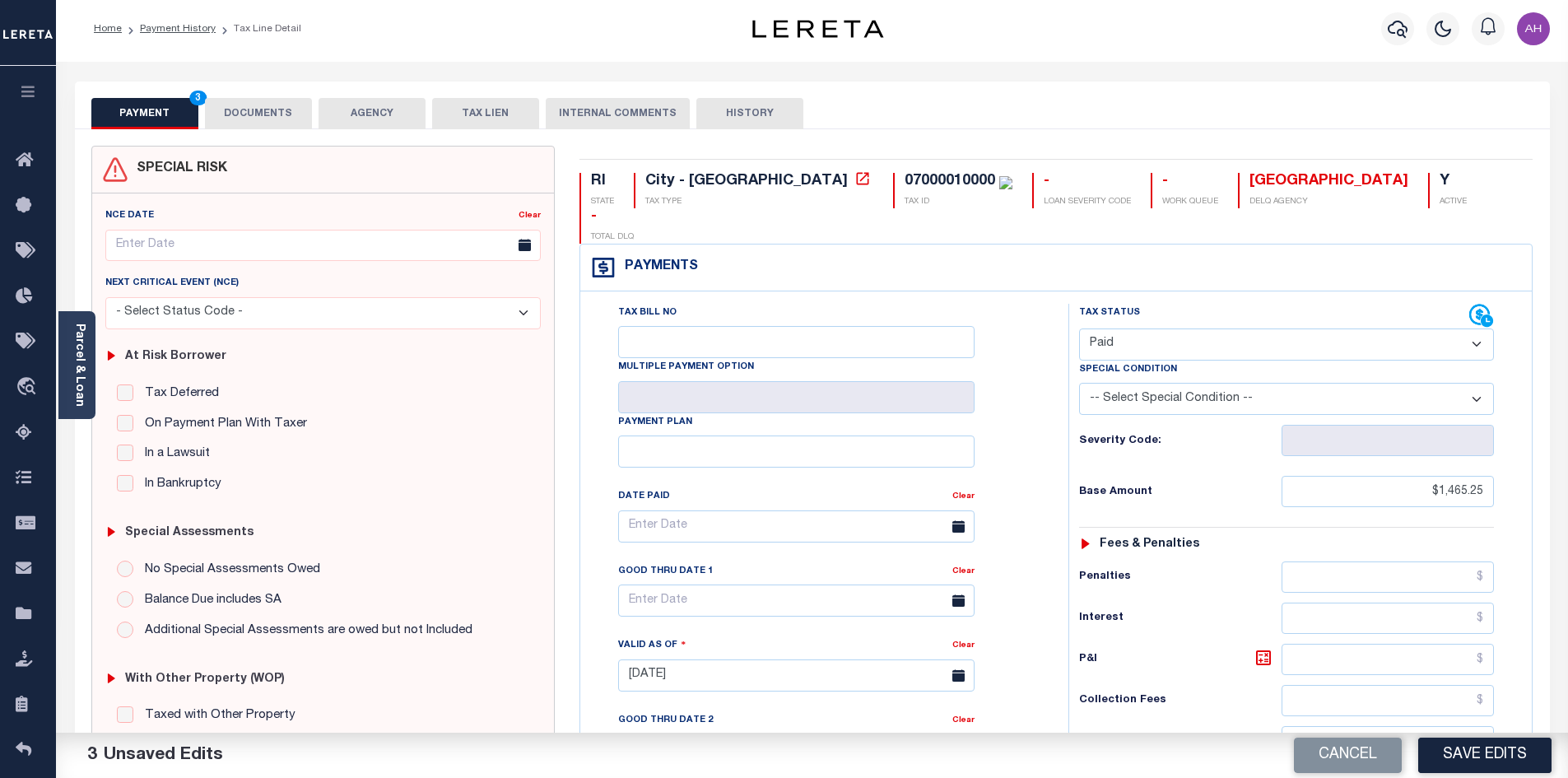
scroll to position [0, 0]
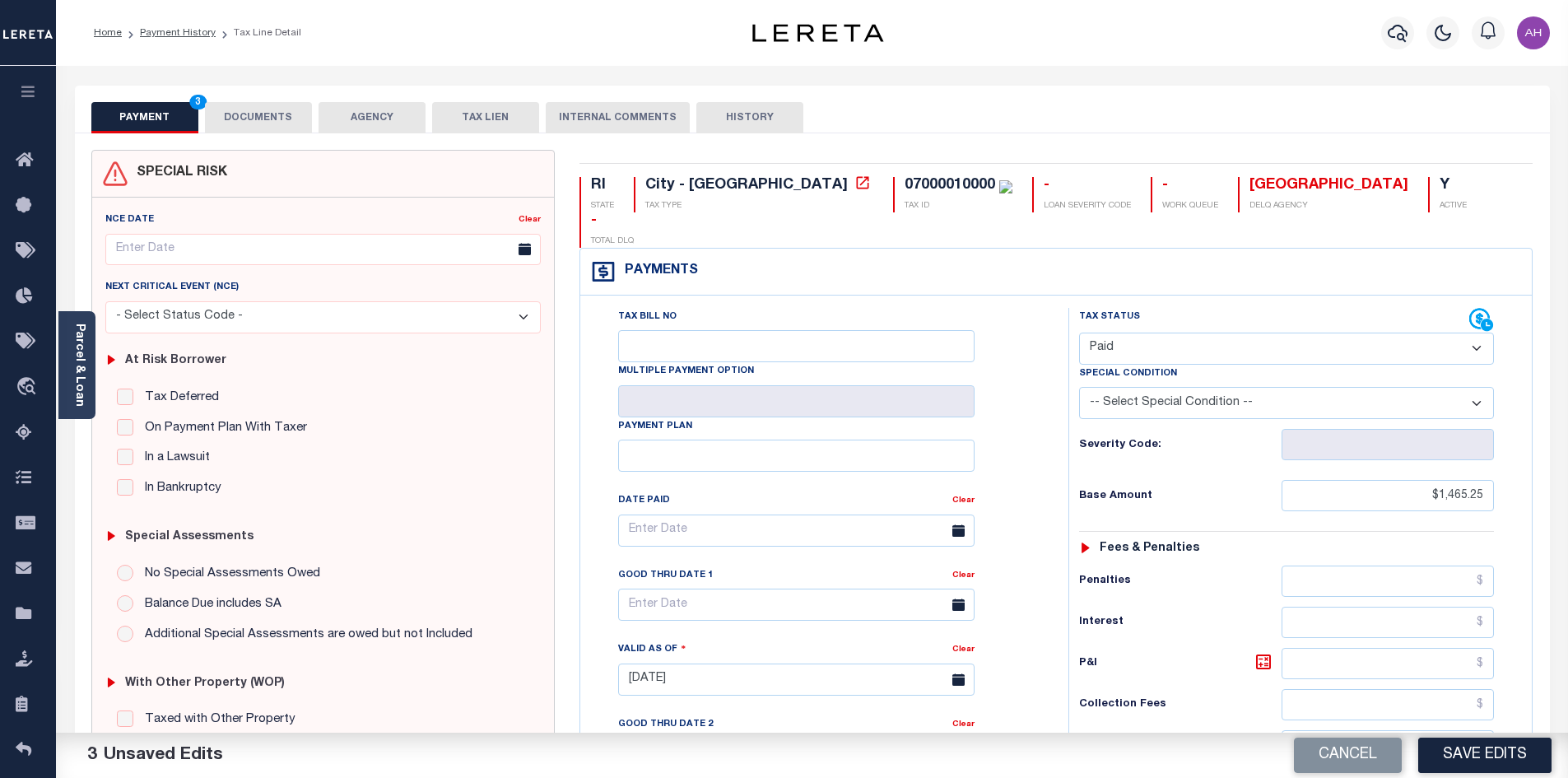
click at [240, 108] on button "DOCUMENTS" at bounding box center [258, 118] width 107 height 31
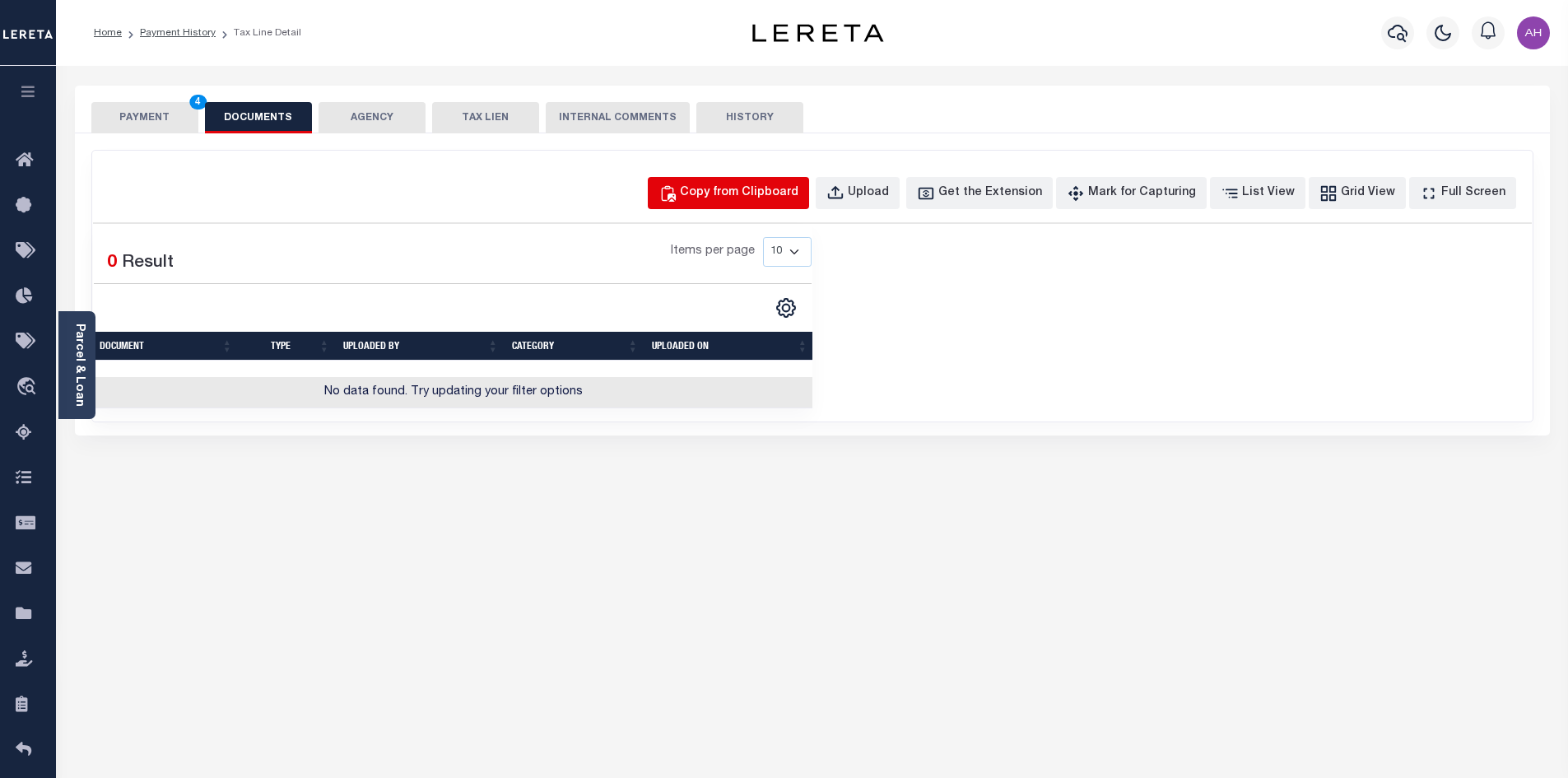
click at [766, 189] on div "Copy from Clipboard" at bounding box center [739, 193] width 119 height 18
select select "POP"
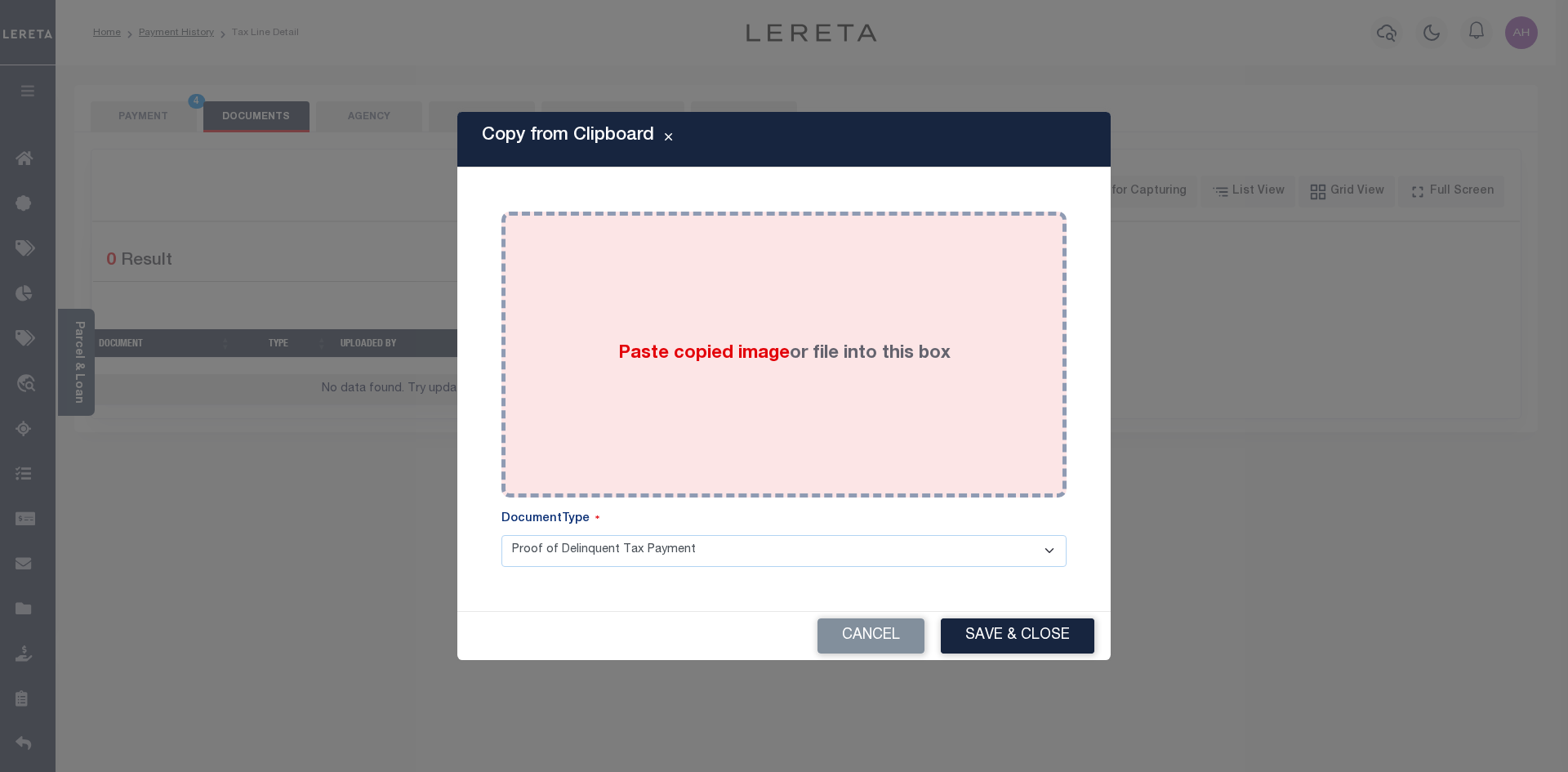
click at [707, 347] on span "Paste copied image" at bounding box center [703, 354] width 172 height 18
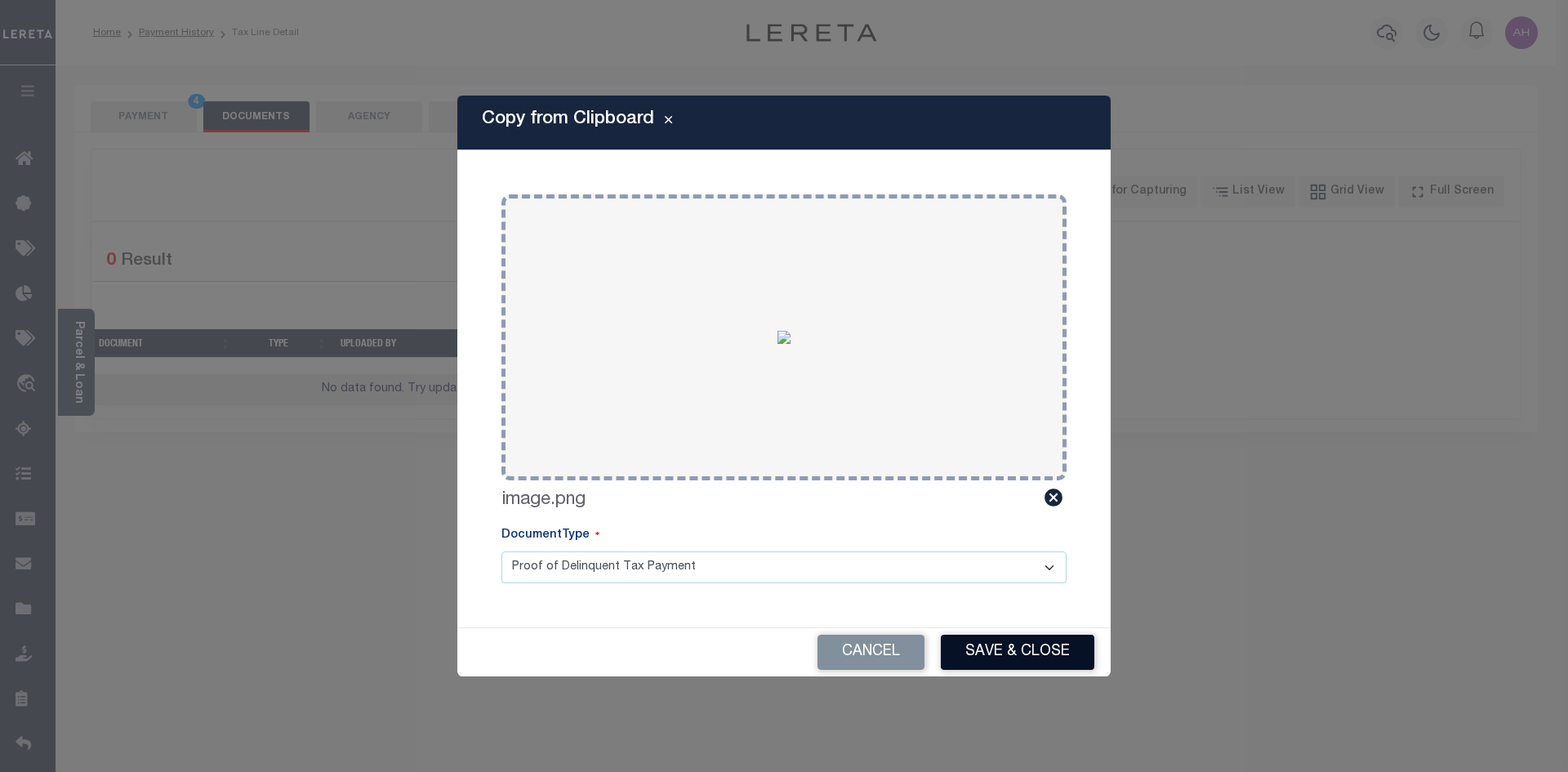
click at [1032, 662] on button "Save & Close" at bounding box center [1018, 652] width 153 height 35
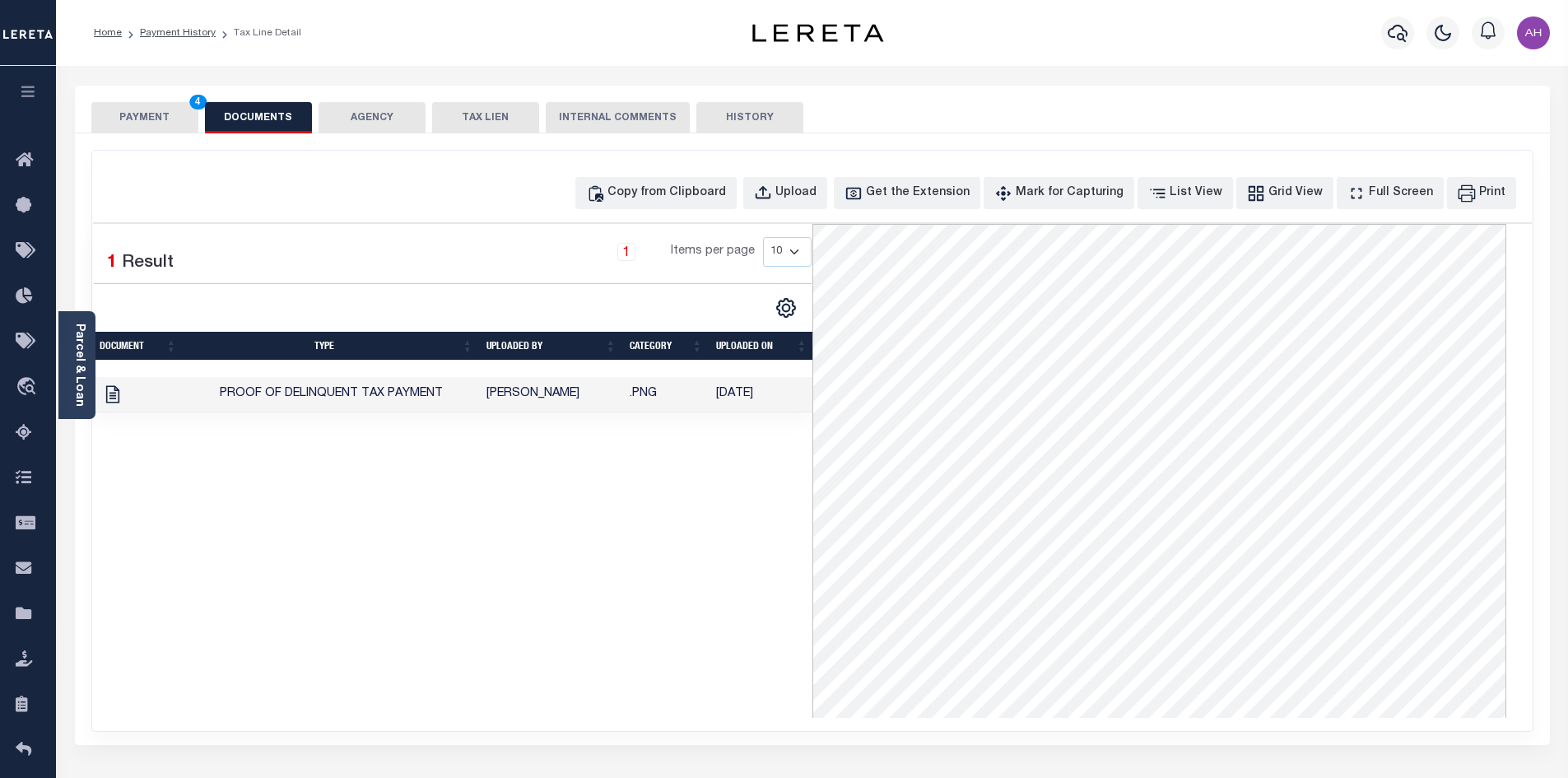
click at [185, 117] on button "PAYMENT 4" at bounding box center [145, 118] width 107 height 31
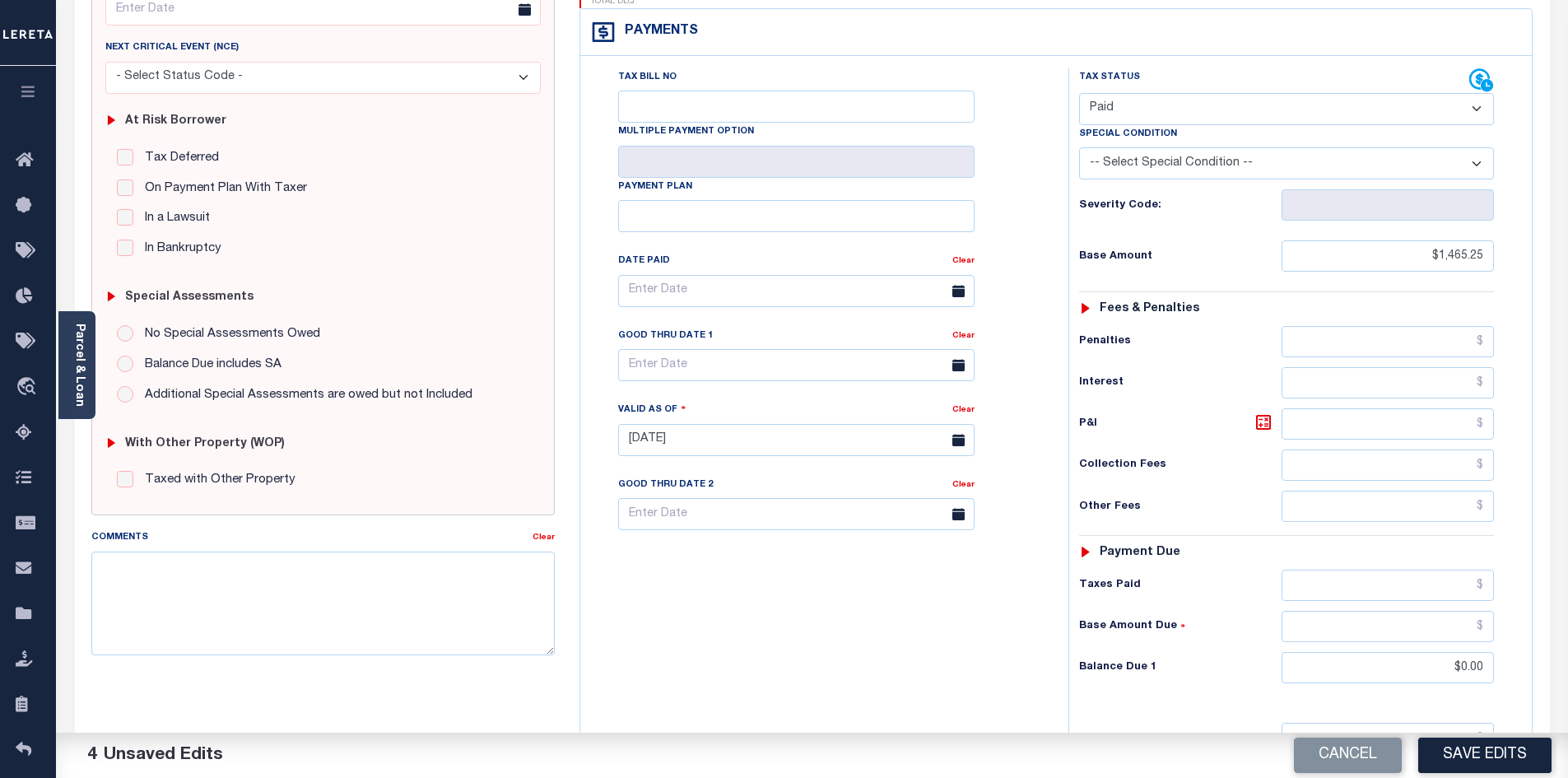
scroll to position [247, 0]
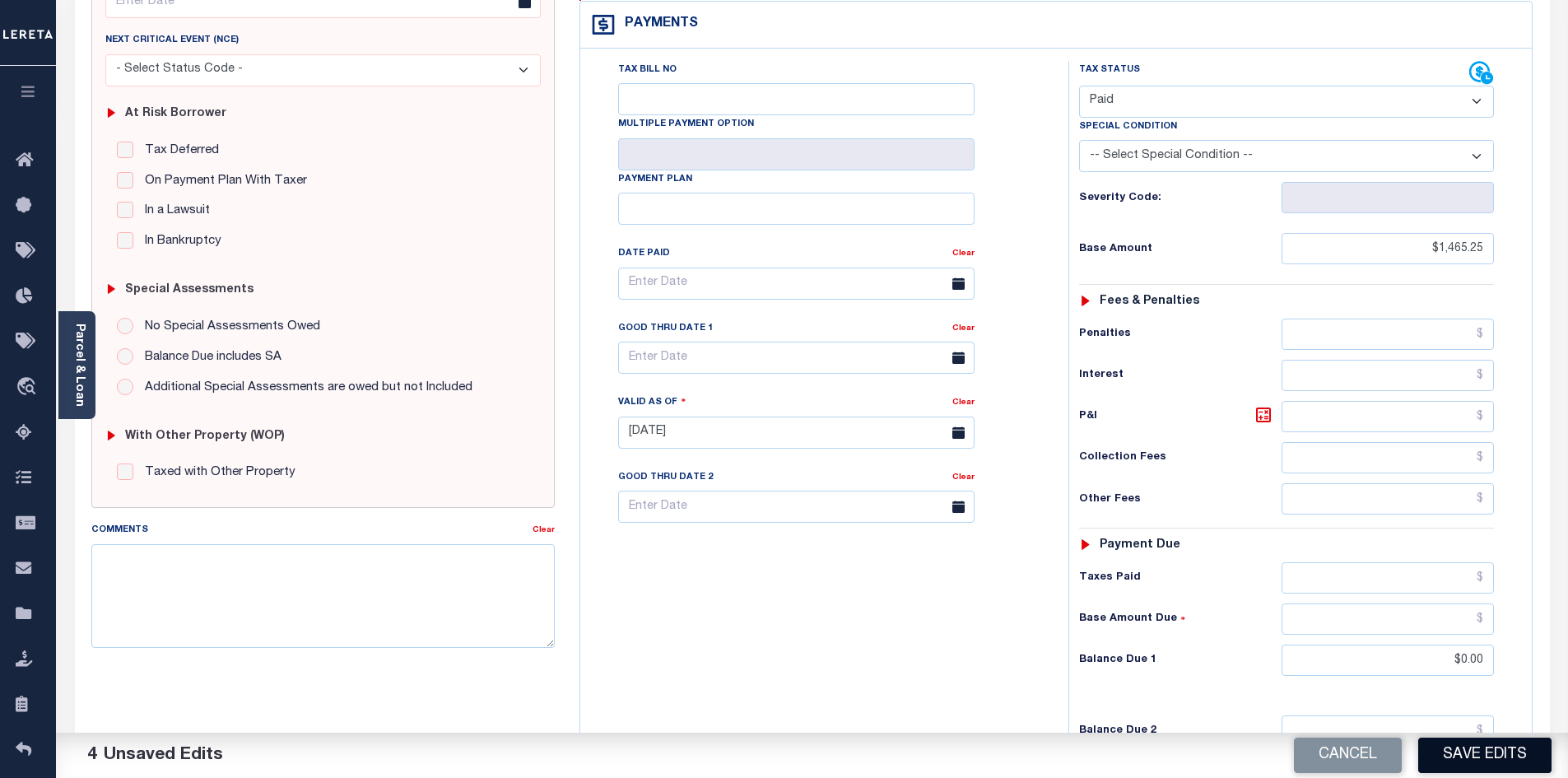
click at [1500, 749] on button "Save Edits" at bounding box center [1485, 755] width 133 height 36
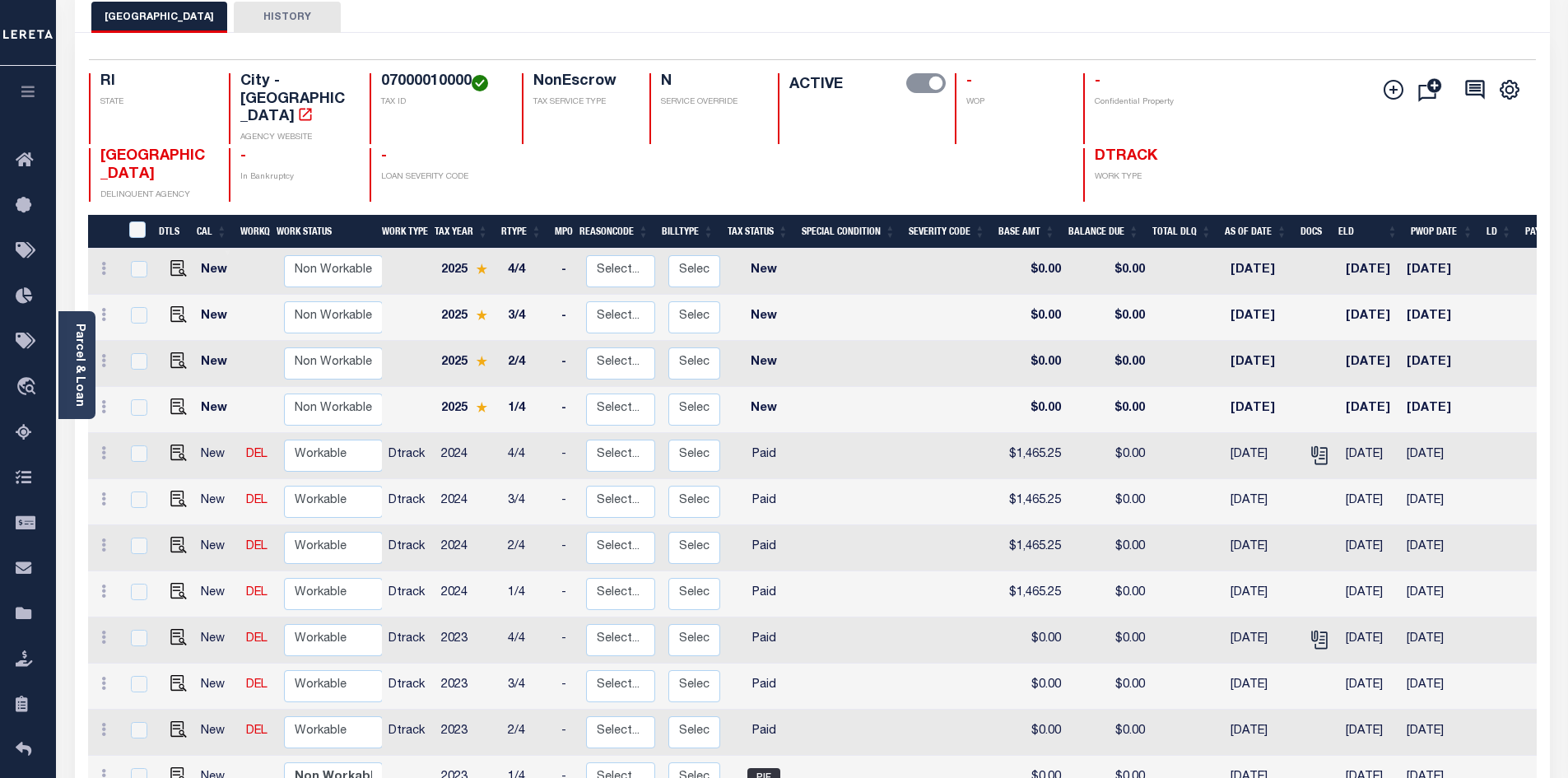
scroll to position [164, 0]
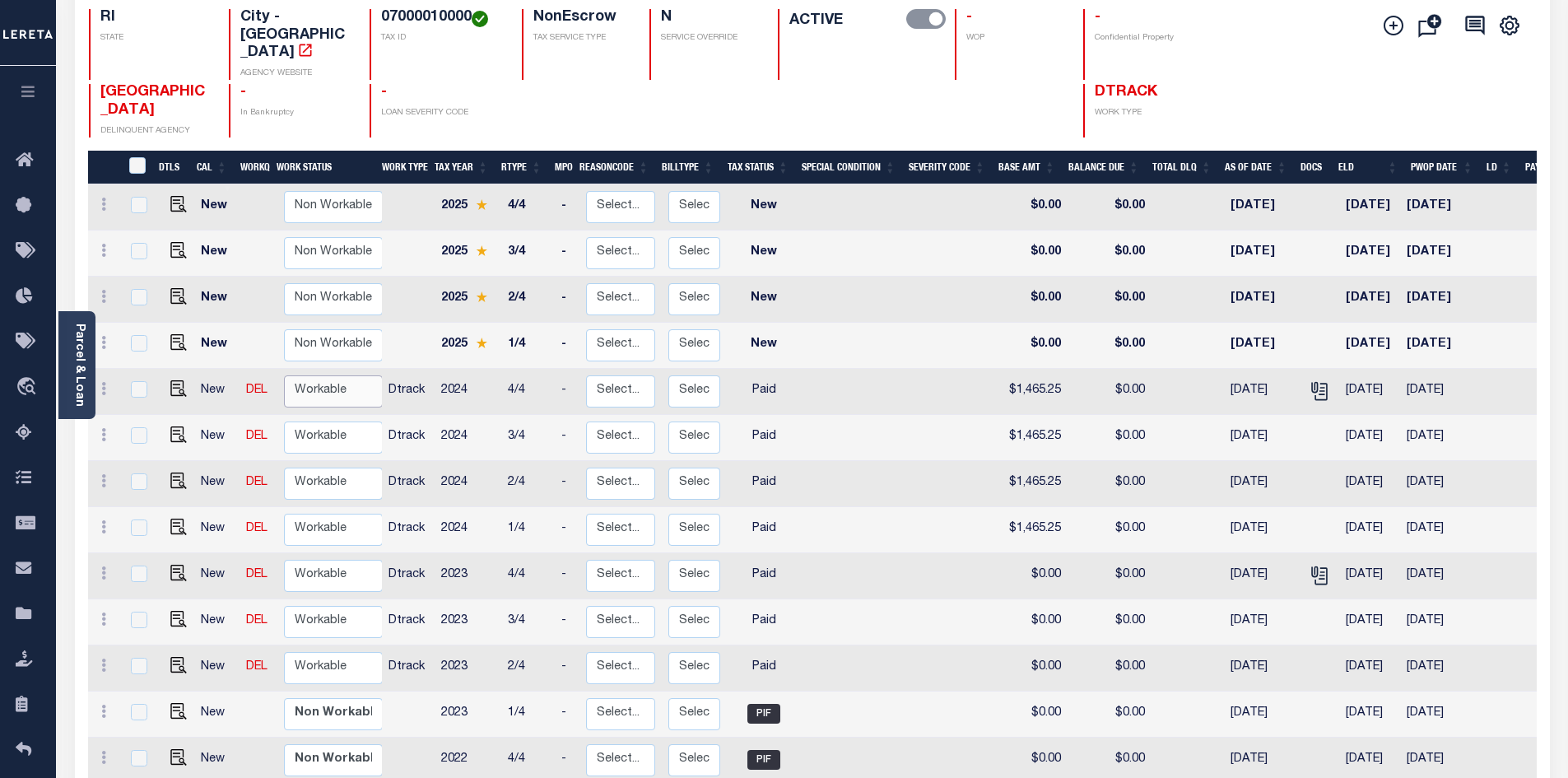
click at [353, 376] on select "Non Workable Workable" at bounding box center [333, 391] width 99 height 32
checkbox input "true"
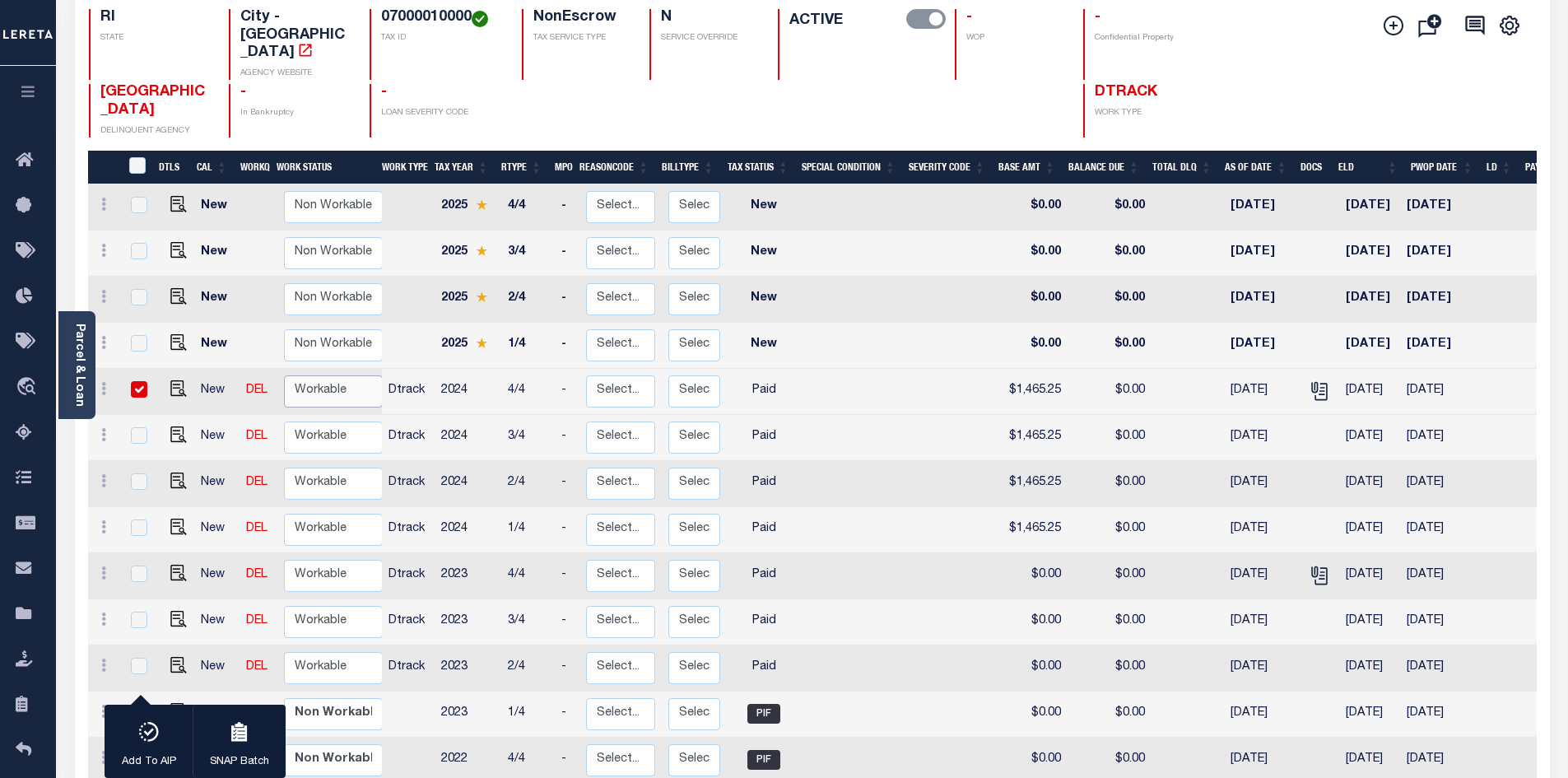
select select "true"
click at [284, 376] on select "Non Workable Workable" at bounding box center [333, 391] width 99 height 32
checkbox input "false"
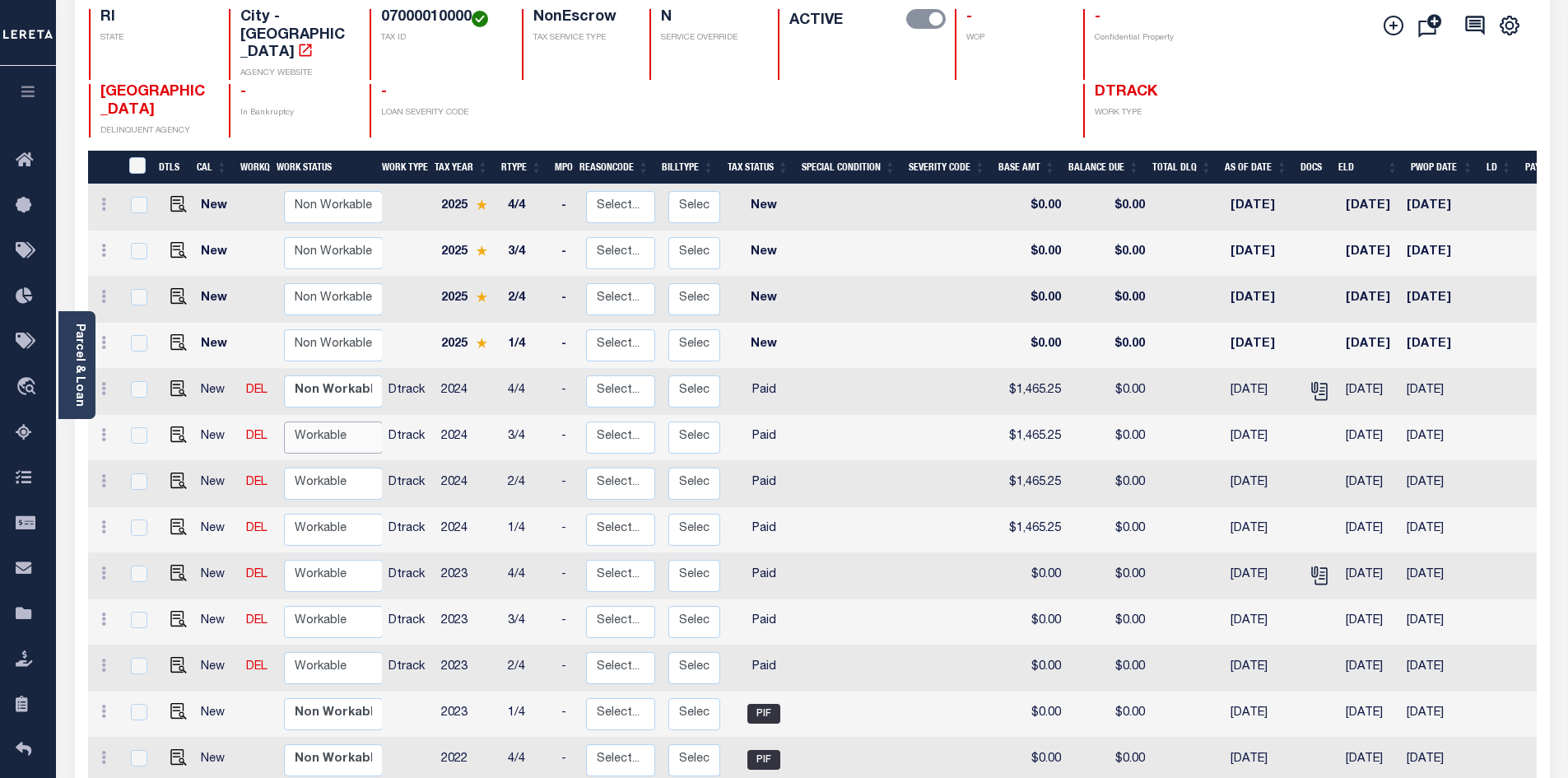
click at [336, 421] on select "Non Workable Workable" at bounding box center [333, 437] width 99 height 32
checkbox input "true"
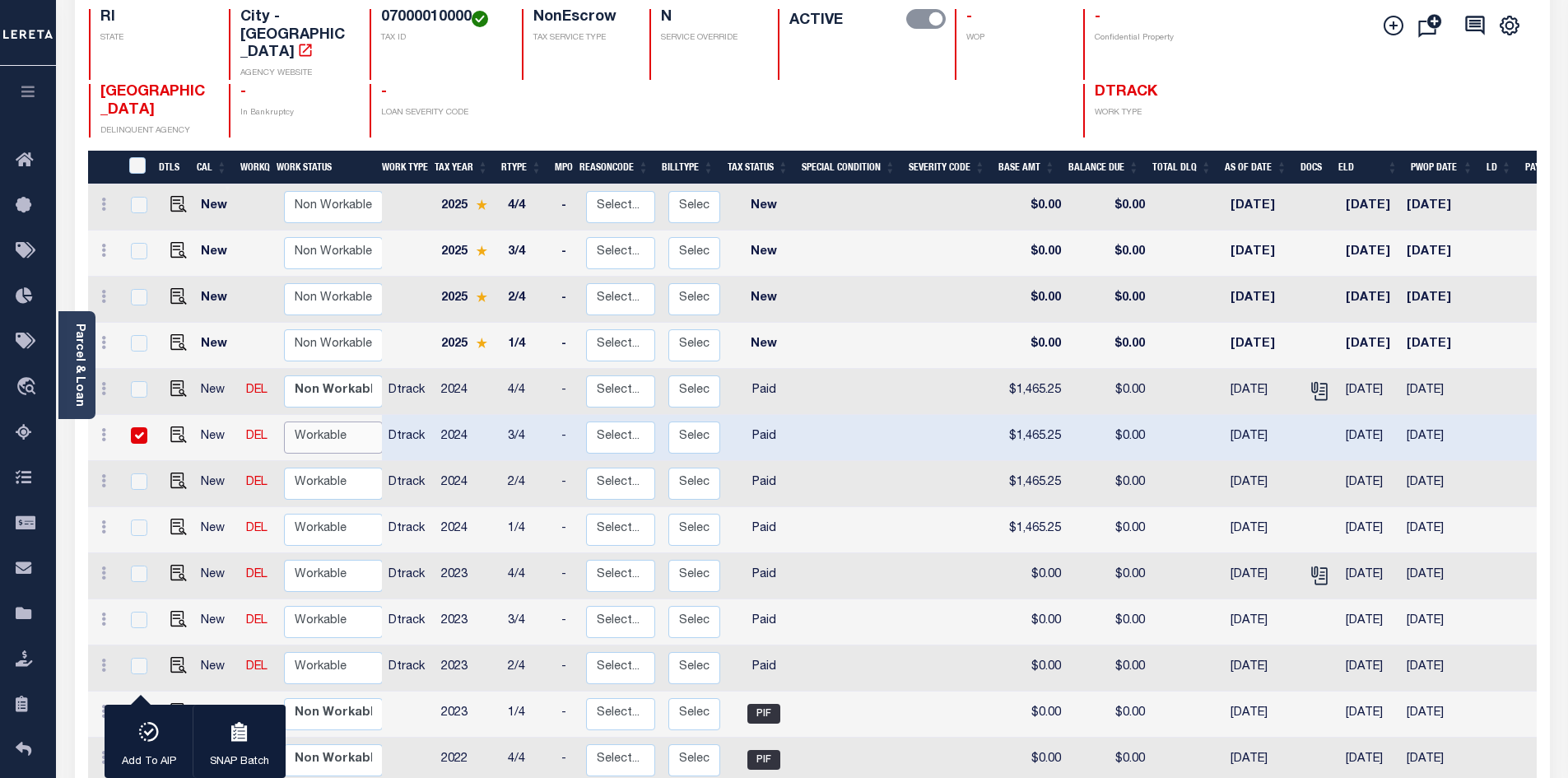
select select "true"
click at [284, 421] on select "Non Workable Workable" at bounding box center [333, 437] width 99 height 32
checkbox input "false"
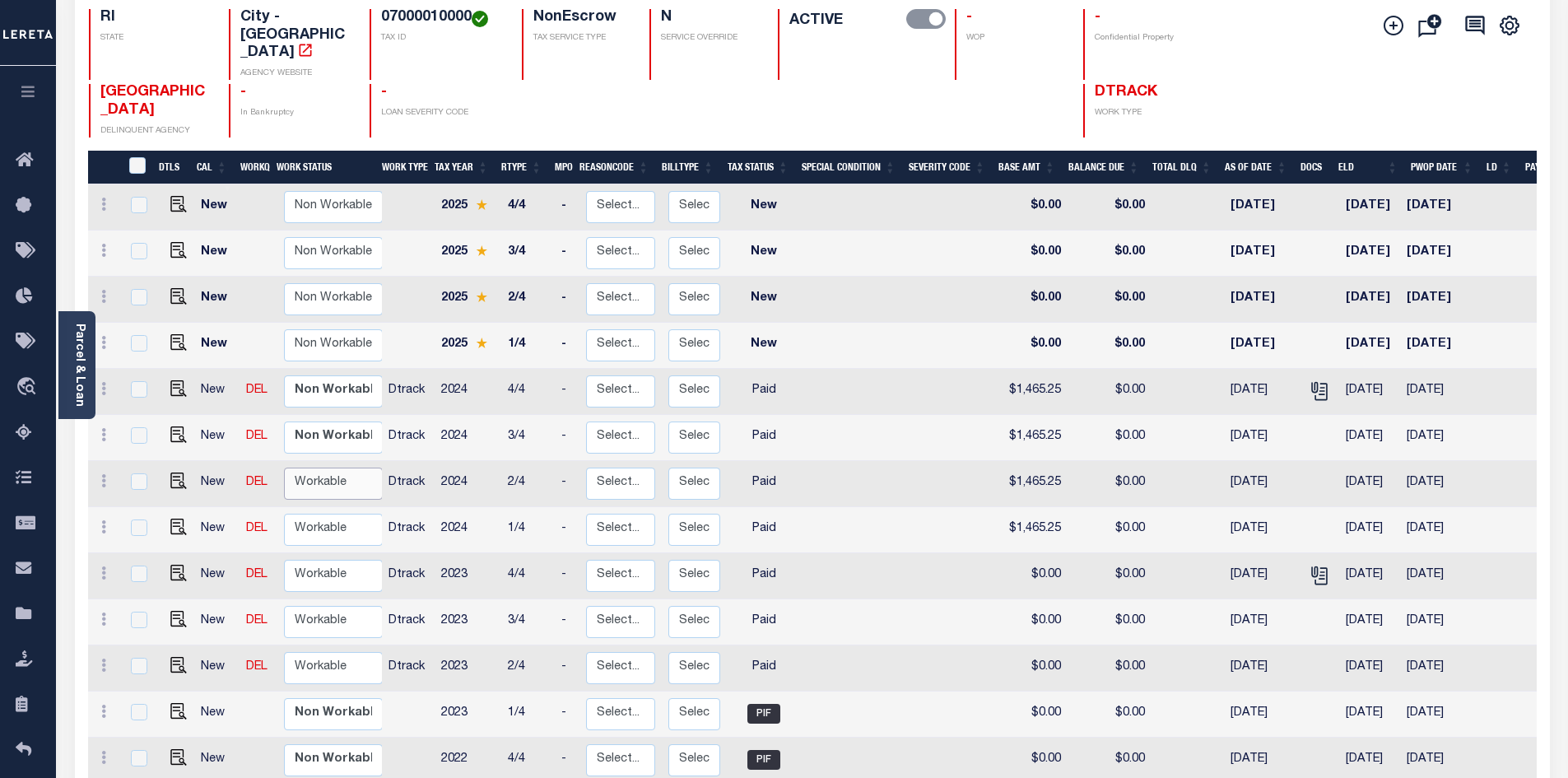
click at [331, 468] on select "Non Workable Workable" at bounding box center [333, 483] width 99 height 32
checkbox input "true"
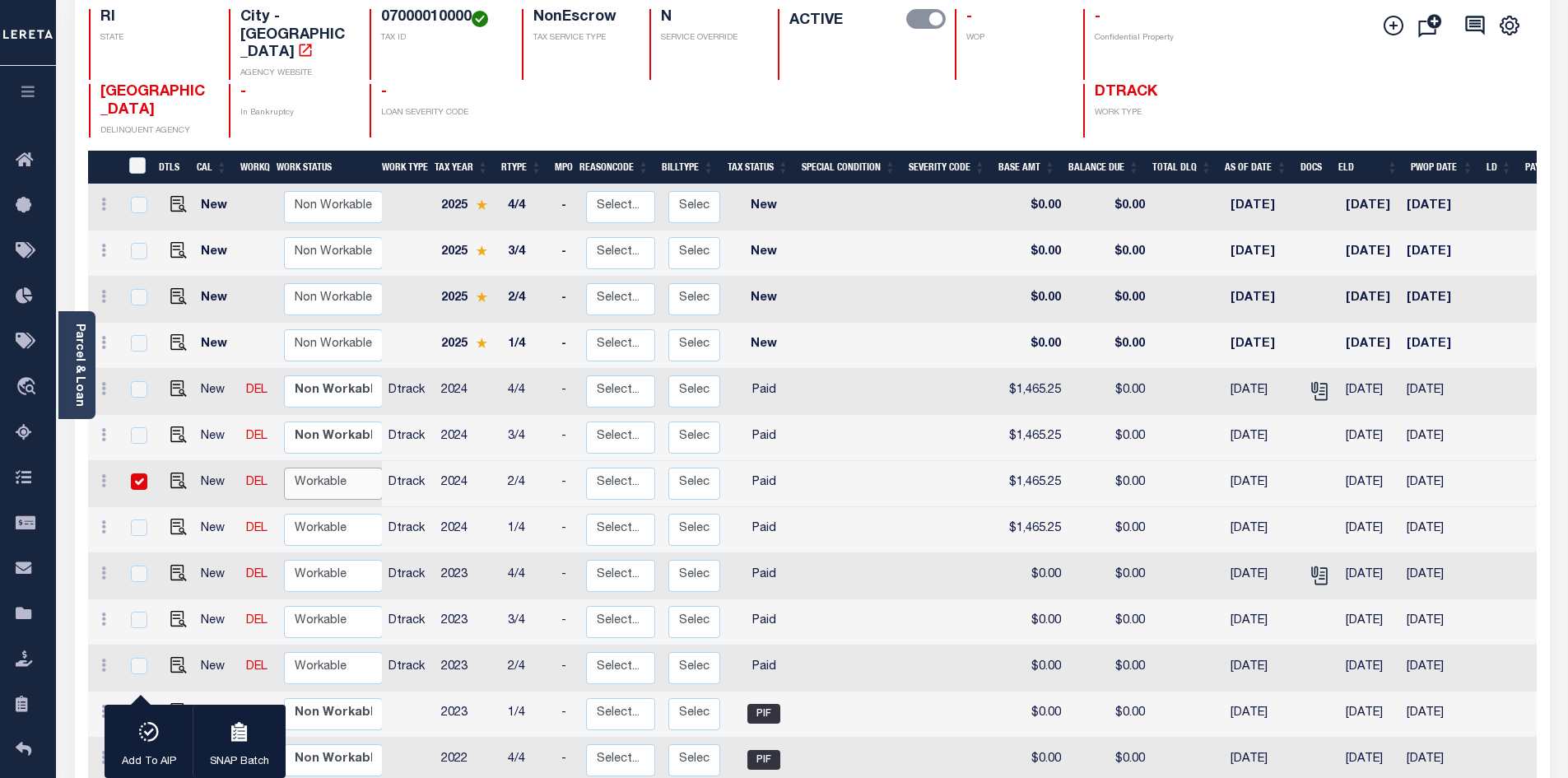
select select "true"
click at [284, 468] on select "Non Workable Workable" at bounding box center [333, 483] width 99 height 32
checkbox input "false"
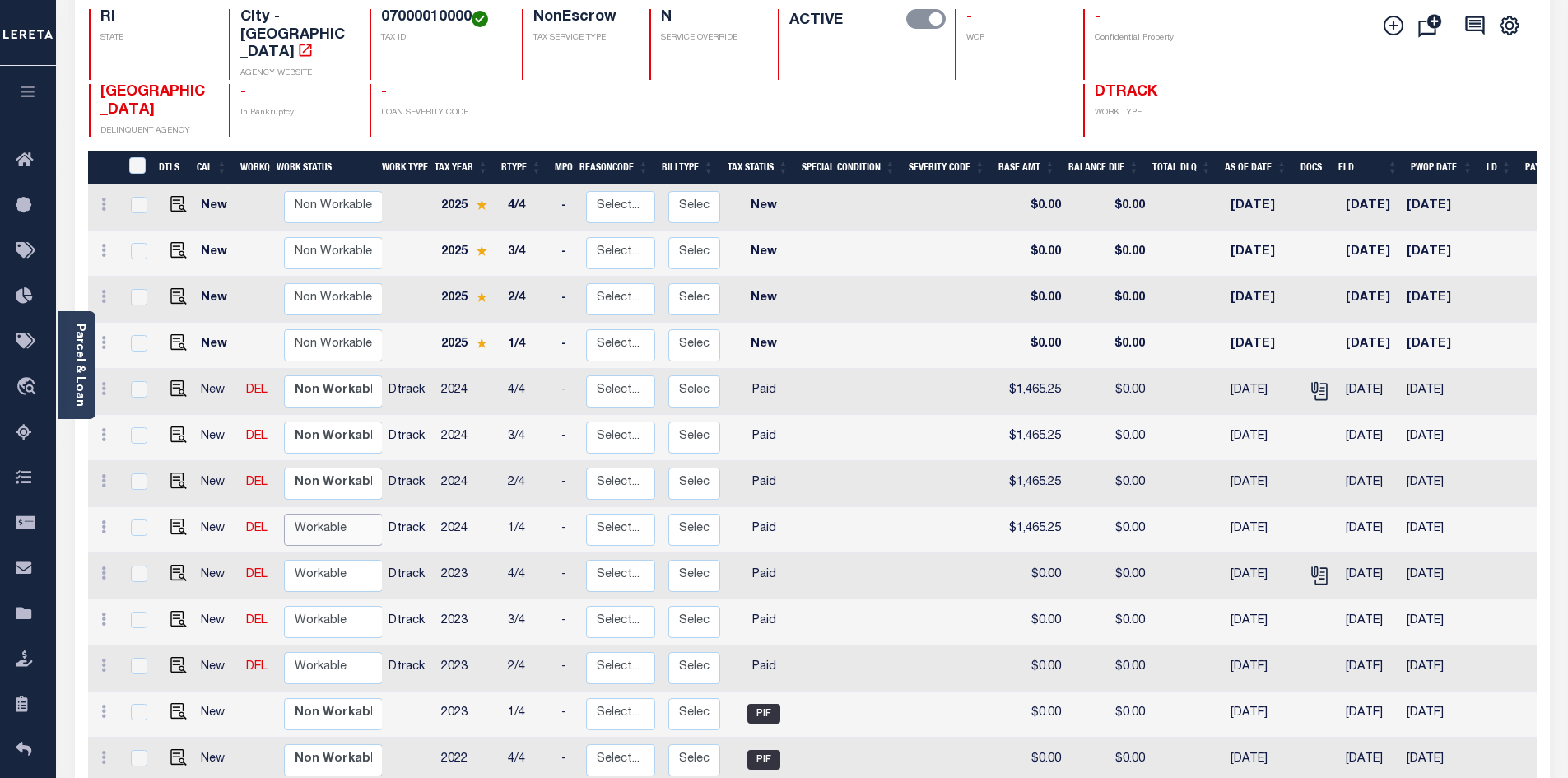
click at [334, 514] on select "Non Workable Workable" at bounding box center [333, 530] width 99 height 32
checkbox input "true"
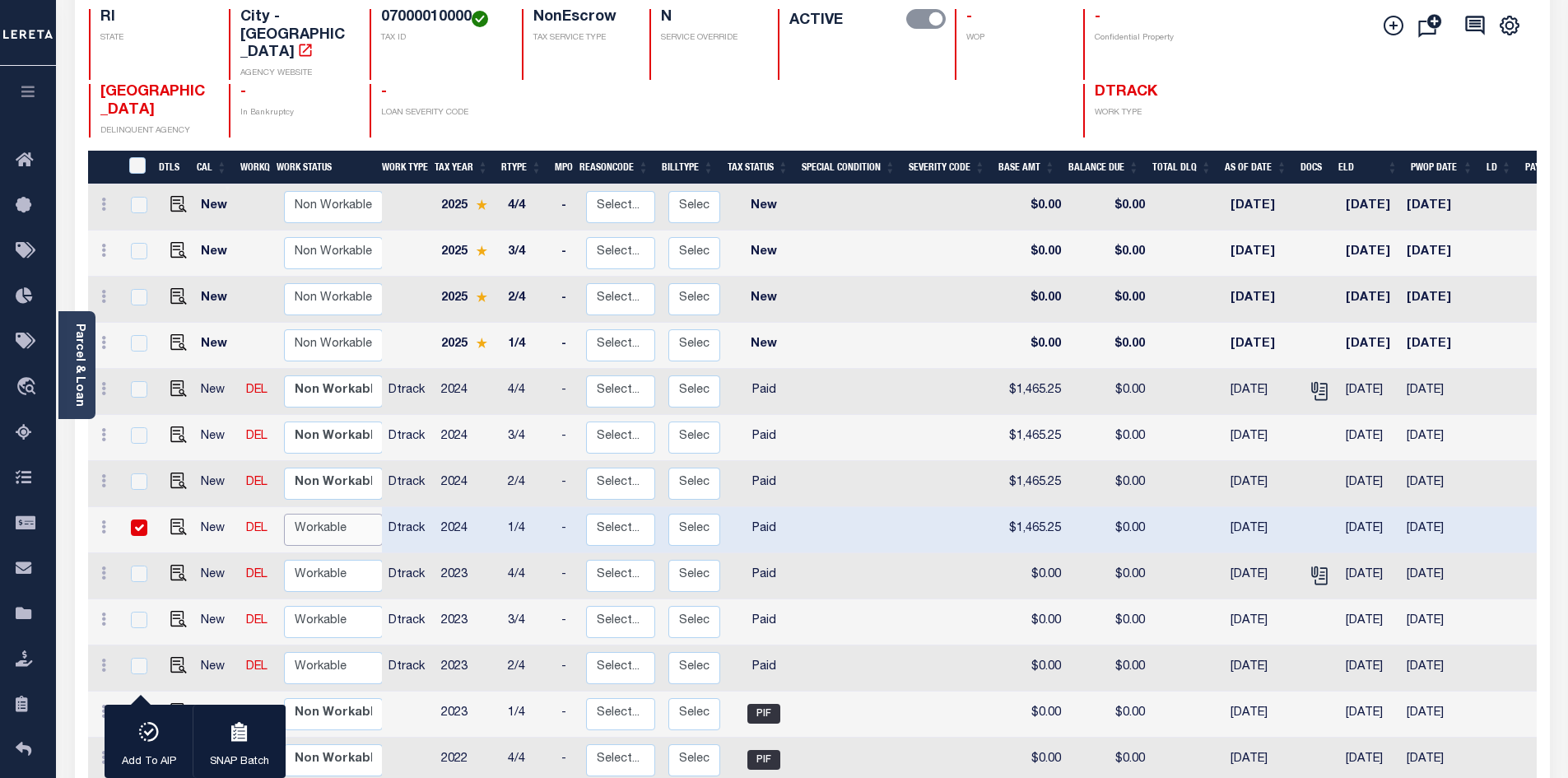
select select "true"
click at [284, 514] on select "Non Workable Workable" at bounding box center [333, 530] width 99 height 32
checkbox input "false"
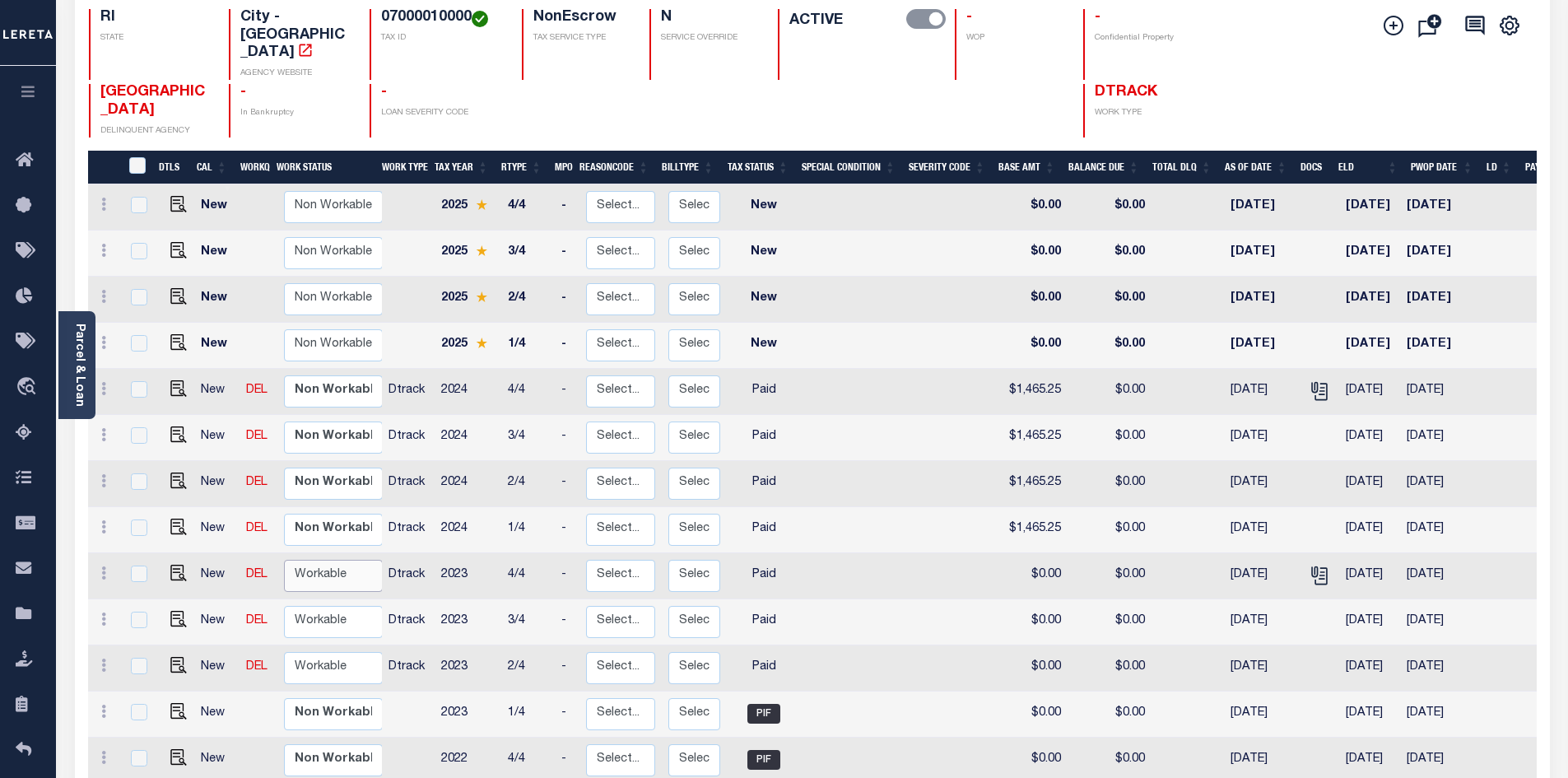
click at [337, 560] on select "Non Workable Workable" at bounding box center [333, 575] width 99 height 32
checkbox input "true"
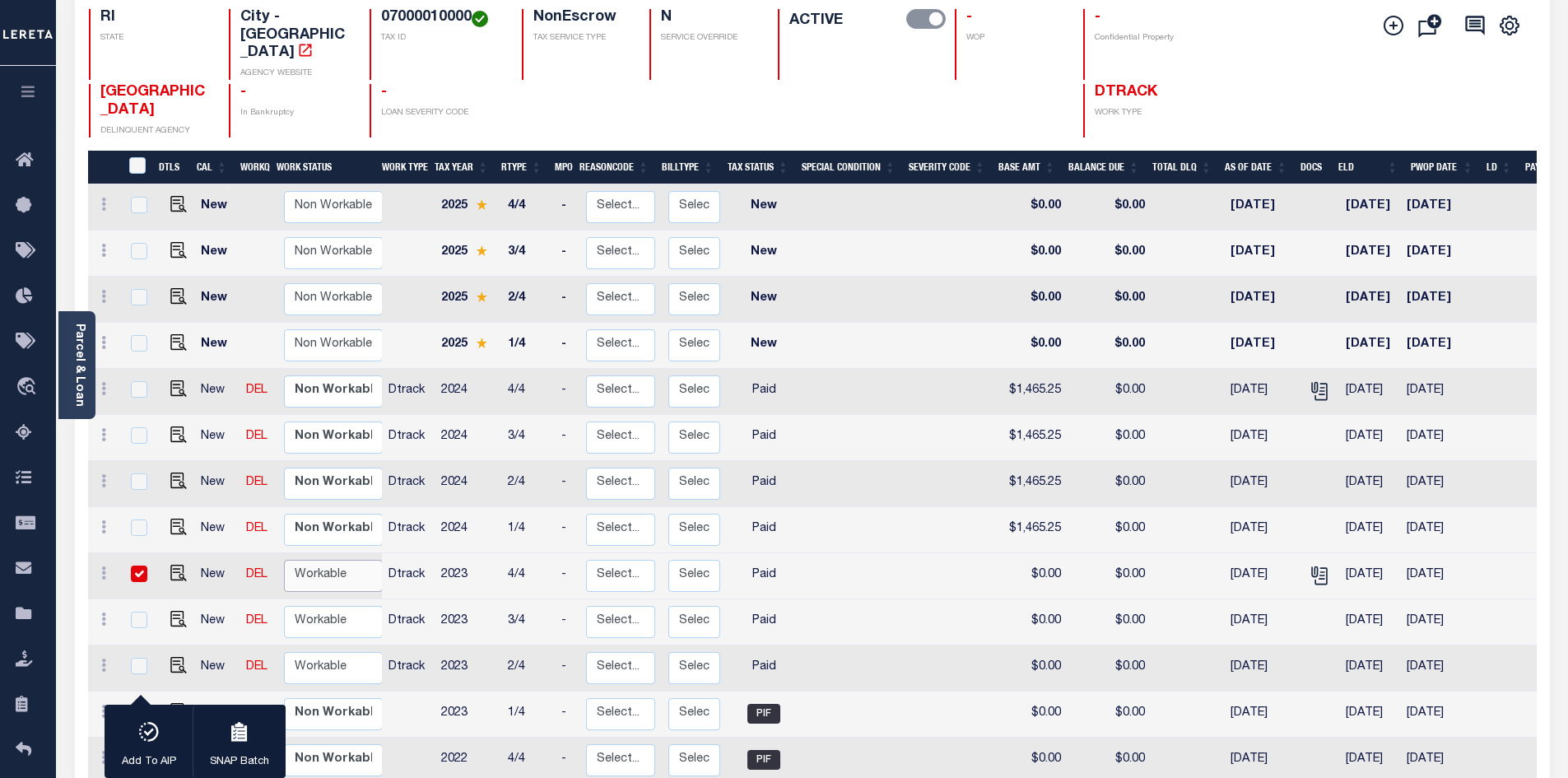
select select "true"
click at [284, 560] on select "Non Workable Workable" at bounding box center [333, 575] width 99 height 32
checkbox input "false"
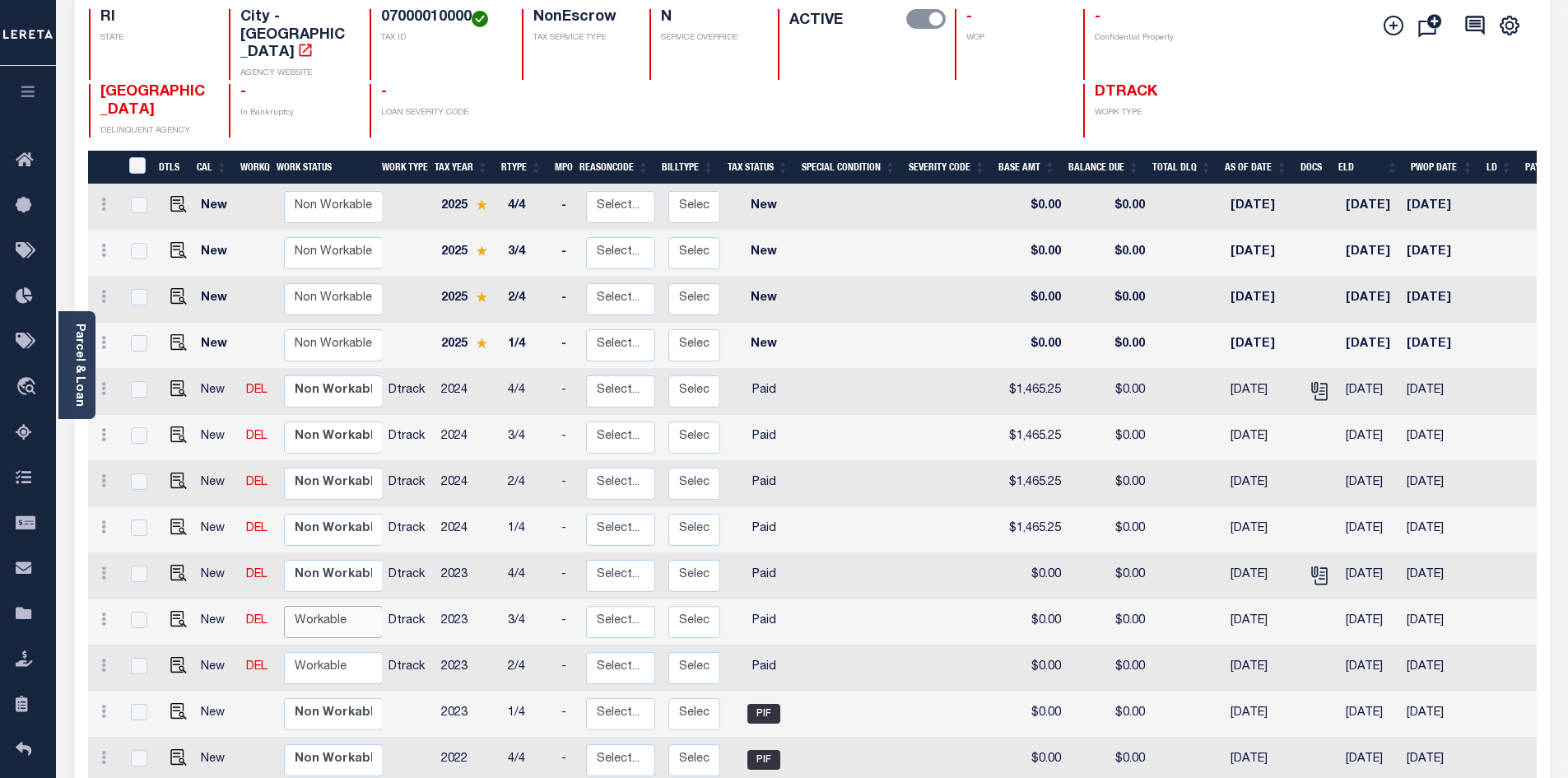
drag, startPoint x: 340, startPoint y: 579, endPoint x: 341, endPoint y: 597, distance: 18.0
click at [340, 606] on select "Non Workable Workable" at bounding box center [333, 621] width 99 height 32
checkbox input "true"
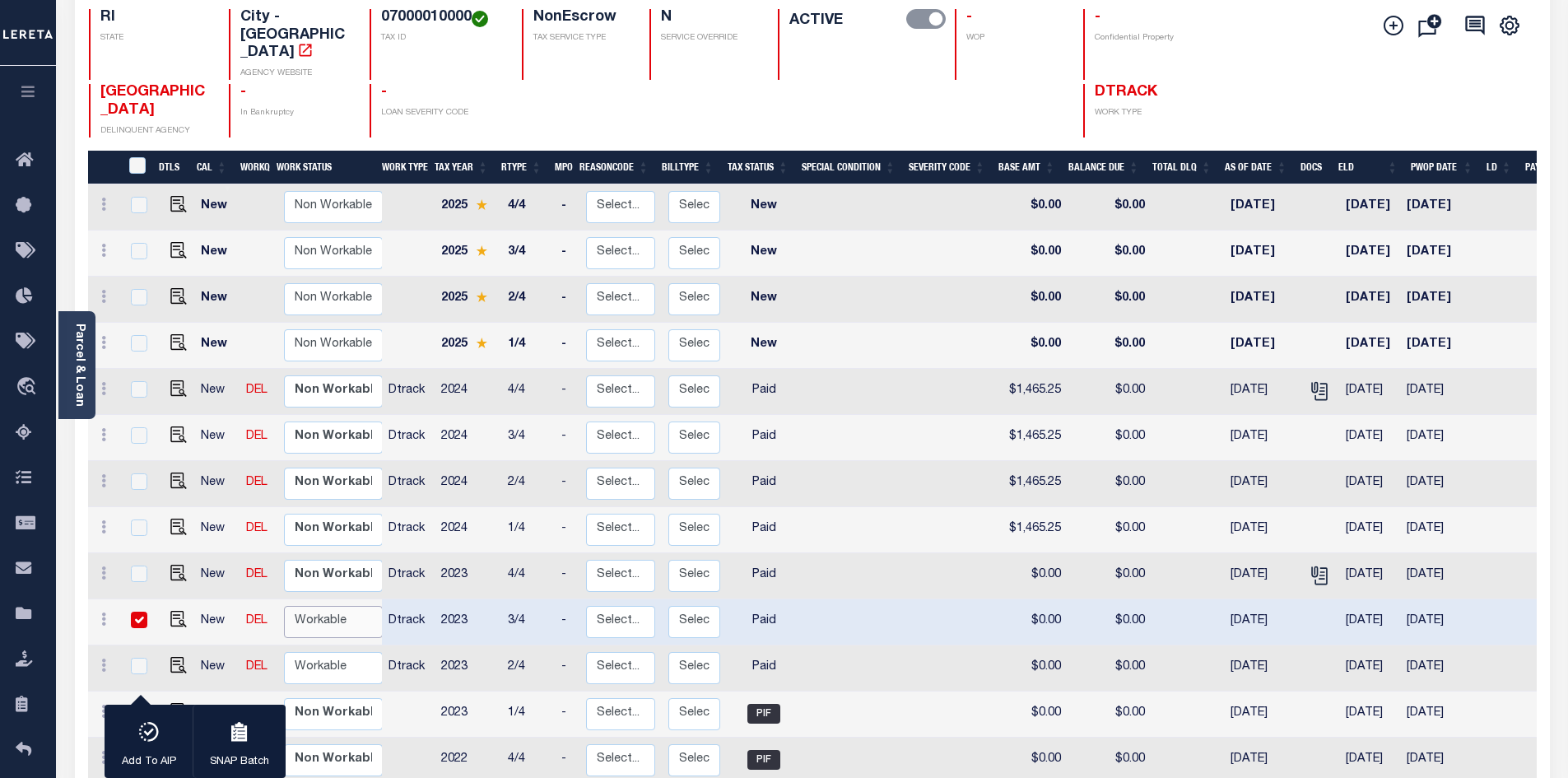
select select "true"
click at [284, 606] on select "Non Workable Workable" at bounding box center [333, 621] width 99 height 32
checkbox input "false"
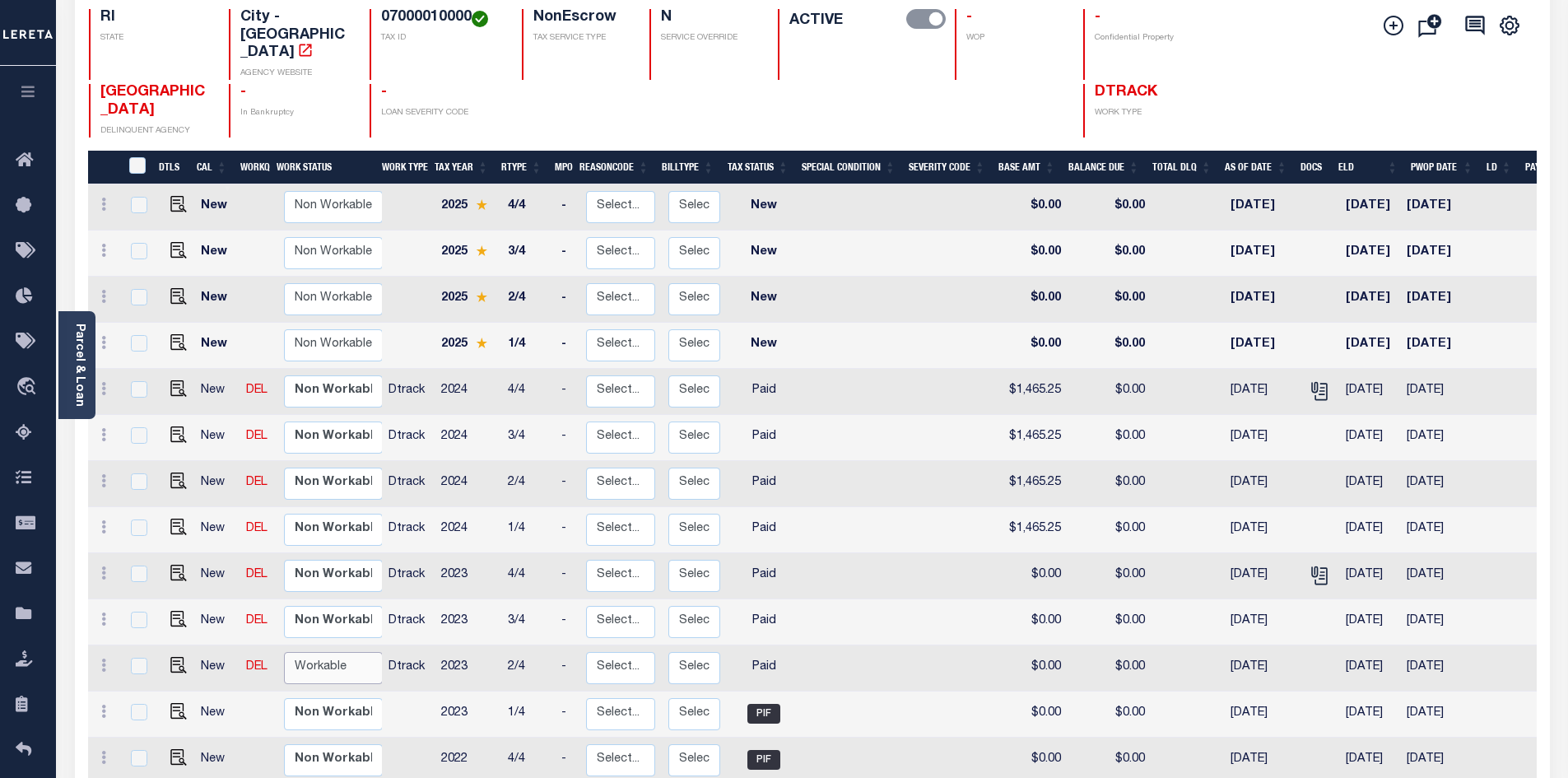
click at [335, 652] on select "Non Workable Workable" at bounding box center [333, 668] width 99 height 32
checkbox input "true"
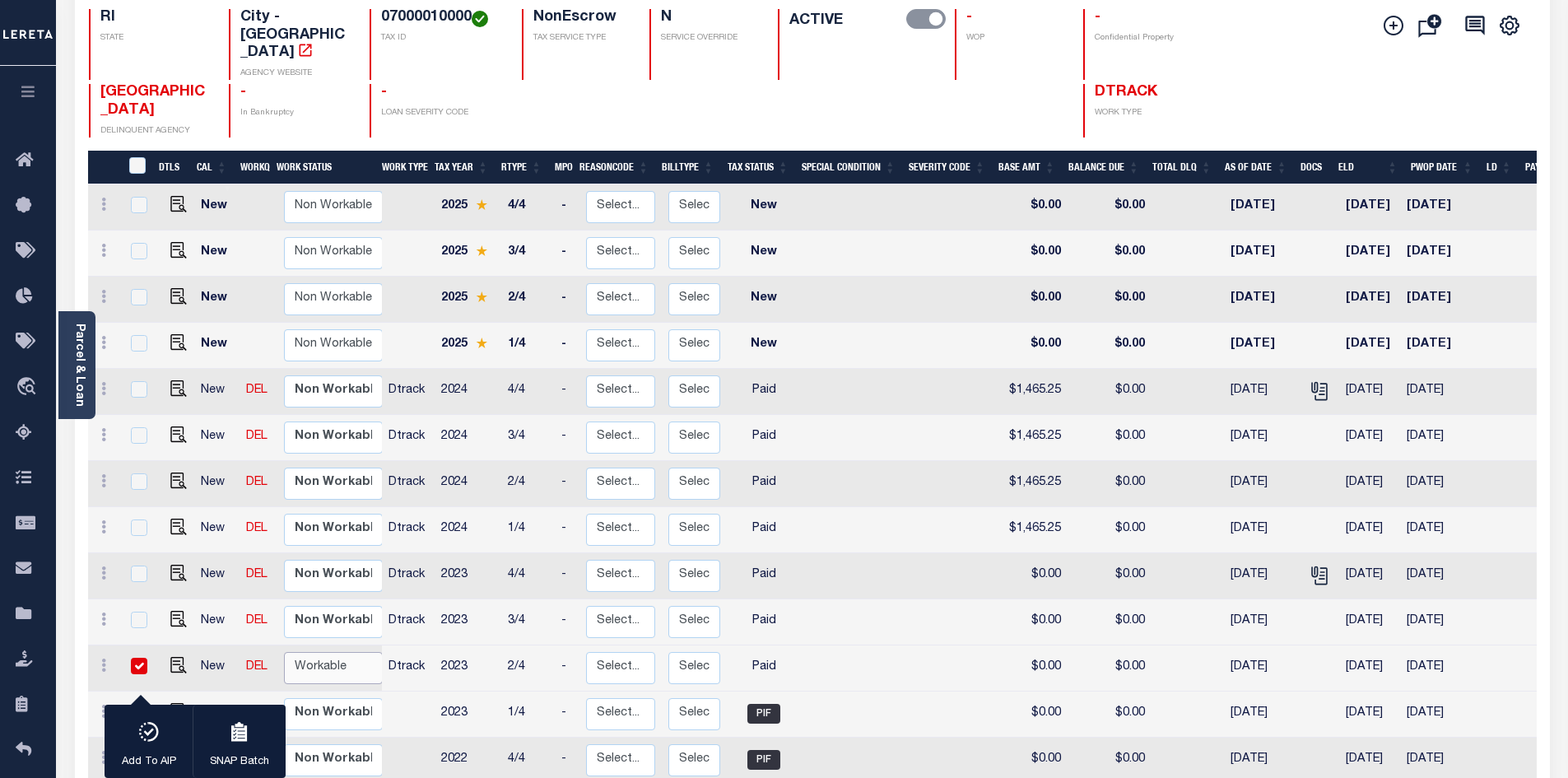
select select "true"
click at [284, 652] on select "Non Workable Workable" at bounding box center [333, 668] width 99 height 32
checkbox input "false"
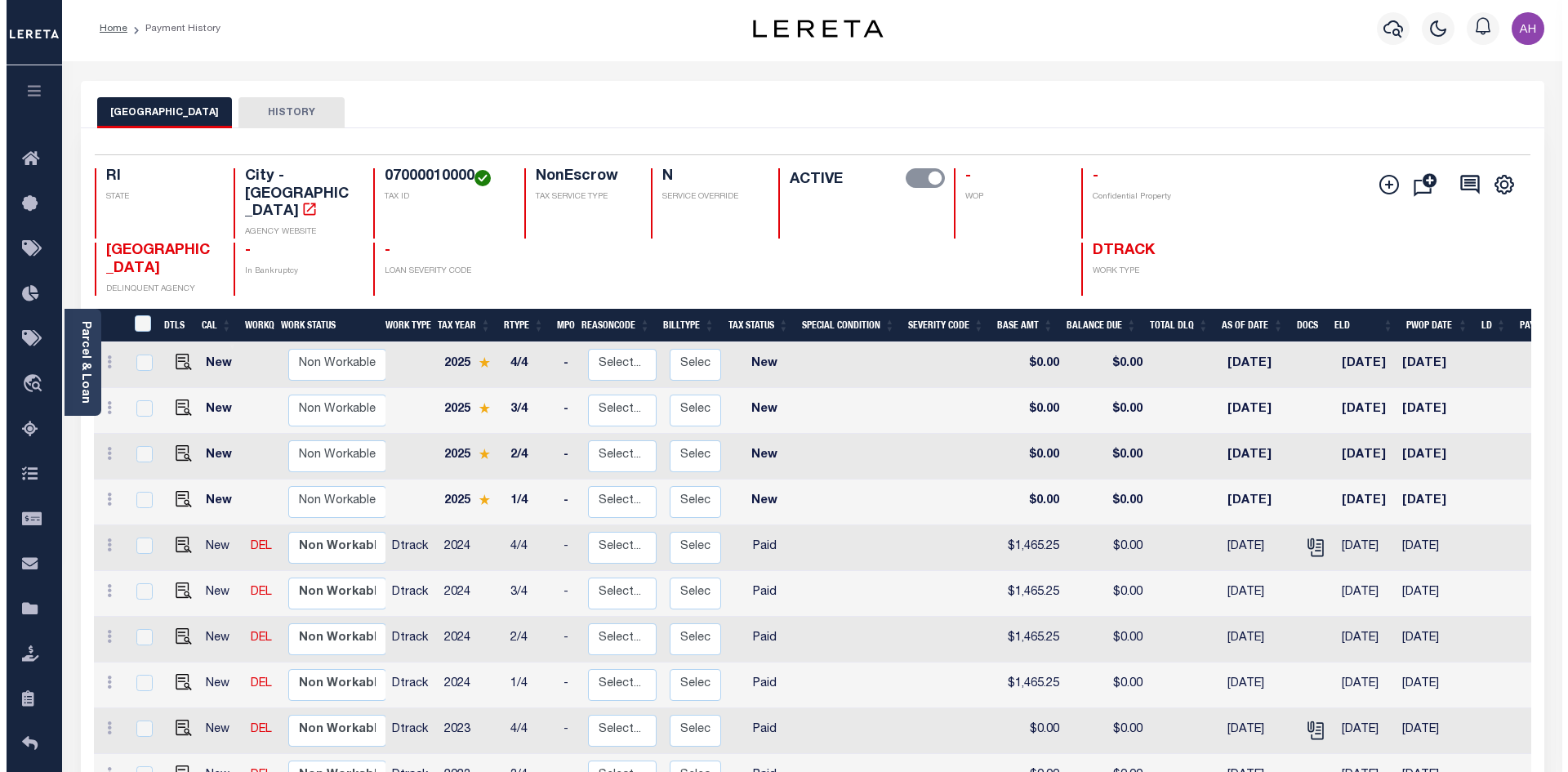
scroll to position [0, 0]
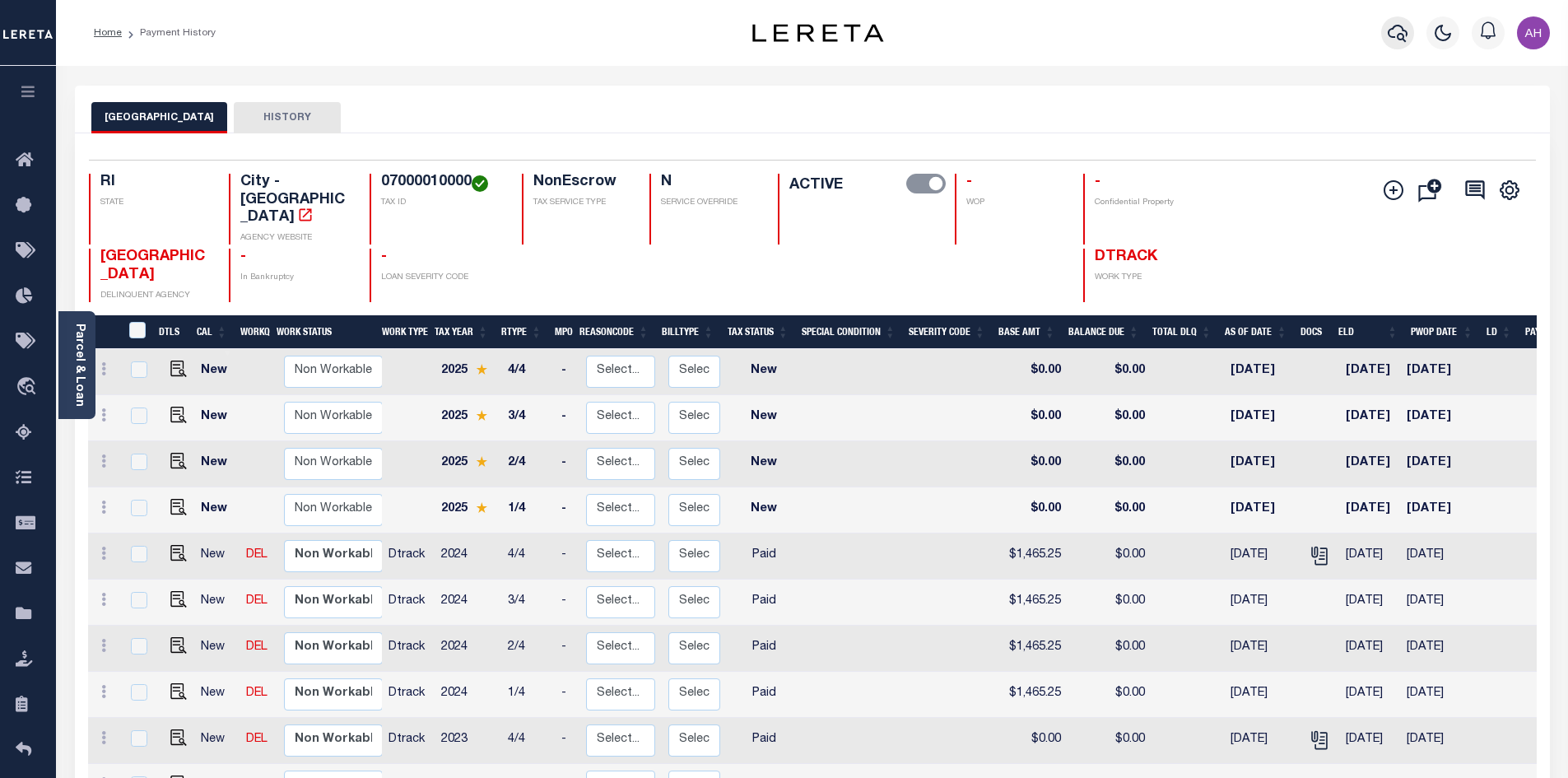
click at [1408, 34] on button "button" at bounding box center [1398, 33] width 33 height 33
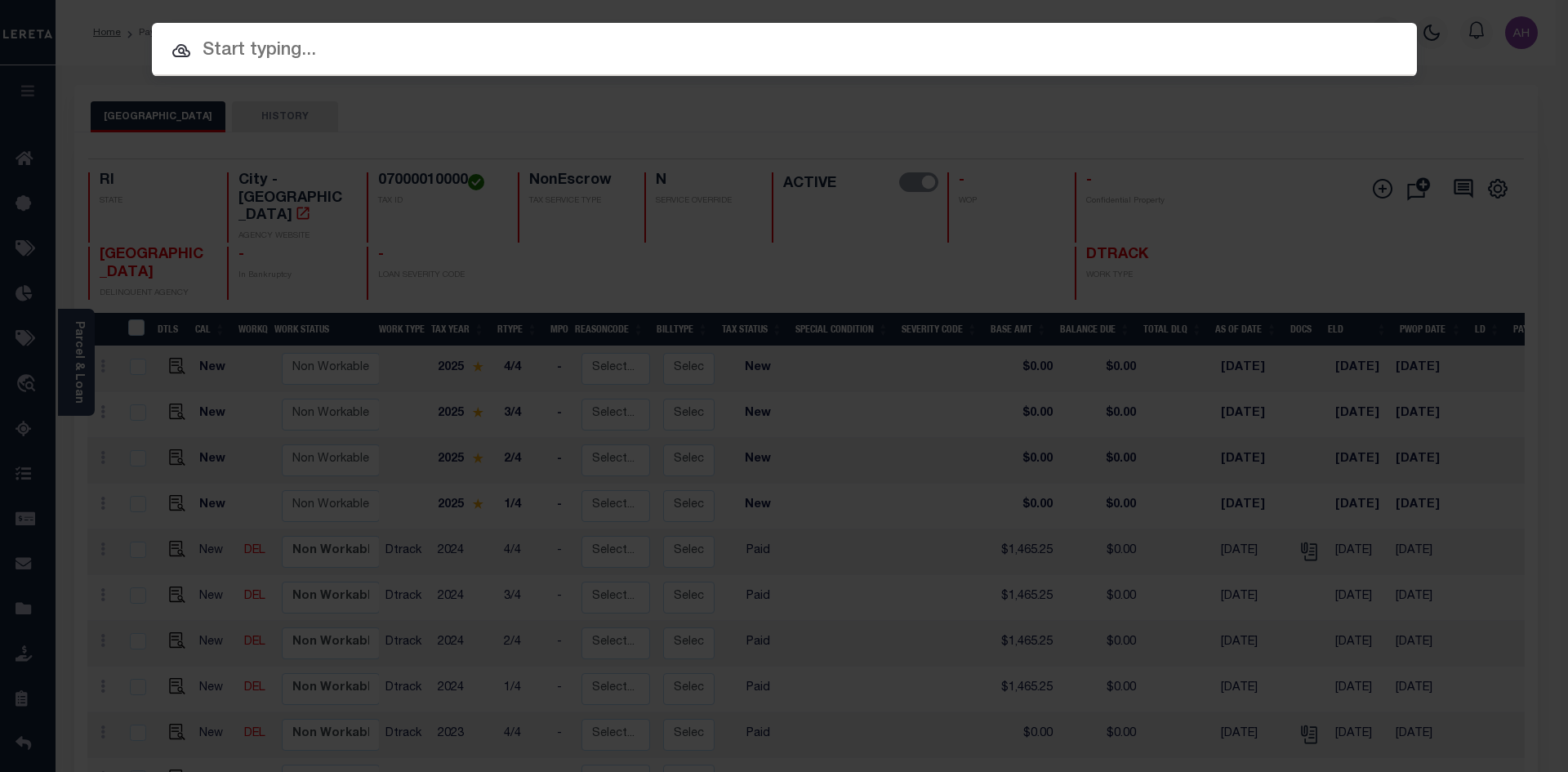
paste input "07000040000"
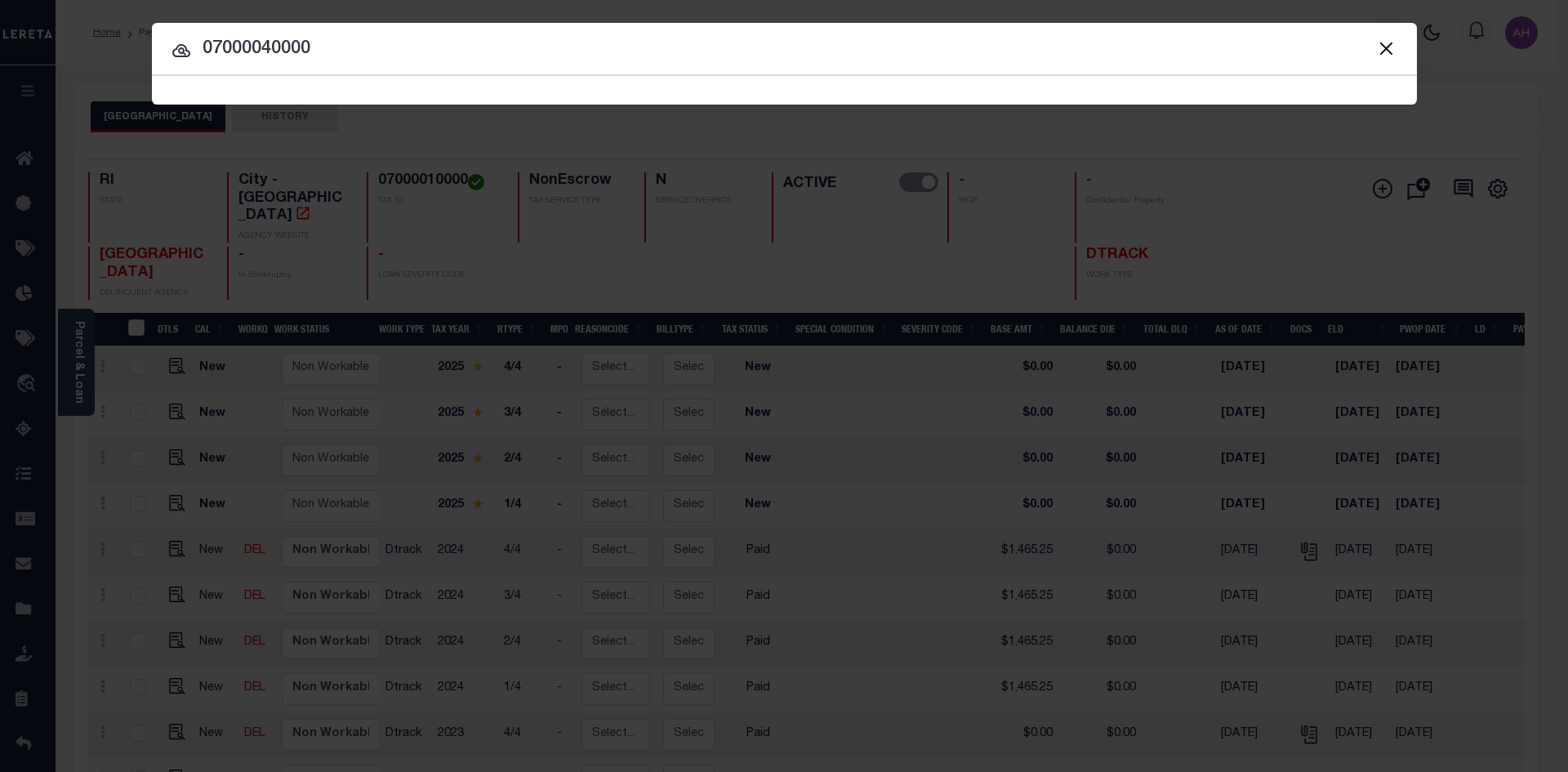
type input "07000040000"
